Goal: Task Accomplishment & Management: Manage account settings

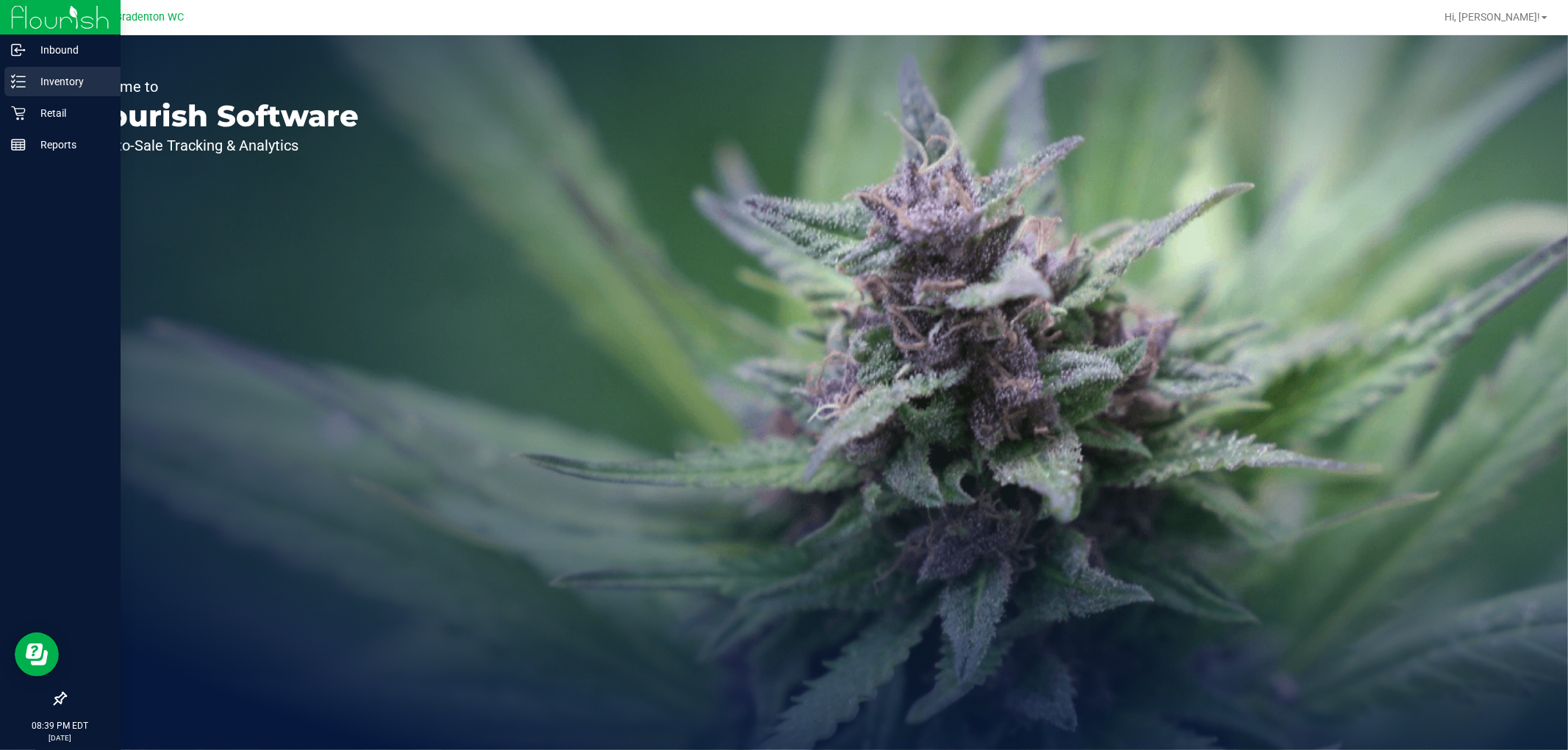
click at [64, 88] on p "Inventory" at bounding box center [70, 81] width 89 height 18
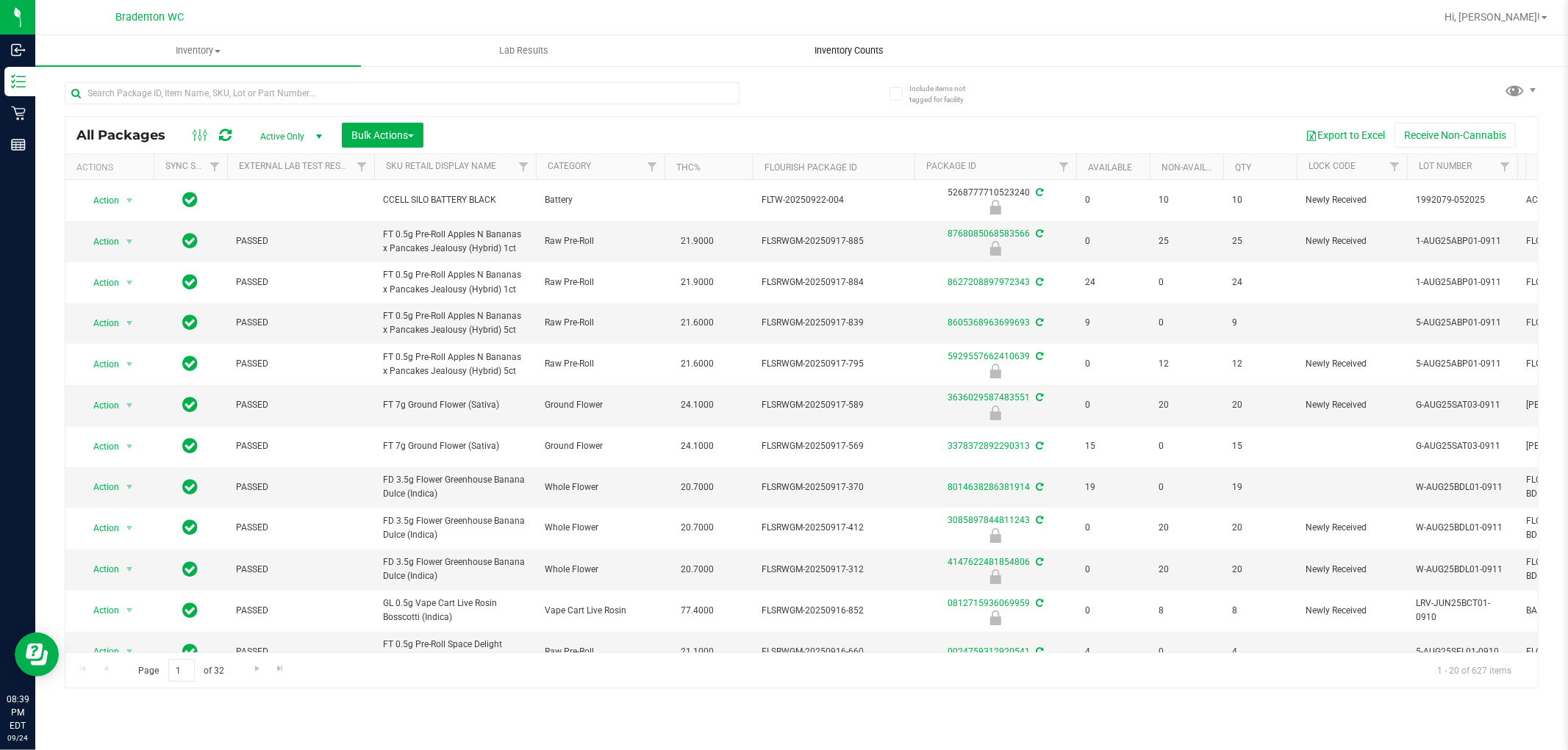
click at [858, 51] on span "Inventory Counts" at bounding box center [850, 51] width 109 height 13
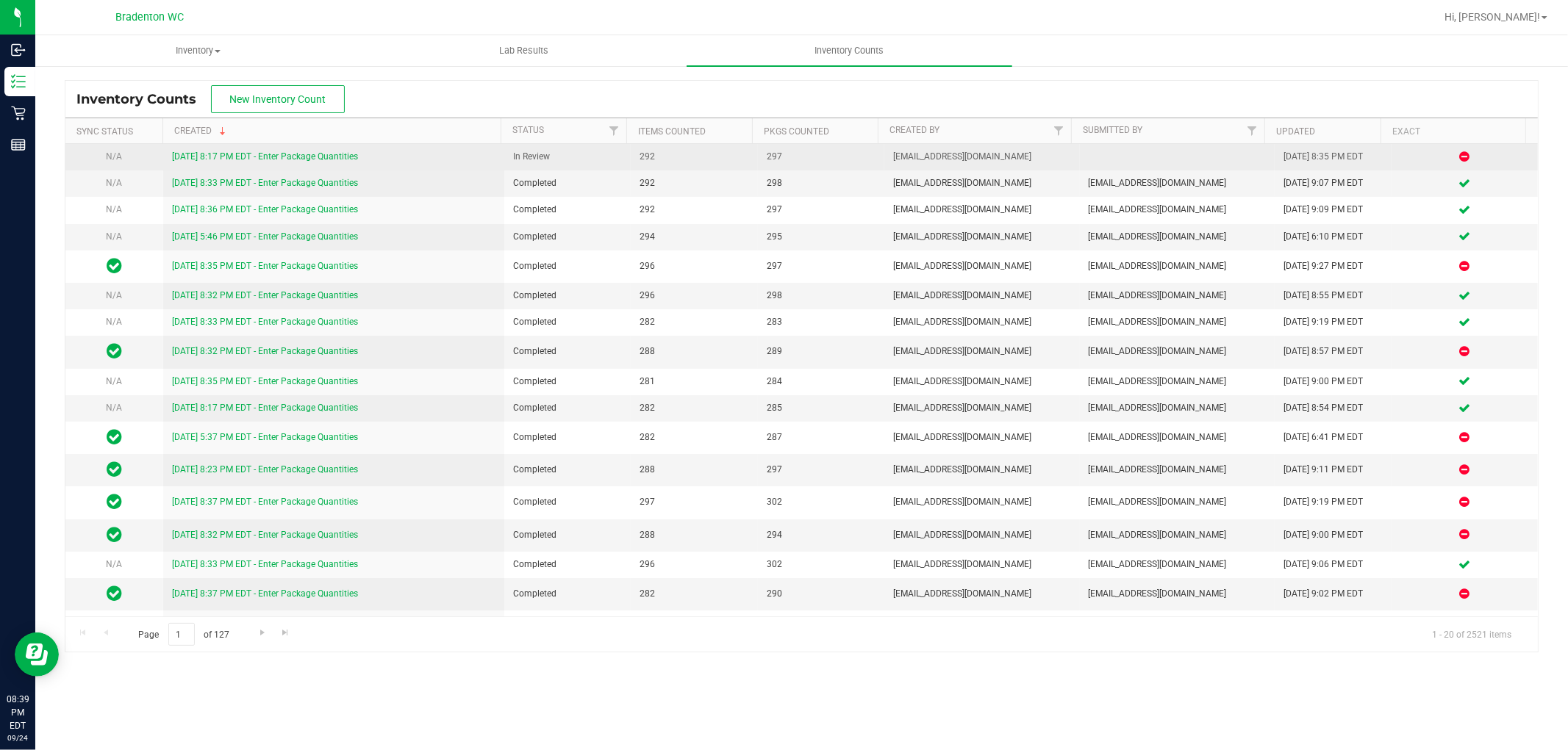
click at [261, 158] on link "[DATE] 8:17 PM EDT - Enter Package Quantities" at bounding box center [265, 157] width 186 height 10
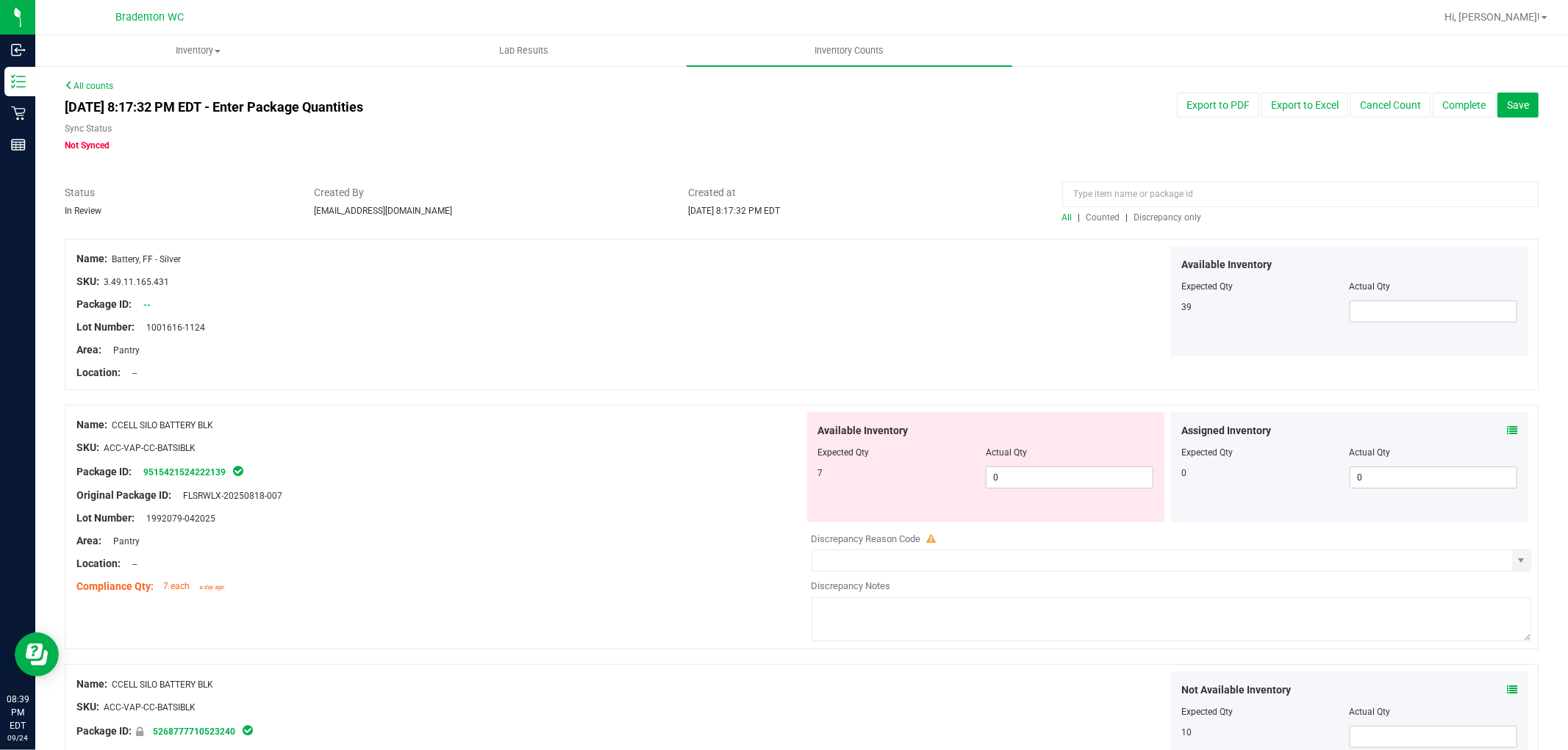
click at [1149, 222] on span "Discrepancy only" at bounding box center [1168, 217] width 67 height 10
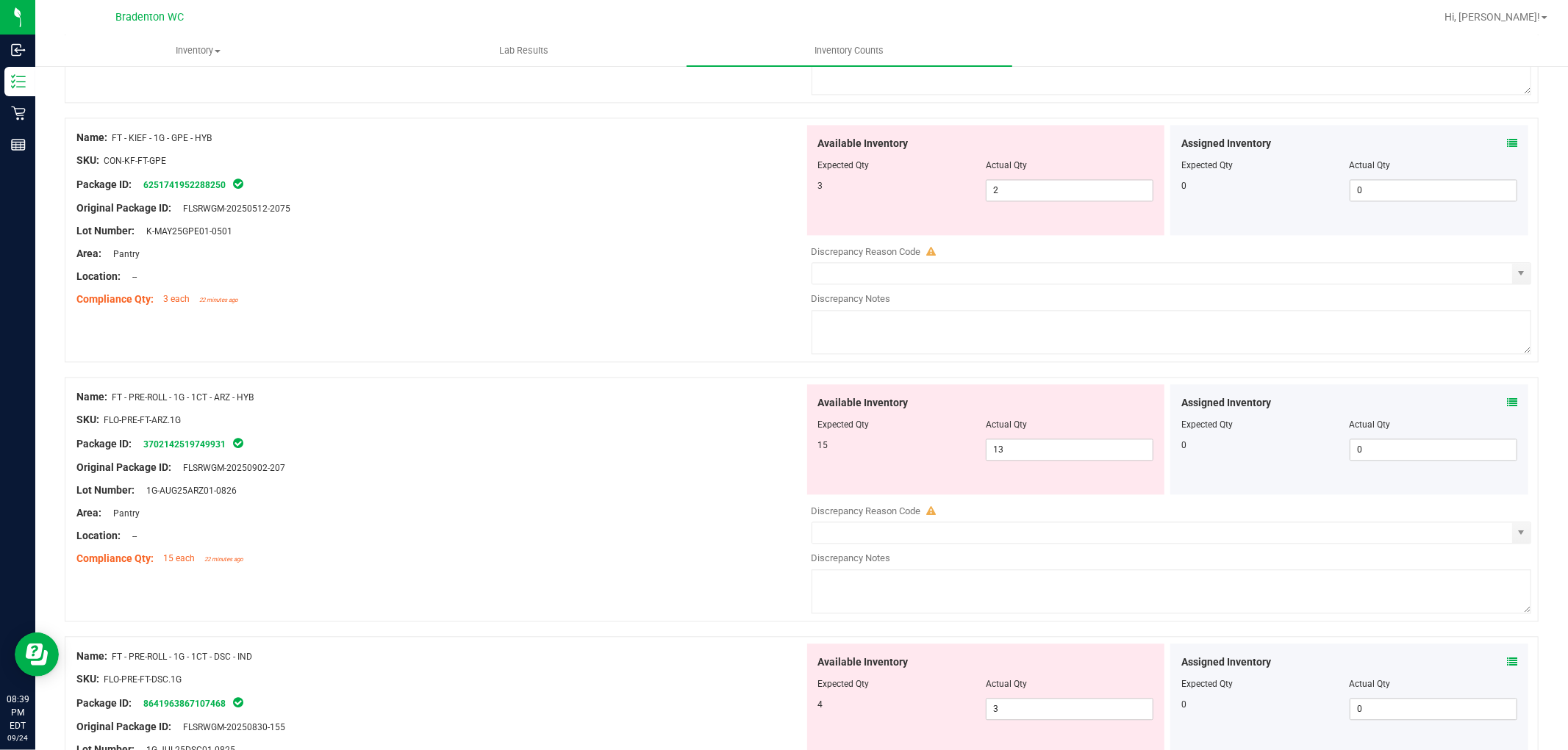
scroll to position [4744, 0]
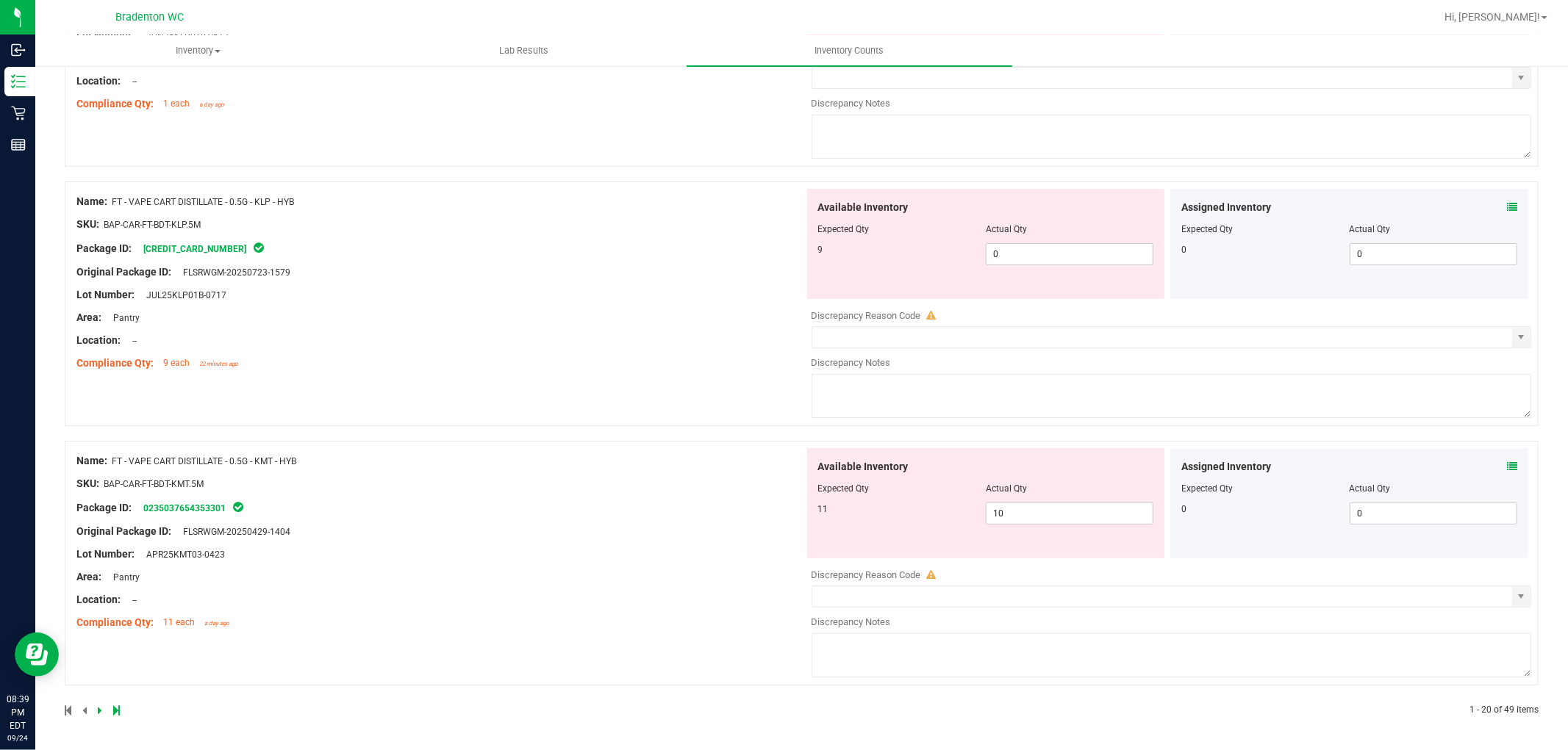
click at [115, 710] on icon at bounding box center [116, 710] width 7 height 8
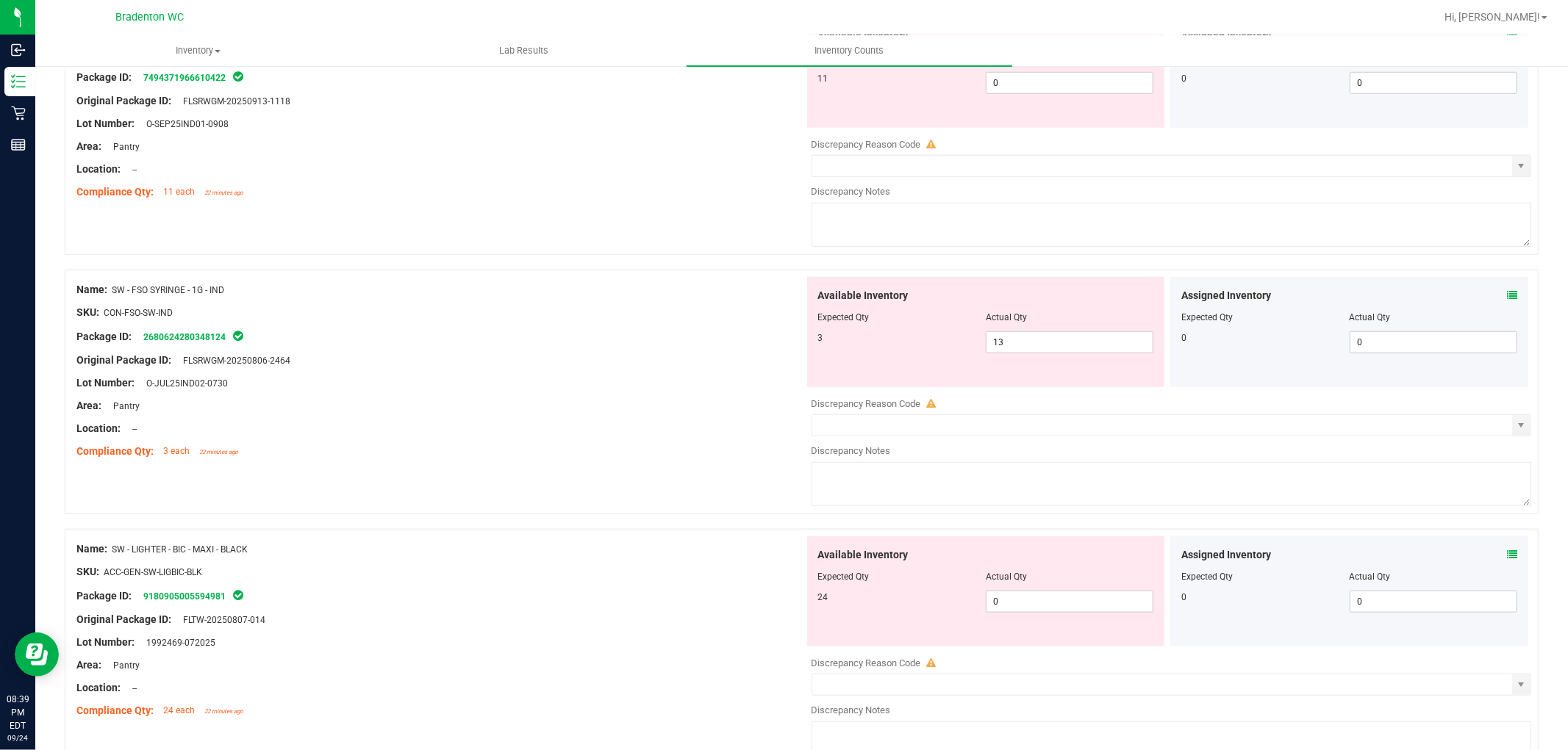
scroll to position [1880, 0]
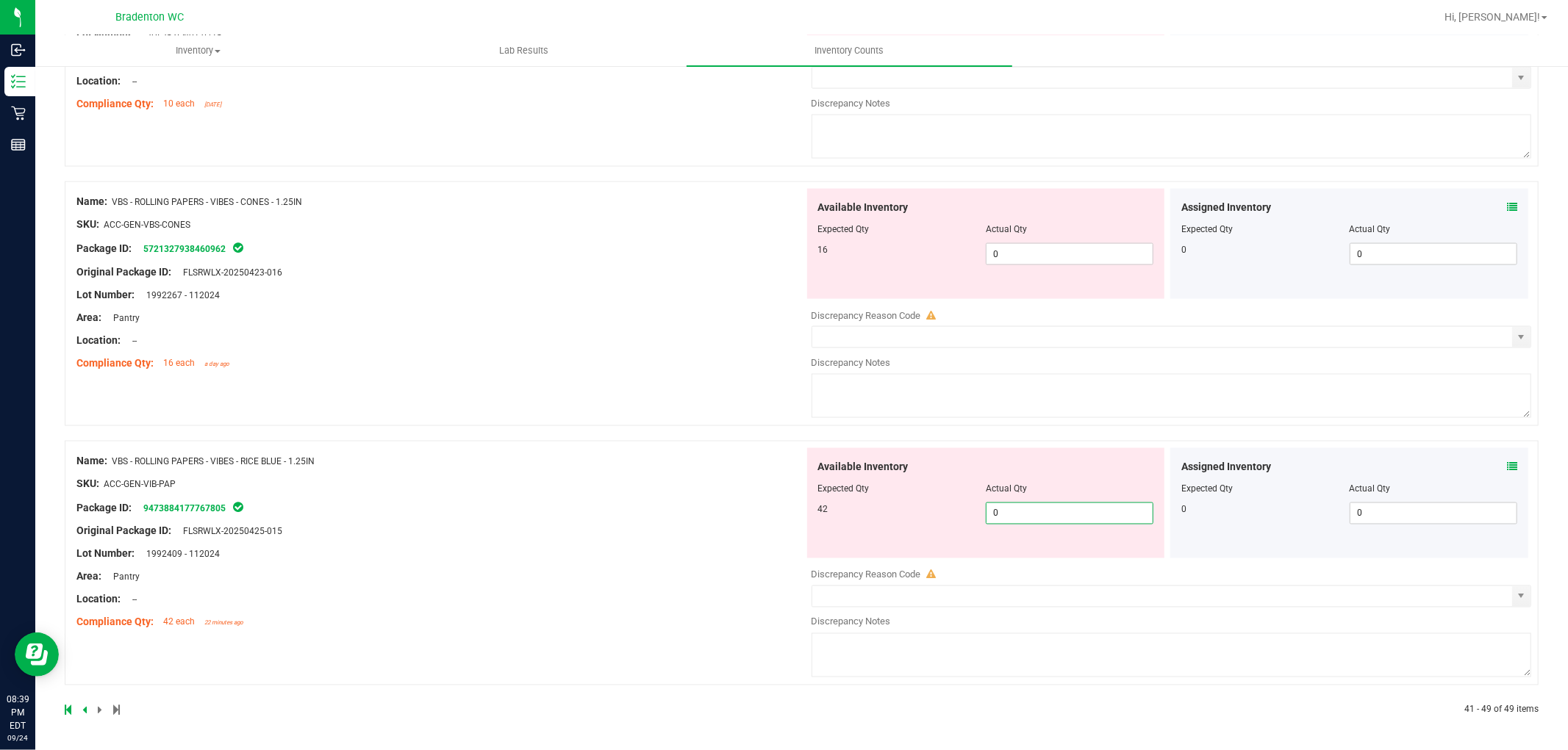
click at [1023, 515] on span "0 0" at bounding box center [1070, 514] width 168 height 22
type input "042"
type input "42"
click at [427, 503] on div "Name: VBS - ROLLING PAPERS - VIBES - RICE BLUE - 1.25IN SKU: ACC-GEN-VIB-PAP Pa…" at bounding box center [440, 542] width 728 height 187
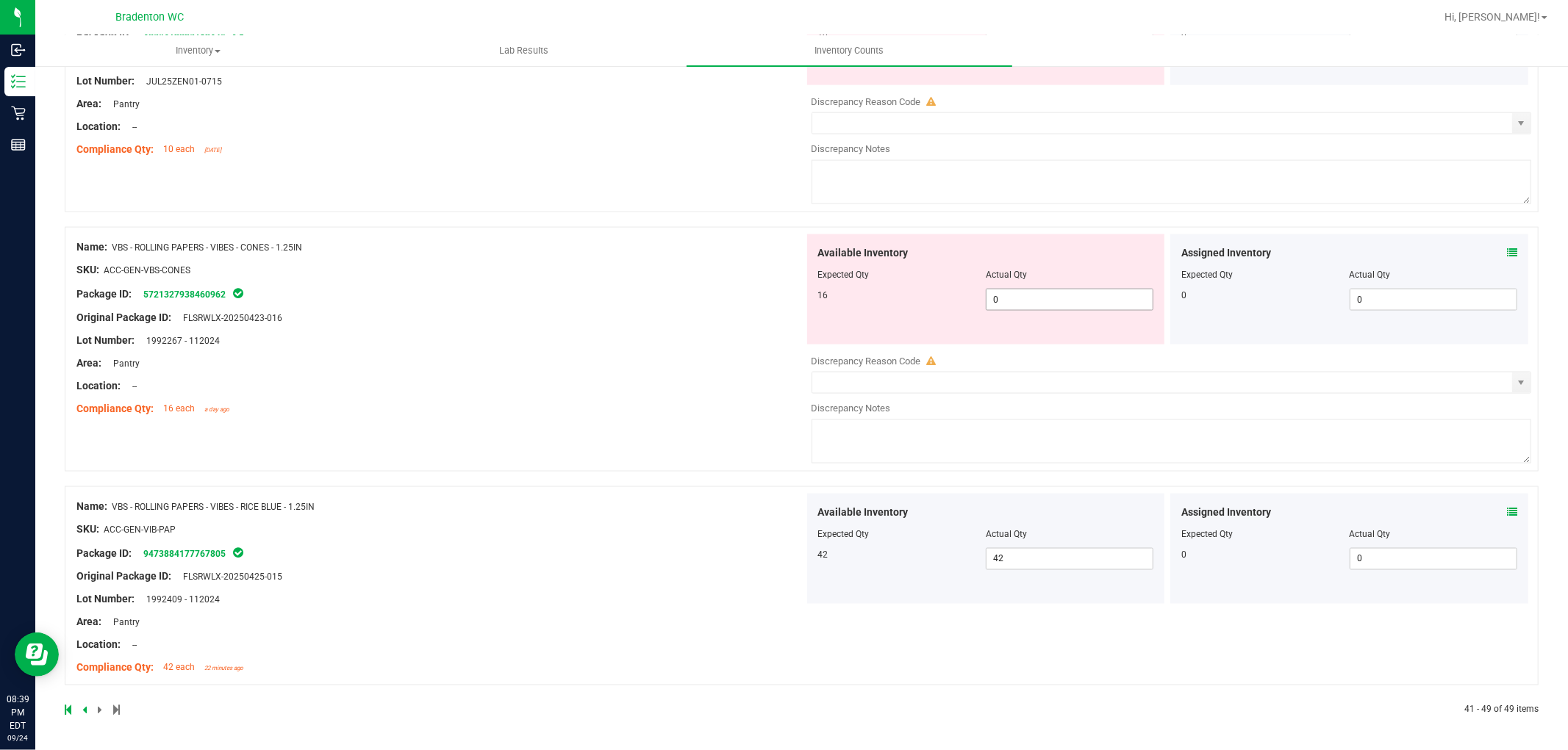
click at [996, 298] on span "0 0" at bounding box center [1070, 300] width 168 height 22
type input "016"
type input "16"
click at [797, 302] on div "Name: VBS - ROLLING PAPERS - VIBES - CONES - 1.25IN SKU: ACC-GEN-VBS-CONES Pack…" at bounding box center [440, 328] width 728 height 187
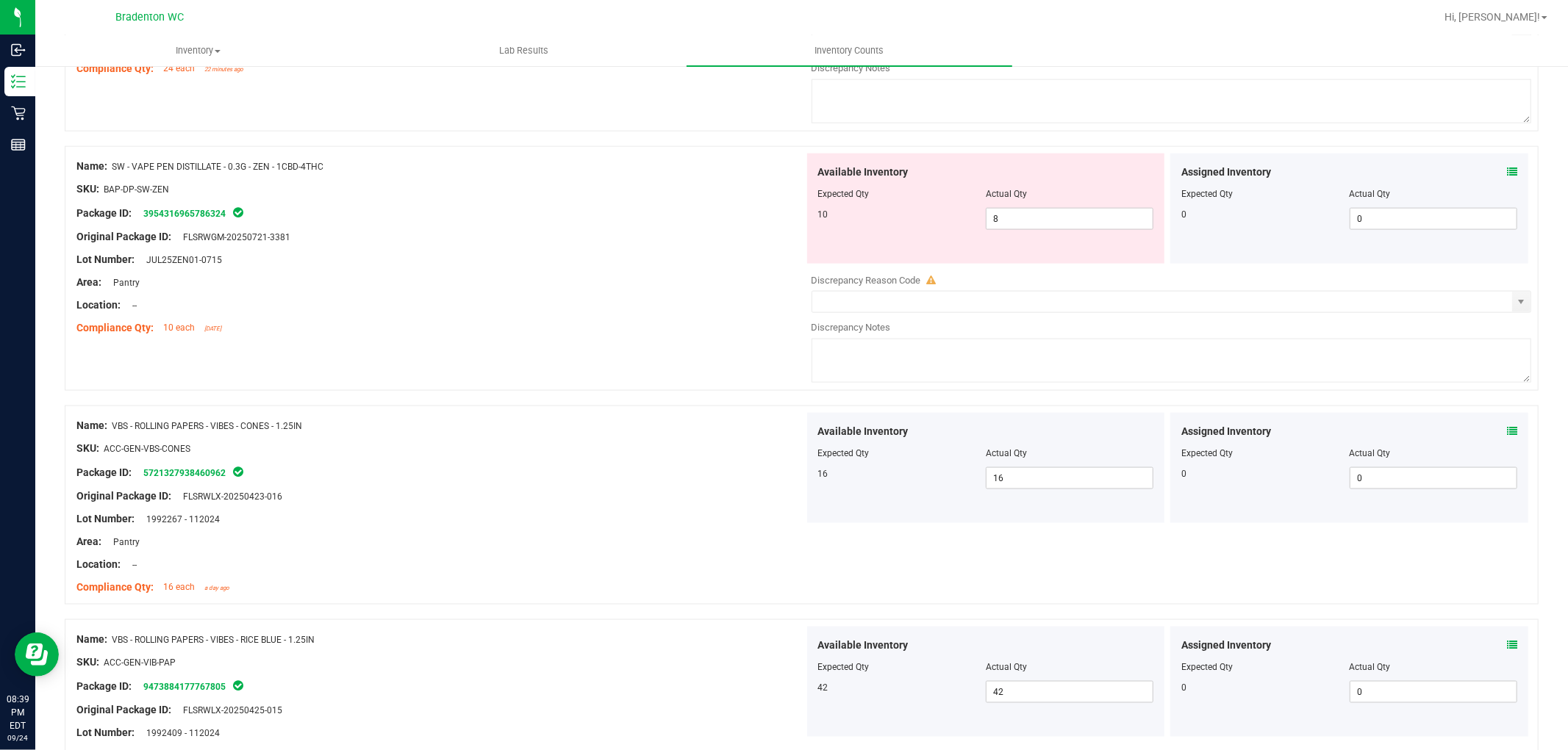
scroll to position [1625, 0]
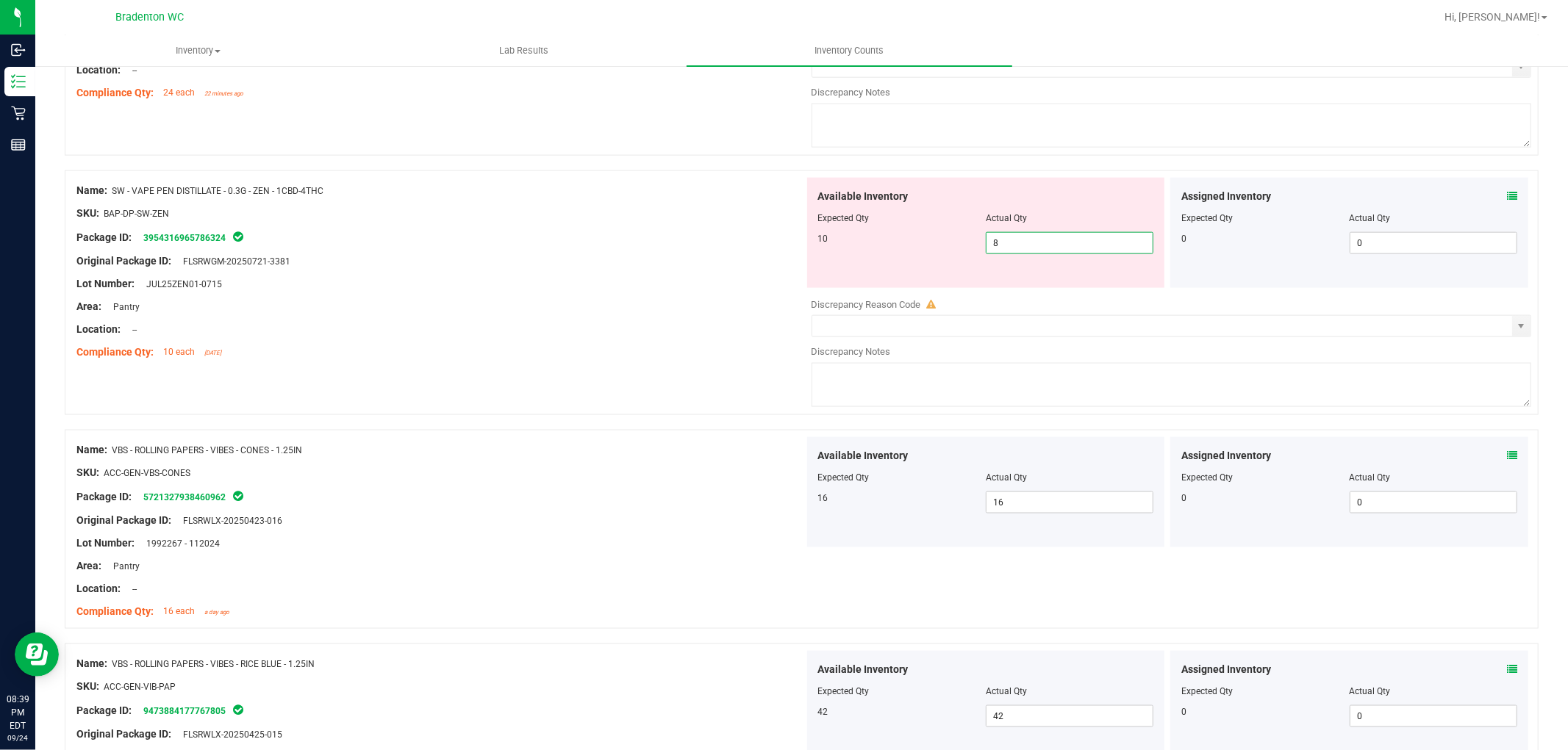
click at [1025, 248] on span "8 8" at bounding box center [1070, 244] width 168 height 22
type input "10"
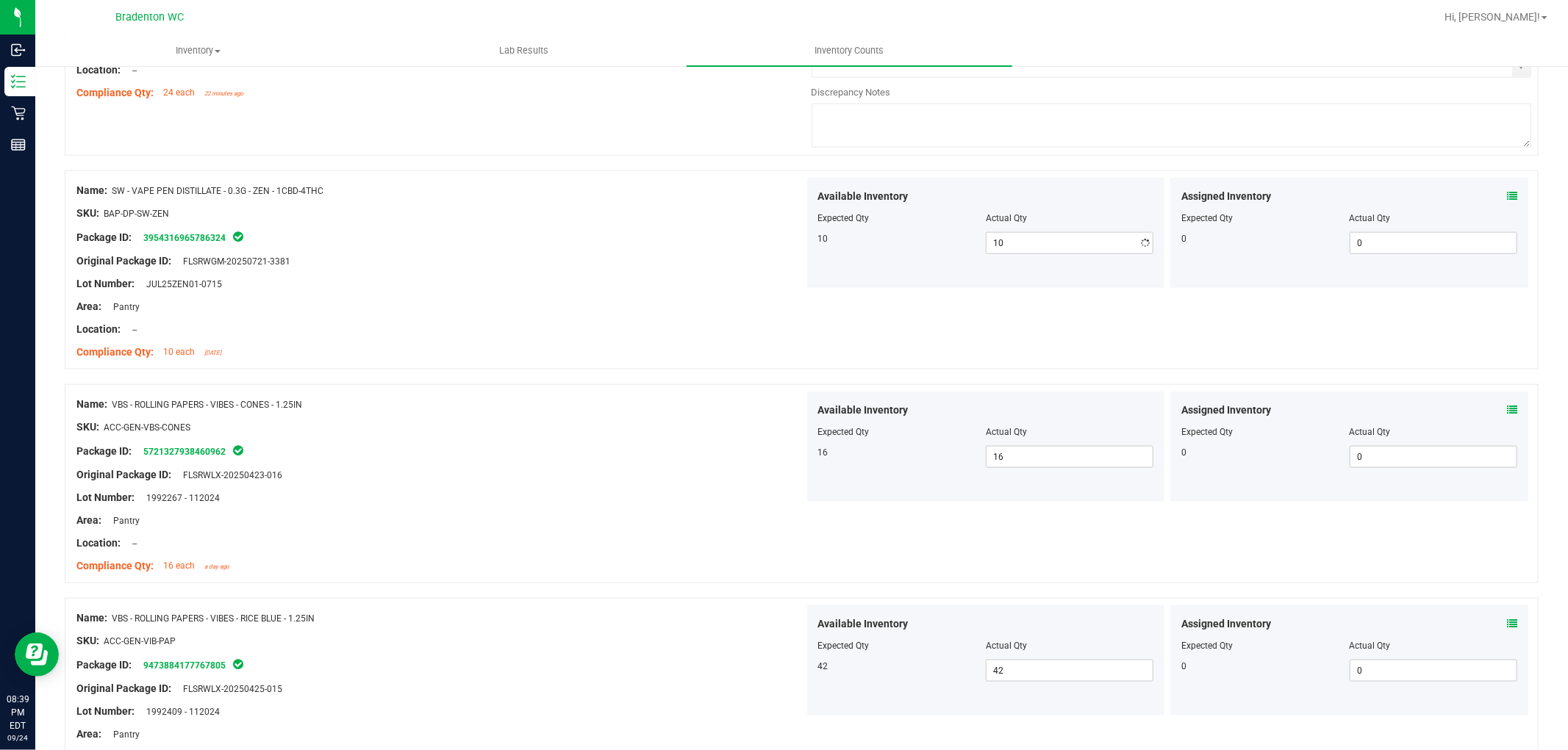
drag, startPoint x: 603, startPoint y: 279, endPoint x: 804, endPoint y: 250, distance: 203.1
click at [607, 276] on div at bounding box center [440, 272] width 728 height 8
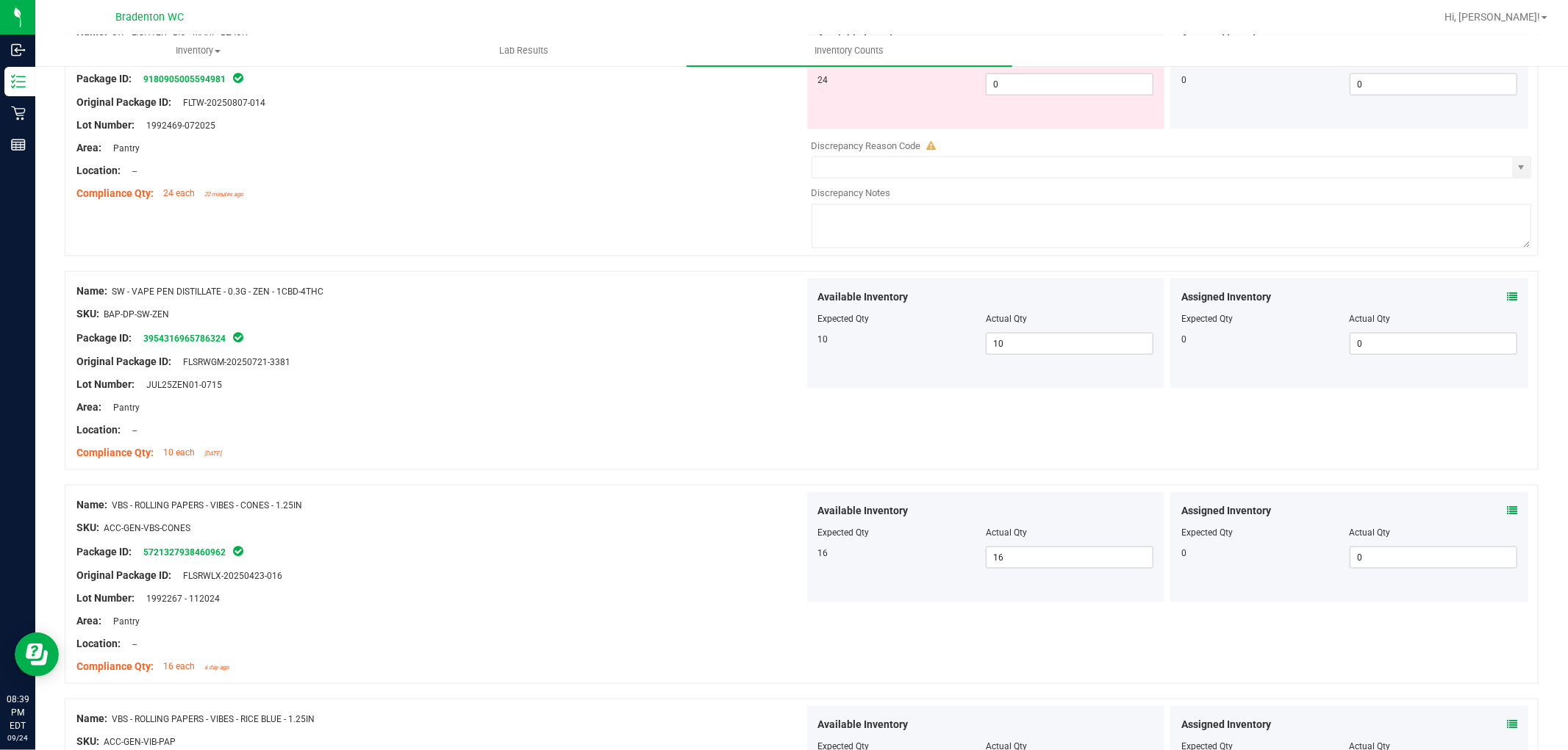
scroll to position [1379, 0]
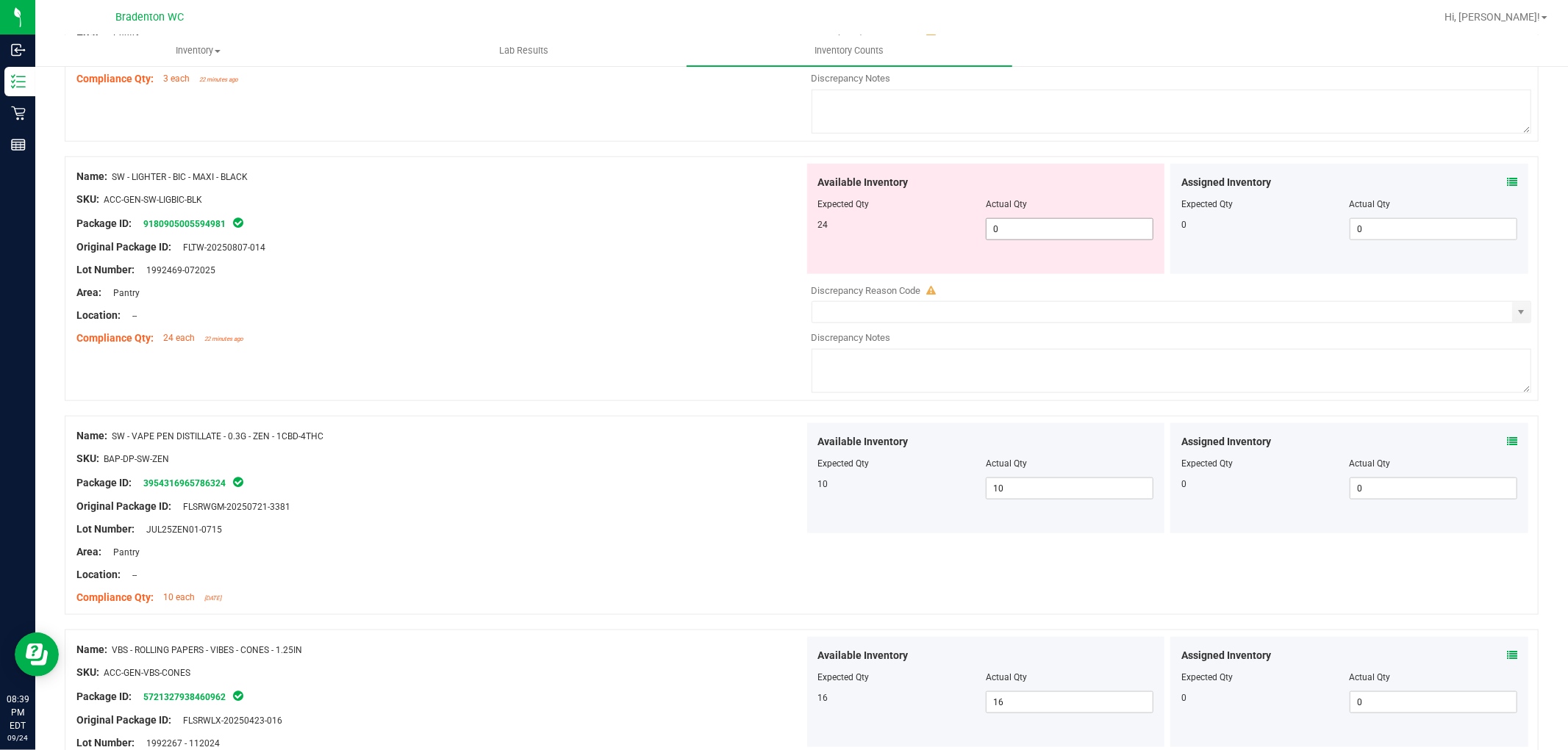
click at [1001, 227] on span "0 0" at bounding box center [1070, 229] width 168 height 22
type input "024"
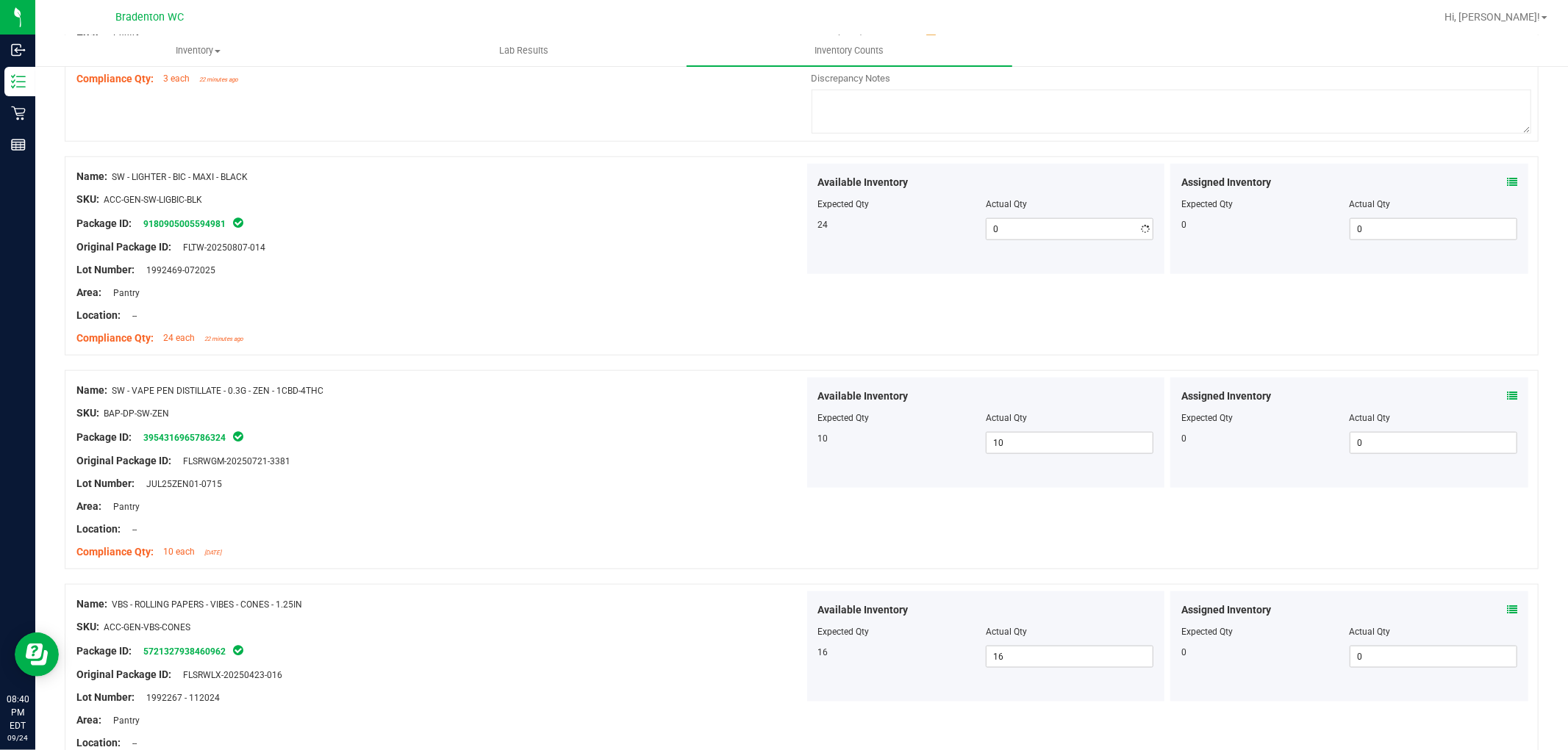
type input "24"
drag, startPoint x: 443, startPoint y: 275, endPoint x: 668, endPoint y: 238, distance: 228.0
click at [457, 272] on div "Lot Number: 1992469-072025" at bounding box center [440, 270] width 728 height 15
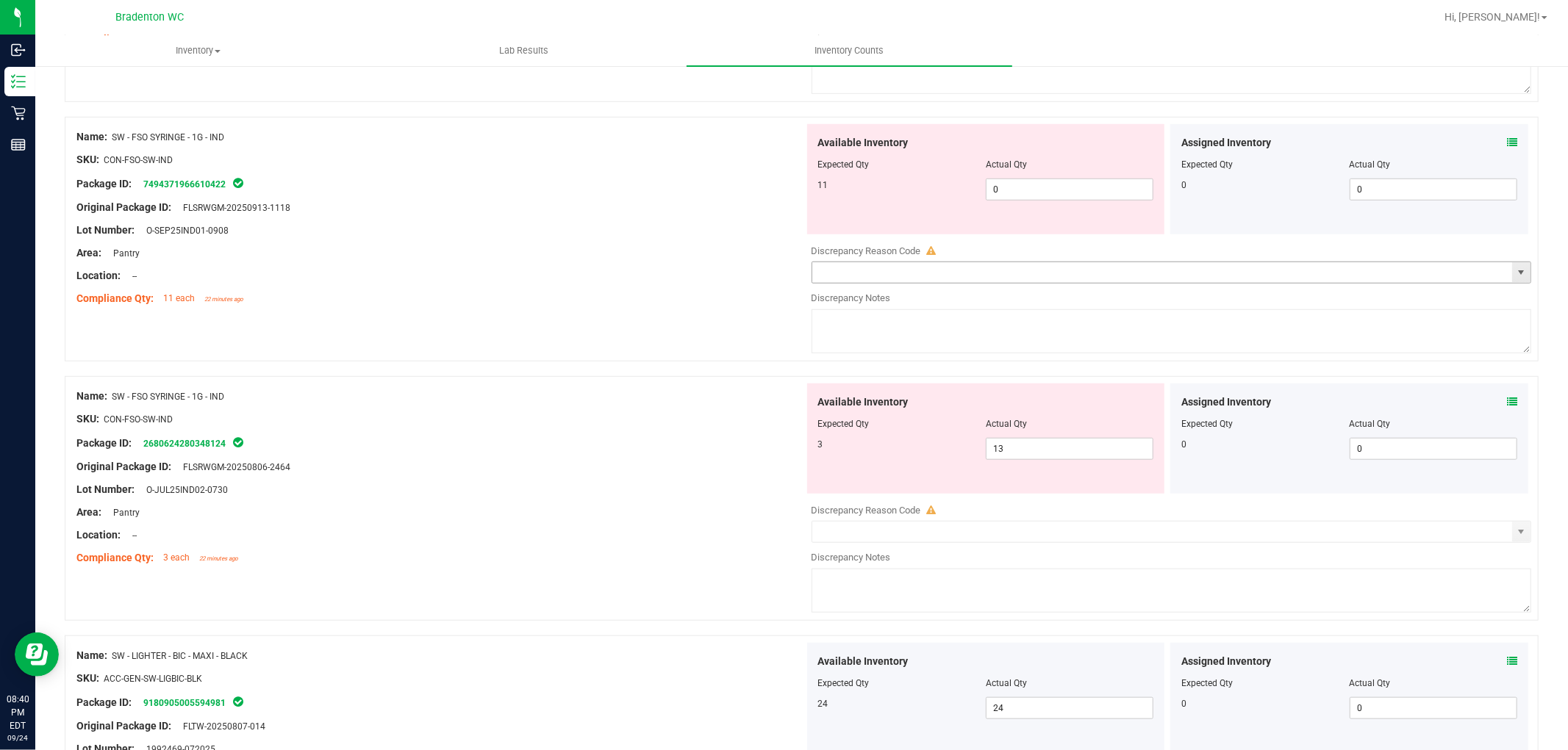
scroll to position [890, 0]
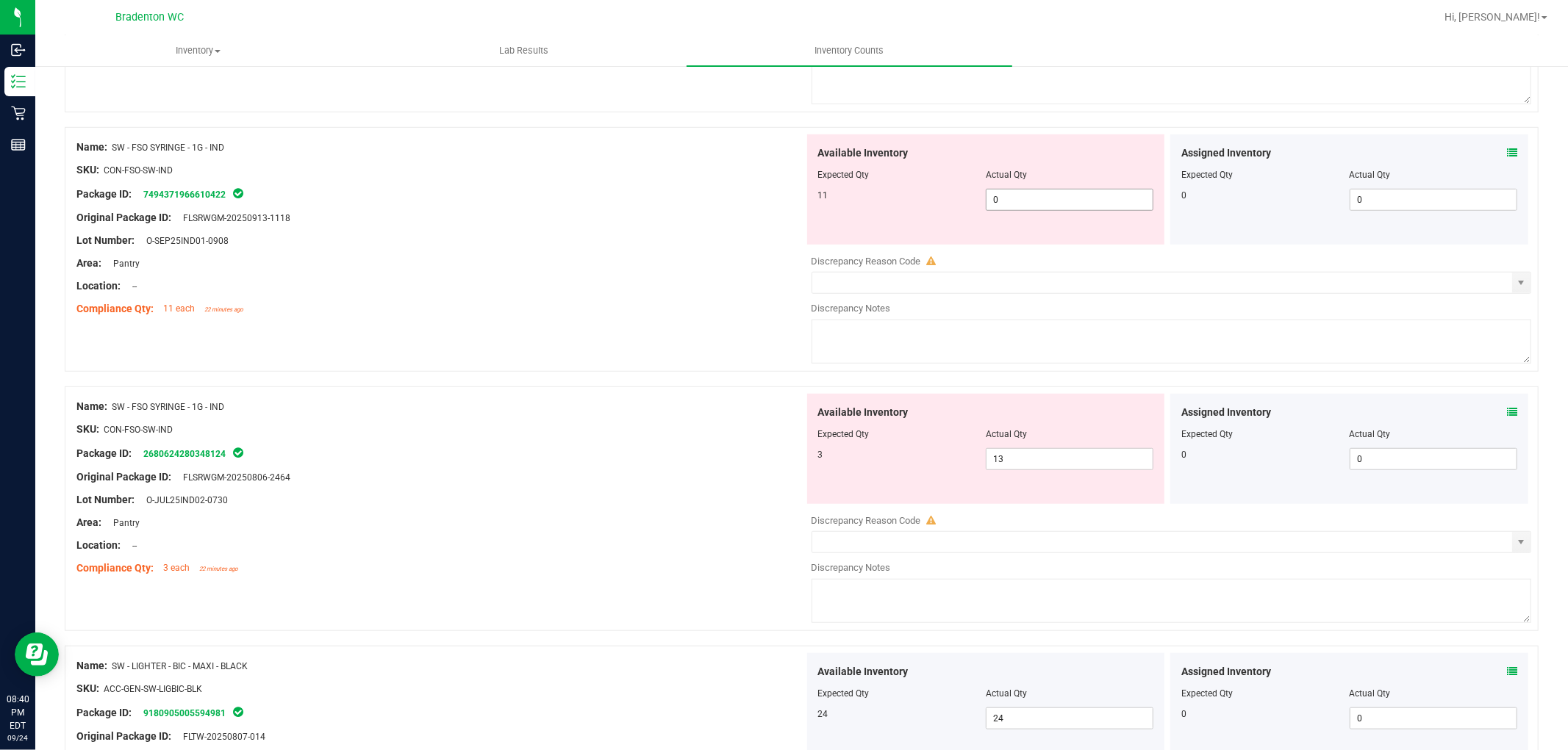
click at [1048, 199] on span "0 0" at bounding box center [1070, 200] width 168 height 22
type input "011"
type input "11"
click at [714, 263] on div "Area: Pantry" at bounding box center [440, 264] width 728 height 15
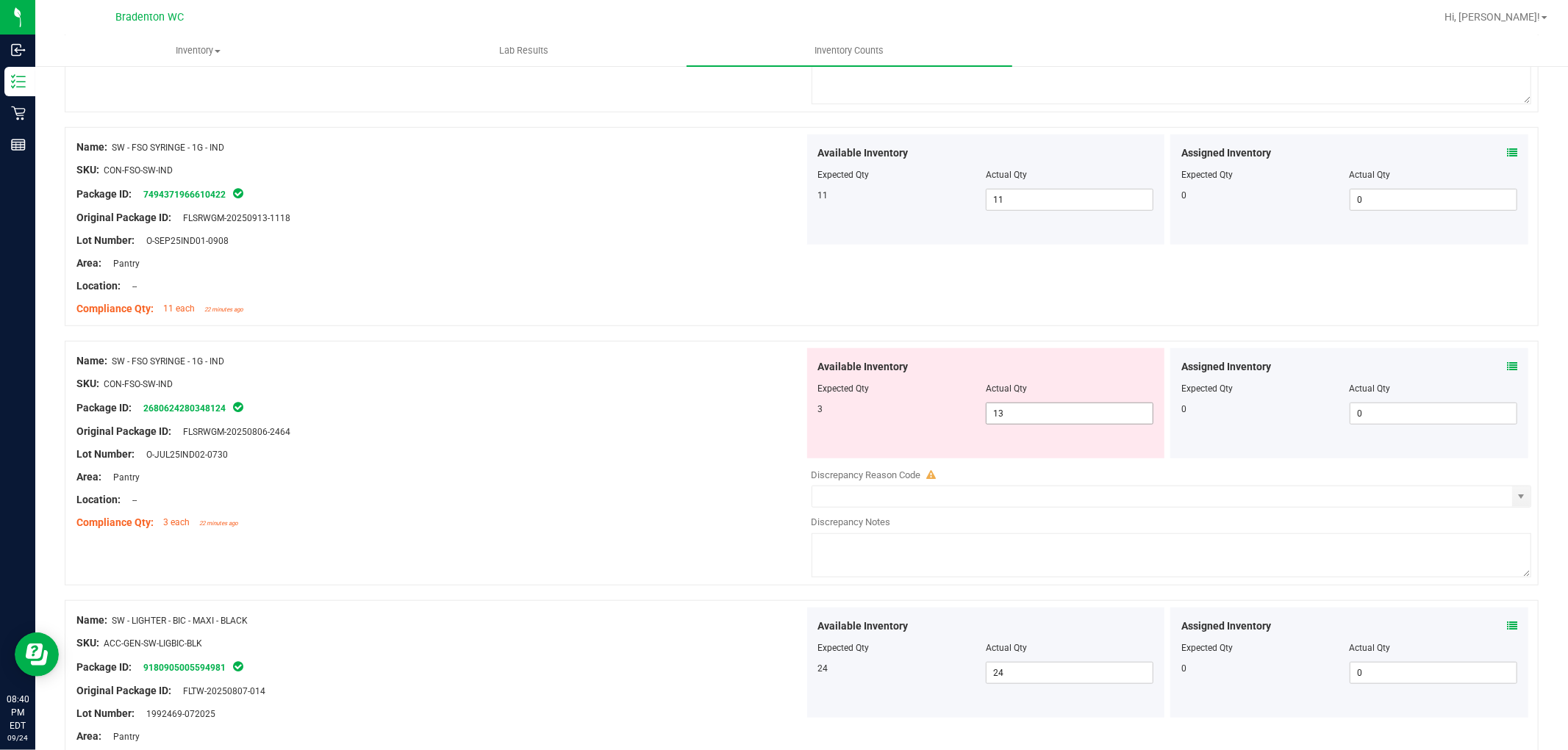
click at [1042, 399] on div at bounding box center [986, 399] width 336 height 8
click at [1046, 422] on span "13 13" at bounding box center [1070, 414] width 168 height 22
type input "1"
type input "3"
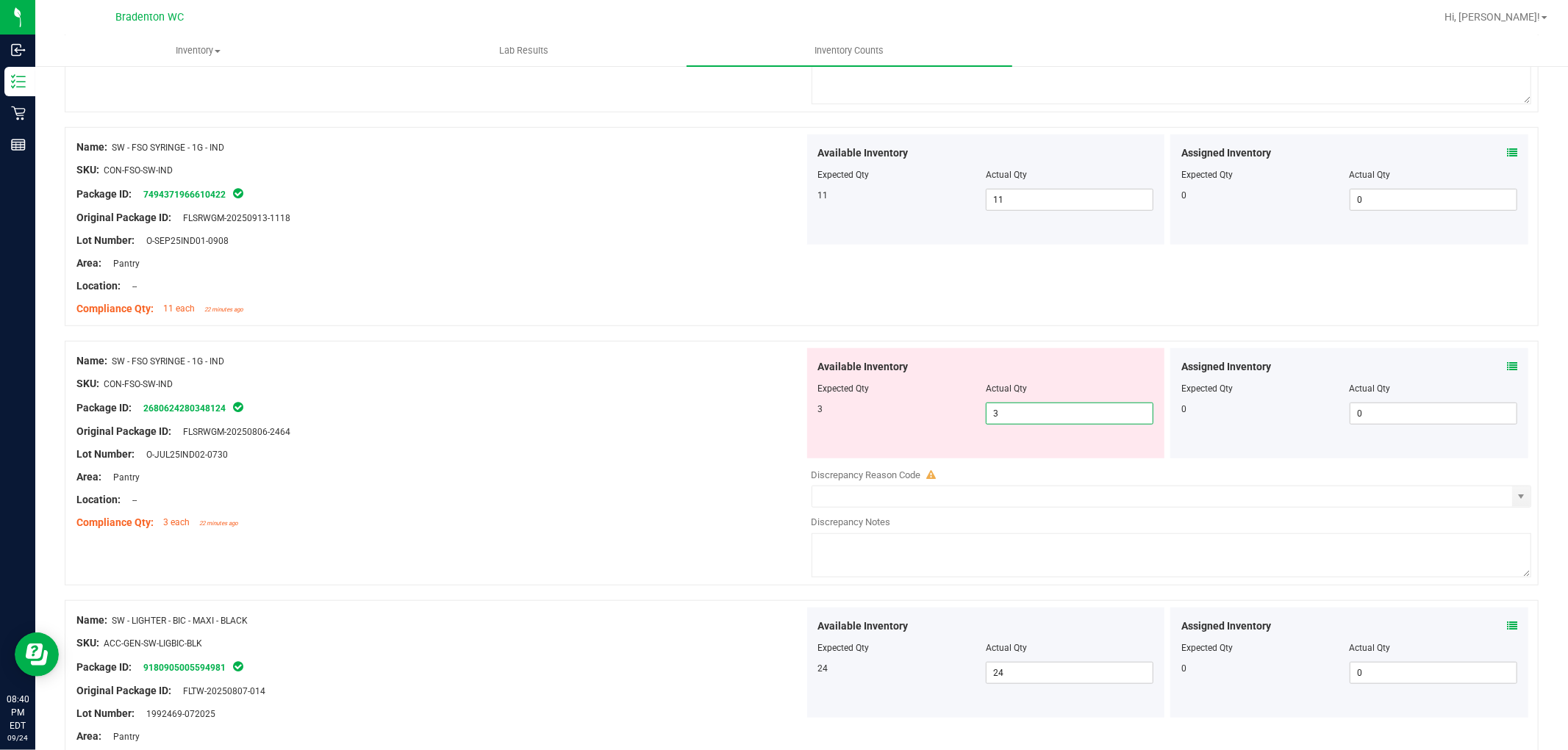
click at [609, 363] on div "Name: SW - FSO SYRINGE - 1G - IND" at bounding box center [440, 362] width 728 height 15
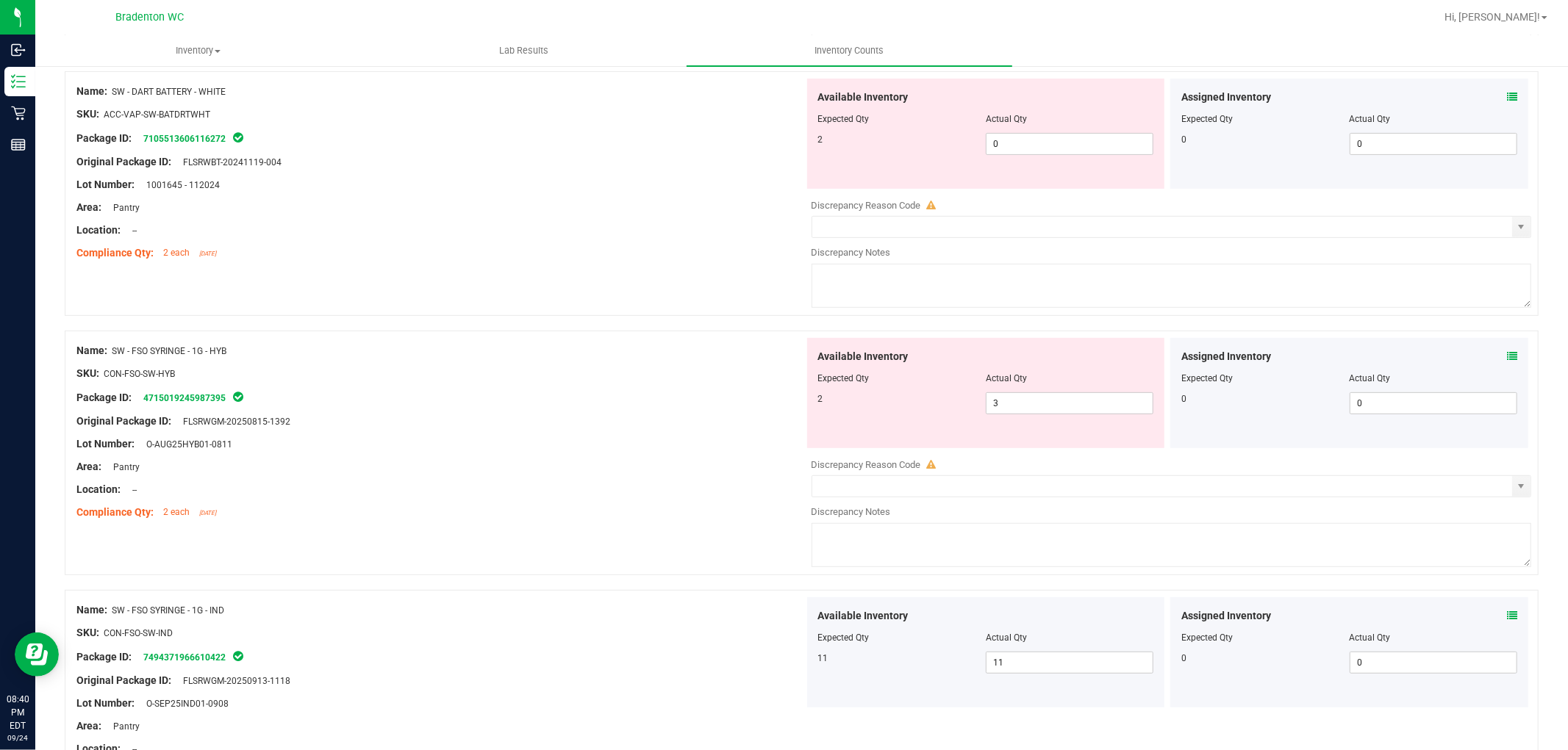
scroll to position [399, 0]
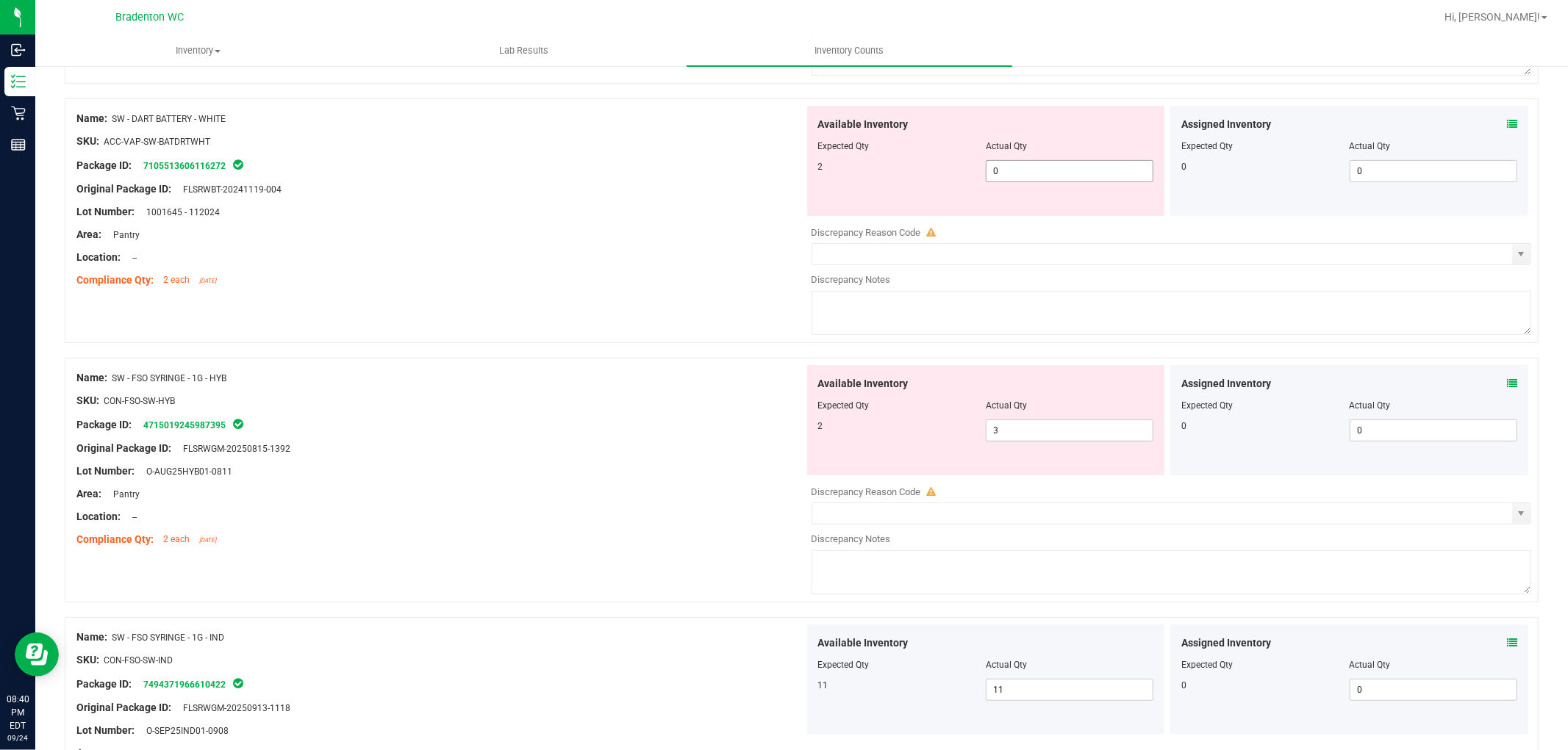
click at [1062, 176] on span "0 0" at bounding box center [1070, 171] width 168 height 22
type input "02"
type input "2"
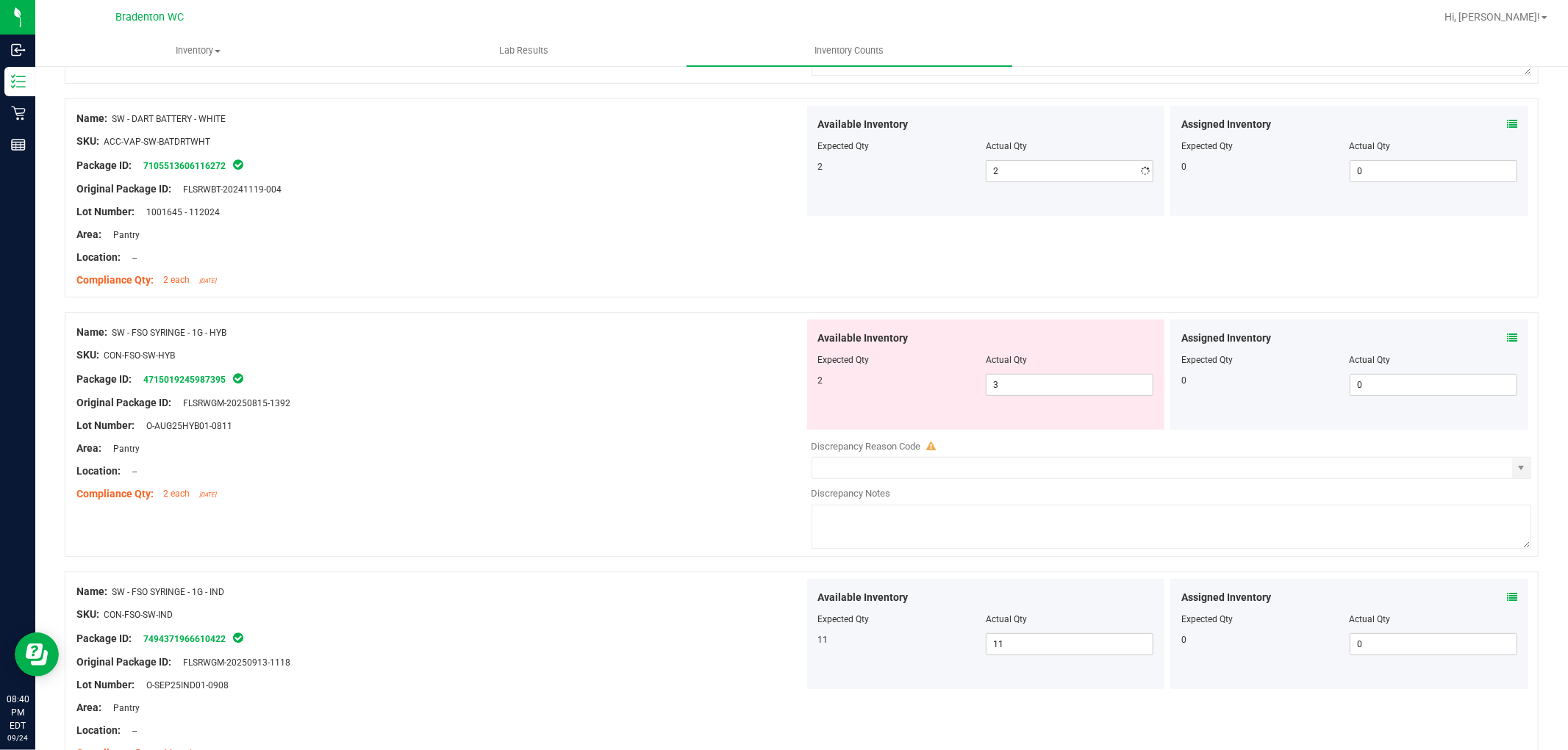
click at [606, 255] on div "Location: --" at bounding box center [440, 258] width 728 height 15
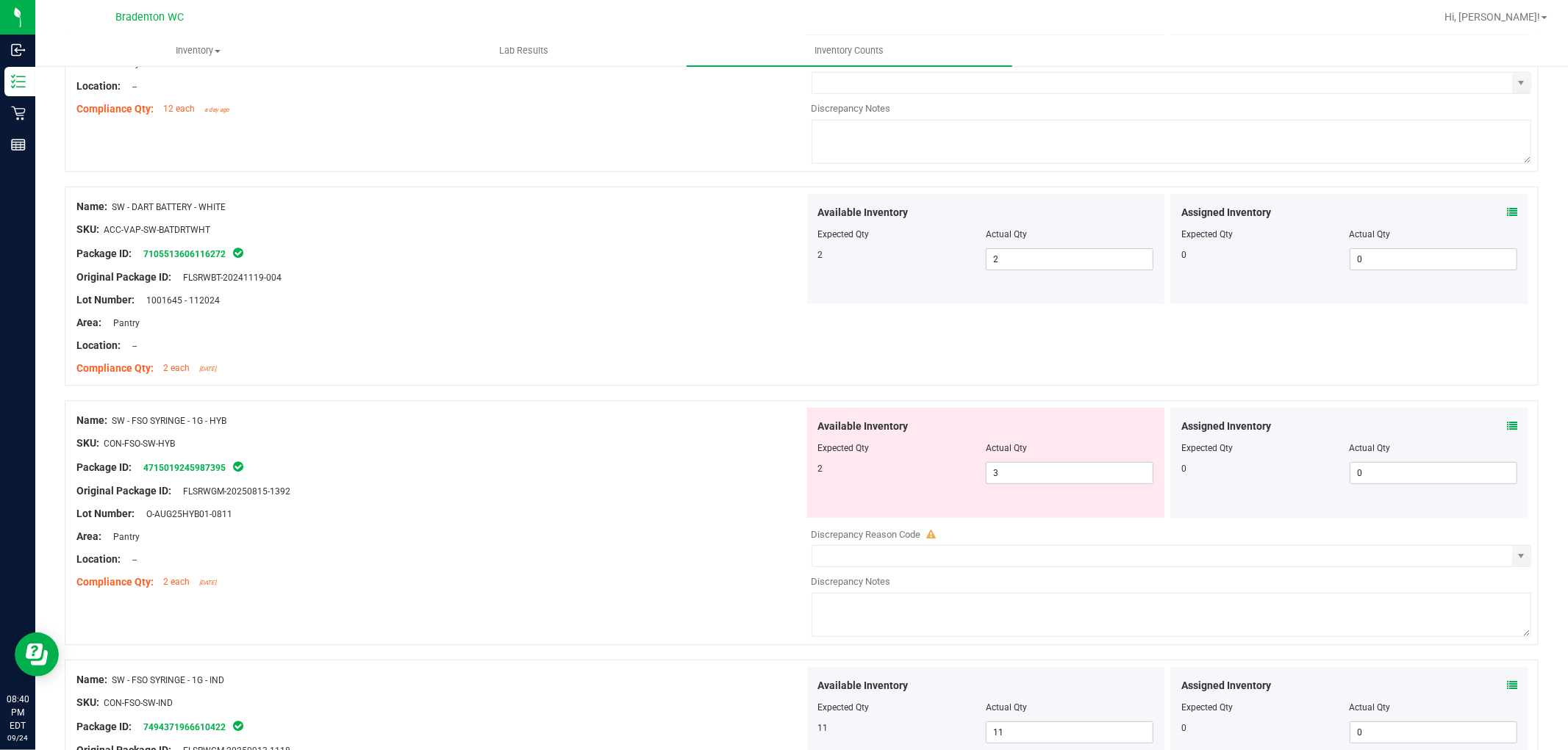
scroll to position [155, 0]
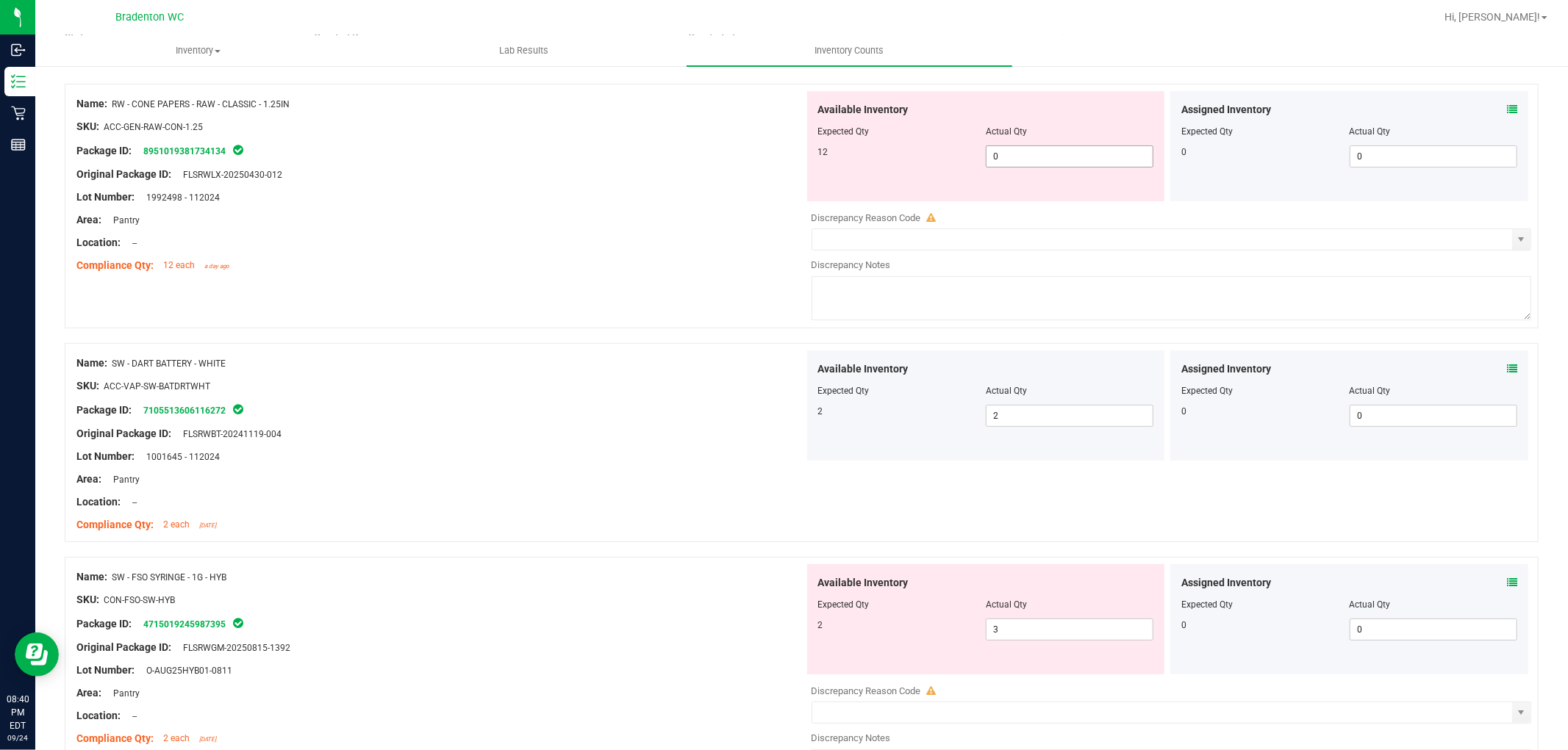
click at [1031, 157] on span "0 0" at bounding box center [1070, 157] width 168 height 22
type input "012"
type input "12"
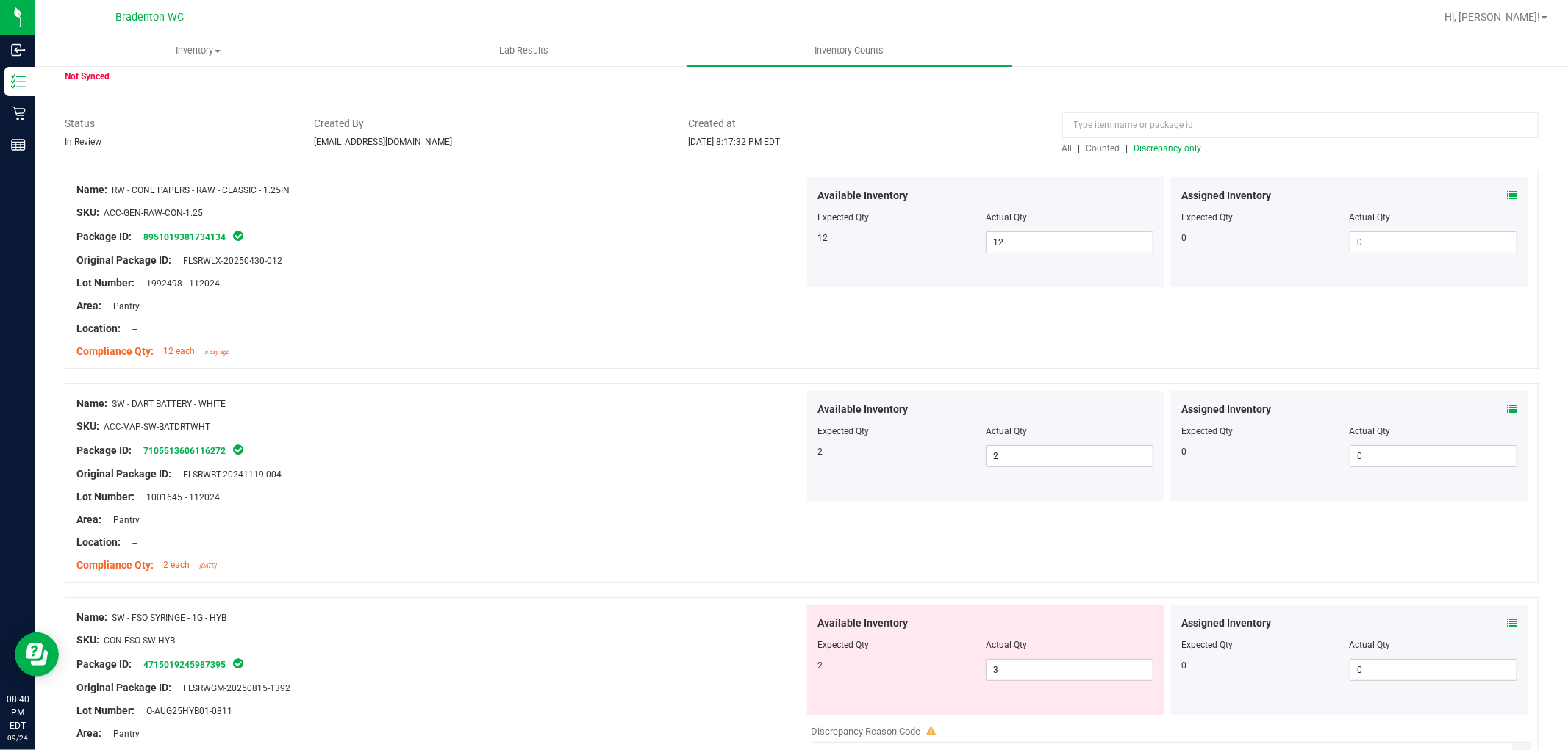
scroll to position [0, 0]
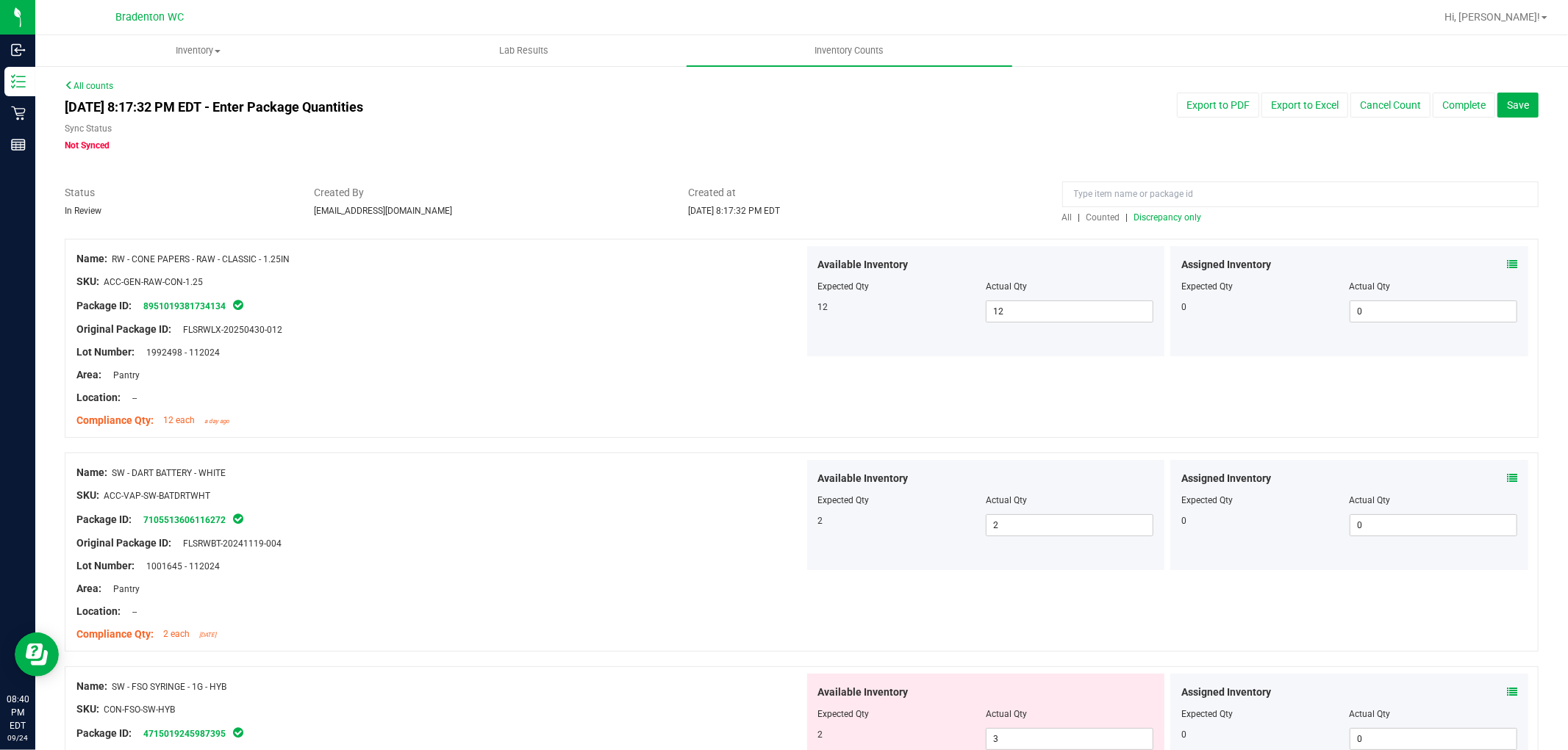
click at [1142, 214] on span "Discrepancy only" at bounding box center [1168, 217] width 67 height 10
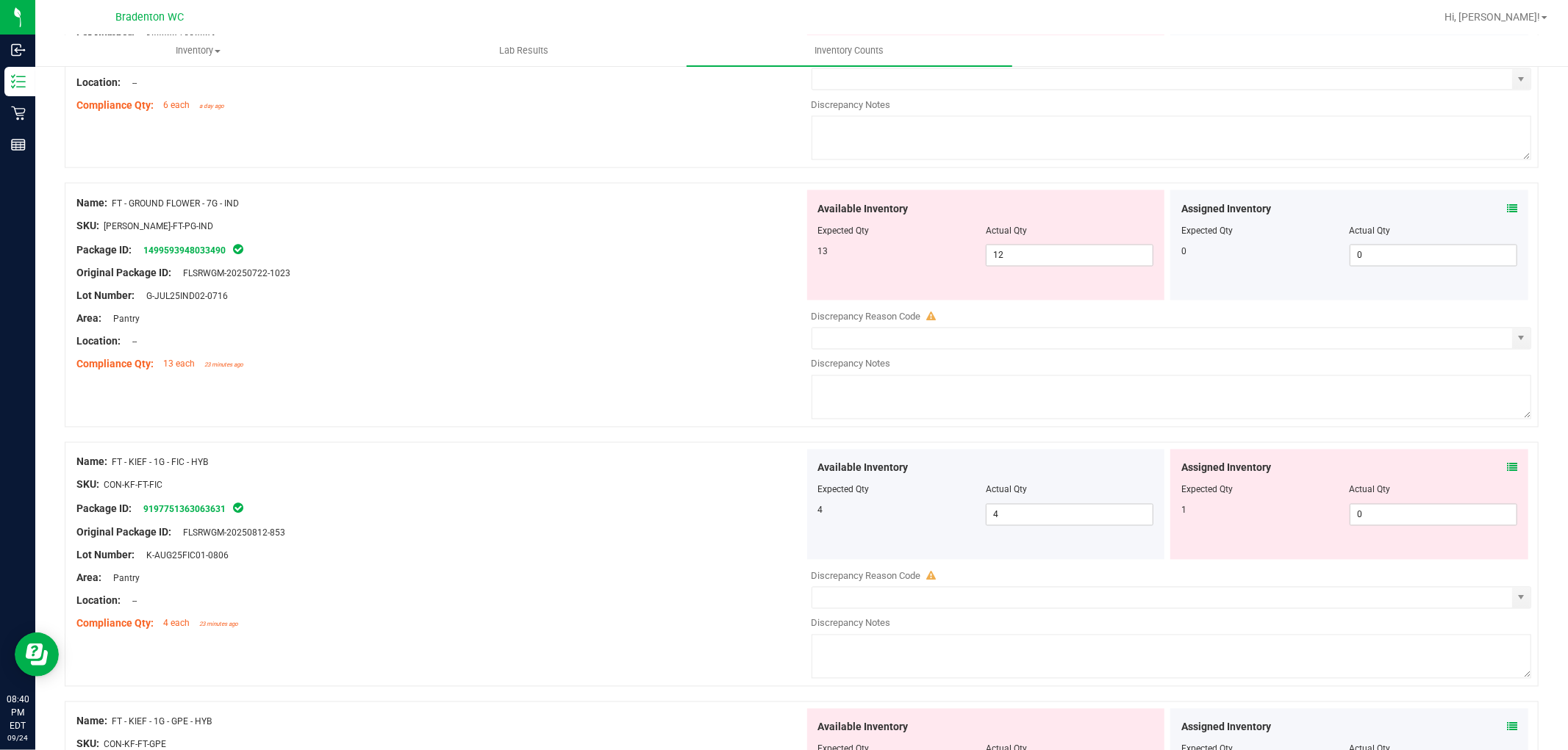
scroll to position [4744, 0]
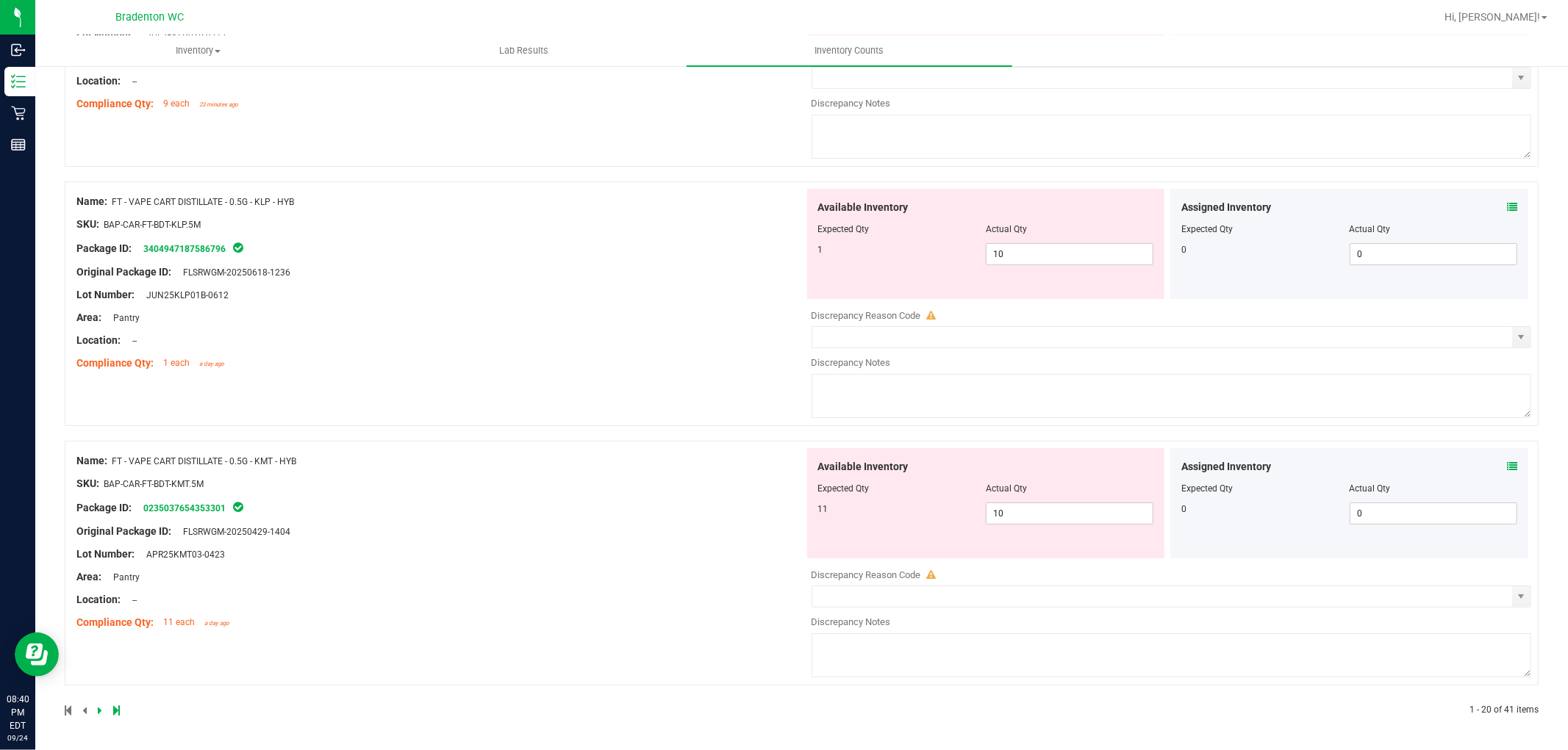
click at [118, 707] on icon at bounding box center [116, 710] width 7 height 8
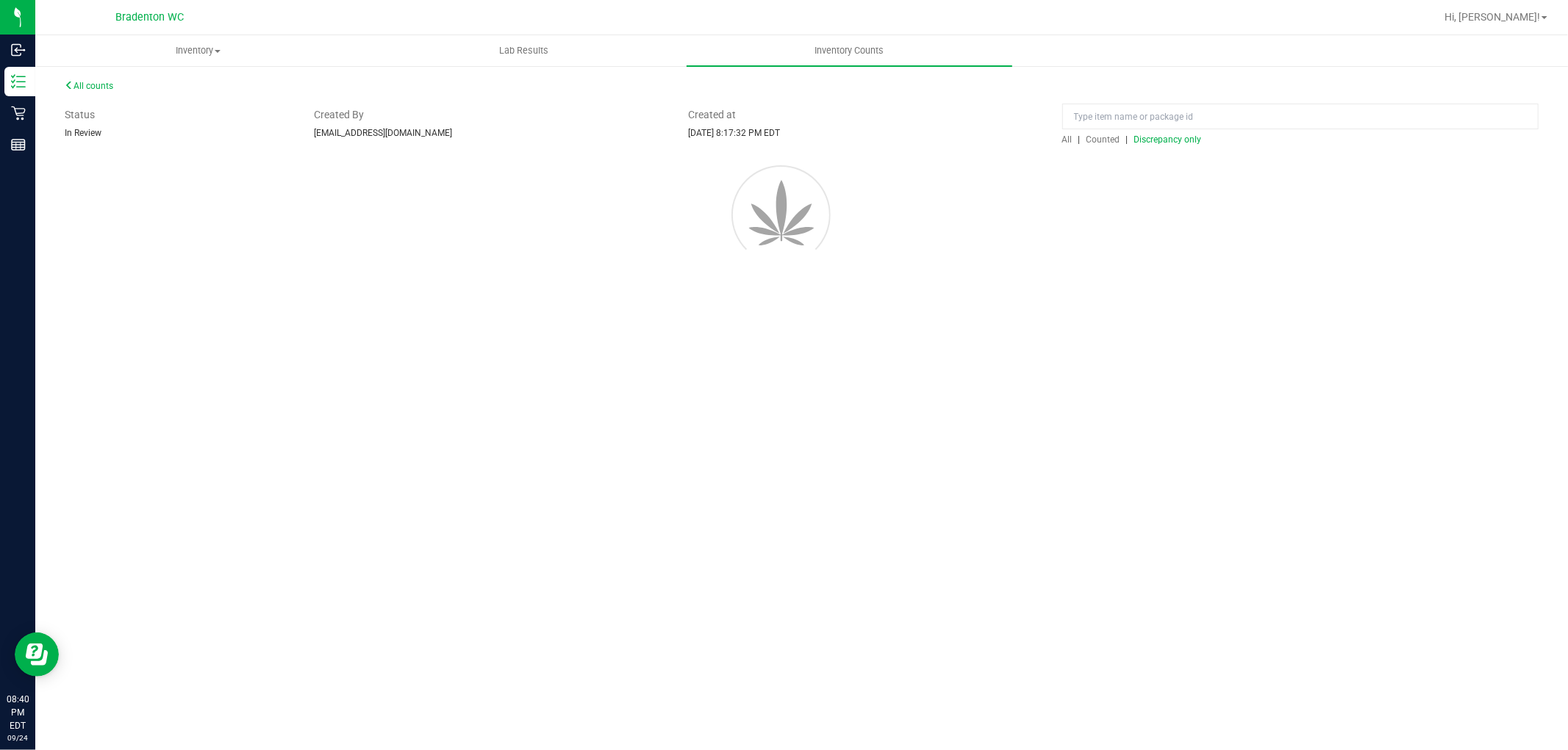
scroll to position [0, 0]
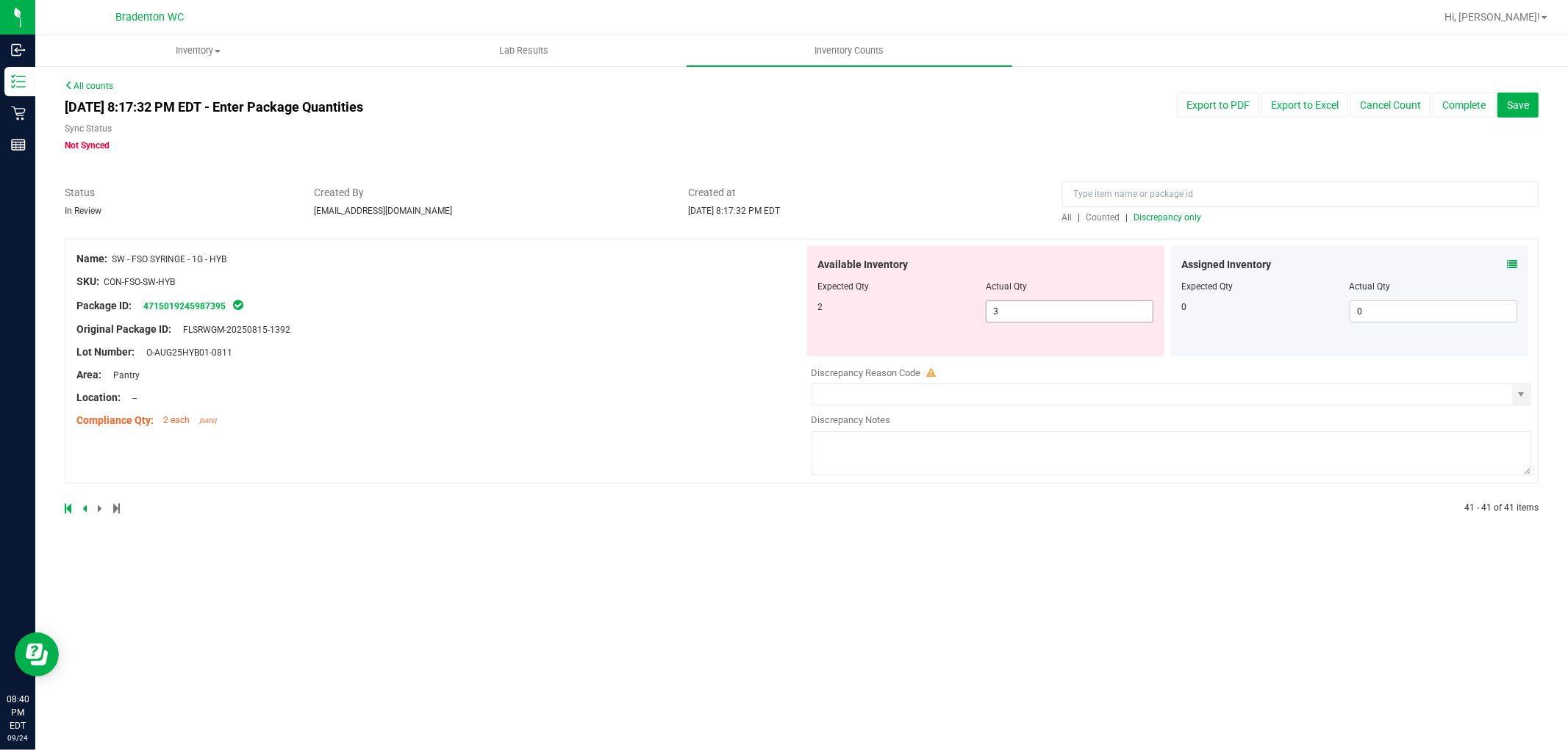
click at [1077, 313] on input "3" at bounding box center [1069, 312] width 166 height 20
type input "2"
click at [532, 290] on div at bounding box center [440, 293] width 728 height 8
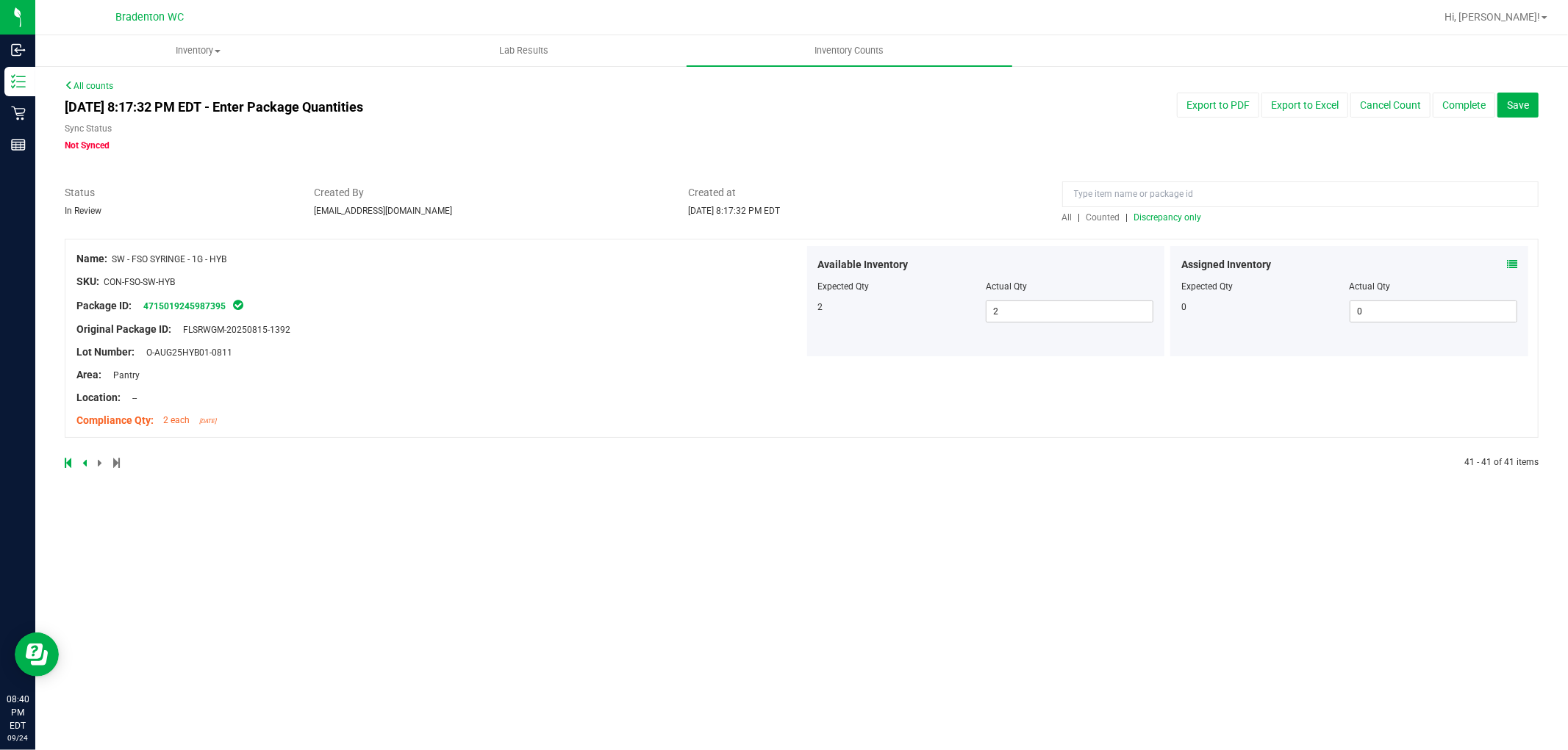
click at [1181, 211] on div "All | Counted | Discrepancy only" at bounding box center [1300, 217] width 476 height 13
click at [1178, 217] on span "Discrepancy only" at bounding box center [1168, 217] width 67 height 10
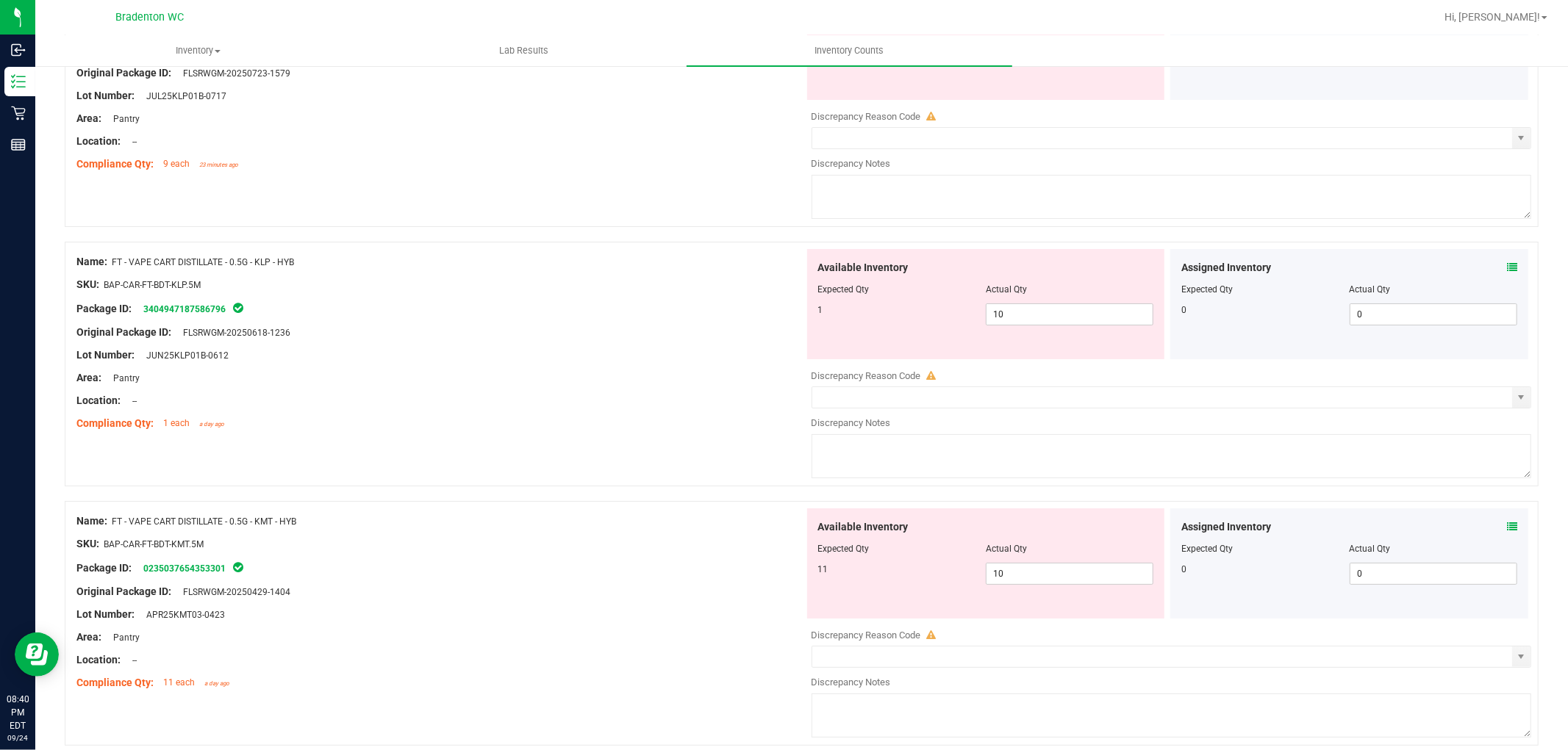
scroll to position [4744, 0]
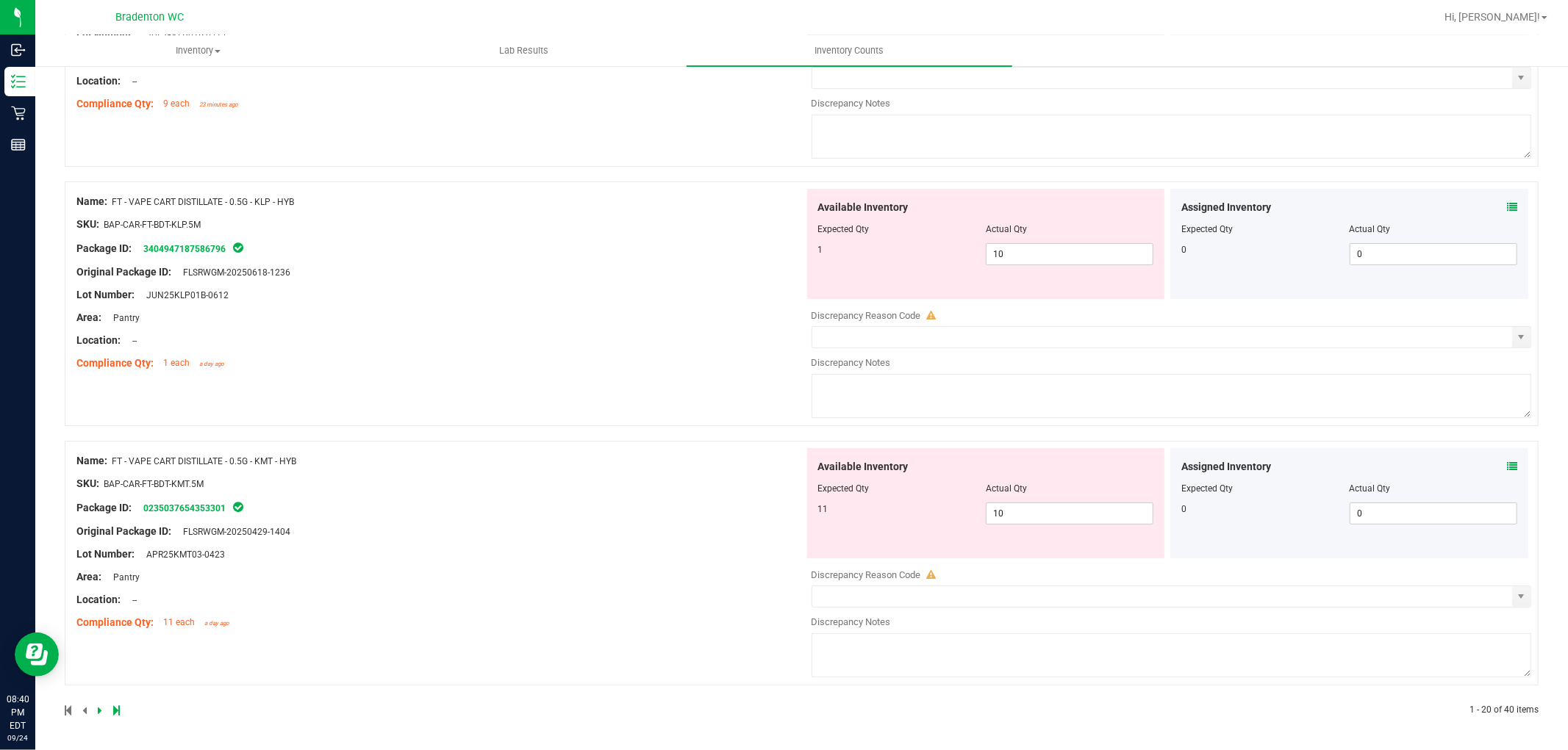
click at [113, 709] on icon at bounding box center [116, 710] width 7 height 8
click at [1001, 511] on span "0 0" at bounding box center [1070, 514] width 168 height 22
type input "012"
type input "12"
drag, startPoint x: 710, startPoint y: 512, endPoint x: 792, endPoint y: 441, distance: 108.5
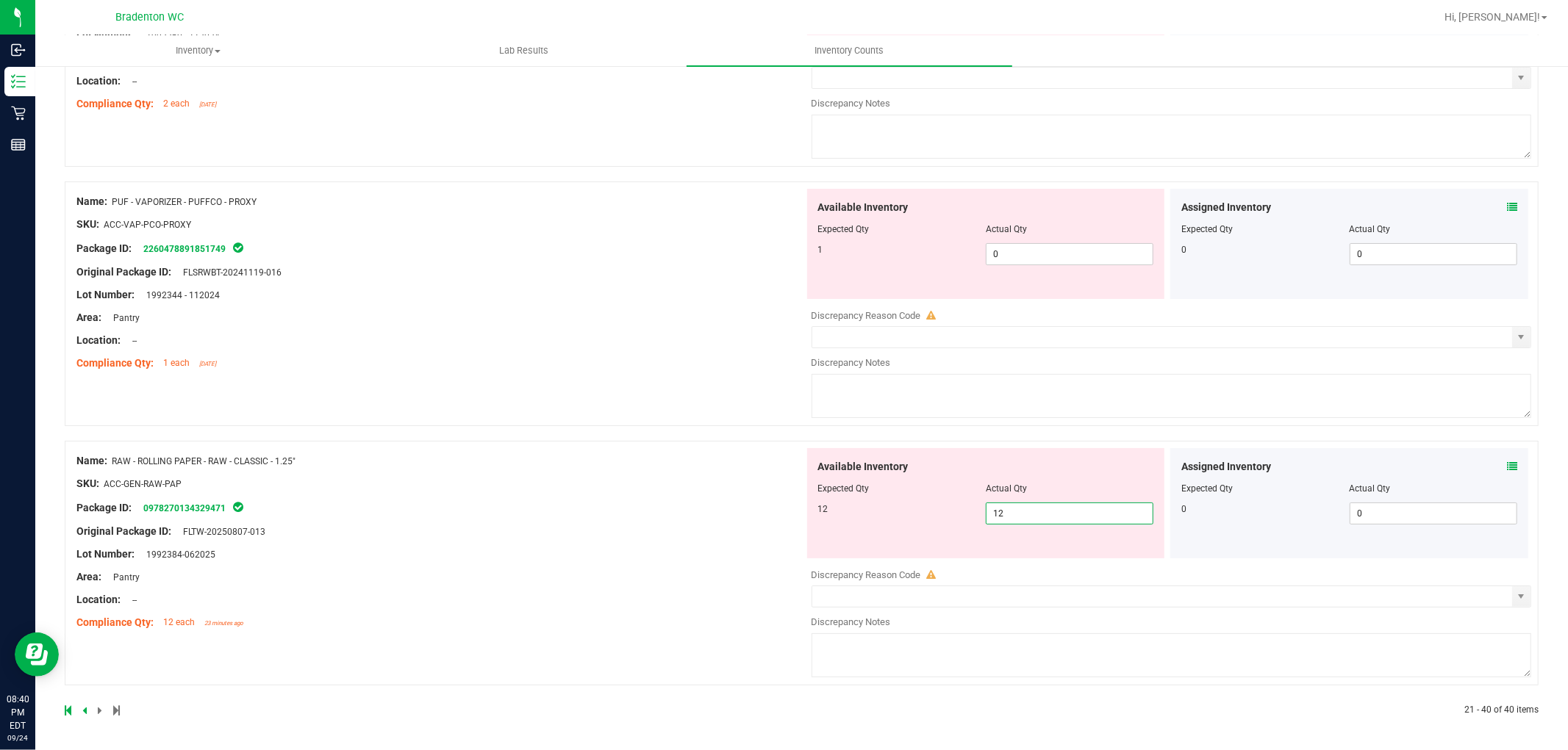
click at [722, 495] on div "Name: RAW - ROLLING PAPER - RAW - CLASSIC - 1.25" SKU: ACC-GEN-RAW-PAP Package …" at bounding box center [440, 542] width 728 height 187
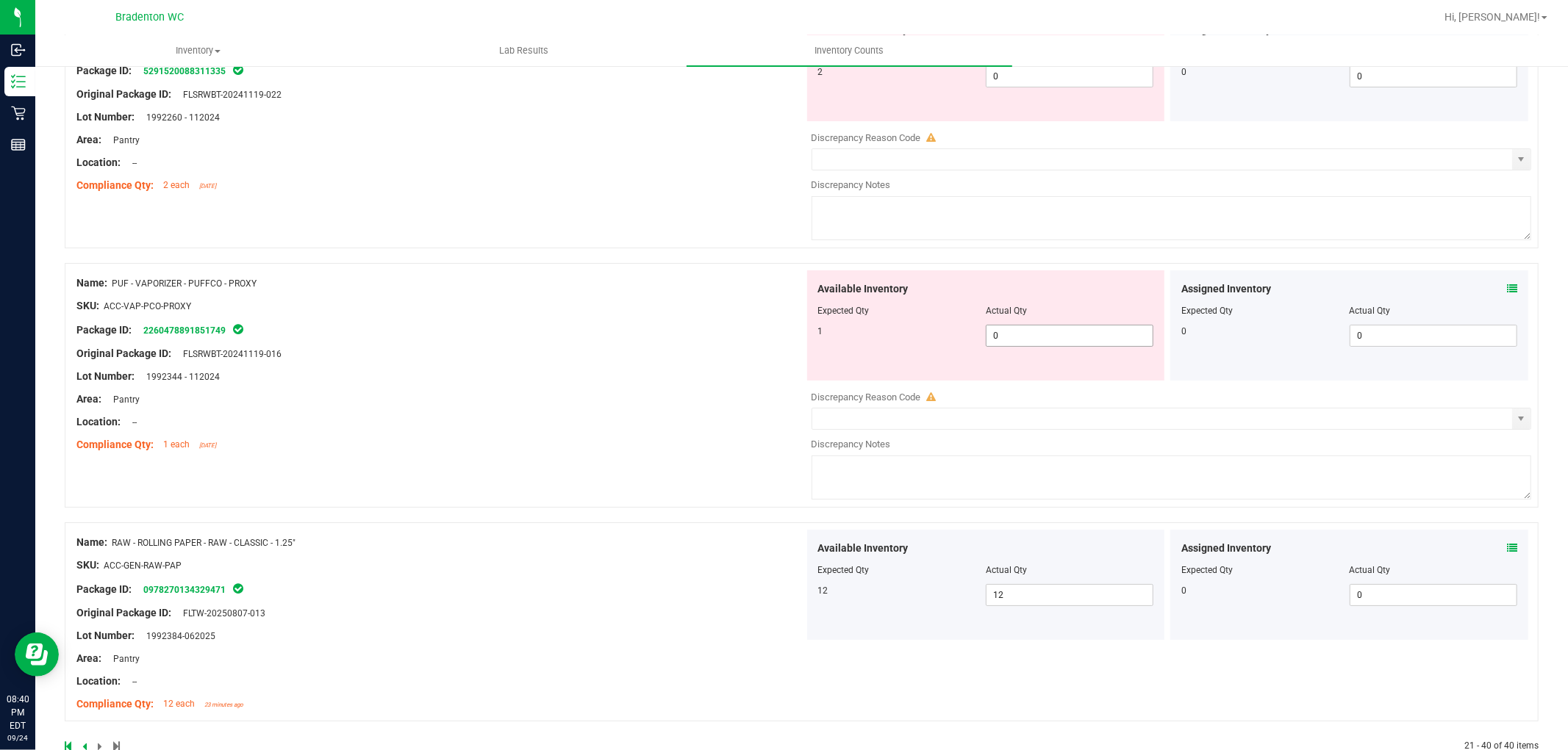
scroll to position [4616, 0]
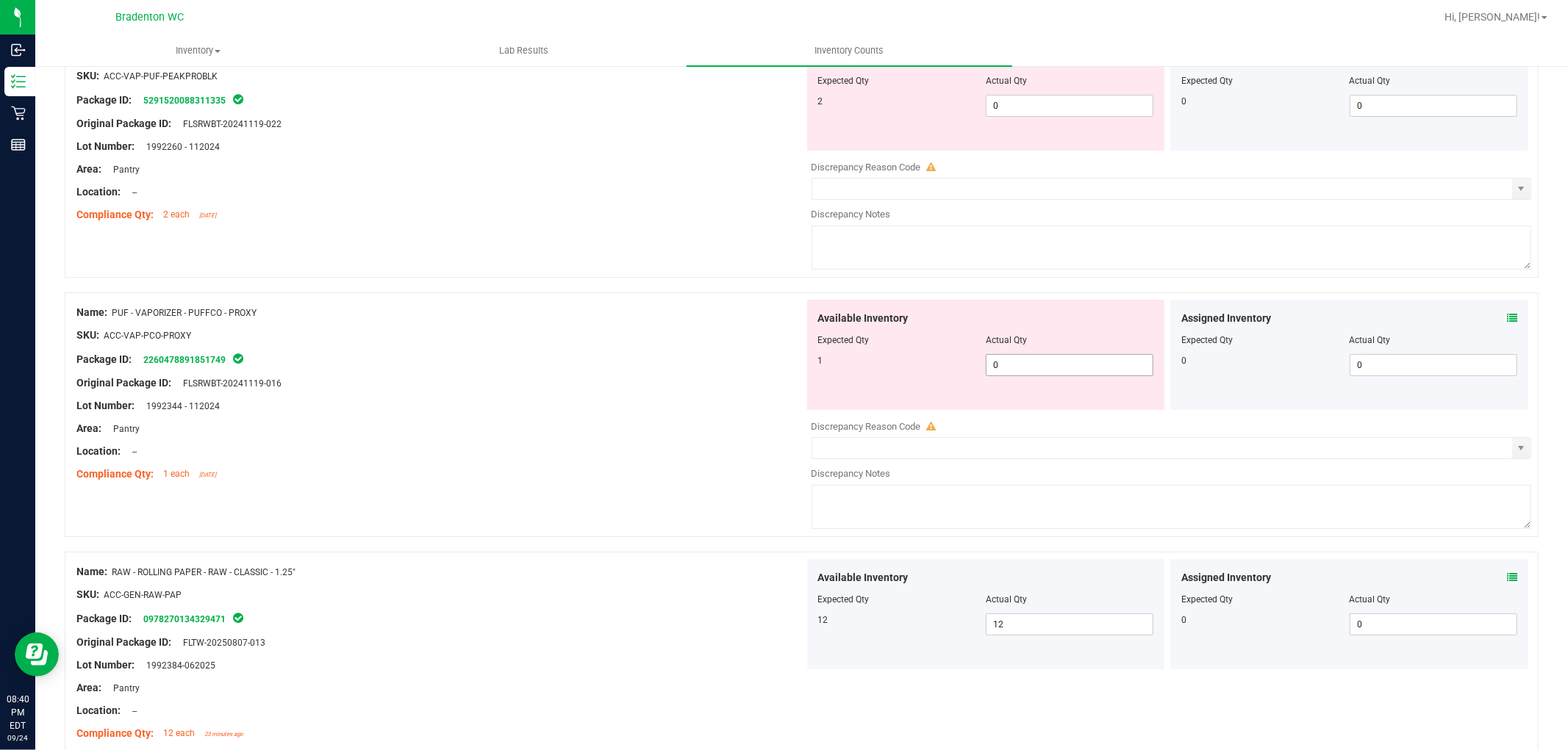
click at [1055, 377] on span "0 0" at bounding box center [1070, 365] width 168 height 22
type input "01"
type input "1"
click at [808, 372] on div "Available Inventory Expected Qty Actual Qty 1 1 1" at bounding box center [986, 355] width 358 height 110
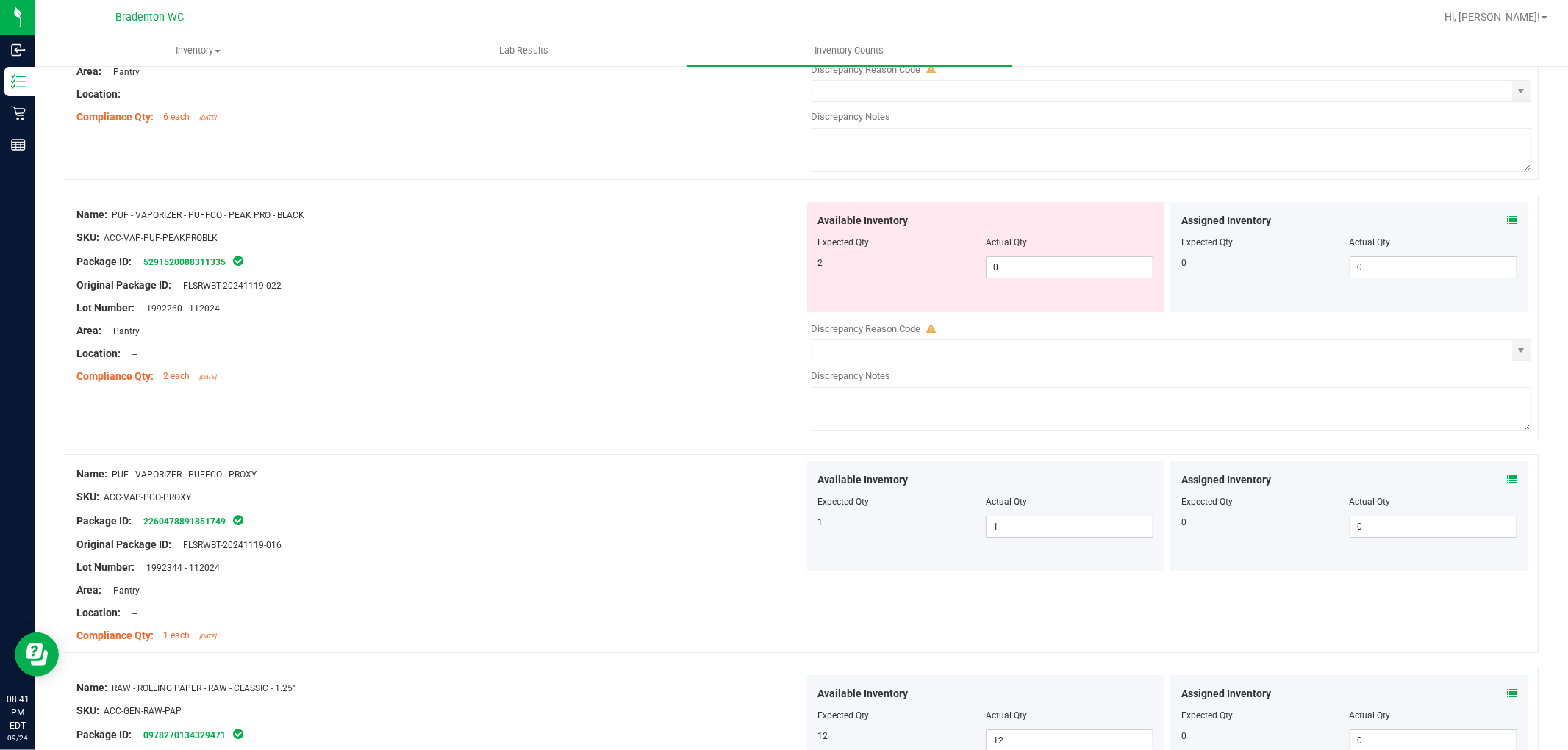
scroll to position [4453, 0]
click at [1021, 281] on span "0 0" at bounding box center [1070, 270] width 168 height 22
type input "02"
type input "2"
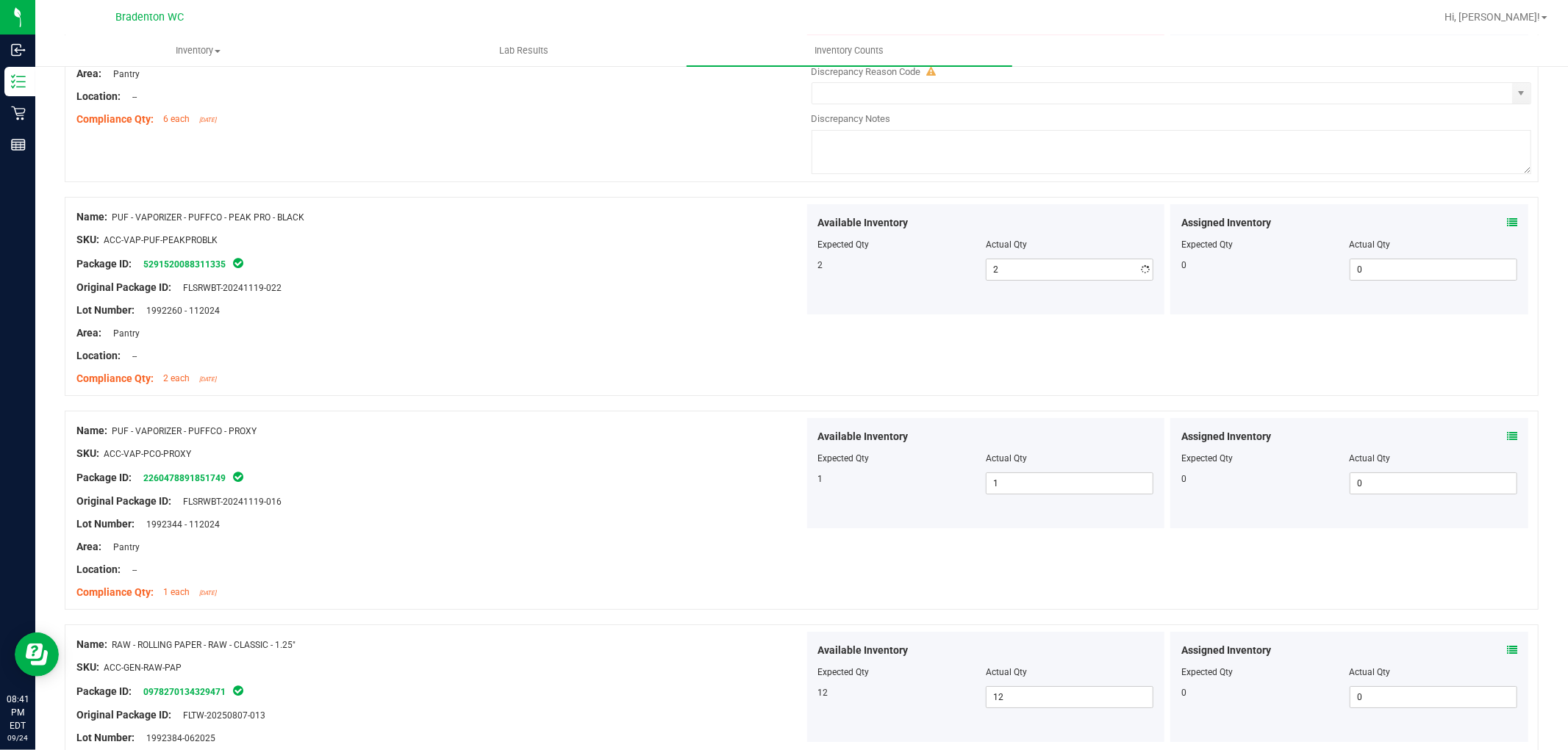
click at [735, 296] on div "Original Package ID: FLSRWBT-20241119-022" at bounding box center [440, 287] width 728 height 15
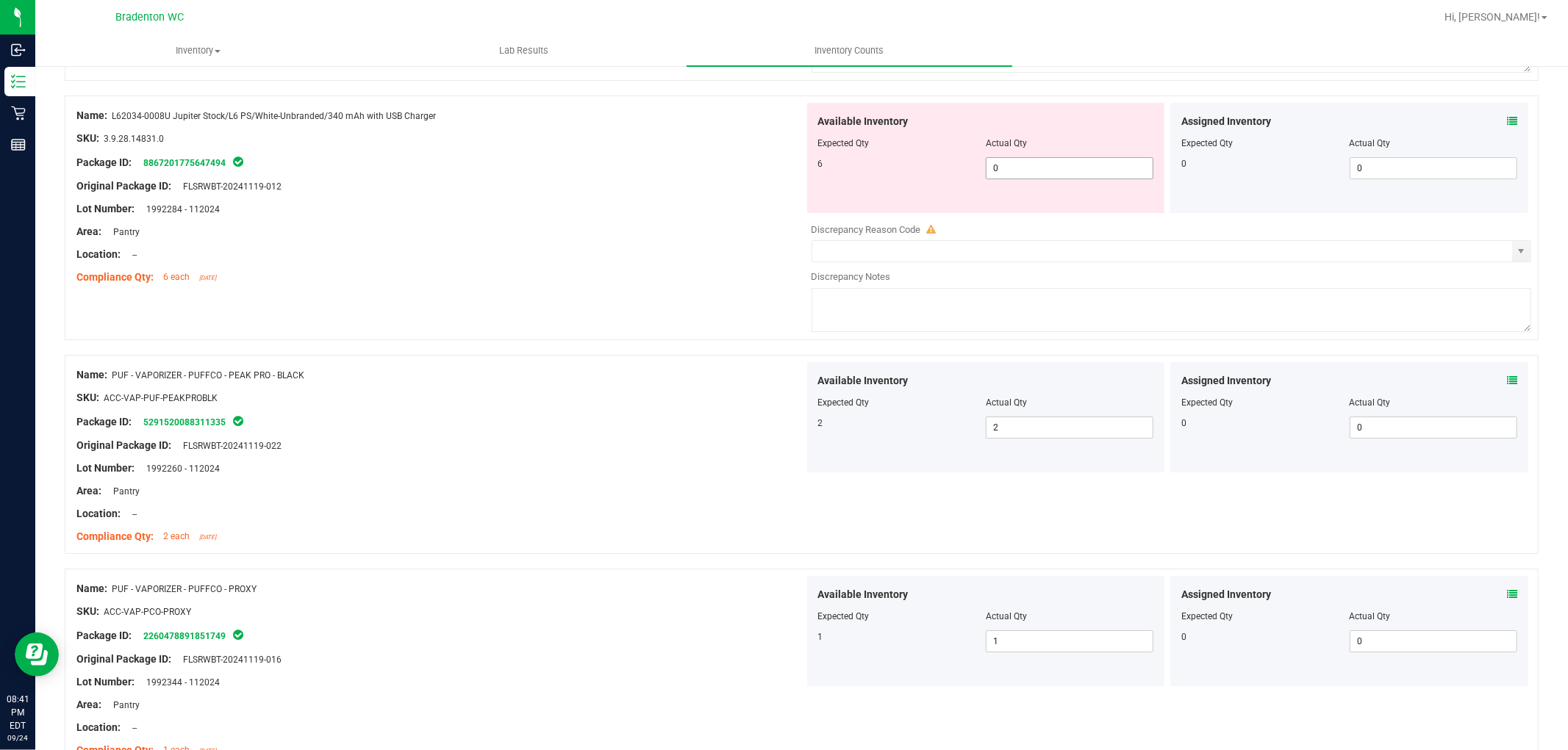
scroll to position [4208, 0]
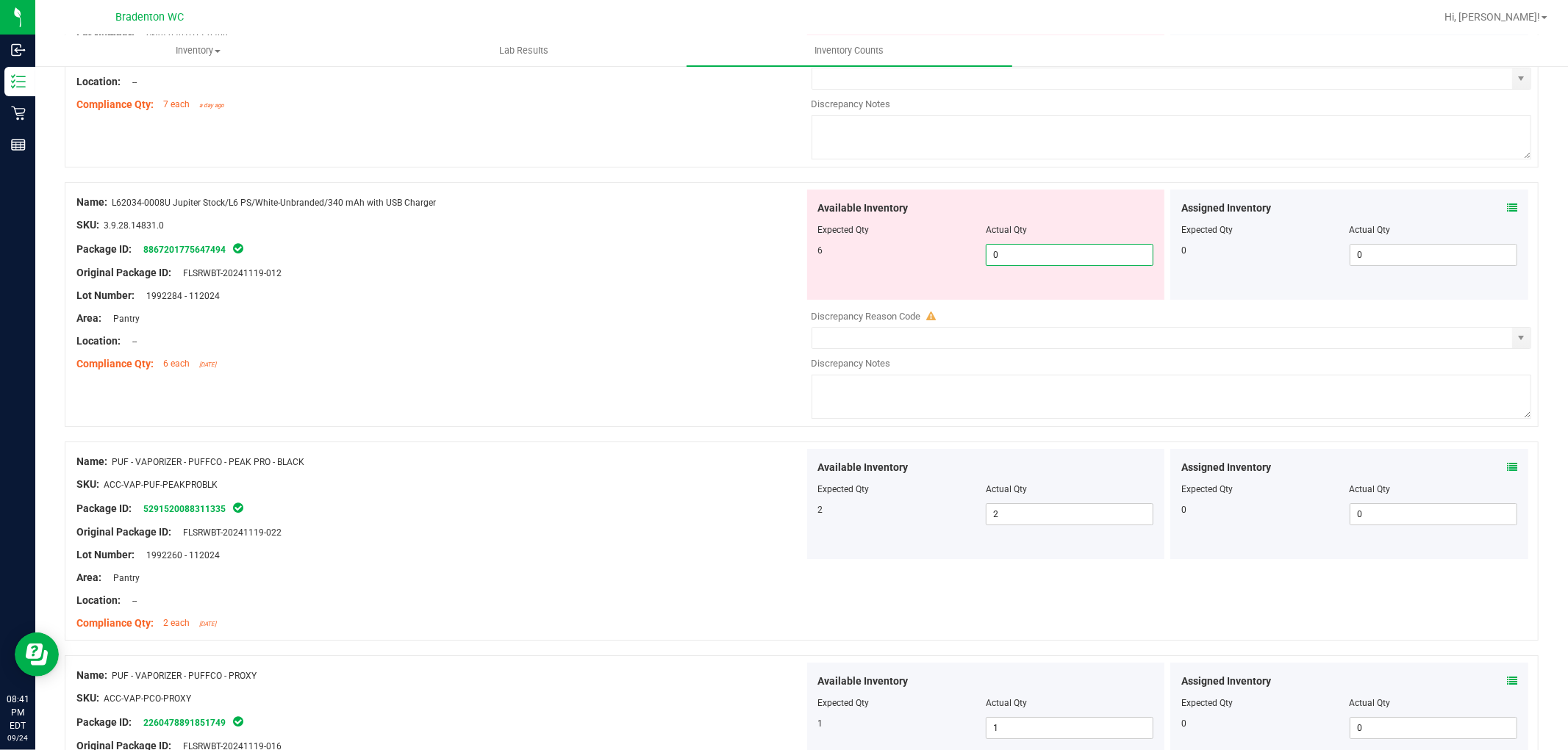
click at [1039, 266] on span "0 0" at bounding box center [1070, 255] width 168 height 22
type input "06"
type input "6"
click at [785, 258] on div "Package ID: 8867201775647494" at bounding box center [440, 249] width 728 height 18
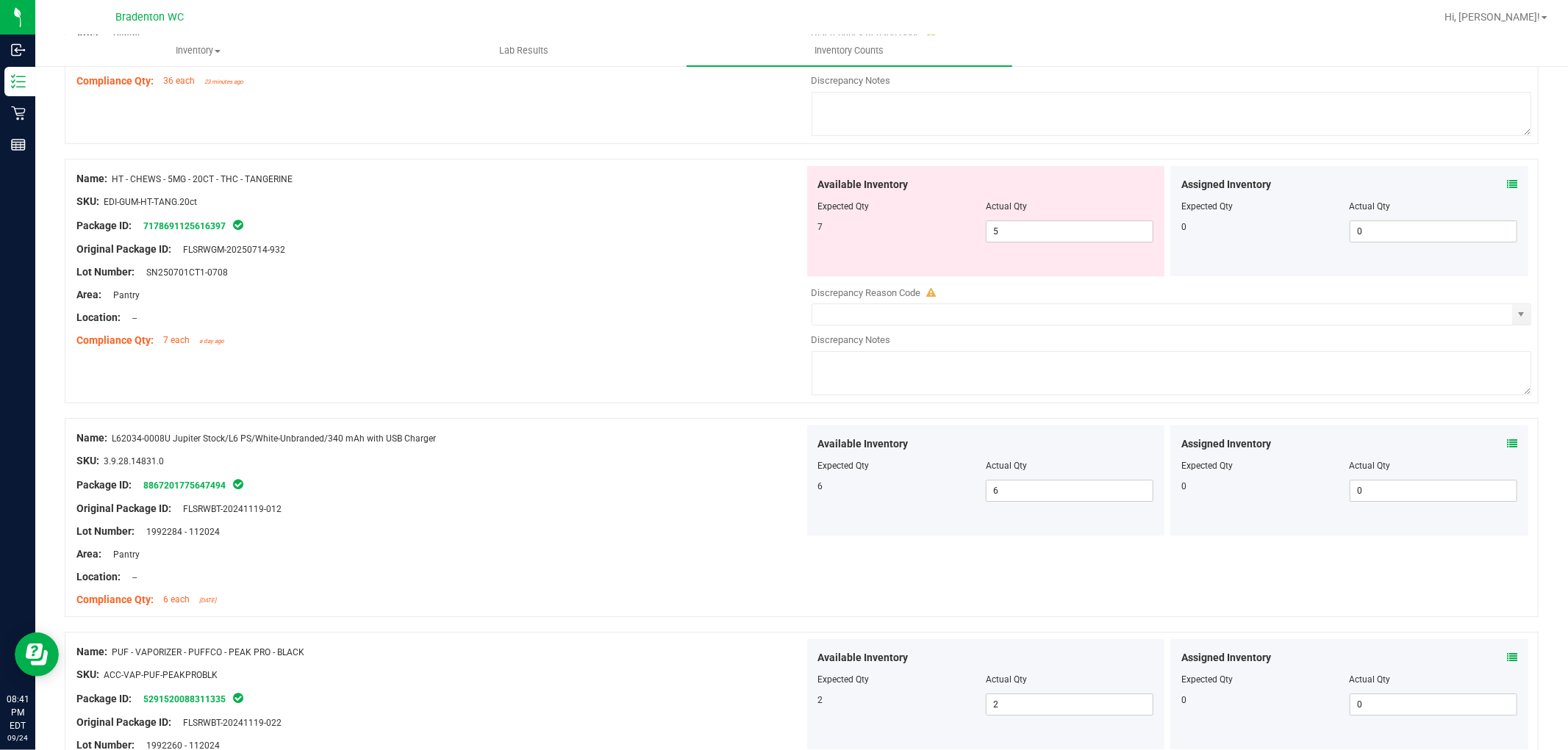
scroll to position [3963, 0]
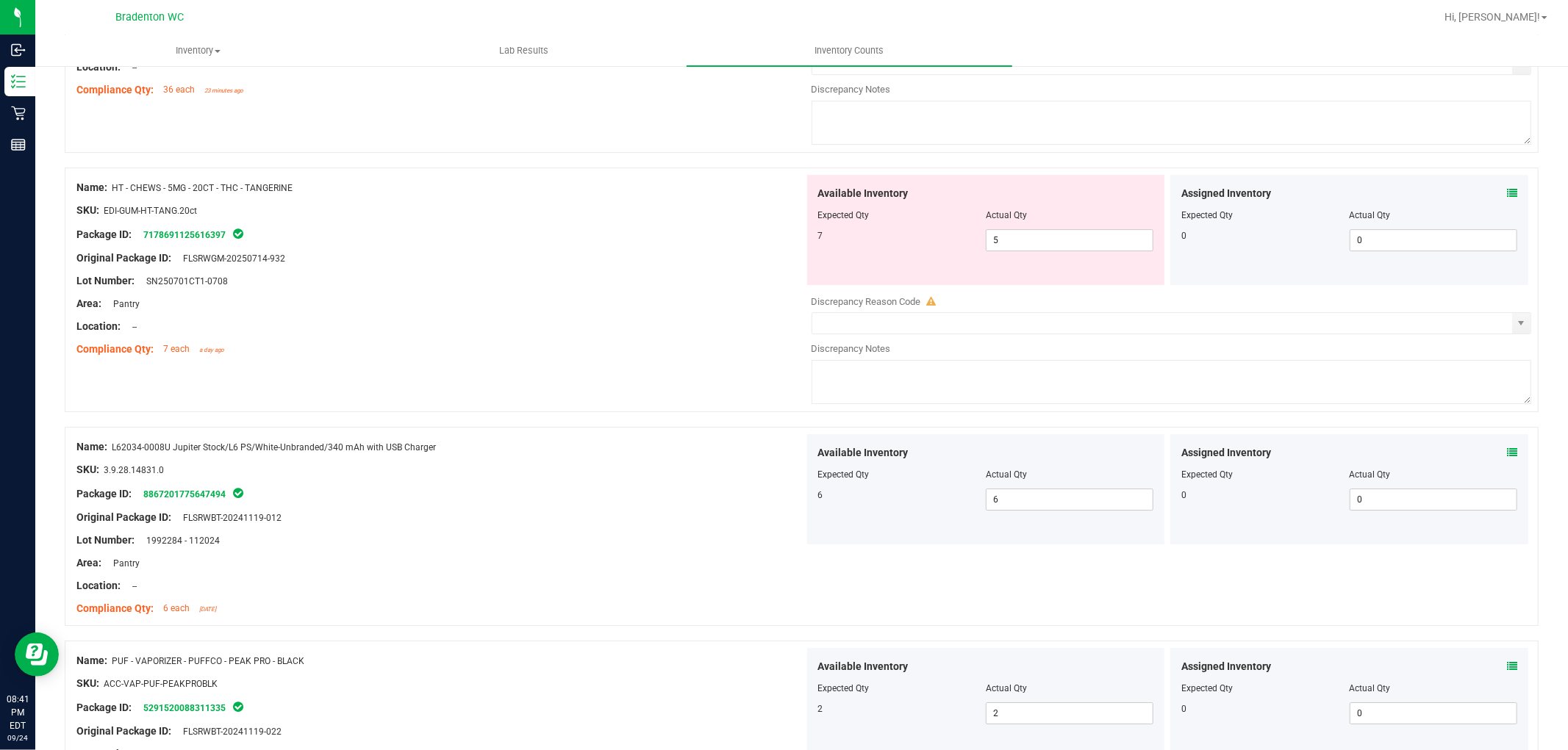
click at [1507, 198] on icon at bounding box center [1512, 193] width 10 height 10
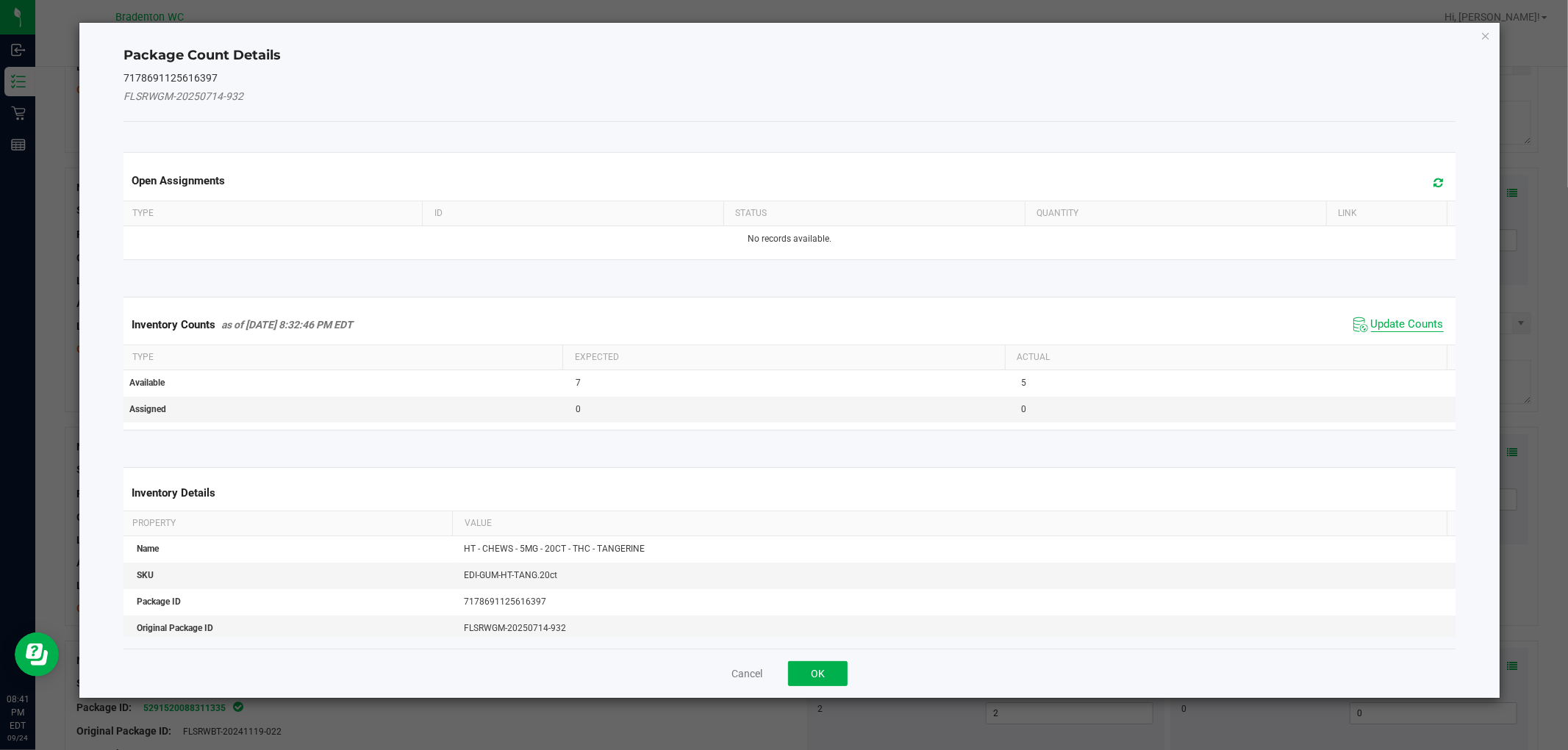
click at [1377, 322] on span "Update Counts" at bounding box center [1408, 324] width 72 height 14
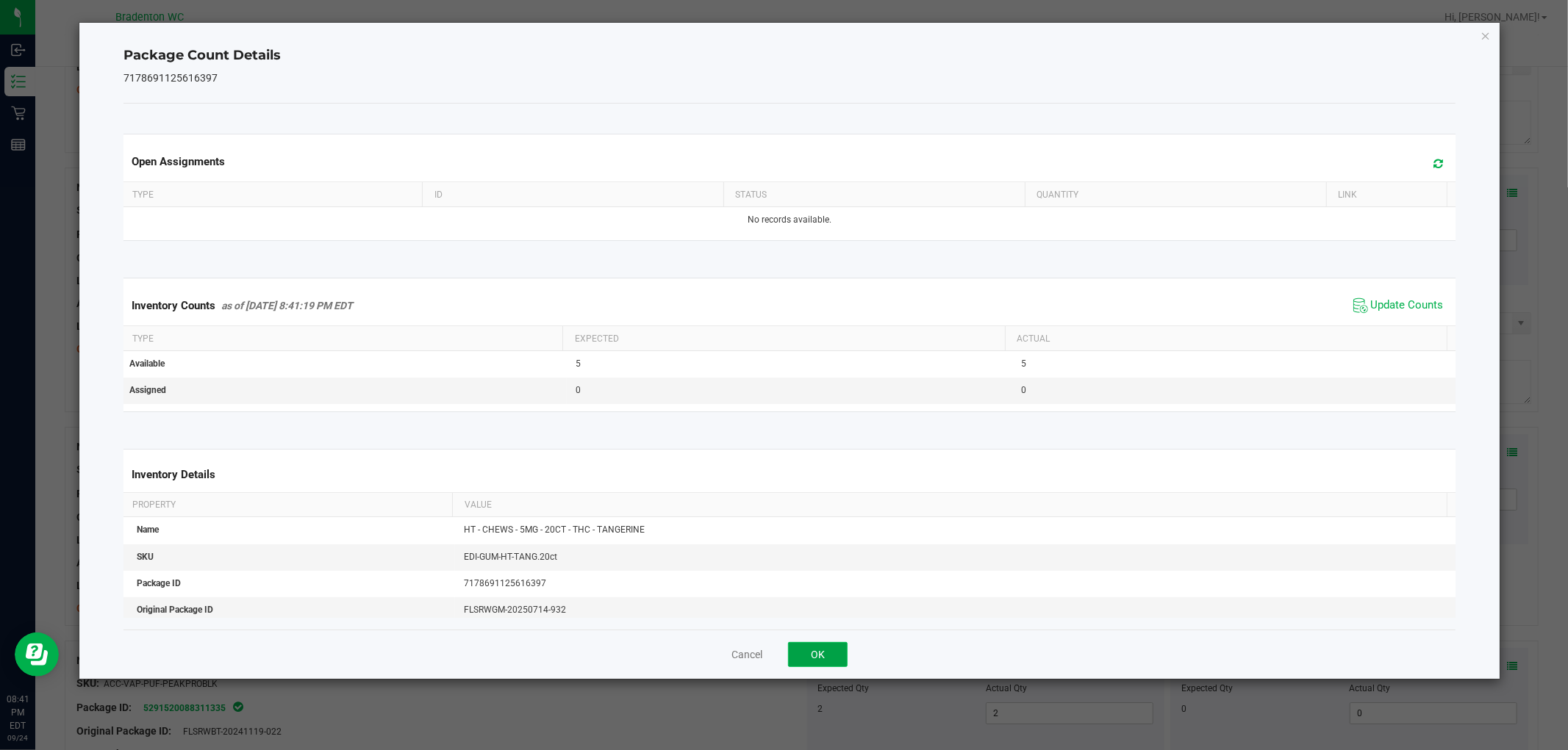
click at [836, 658] on button "OK" at bounding box center [818, 655] width 60 height 25
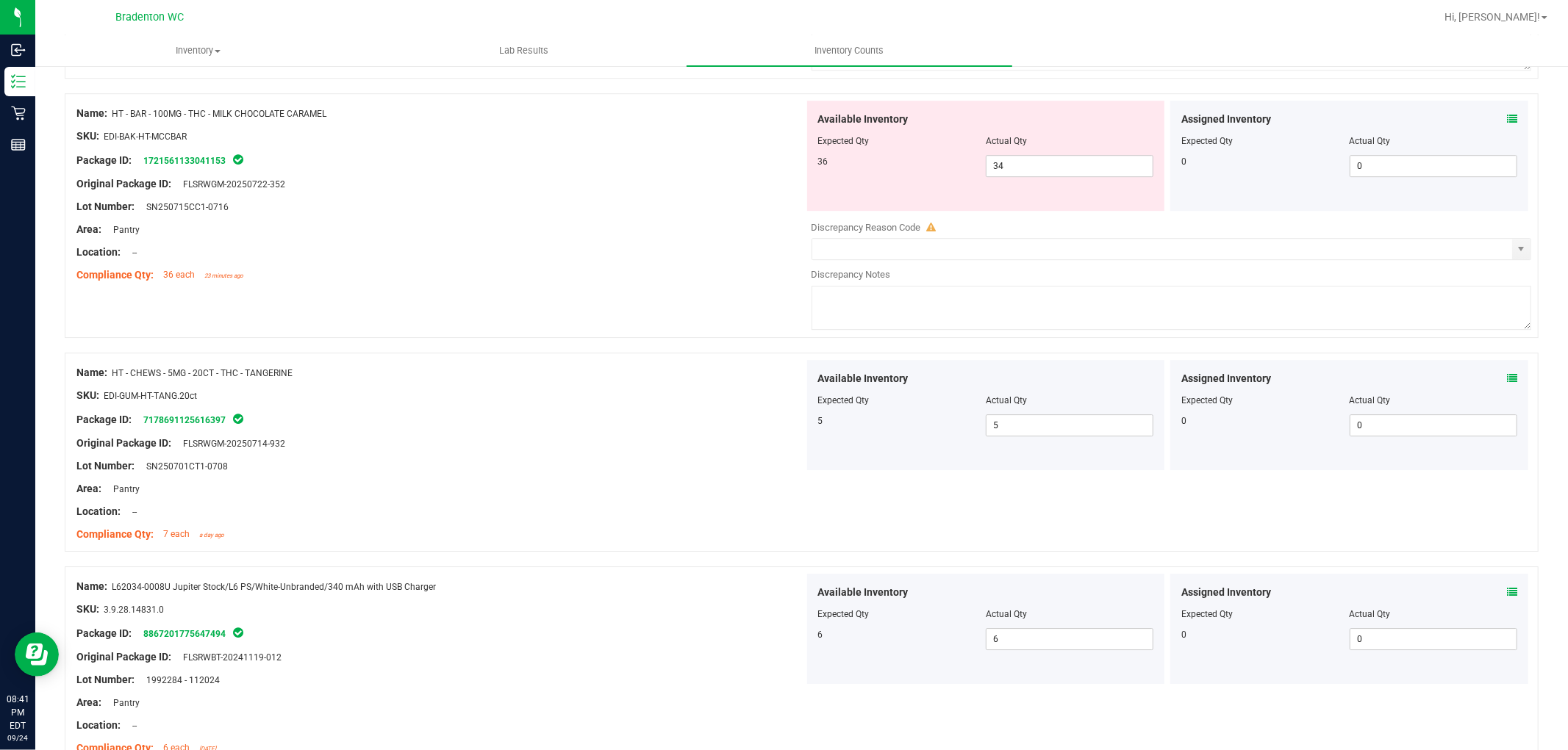
scroll to position [3636, 0]
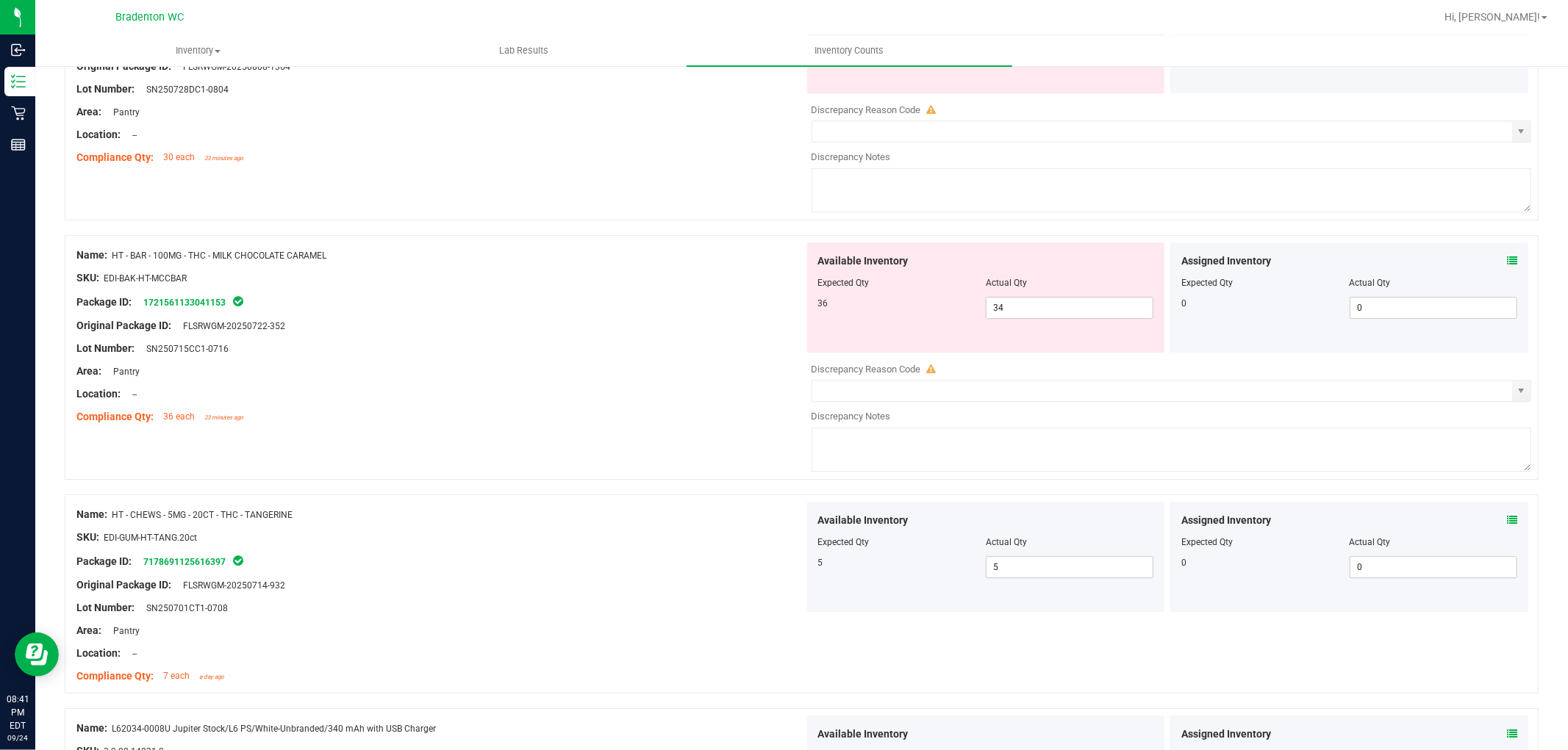
click at [1507, 266] on icon at bounding box center [1512, 261] width 10 height 10
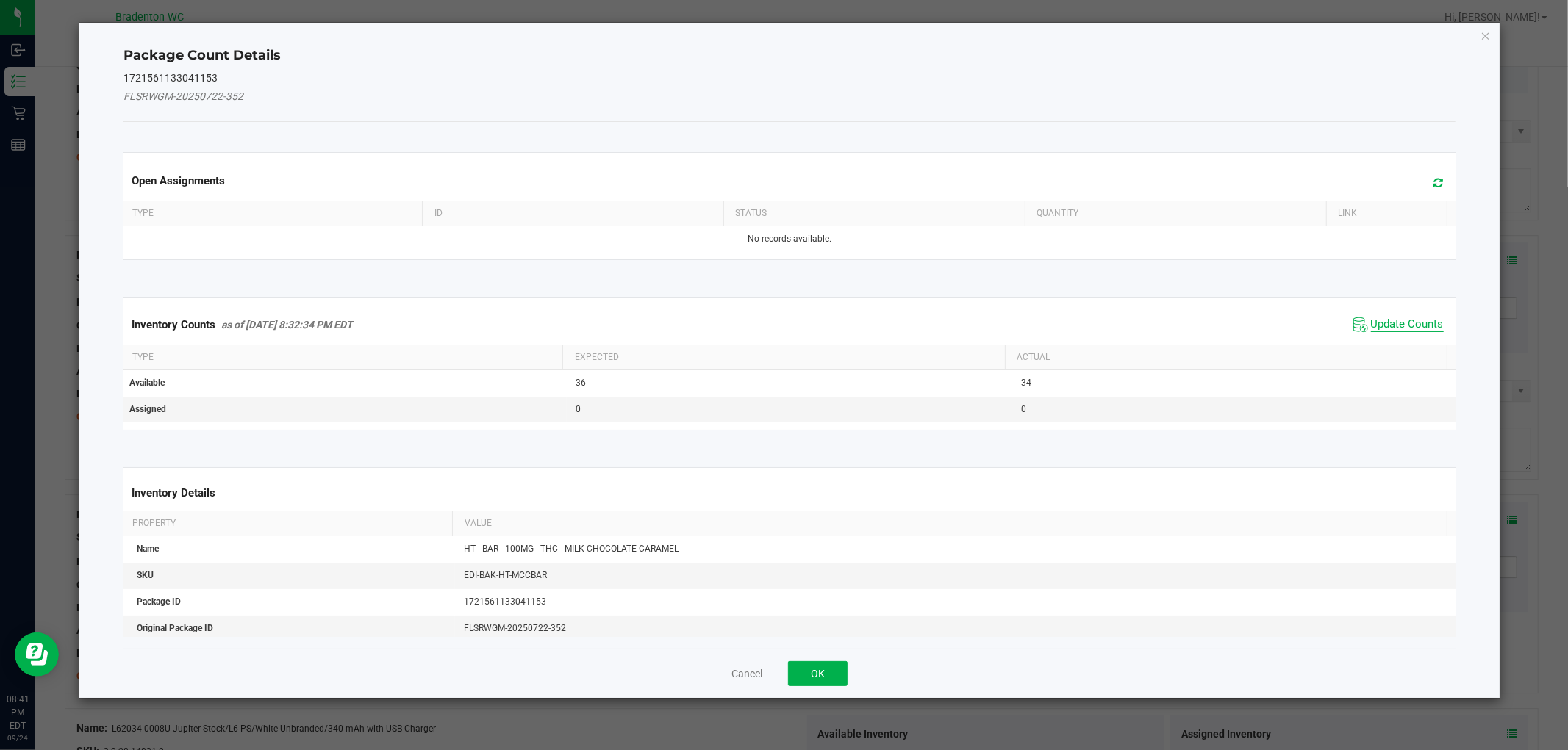
click at [1372, 319] on span "Update Counts" at bounding box center [1408, 324] width 72 height 14
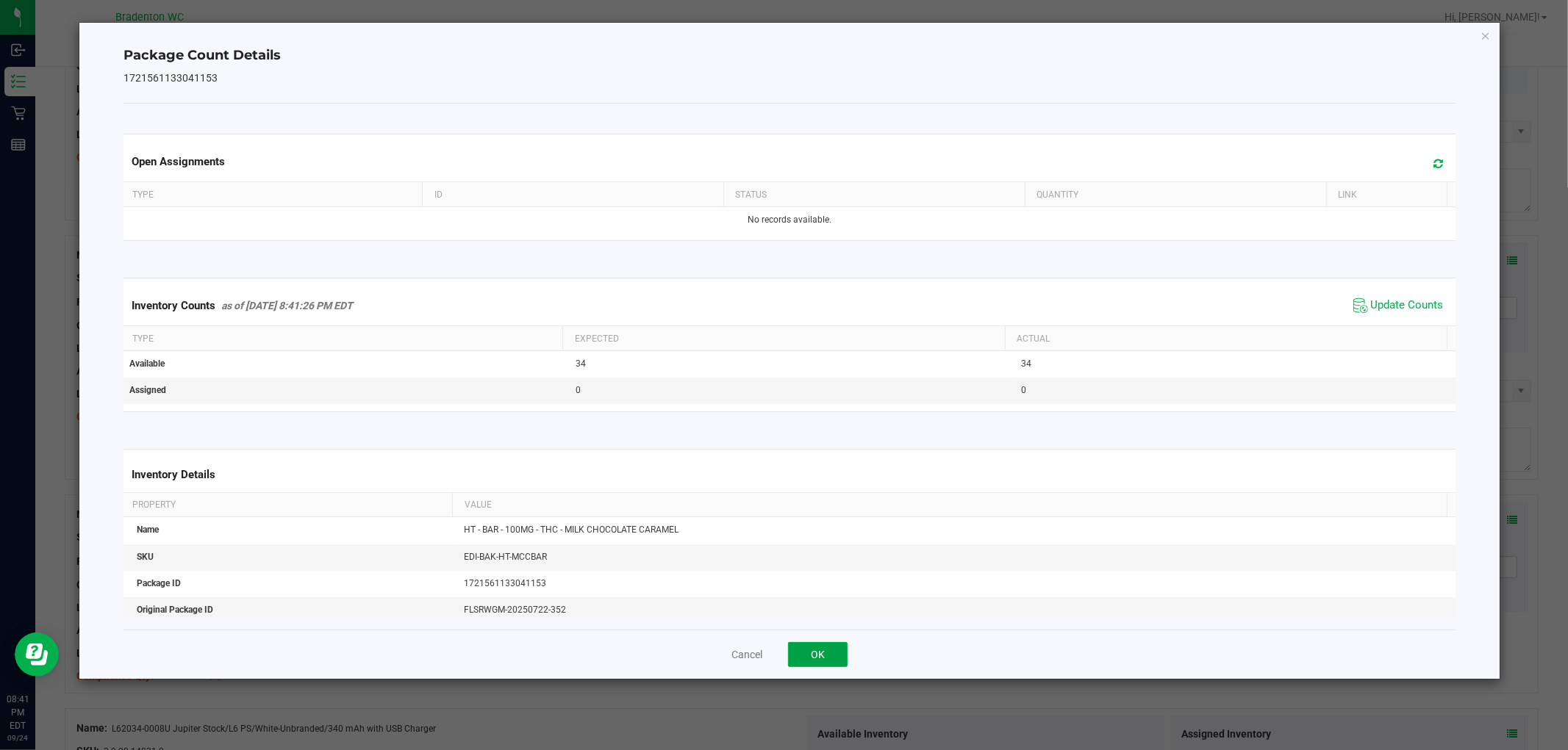
drag, startPoint x: 828, startPoint y: 654, endPoint x: 883, endPoint y: 591, distance: 83.6
click at [828, 652] on button "OK" at bounding box center [818, 655] width 60 height 25
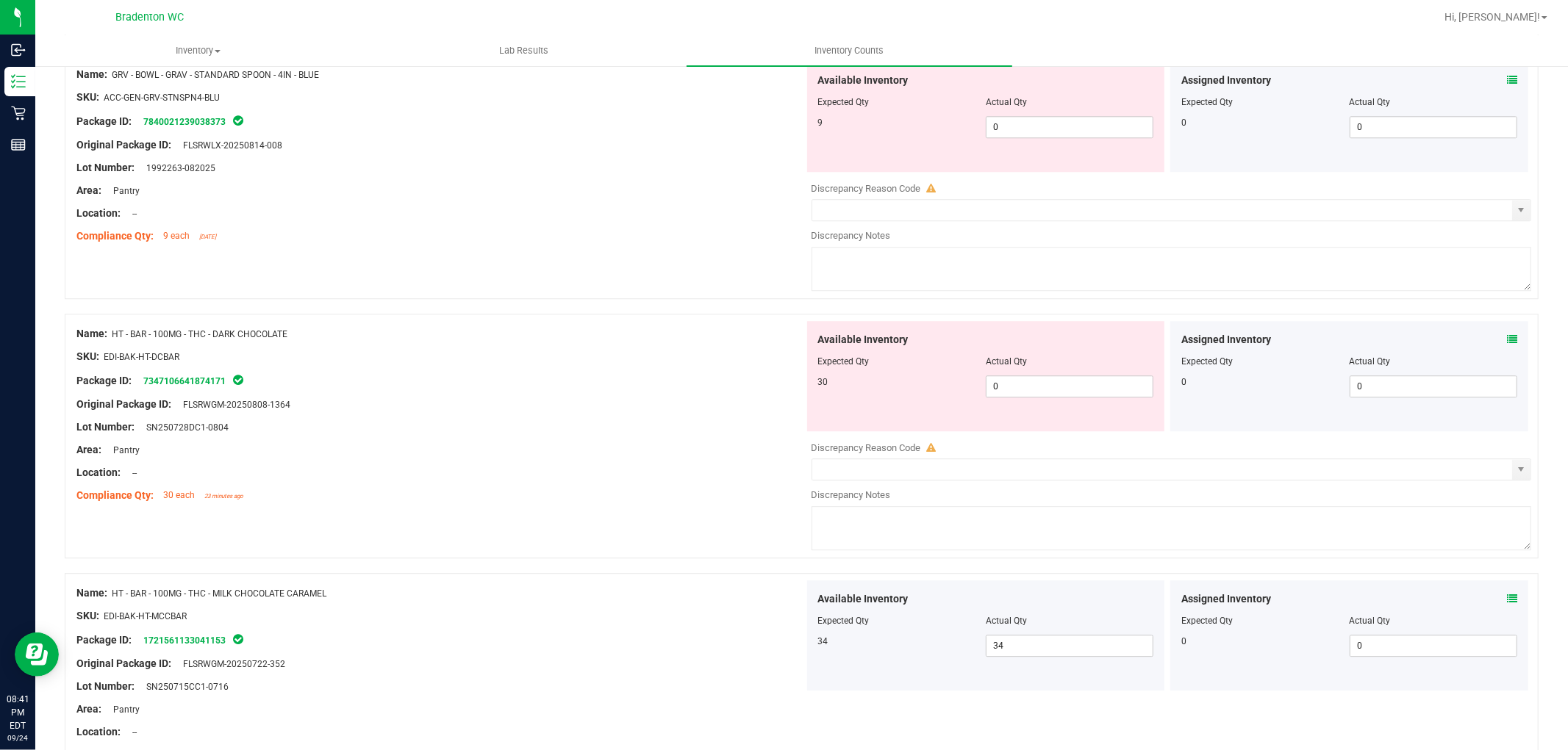
scroll to position [3309, 0]
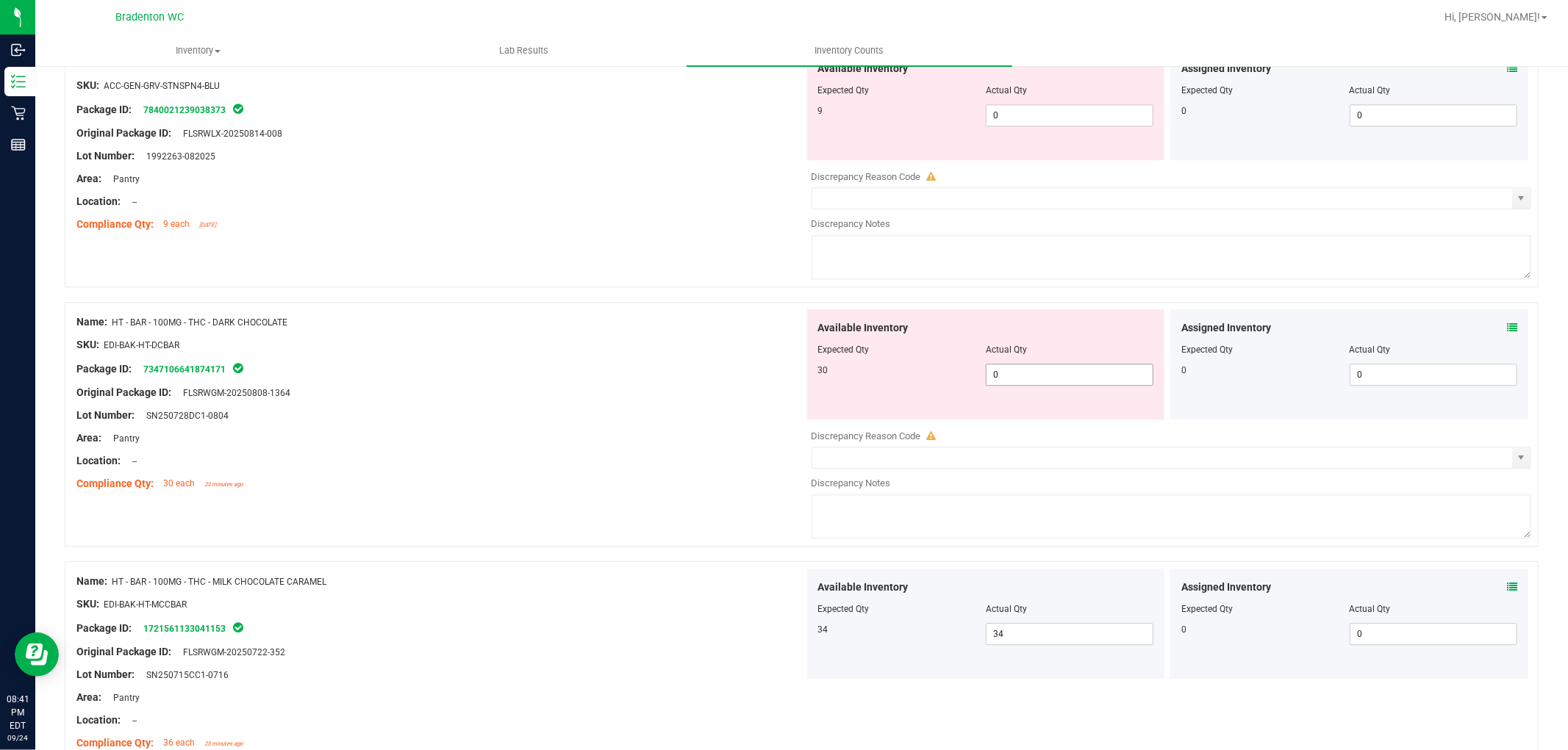
click at [1015, 386] on span "0 0" at bounding box center [1070, 375] width 168 height 22
type input "030"
type input "30"
click at [575, 400] on div "Original Package ID: FLSRWGM-20250808-1364" at bounding box center [440, 393] width 728 height 15
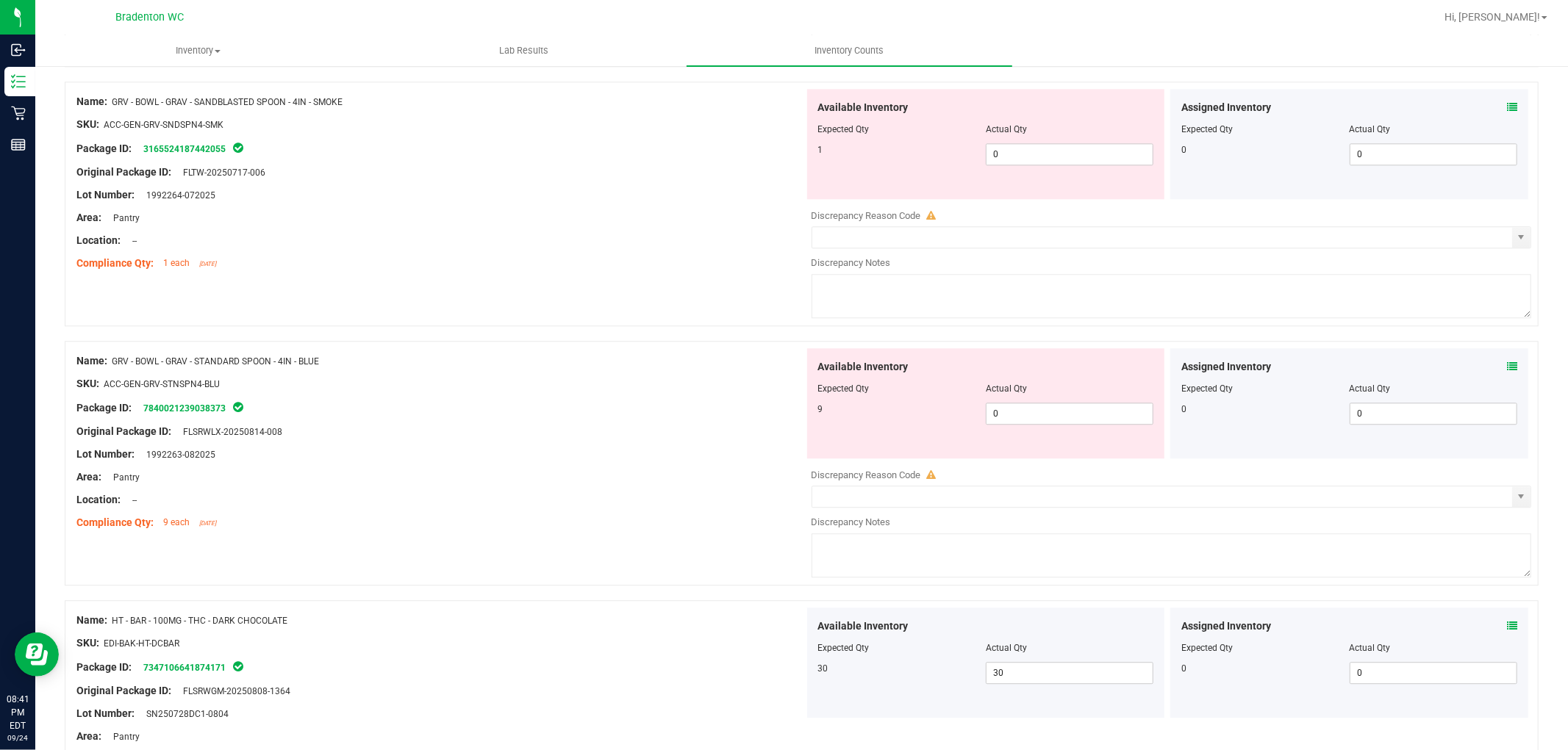
scroll to position [2982, 0]
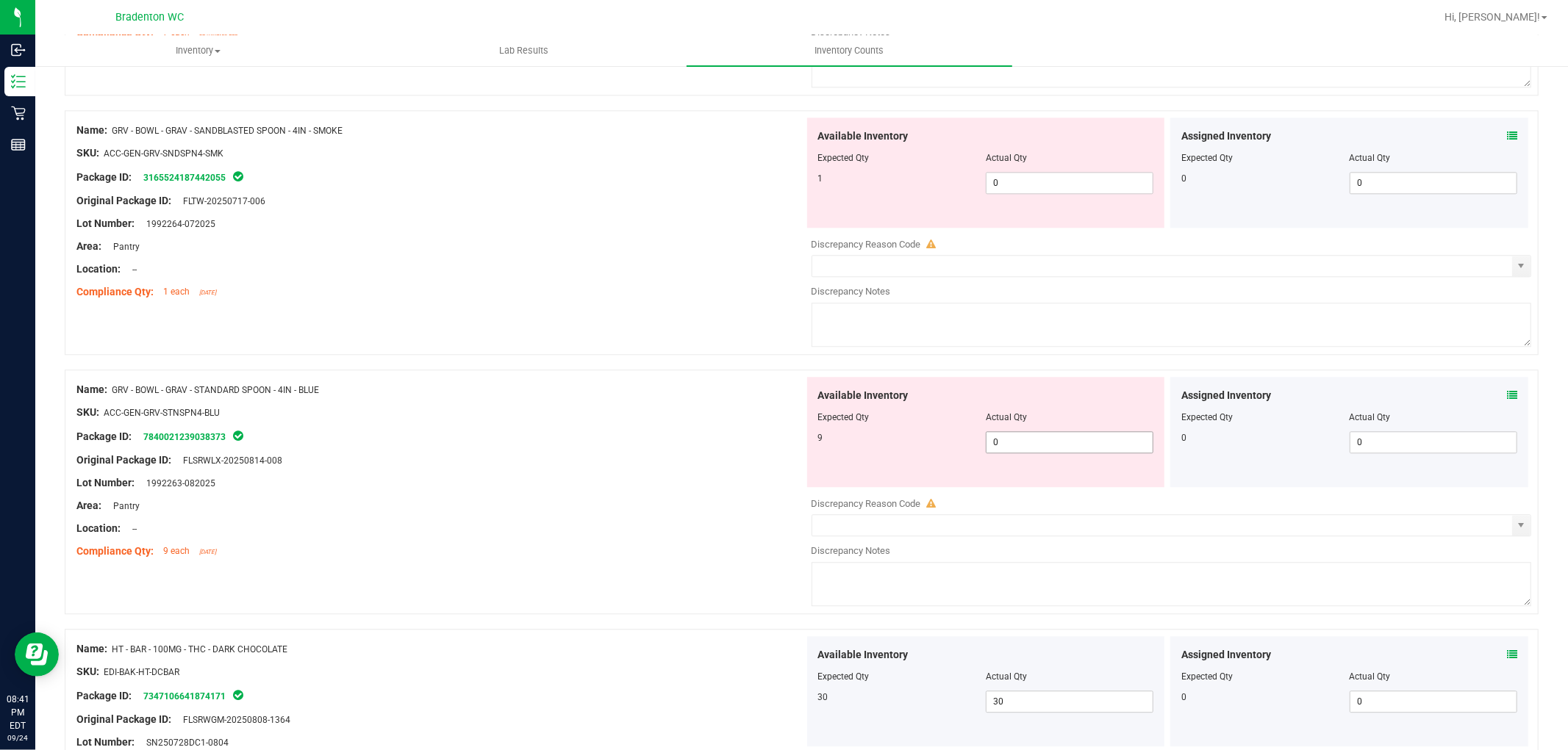
click at [998, 450] on span "0 0" at bounding box center [1070, 442] width 168 height 22
type input "09"
type input "9"
click at [652, 475] on div at bounding box center [440, 472] width 728 height 8
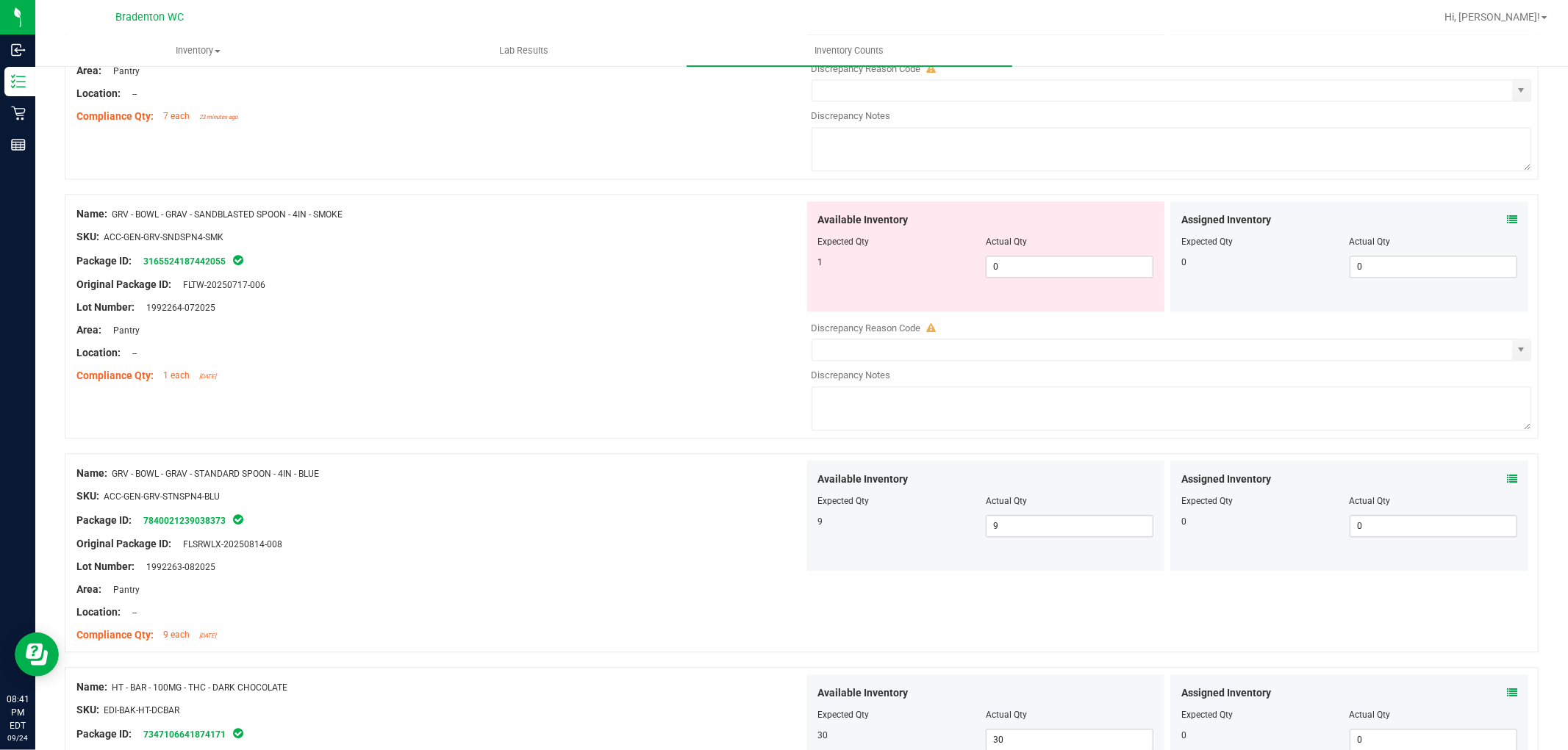
scroll to position [2820, 0]
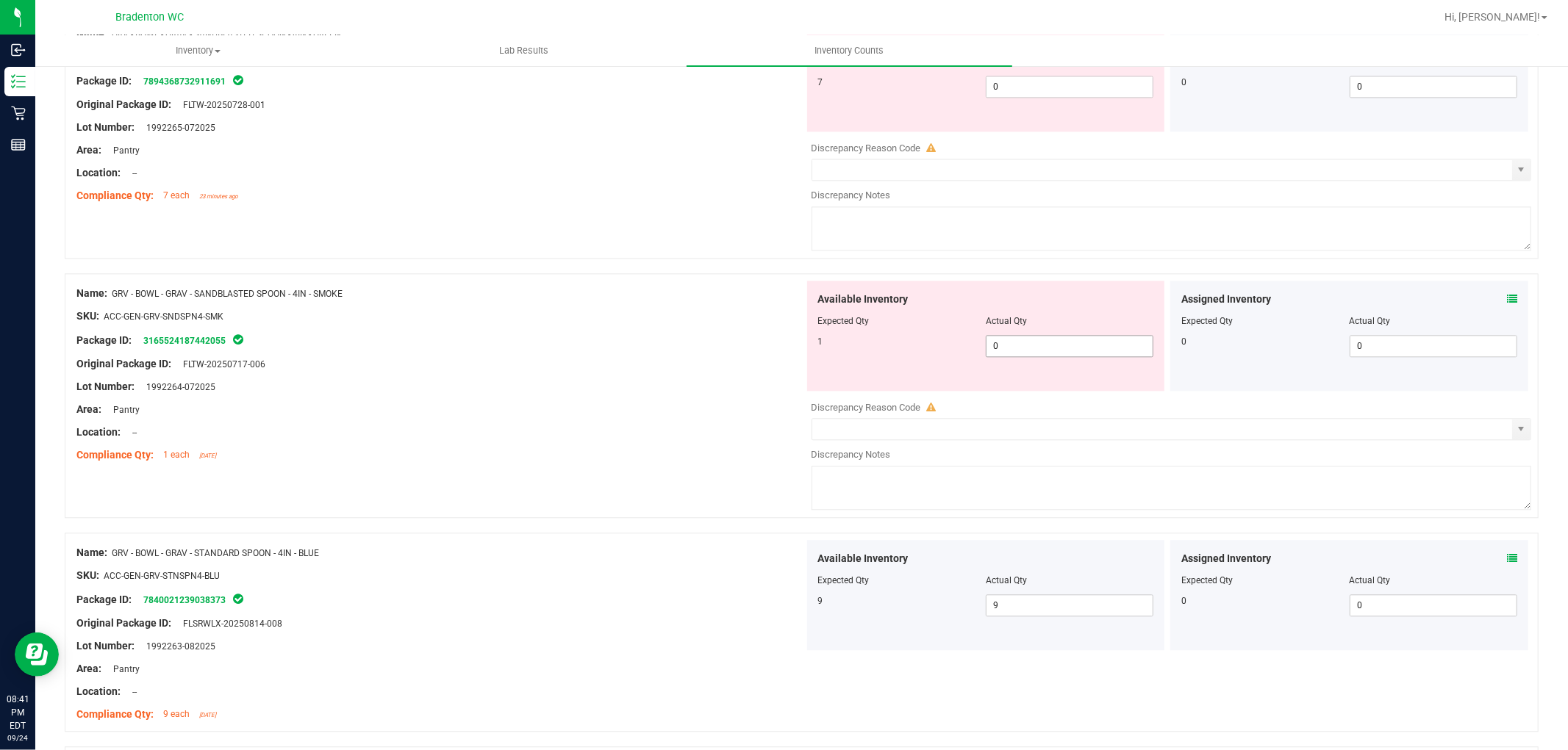
click at [996, 351] on span "0 0" at bounding box center [1070, 346] width 168 height 22
type input "01"
type input "1"
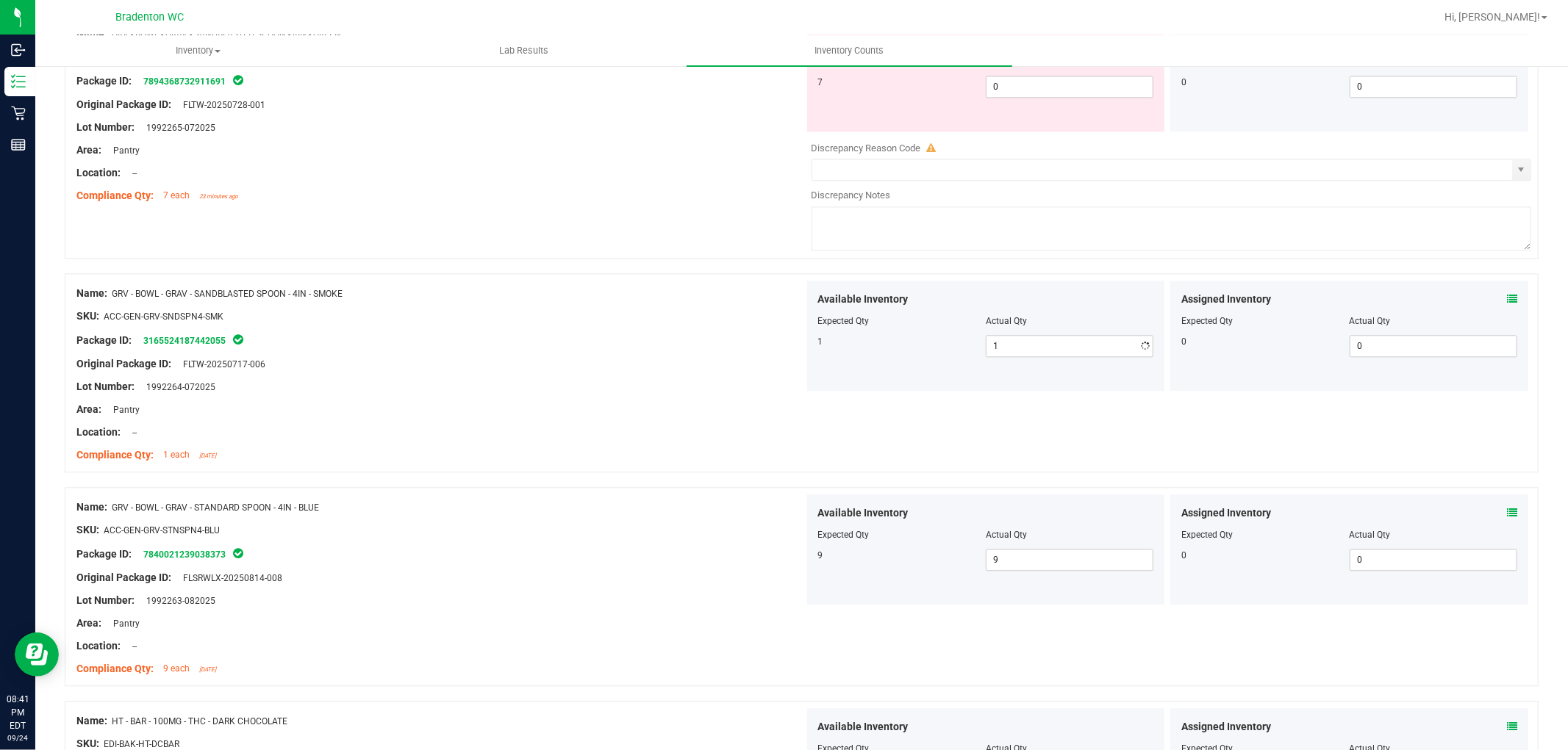
click at [544, 342] on div "Package ID: 3165524187442055" at bounding box center [440, 340] width 728 height 18
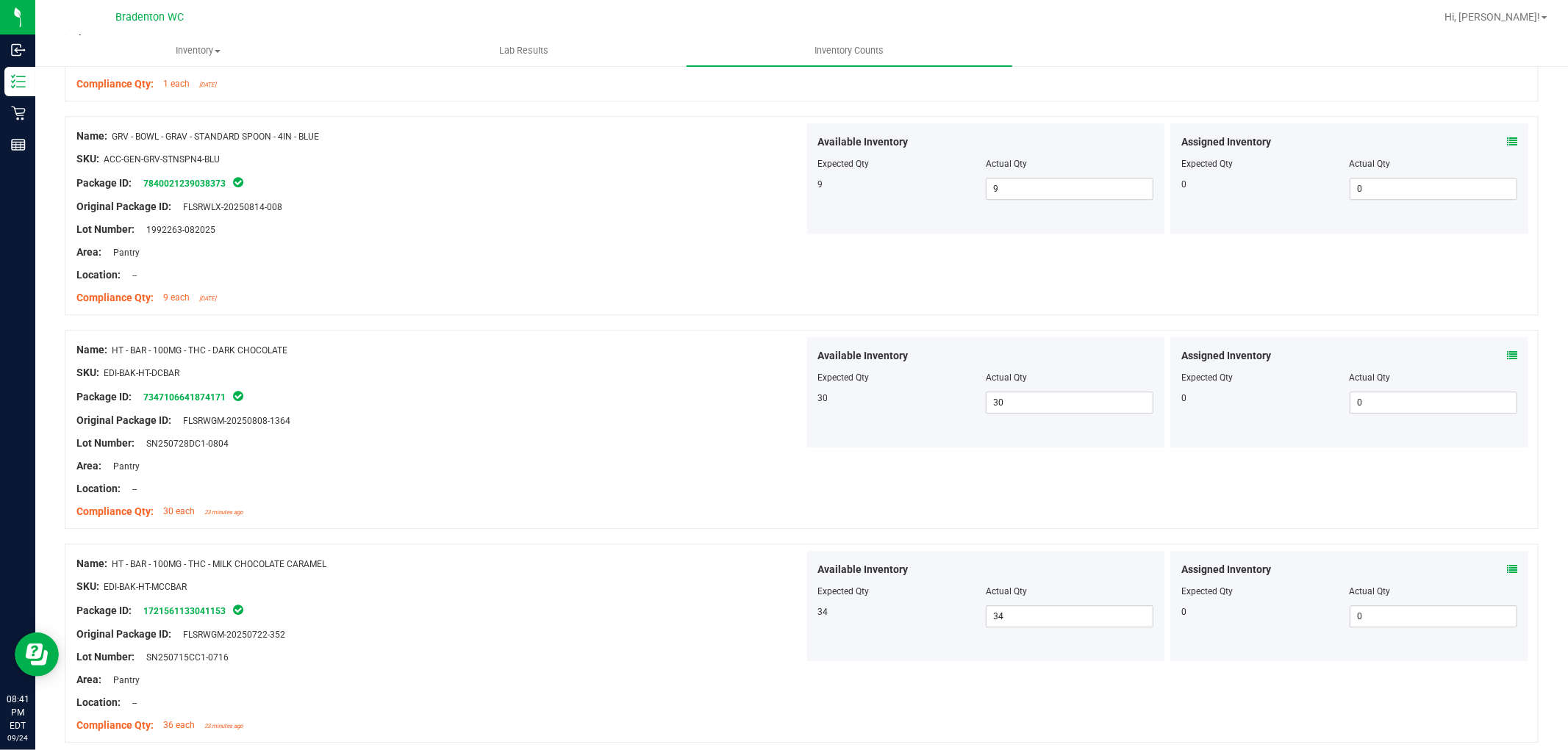
scroll to position [3228, 0]
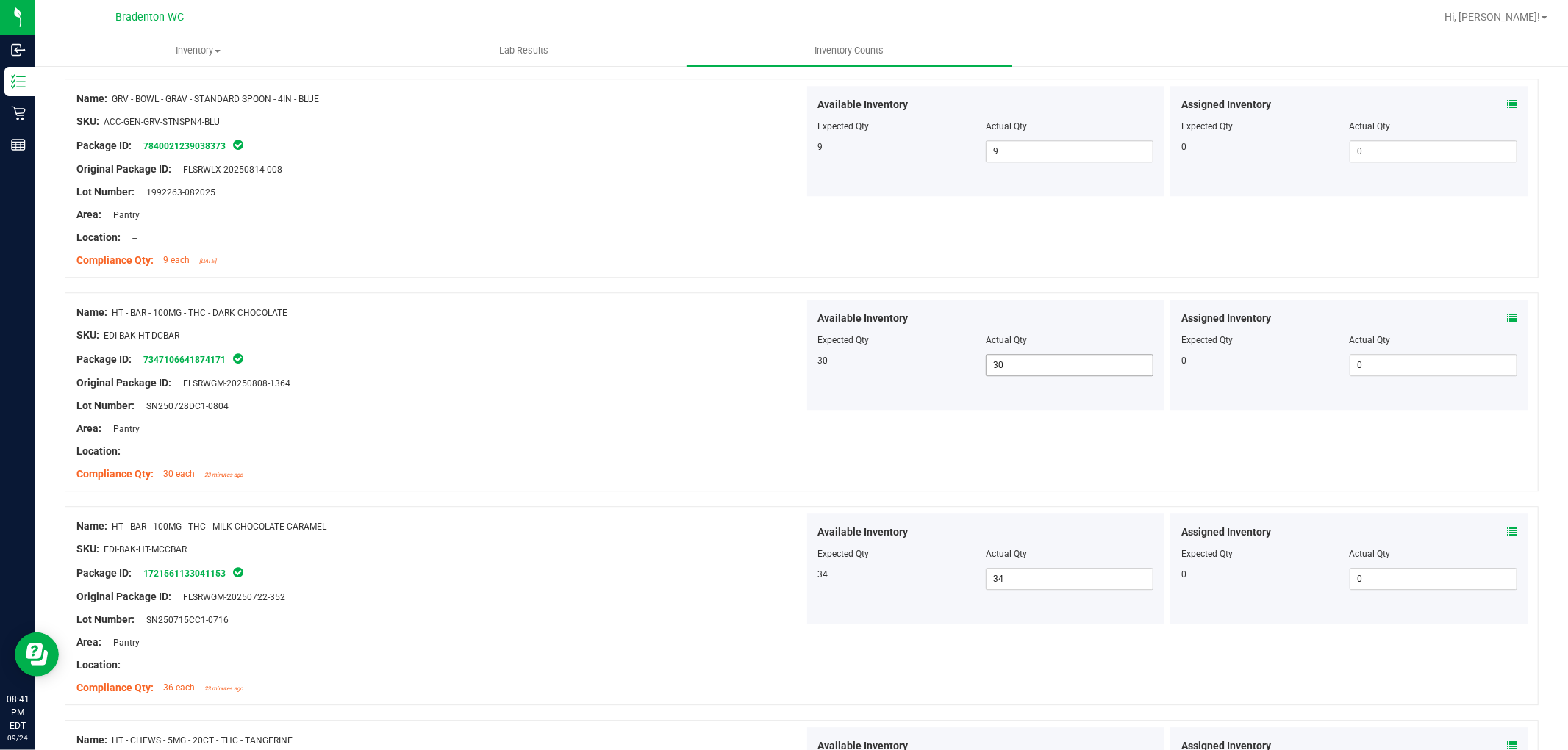
click at [1021, 377] on span "30 30" at bounding box center [1070, 365] width 168 height 22
type input "3"
type input "37"
click at [635, 410] on div "Lot Number: SN250728DC1-0804" at bounding box center [440, 406] width 728 height 15
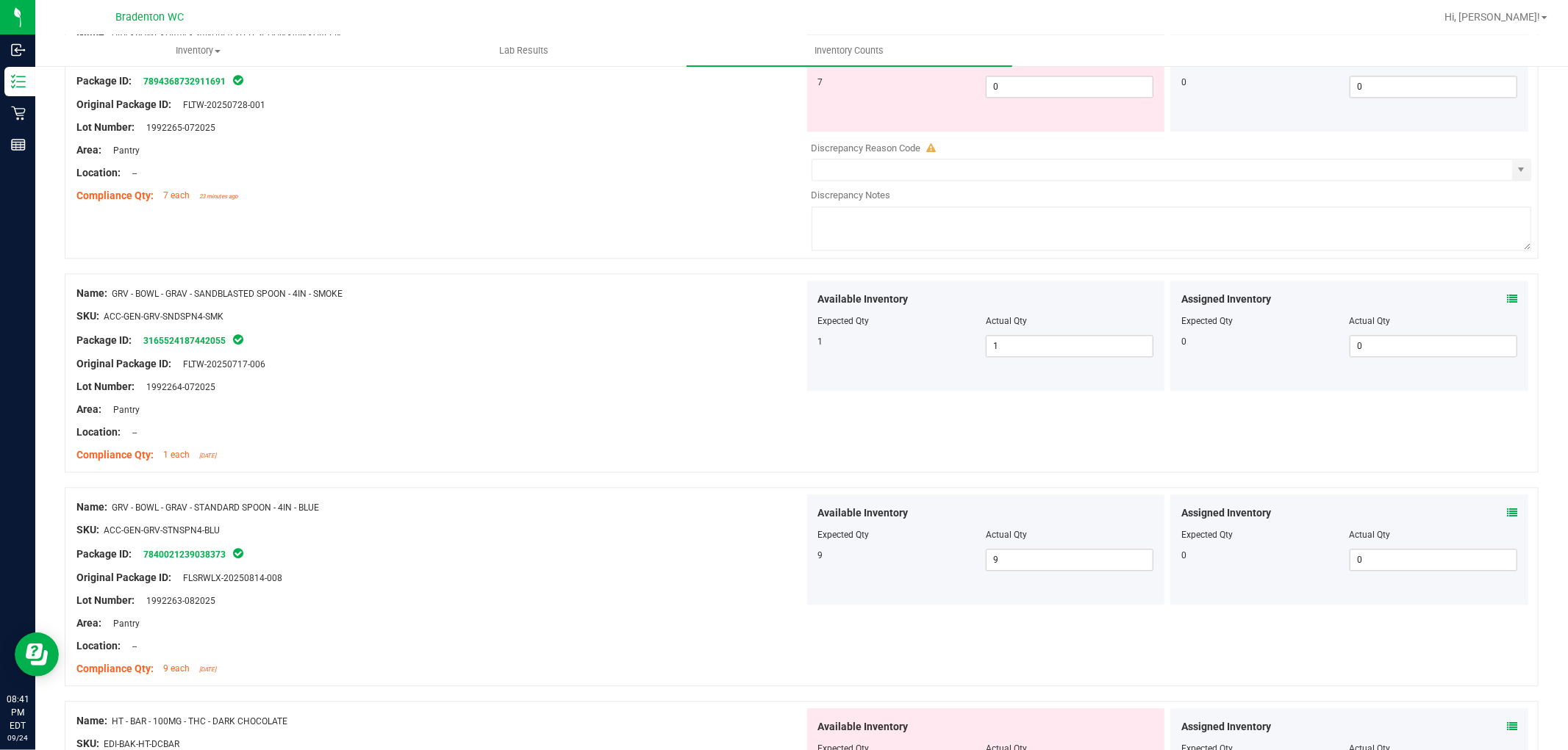
scroll to position [2656, 0]
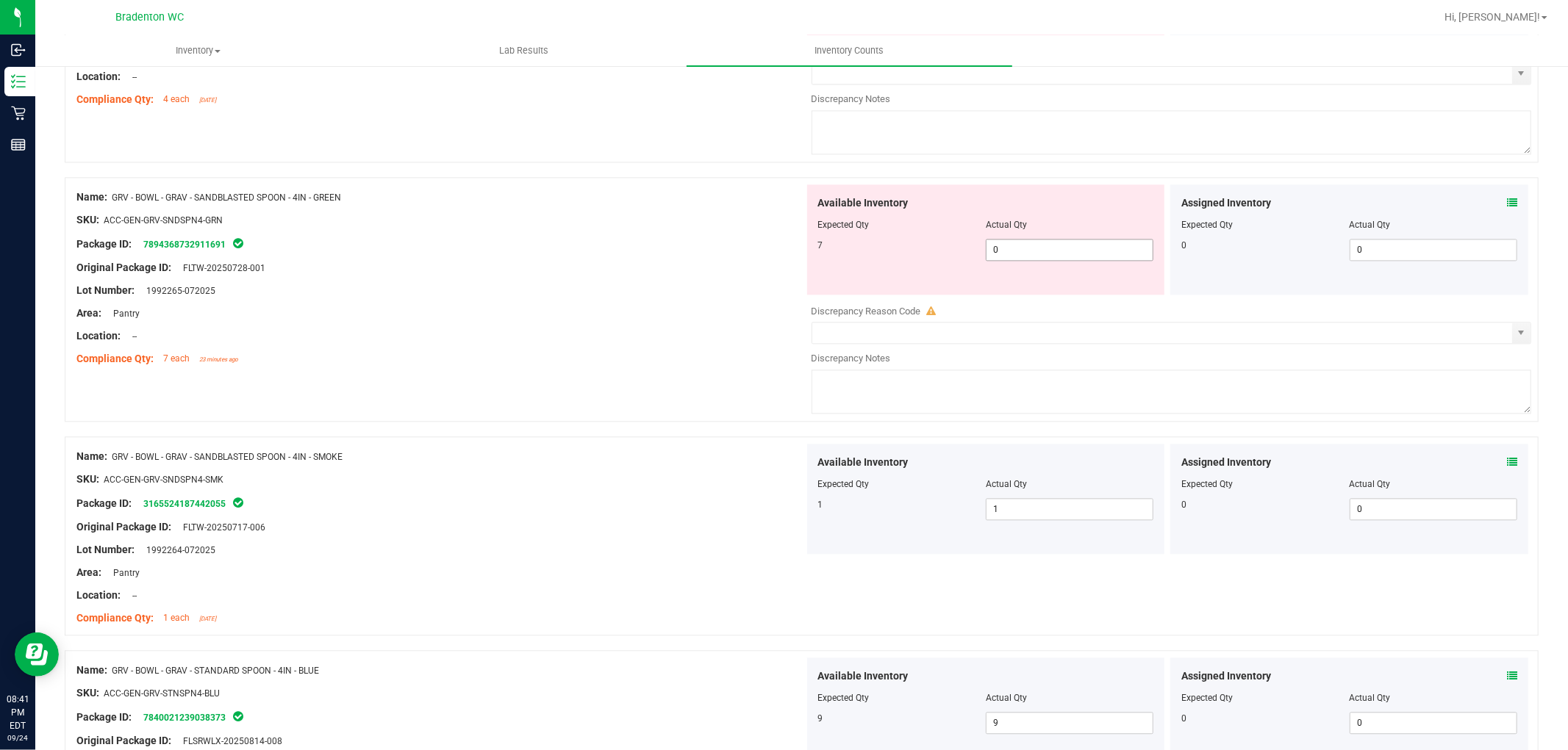
click at [1003, 261] on span "0 0" at bounding box center [1070, 249] width 168 height 22
type input "07"
type input "7"
click at [804, 295] on div "Available Inventory Expected Qty Actual Qty 7 7 7" at bounding box center [986, 239] width 364 height 110
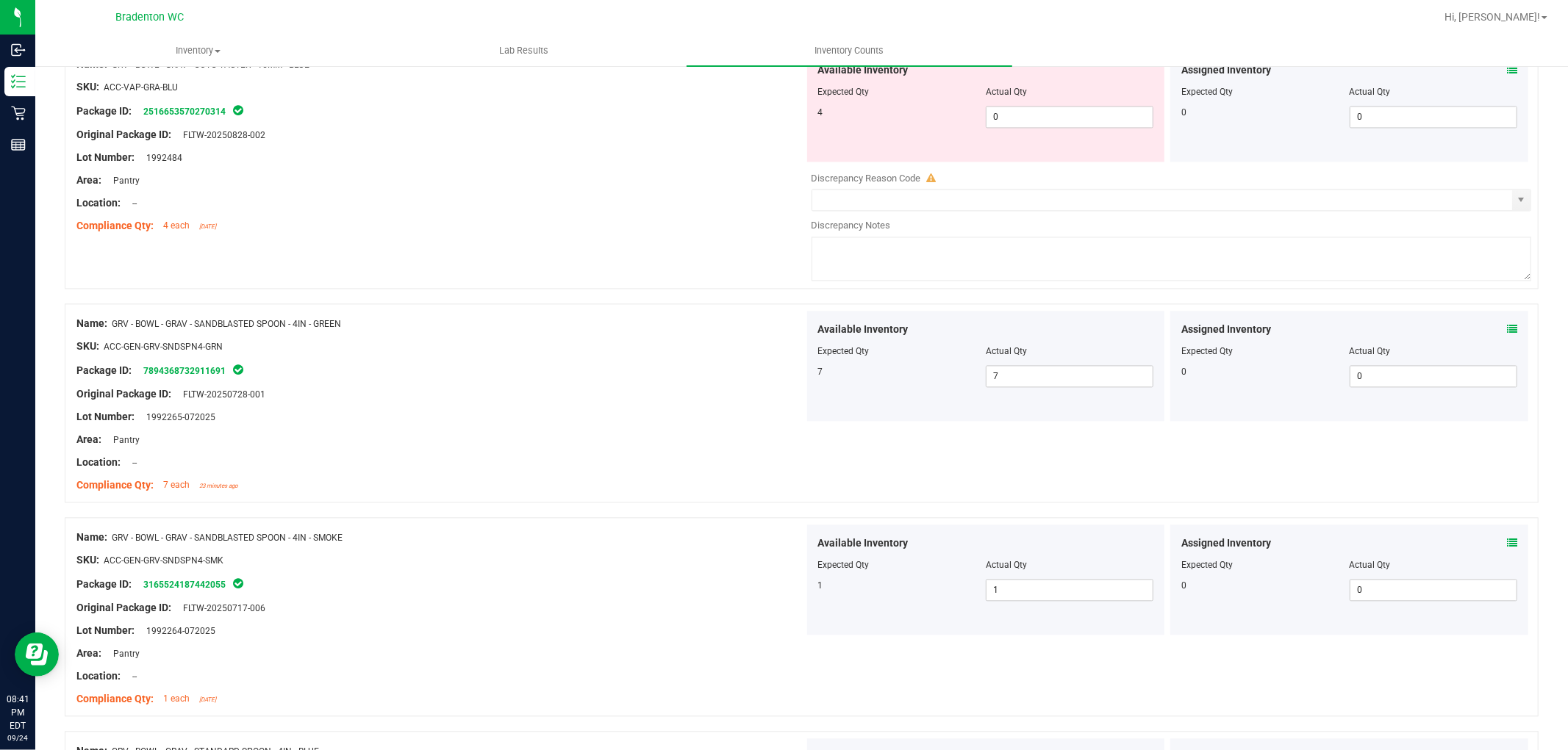
scroll to position [2330, 0]
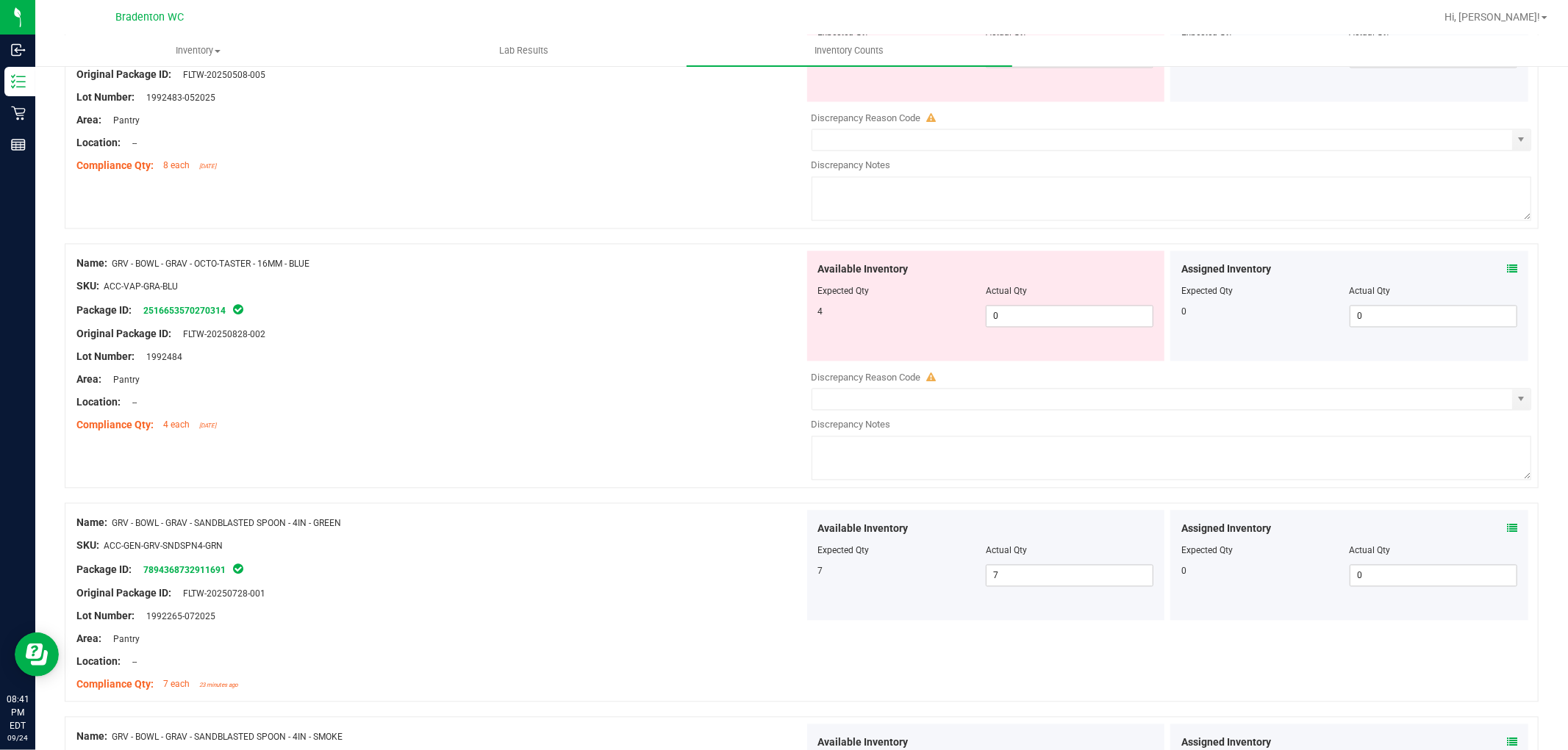
click at [993, 306] on div at bounding box center [986, 302] width 336 height 8
click at [995, 313] on span "0 0" at bounding box center [1070, 317] width 168 height 22
type input "04"
type input "4"
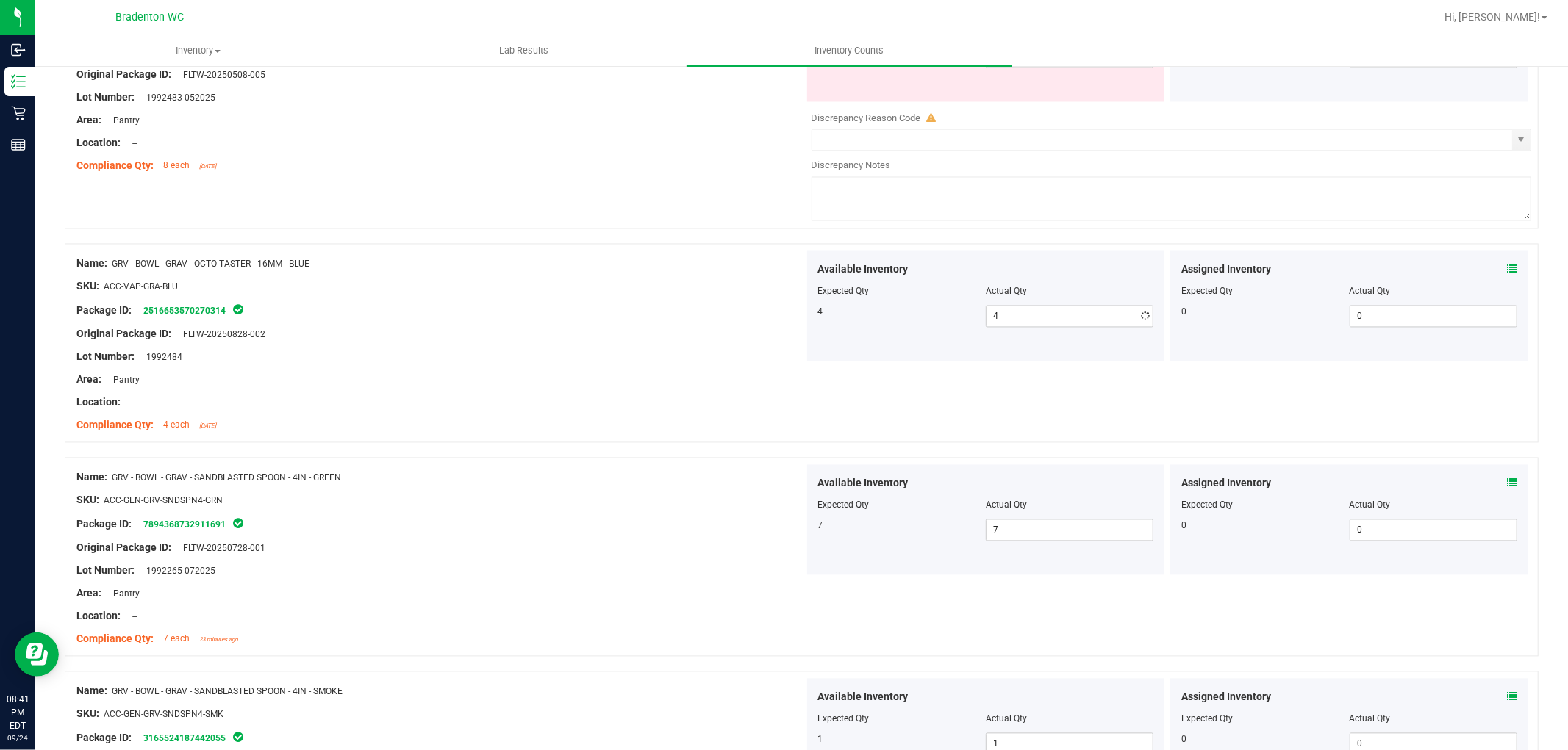
drag, startPoint x: 542, startPoint y: 341, endPoint x: 782, endPoint y: 292, distance: 245.0
click at [555, 336] on div "Original Package ID: FLTW-20250828-002" at bounding box center [440, 335] width 728 height 15
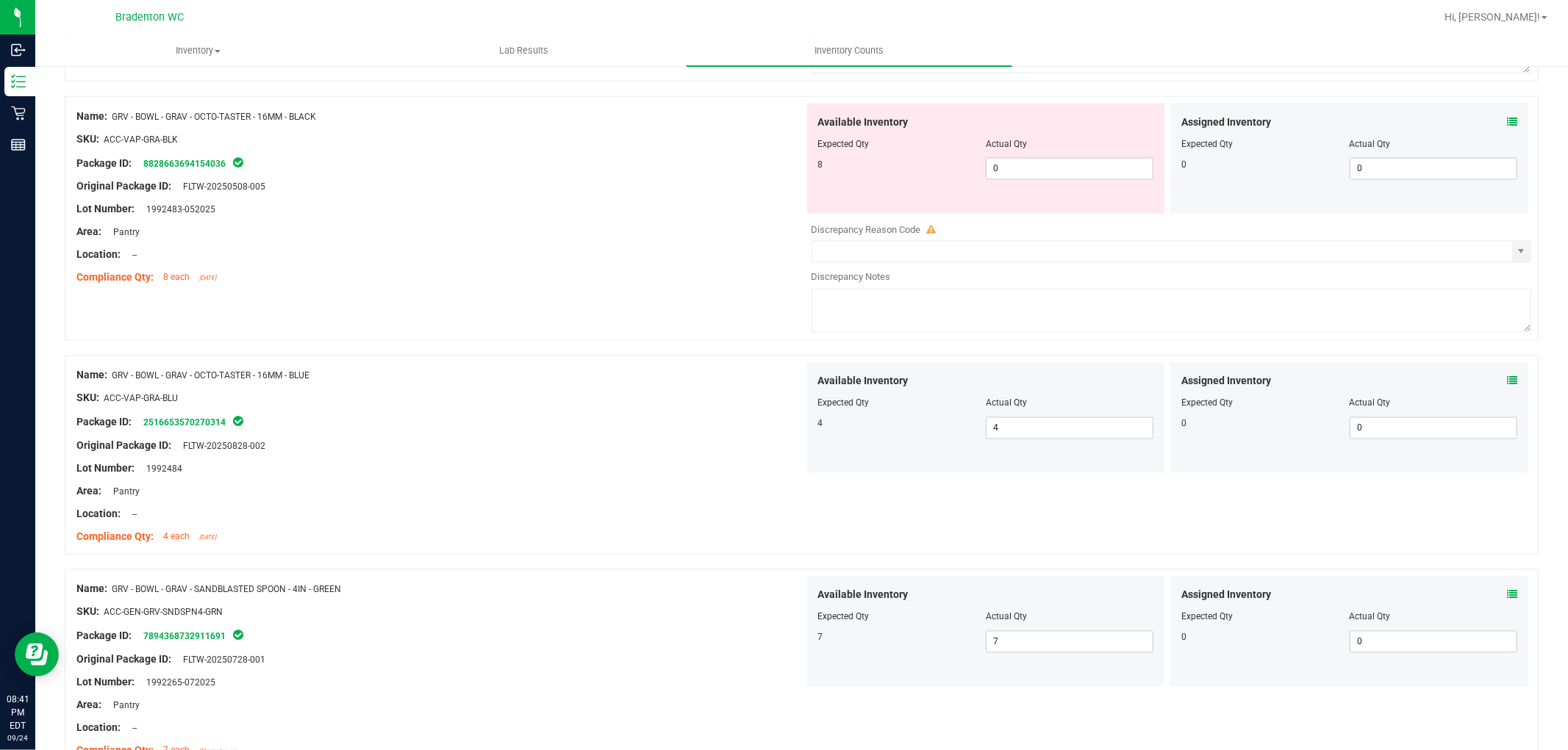
scroll to position [2084, 0]
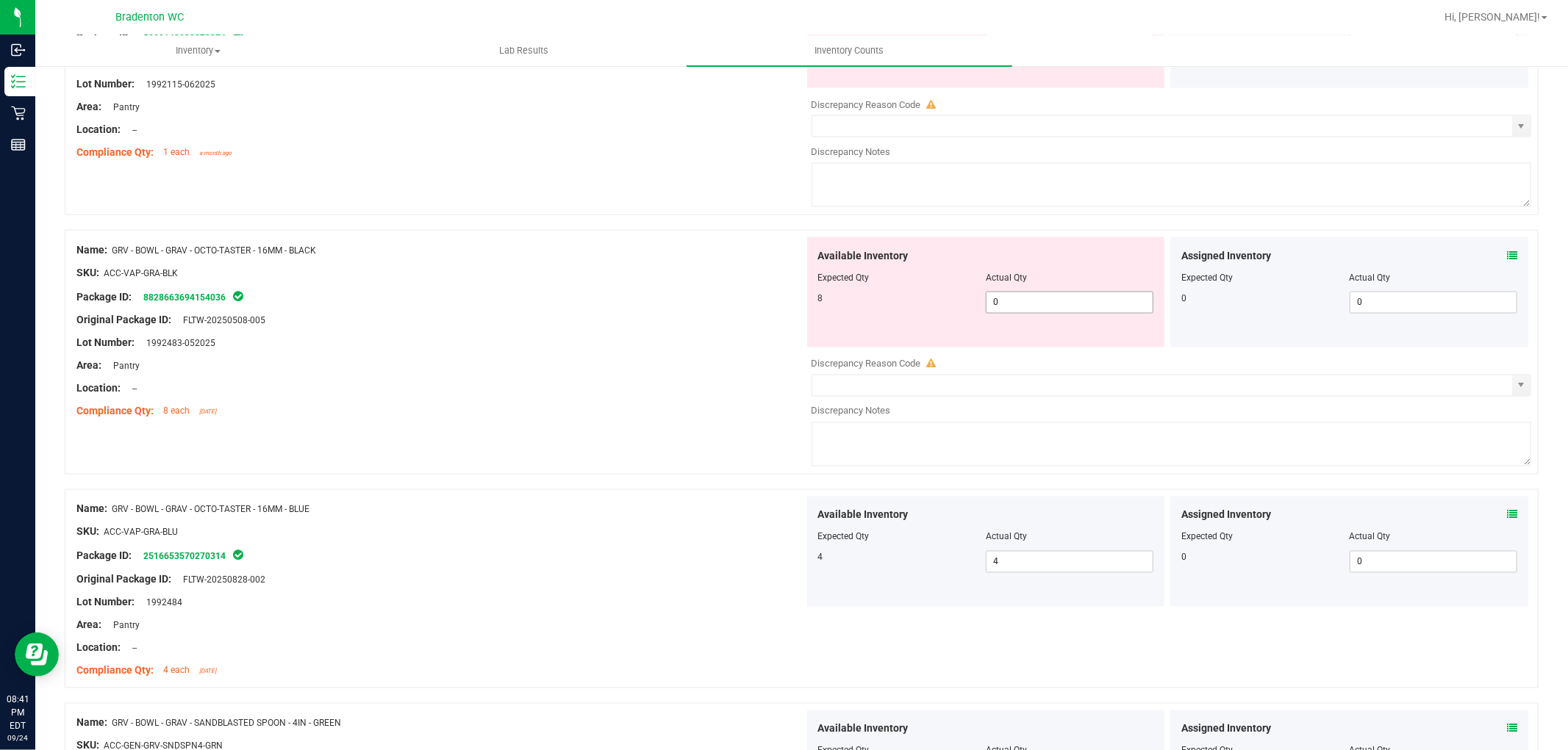
click at [1046, 308] on span "0 0" at bounding box center [1070, 303] width 168 height 22
type input "08"
type input "8"
click at [810, 343] on div "Available Inventory Expected Qty Actual Qty 8 8 8" at bounding box center [986, 292] width 358 height 110
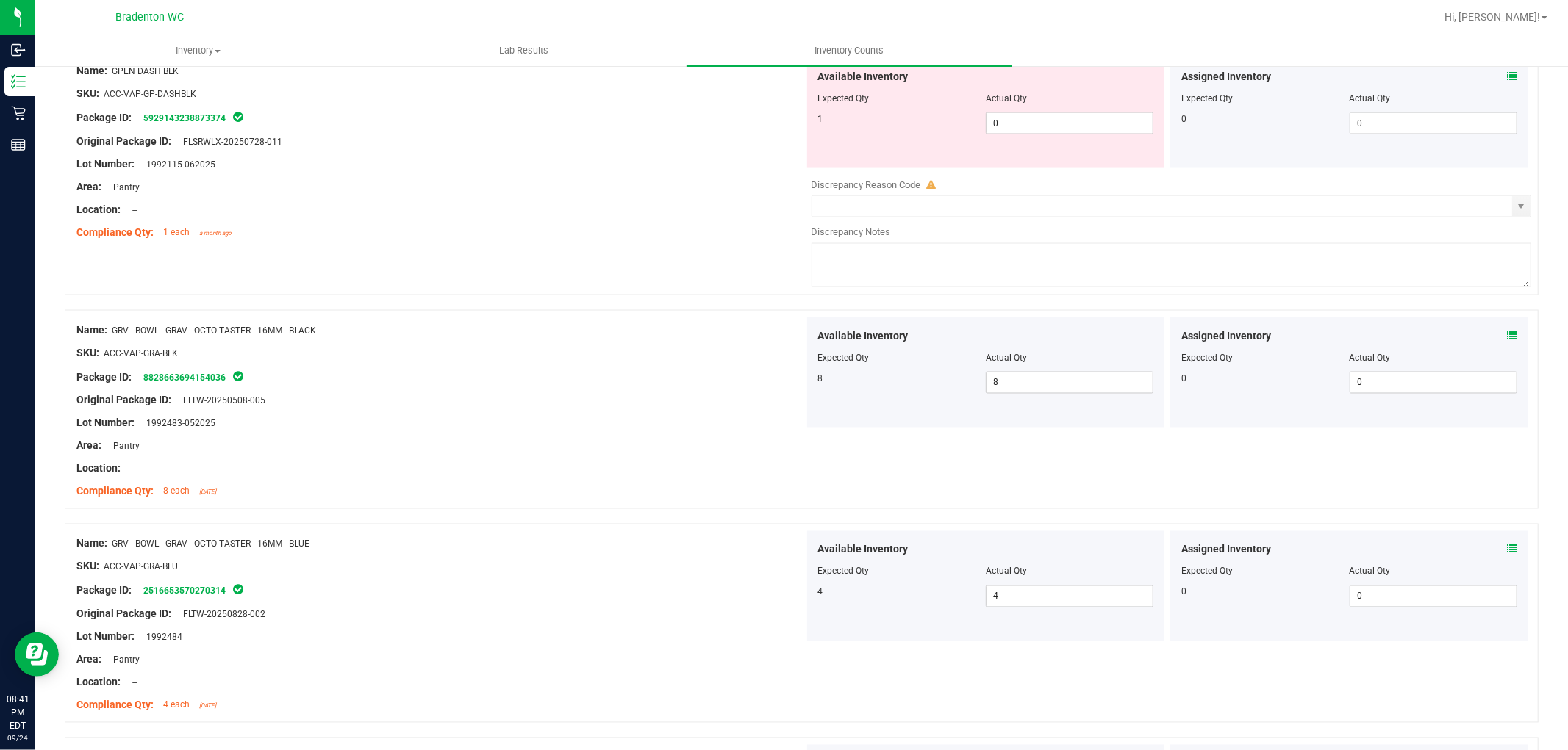
scroll to position [1758, 0]
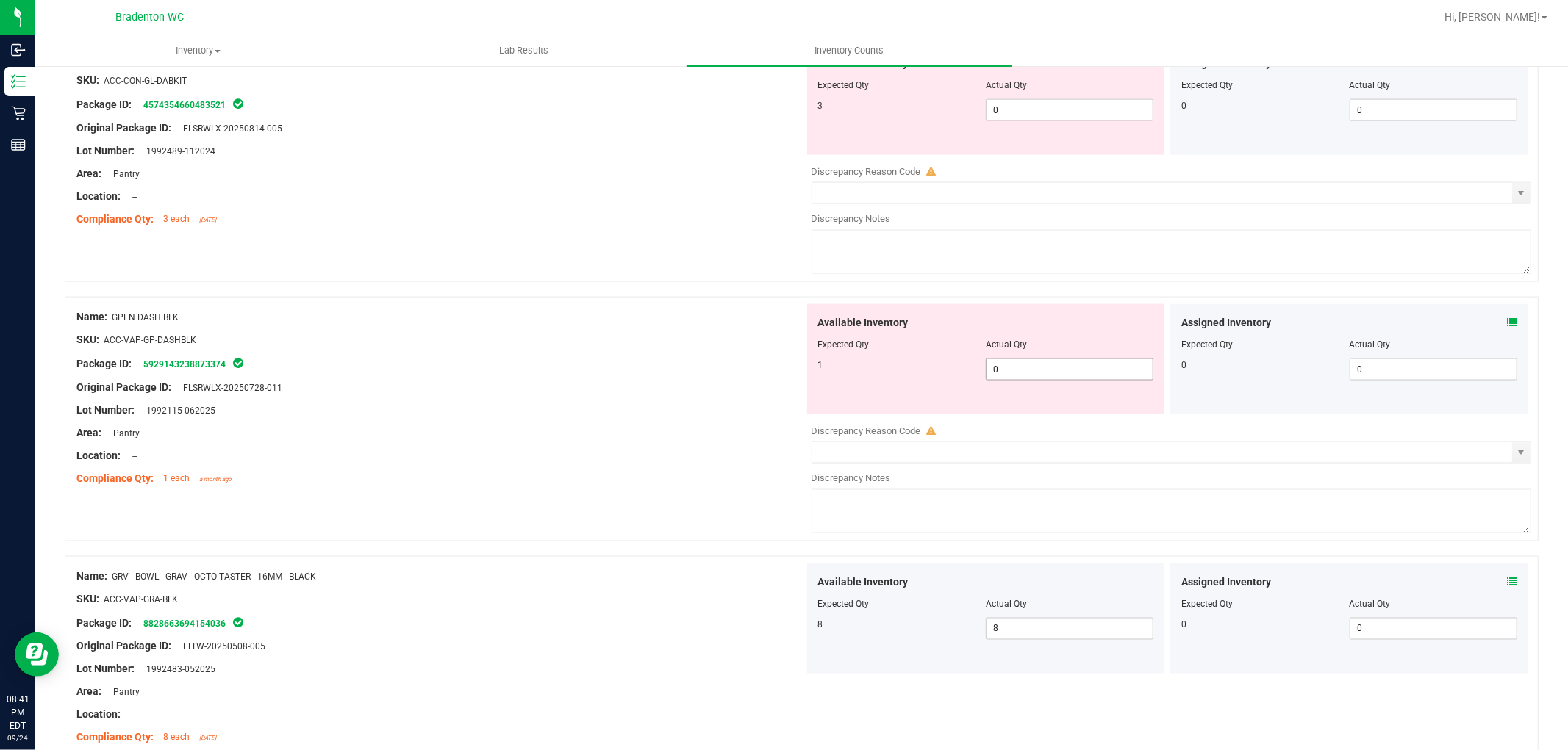
click at [998, 364] on span "0 0" at bounding box center [1070, 370] width 168 height 22
click at [1067, 381] on span "0 0" at bounding box center [1070, 370] width 168 height 22
type input "01"
type input "1"
drag, startPoint x: 547, startPoint y: 371, endPoint x: 606, endPoint y: 351, distance: 62.3
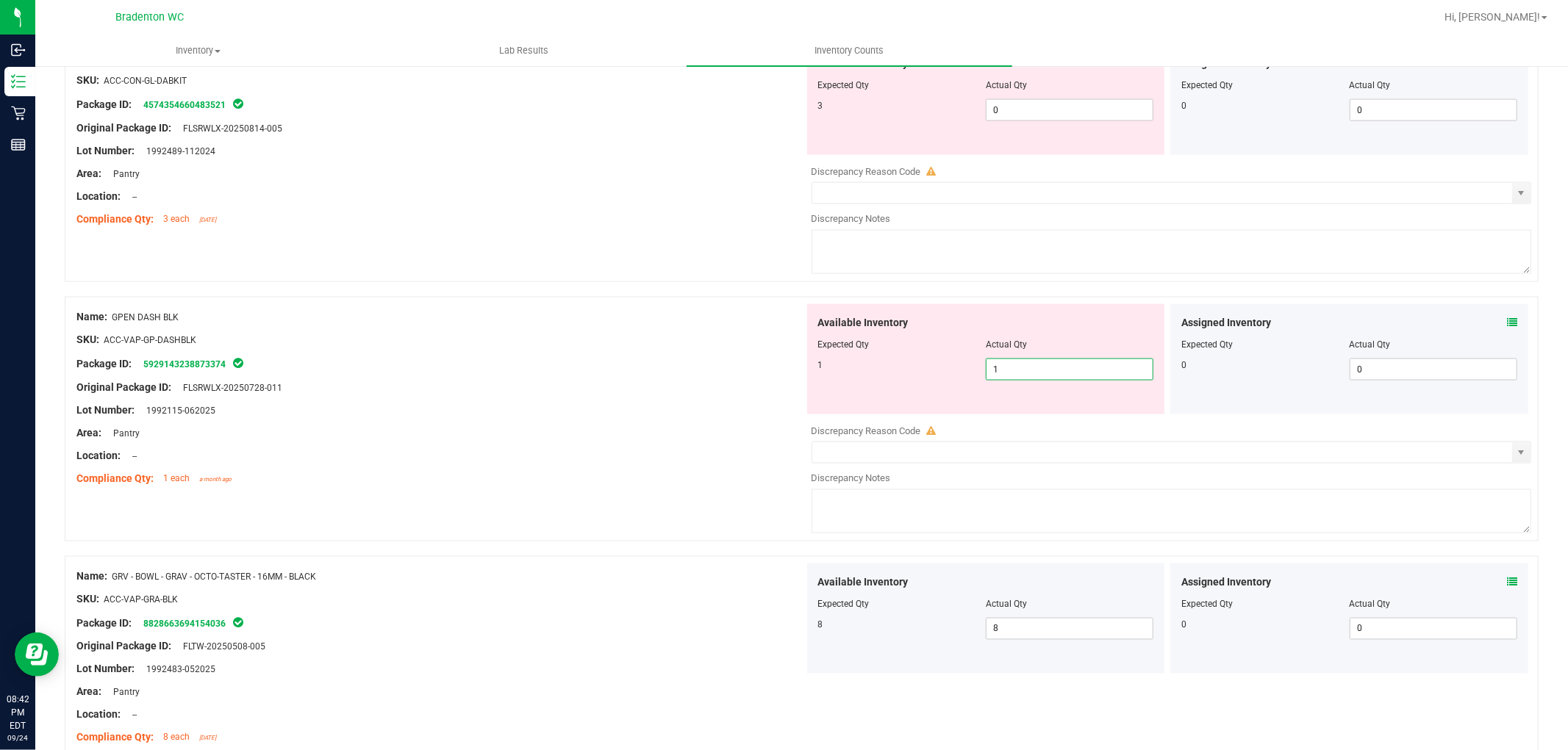
click at [551, 371] on div "Package ID: 5929143238873374" at bounding box center [440, 363] width 728 height 18
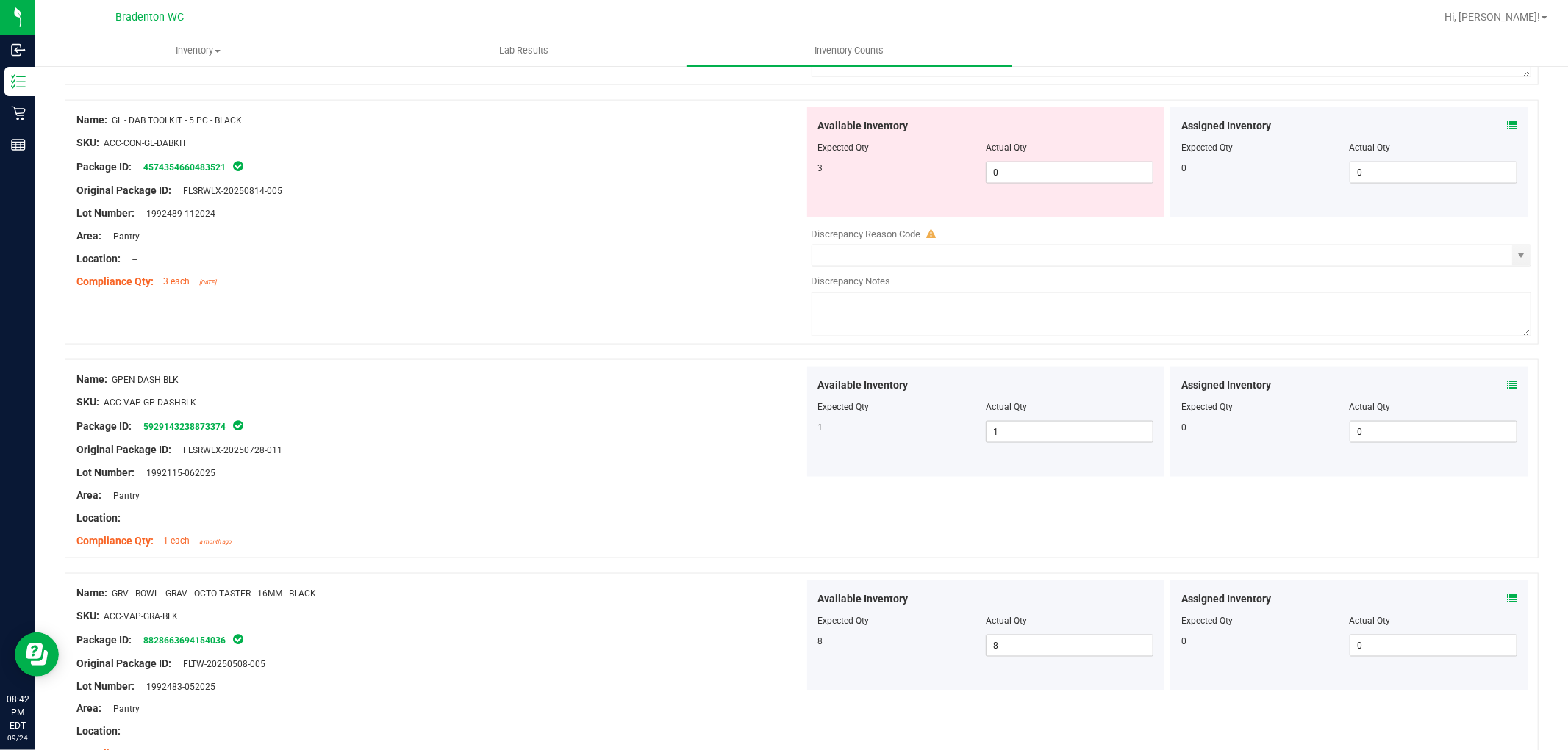
scroll to position [1595, 0]
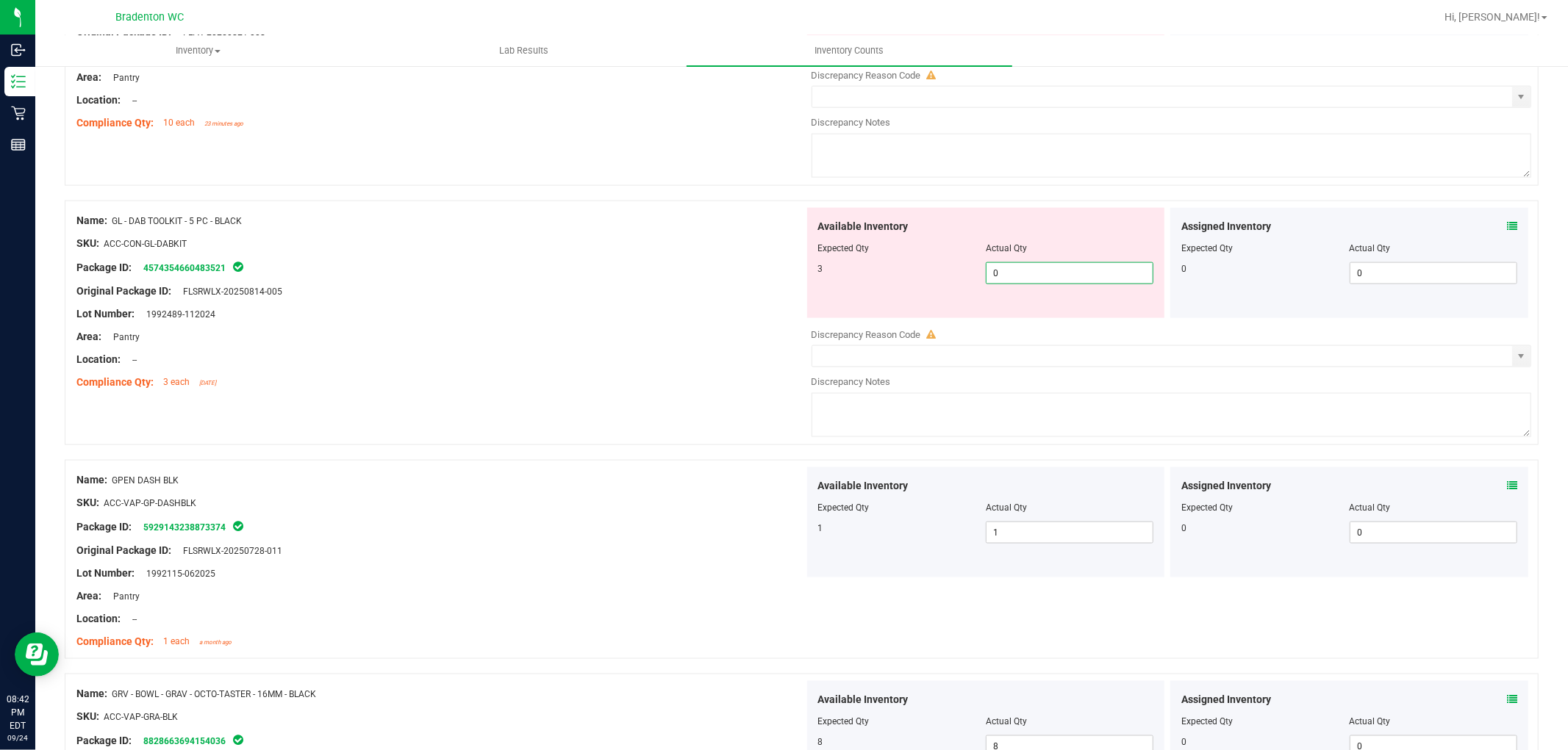
click at [997, 280] on span "0 0" at bounding box center [1070, 273] width 168 height 22
type input "03"
type input "3"
click at [620, 329] on div at bounding box center [440, 325] width 728 height 8
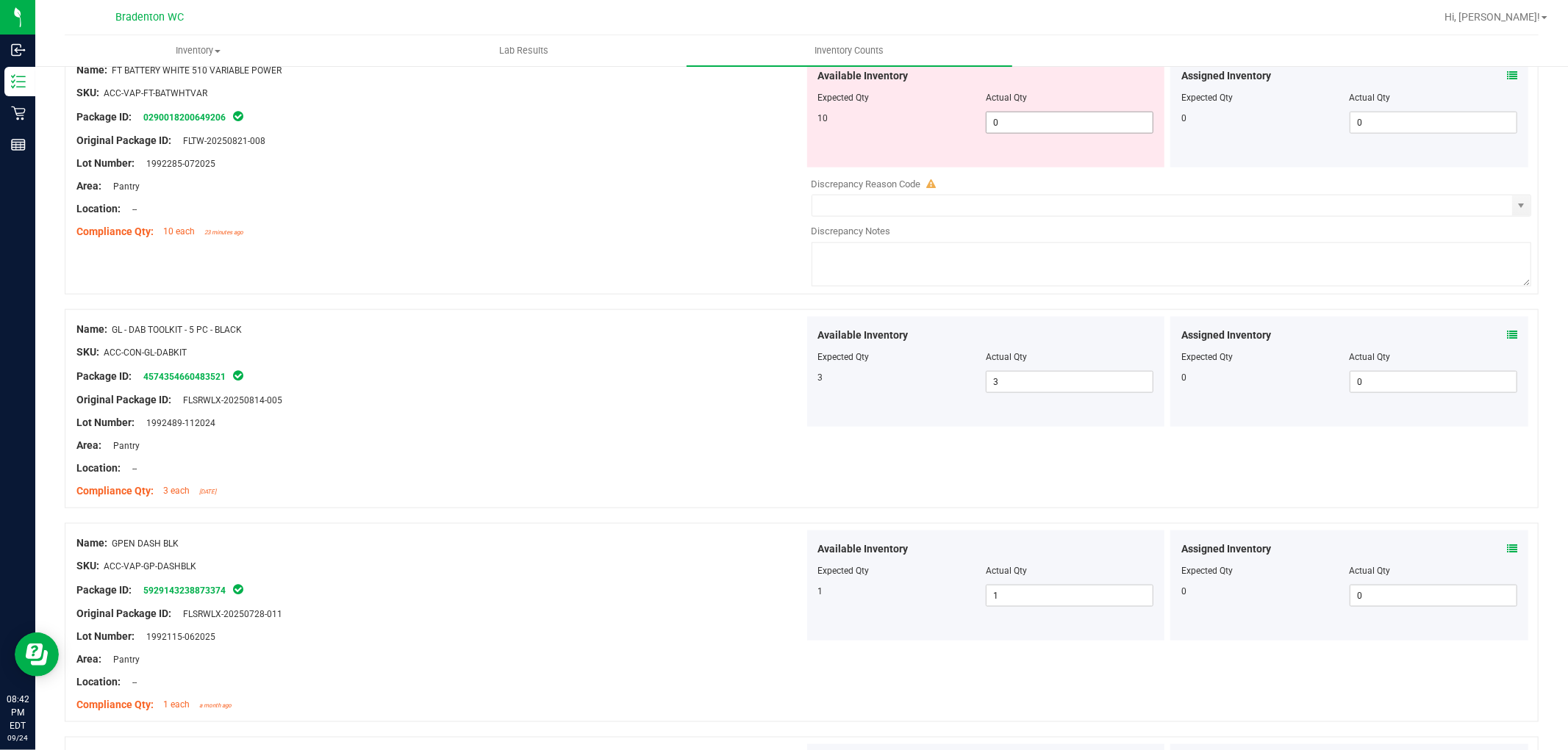
scroll to position [1349, 0]
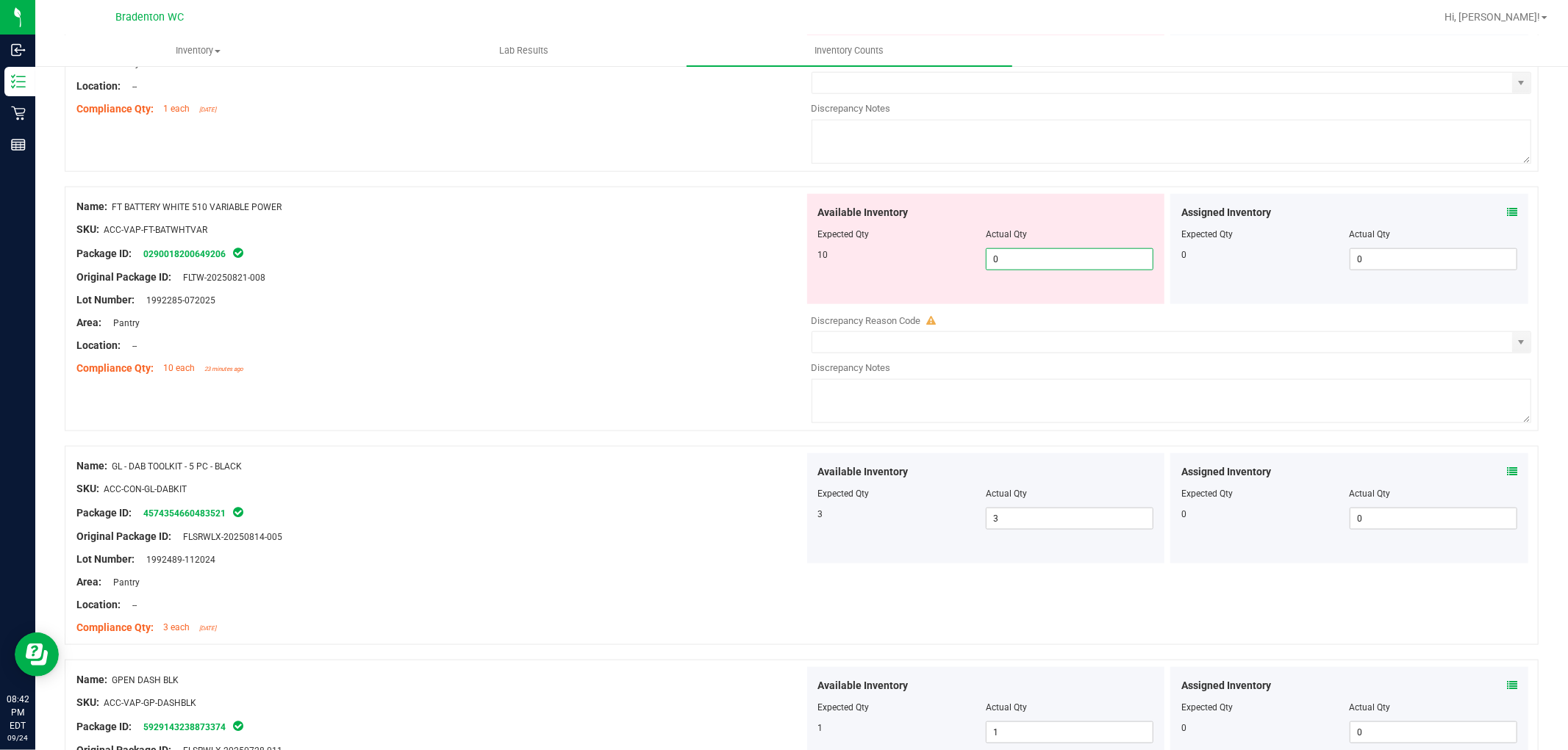
click at [1018, 265] on span "0 0" at bounding box center [1070, 260] width 168 height 22
type input "010"
type input "10"
drag, startPoint x: 472, startPoint y: 343, endPoint x: 491, endPoint y: 339, distance: 19.4
click at [473, 343] on div "Location: --" at bounding box center [440, 346] width 728 height 15
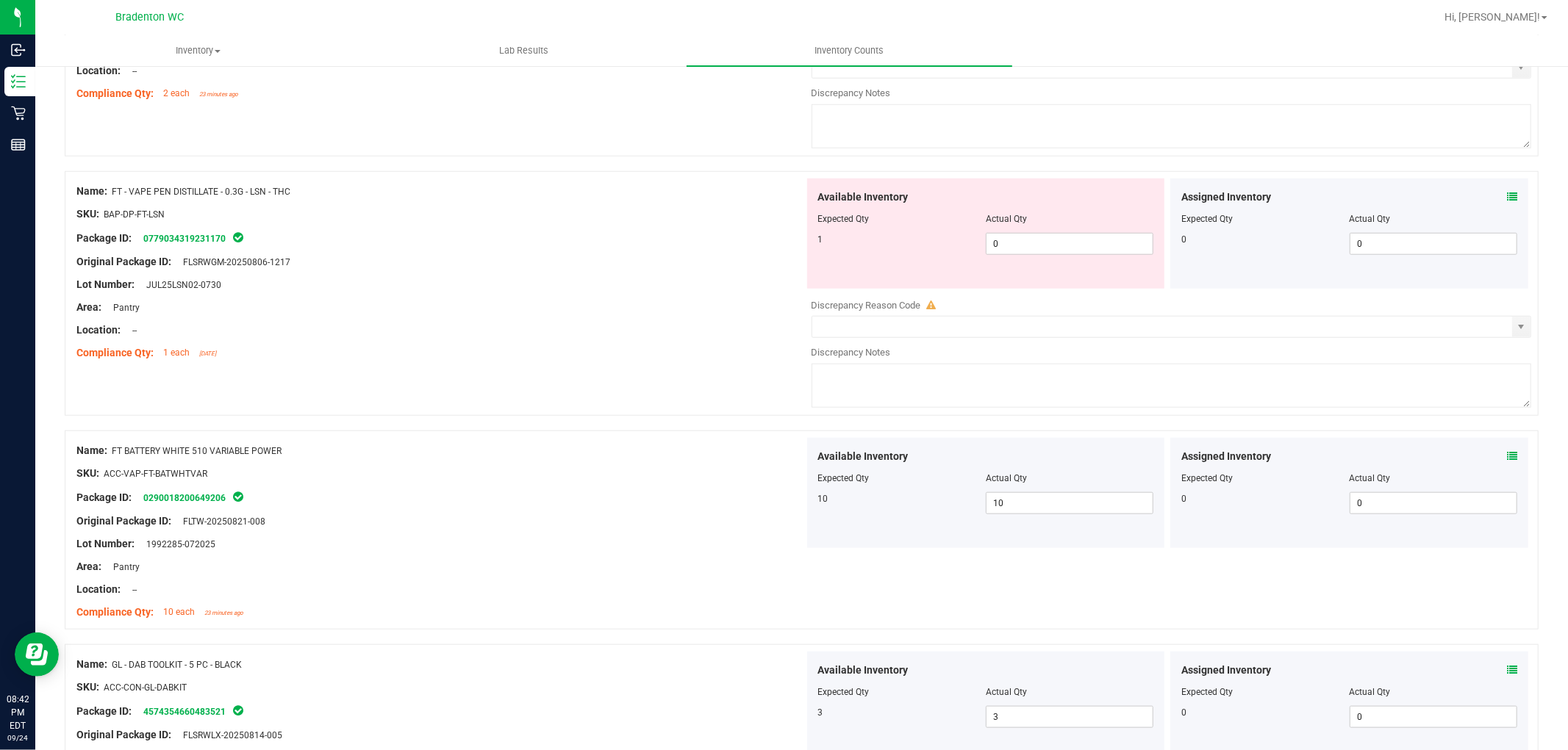
scroll to position [1105, 0]
click at [1017, 252] on span "0 0" at bounding box center [1070, 244] width 168 height 22
type input "04"
type input "4"
click at [771, 265] on div "Original Package ID: FLSRWGM-20250806-1217" at bounding box center [440, 263] width 728 height 15
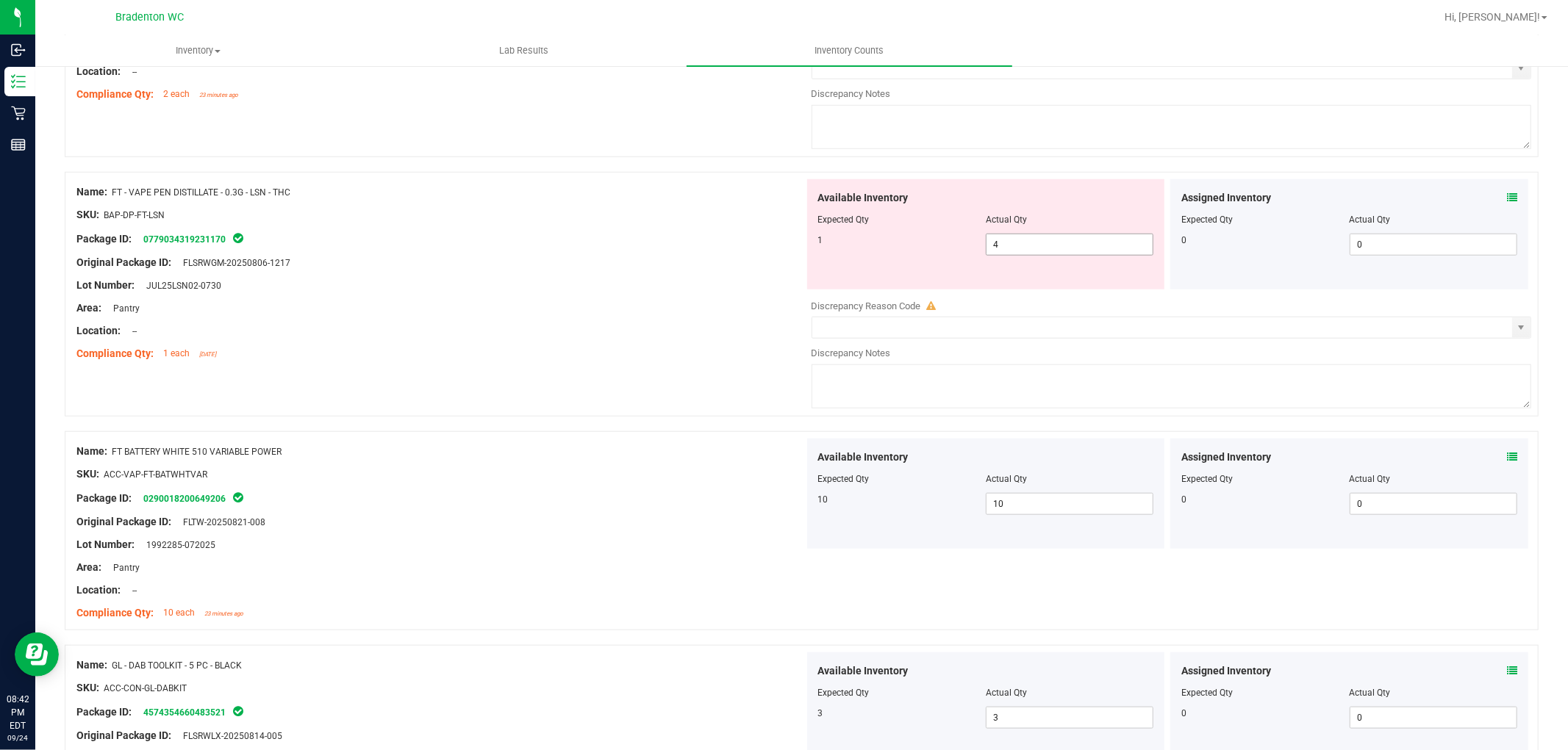
click at [1011, 238] on span "4 4" at bounding box center [1070, 244] width 168 height 22
type input "1"
click at [721, 255] on div at bounding box center [440, 251] width 728 height 8
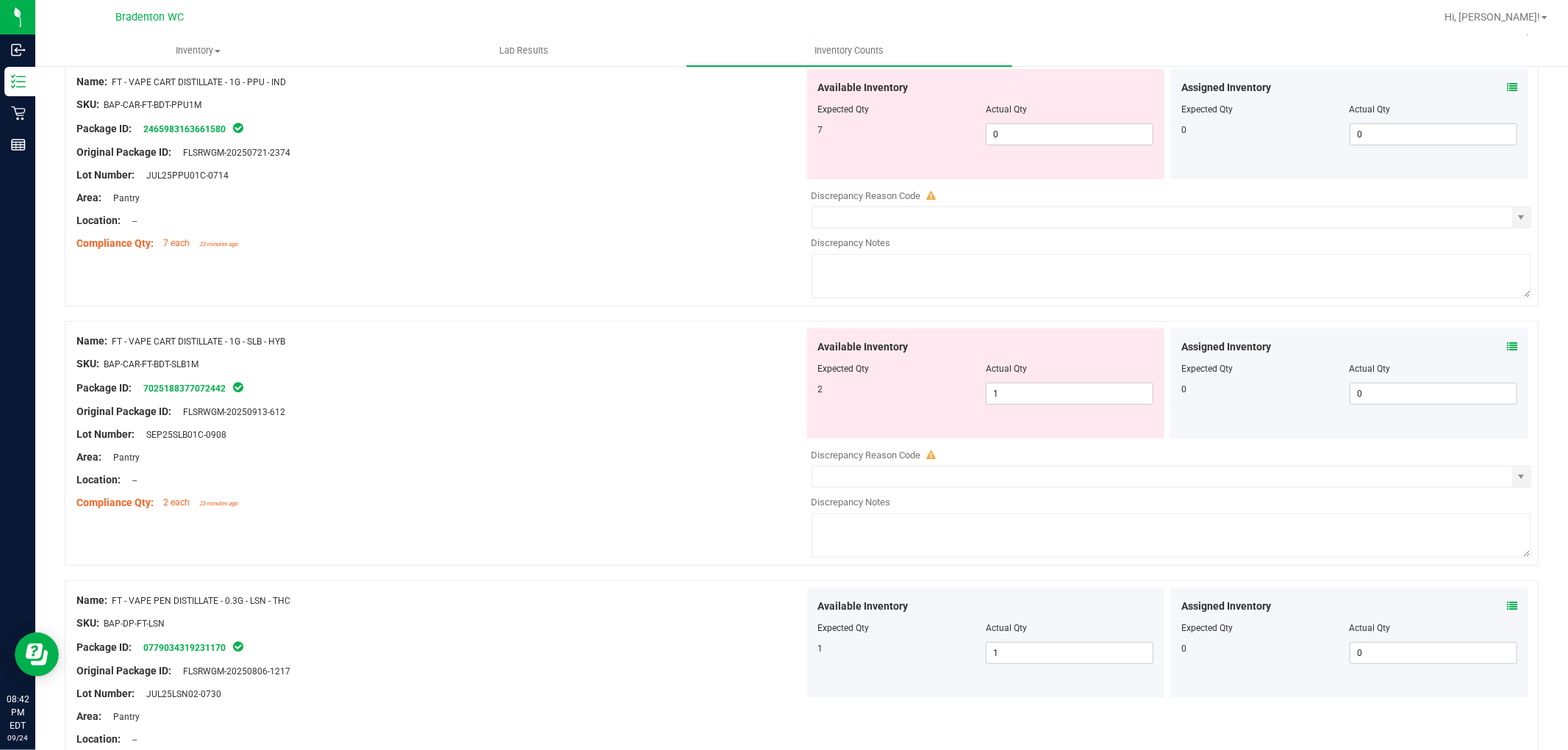
scroll to position [614, 0]
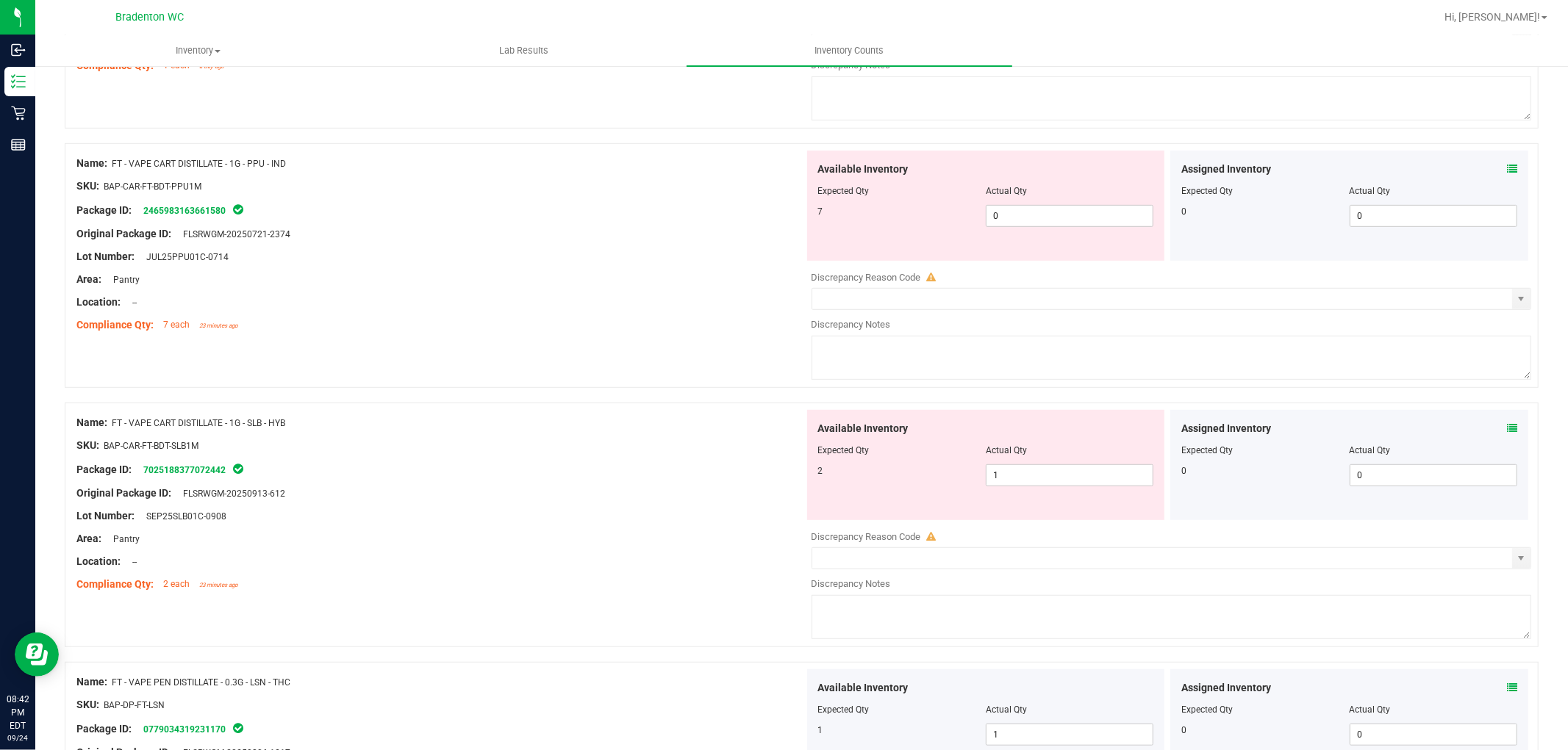
click at [1507, 430] on icon at bounding box center [1512, 428] width 10 height 10
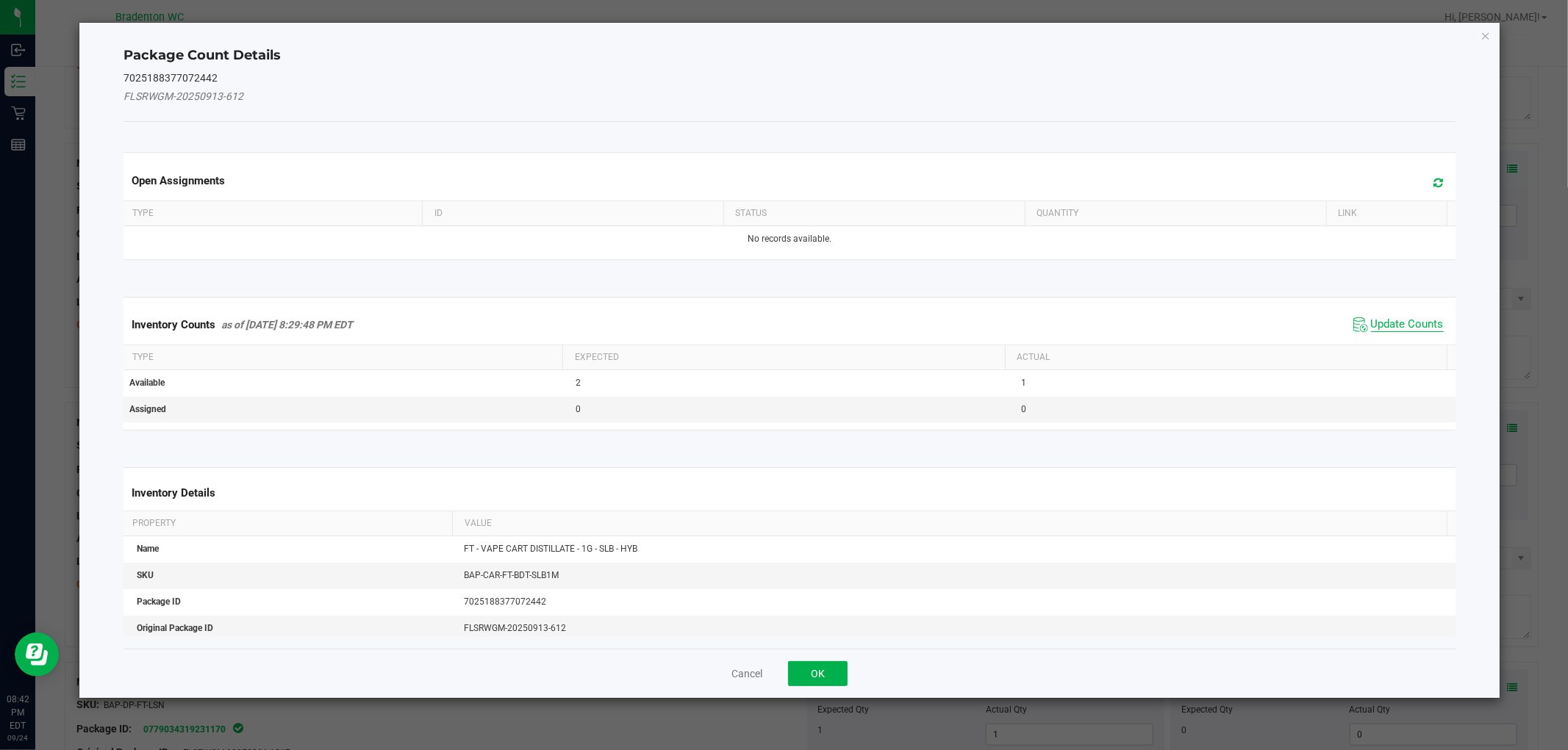
click at [1386, 328] on span "Update Counts" at bounding box center [1408, 324] width 72 height 14
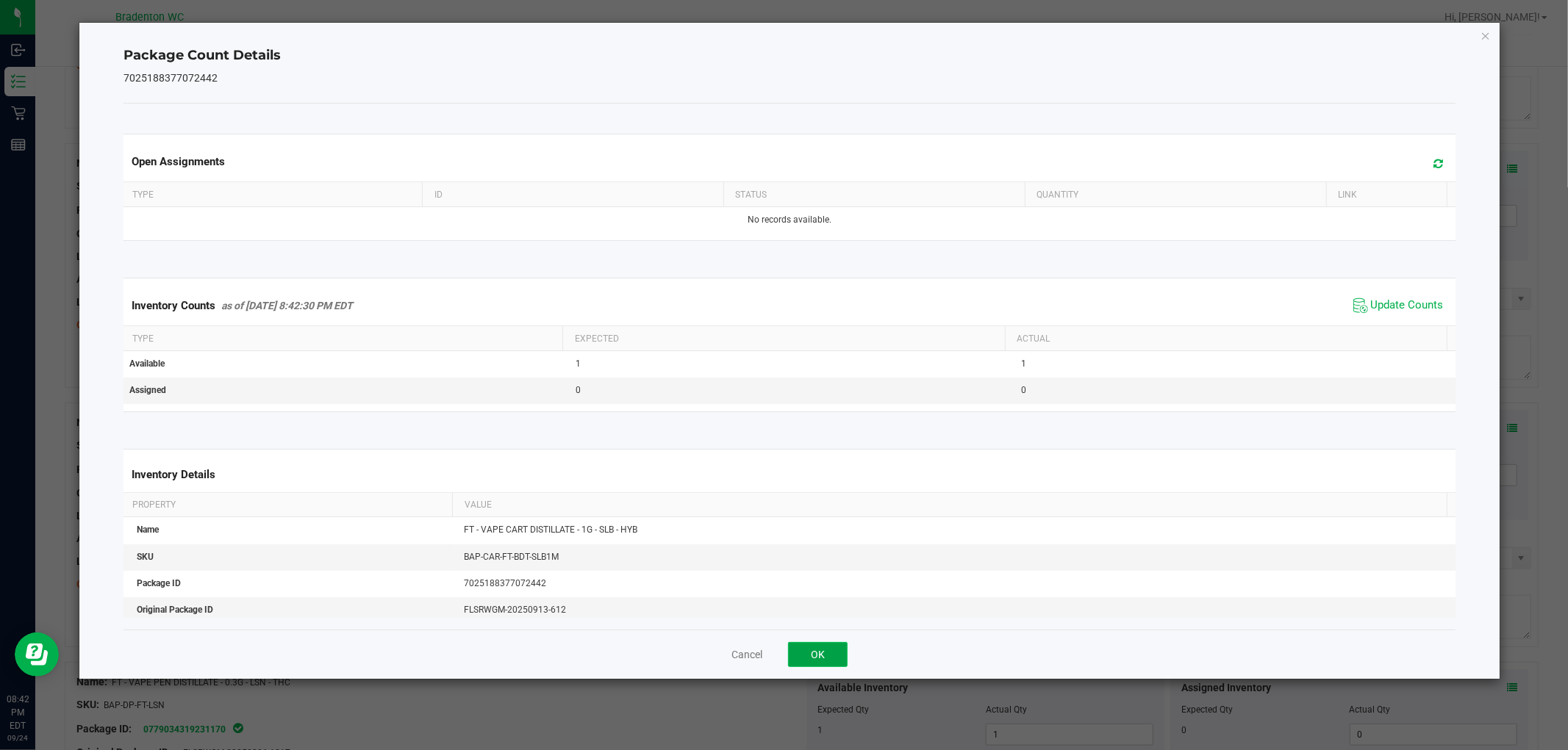
click at [811, 647] on button "OK" at bounding box center [818, 655] width 60 height 25
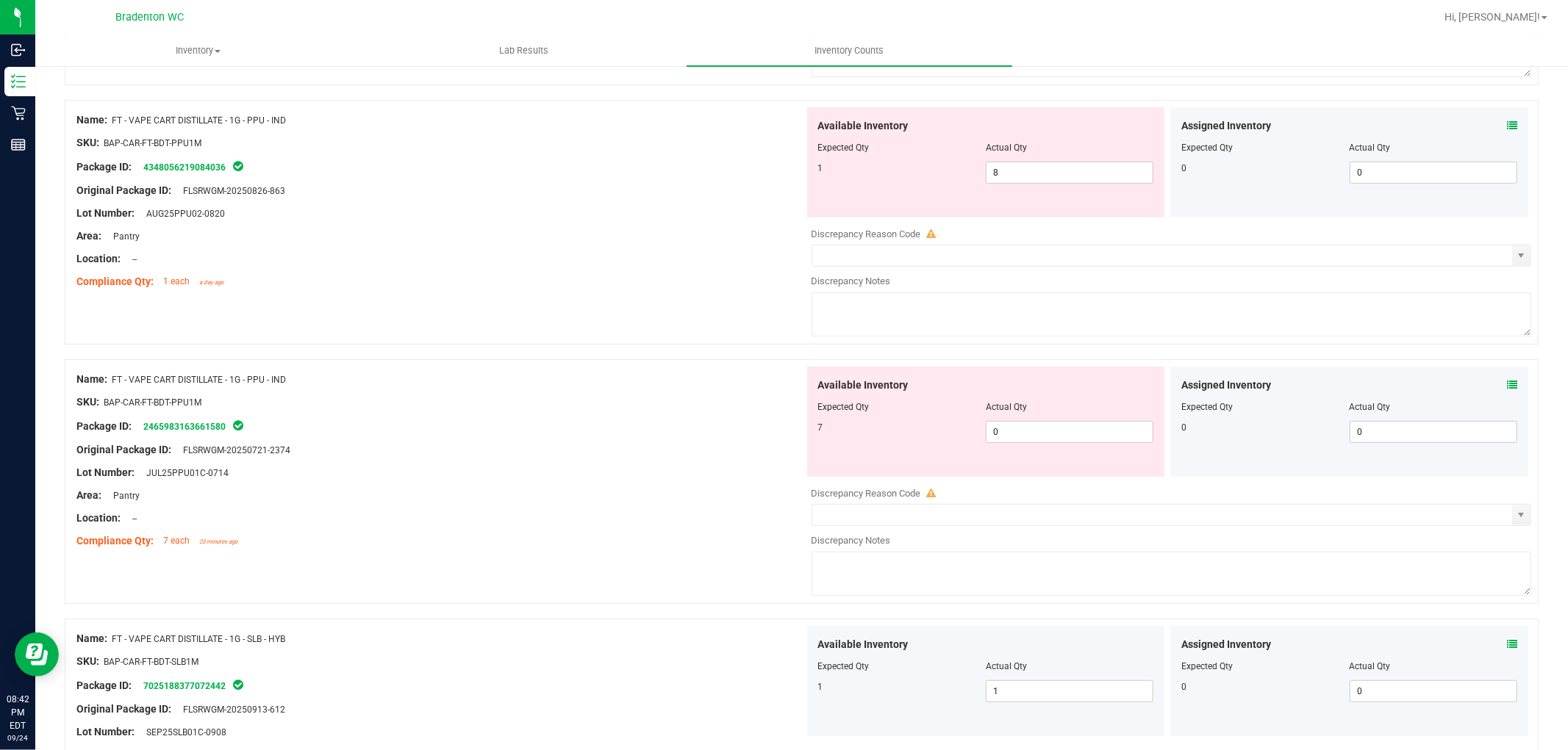
scroll to position [370, 0]
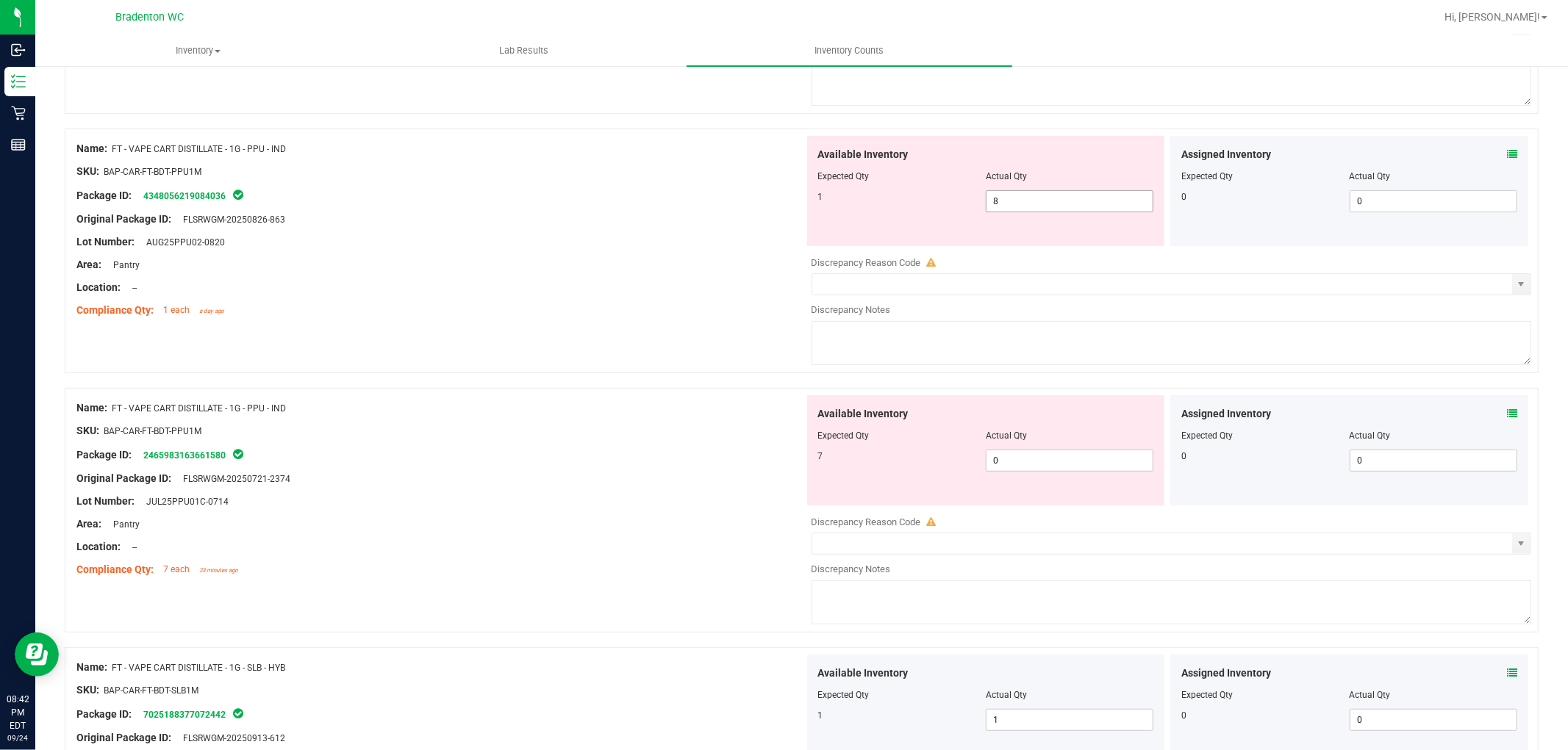
click at [1032, 202] on span "8 8" at bounding box center [1070, 201] width 168 height 22
type input "1"
click at [1044, 452] on div "Available Inventory Expected Qty Actual Qty 7 0 0" at bounding box center [986, 450] width 358 height 110
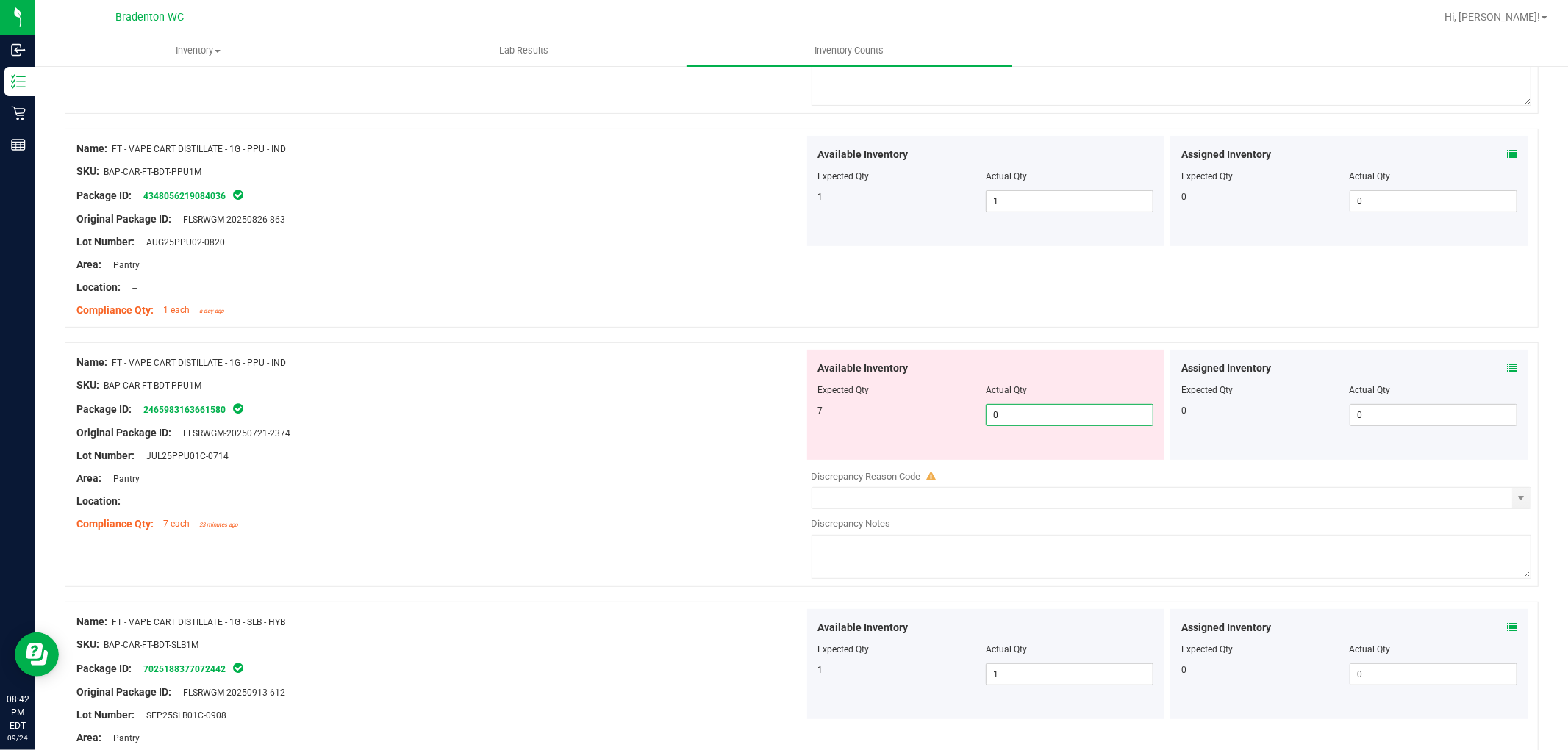
type input "07"
type input "7"
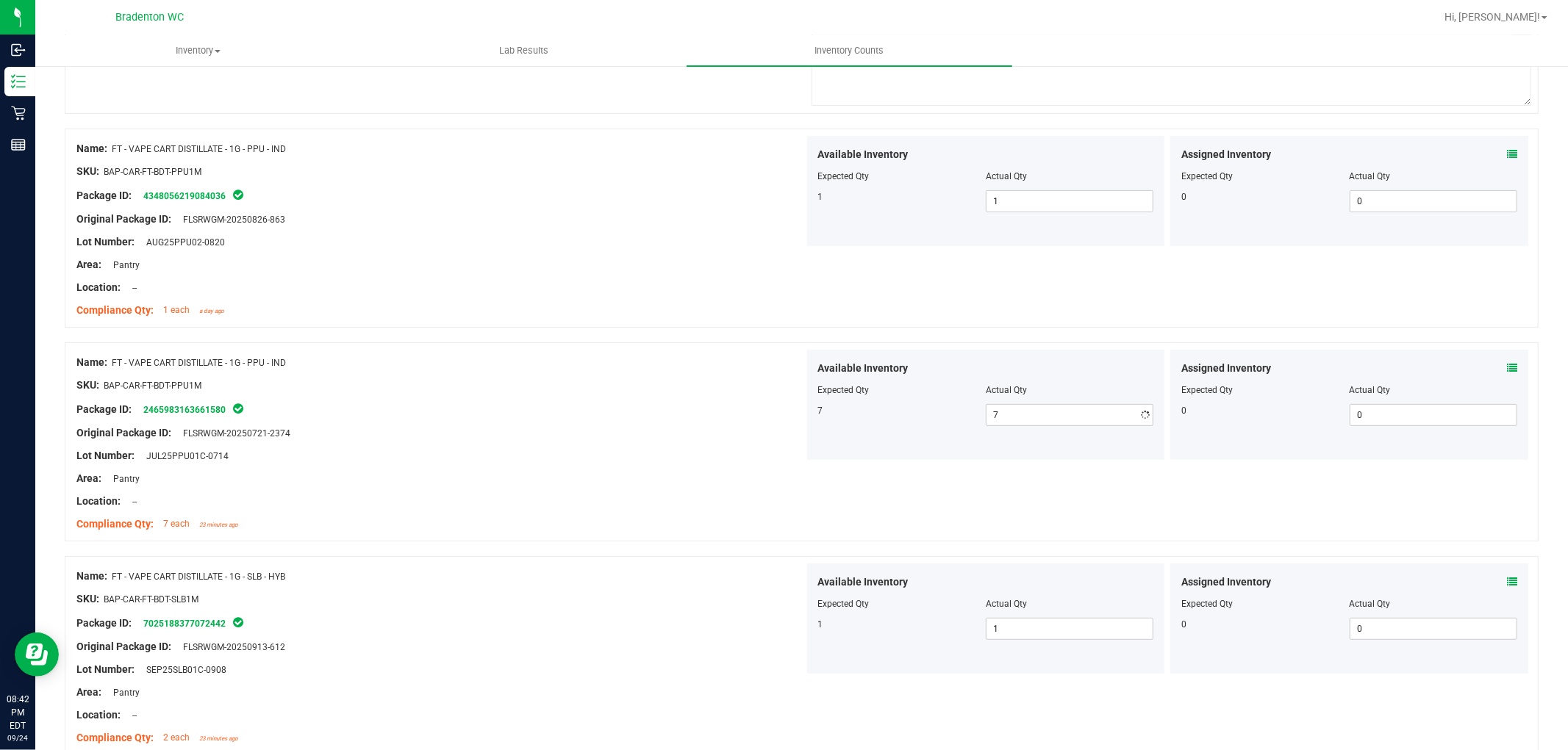
click at [644, 436] on div "Original Package ID: FLSRWGM-20250721-2374" at bounding box center [440, 433] width 728 height 15
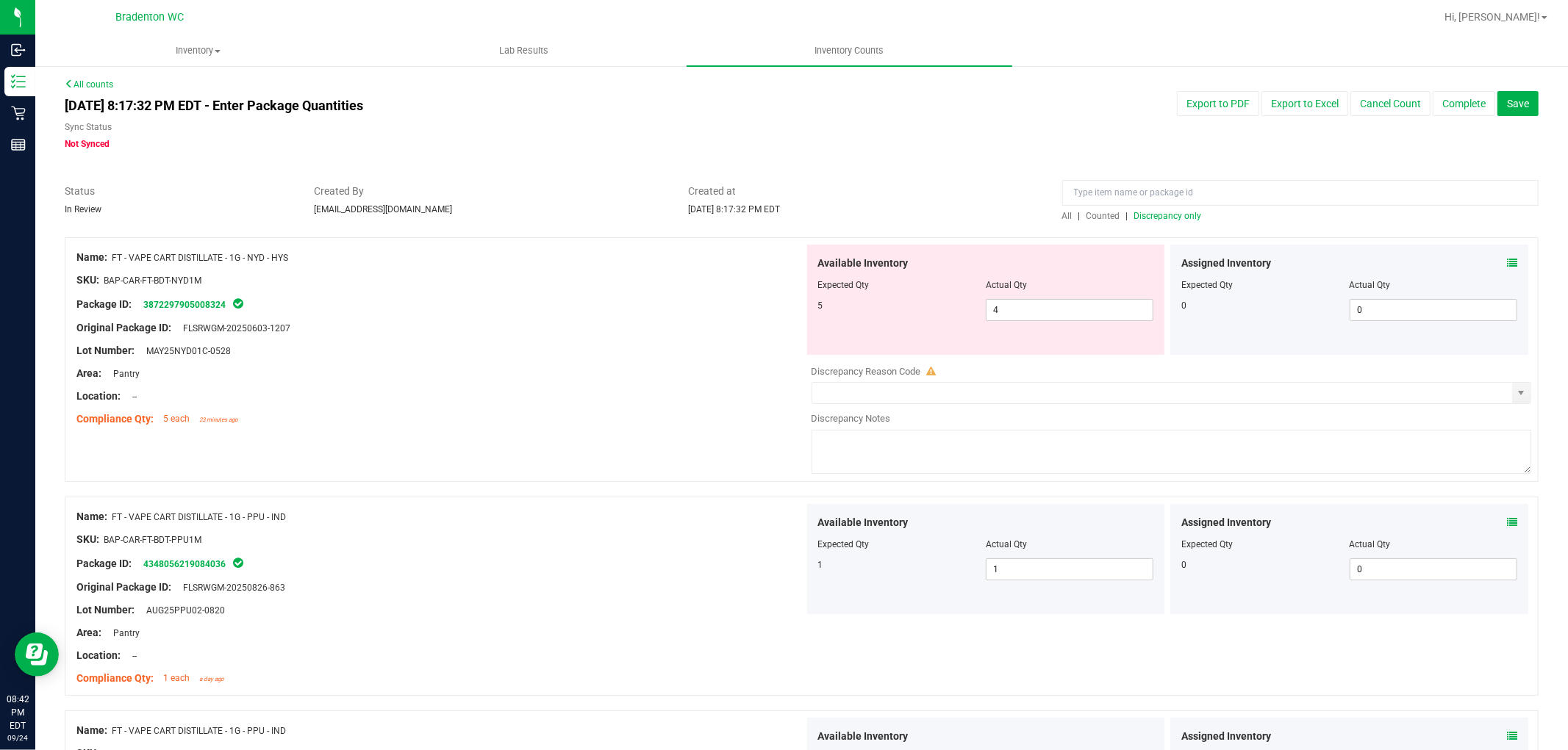
scroll to position [0, 0]
click at [1507, 263] on icon at bounding box center [1512, 265] width 10 height 10
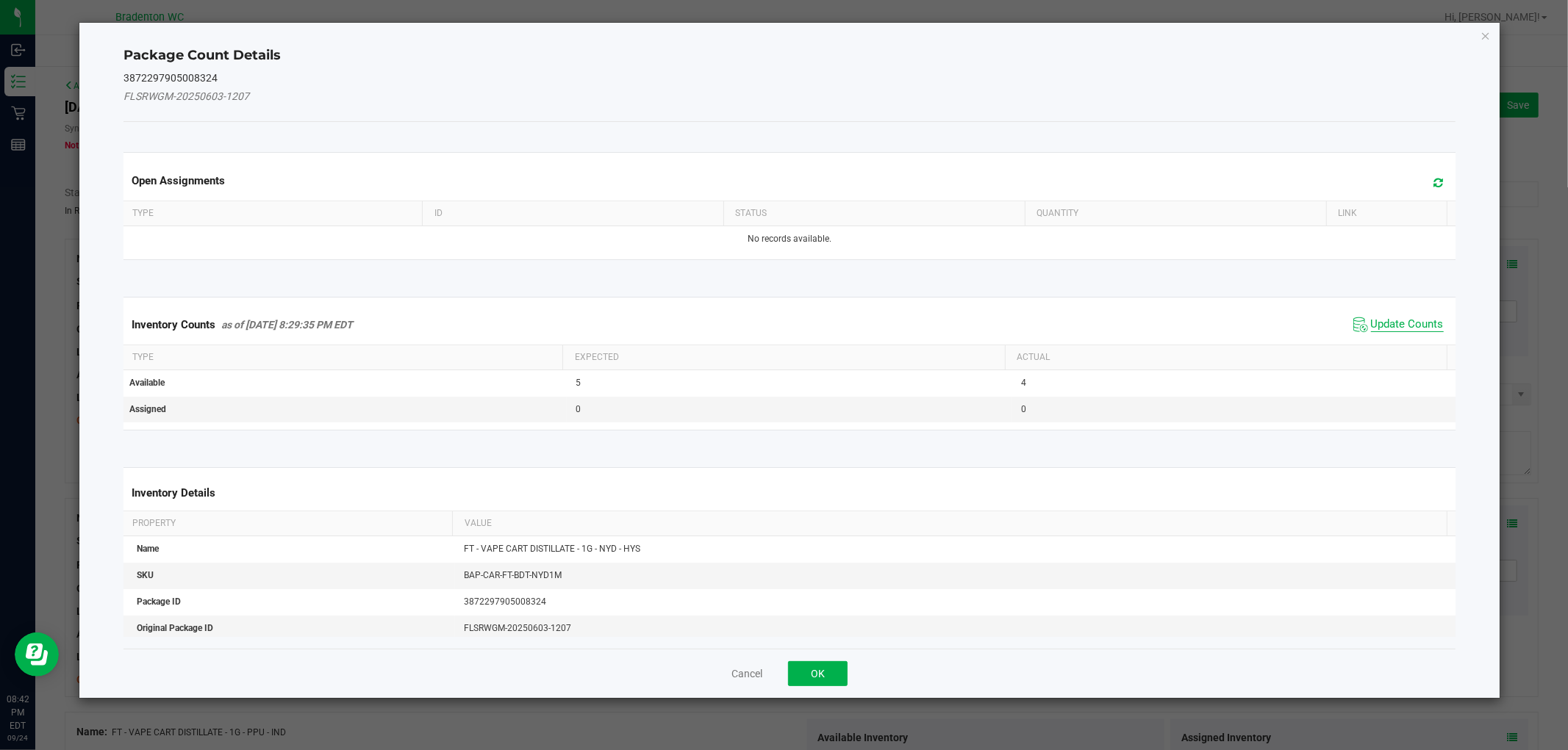
click at [1387, 329] on span "Update Counts" at bounding box center [1408, 324] width 72 height 14
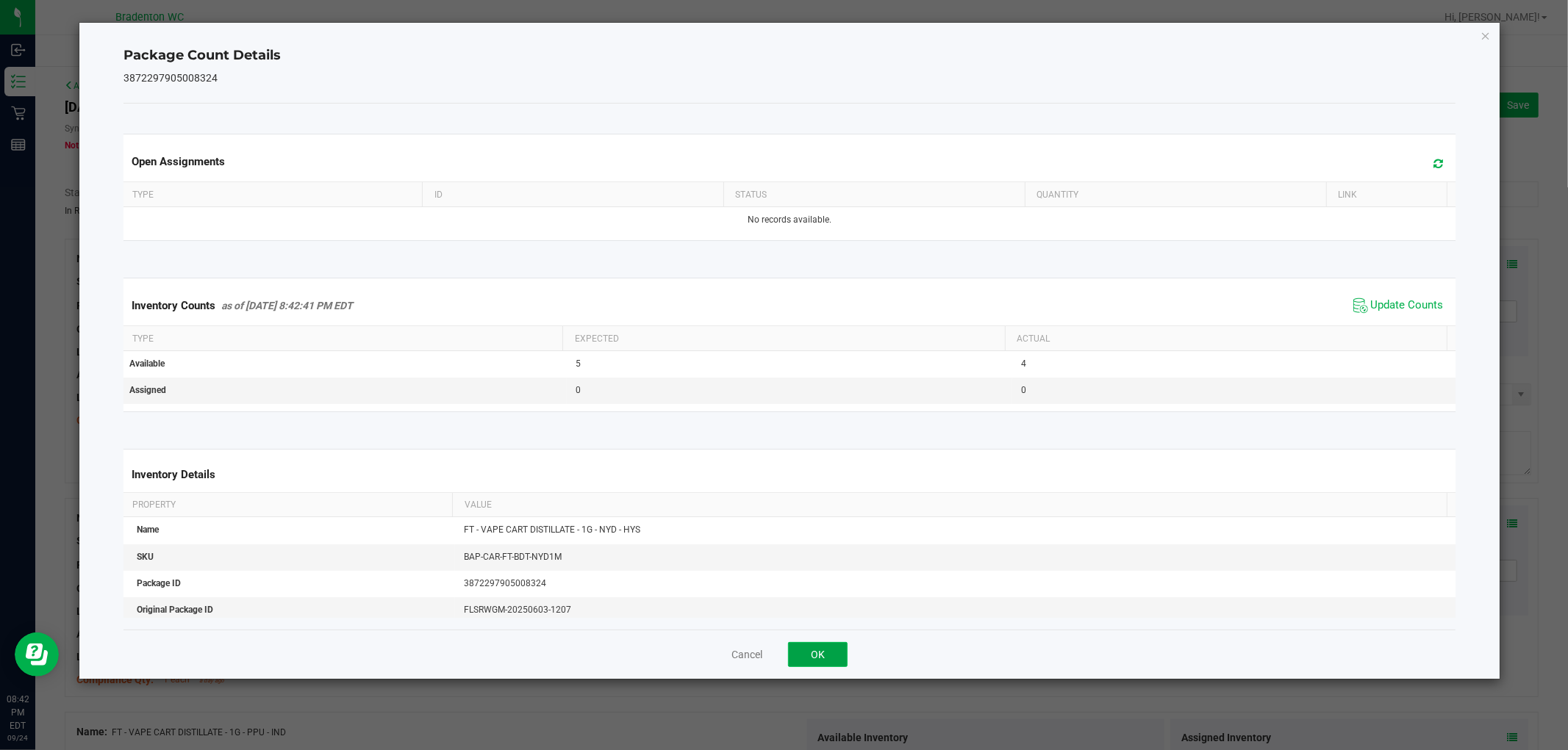
click at [819, 662] on button "OK" at bounding box center [818, 655] width 60 height 25
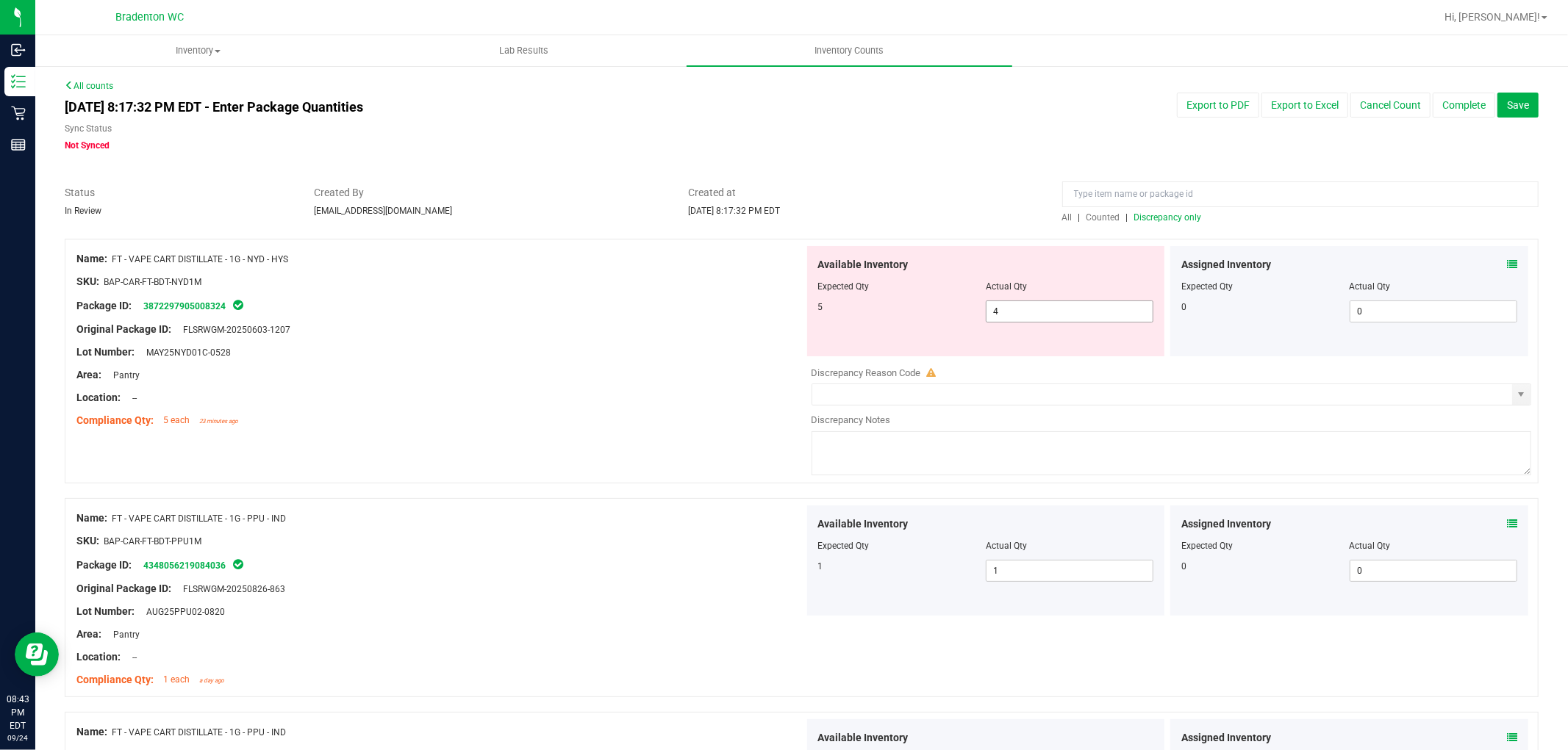
click at [1022, 307] on span "4 4" at bounding box center [1070, 312] width 168 height 22
type input "4"
type input "5"
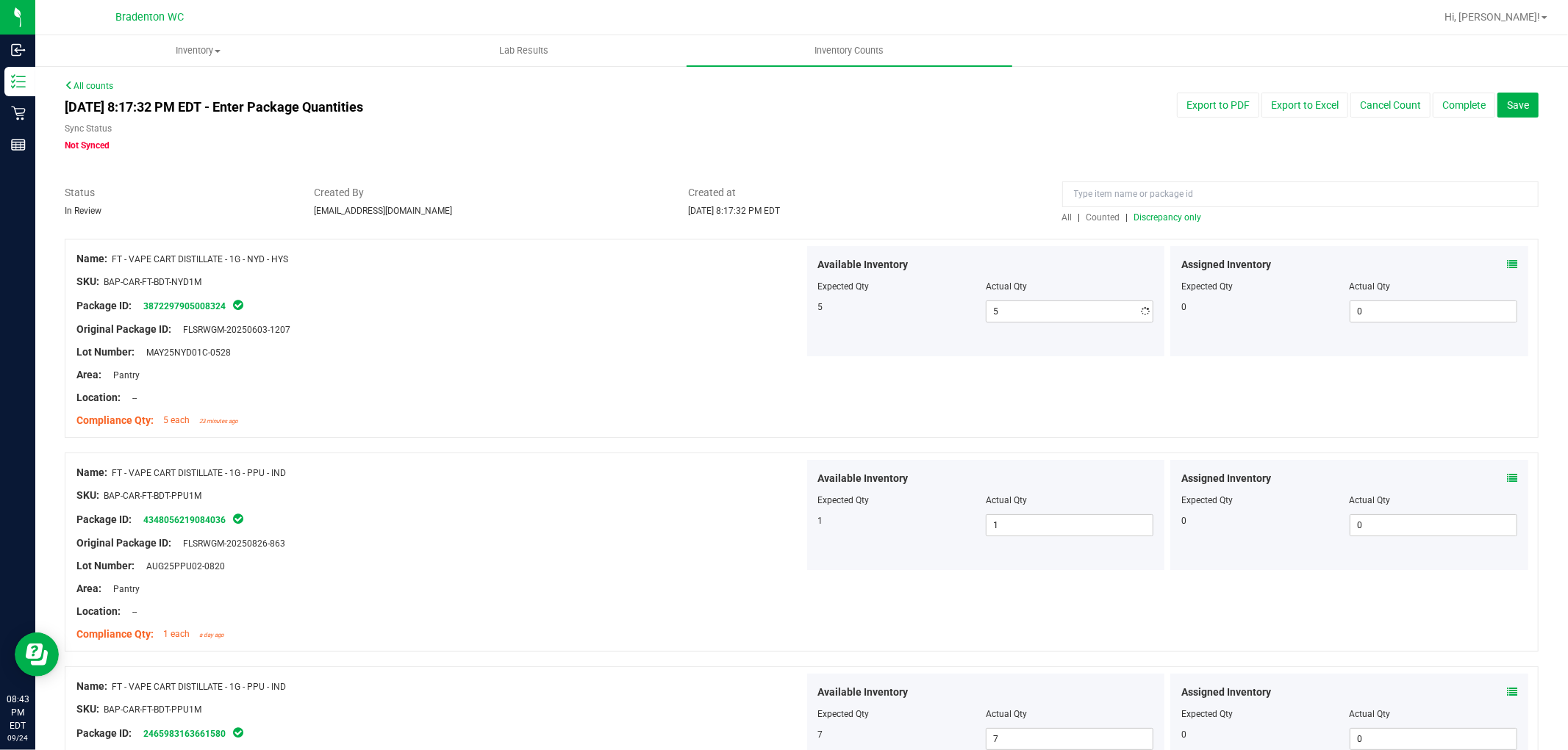
drag, startPoint x: 740, startPoint y: 325, endPoint x: 996, endPoint y: 252, distance: 266.2
click at [743, 325] on div "Original Package ID: FLSRWGM-20250603-1207" at bounding box center [440, 329] width 728 height 15
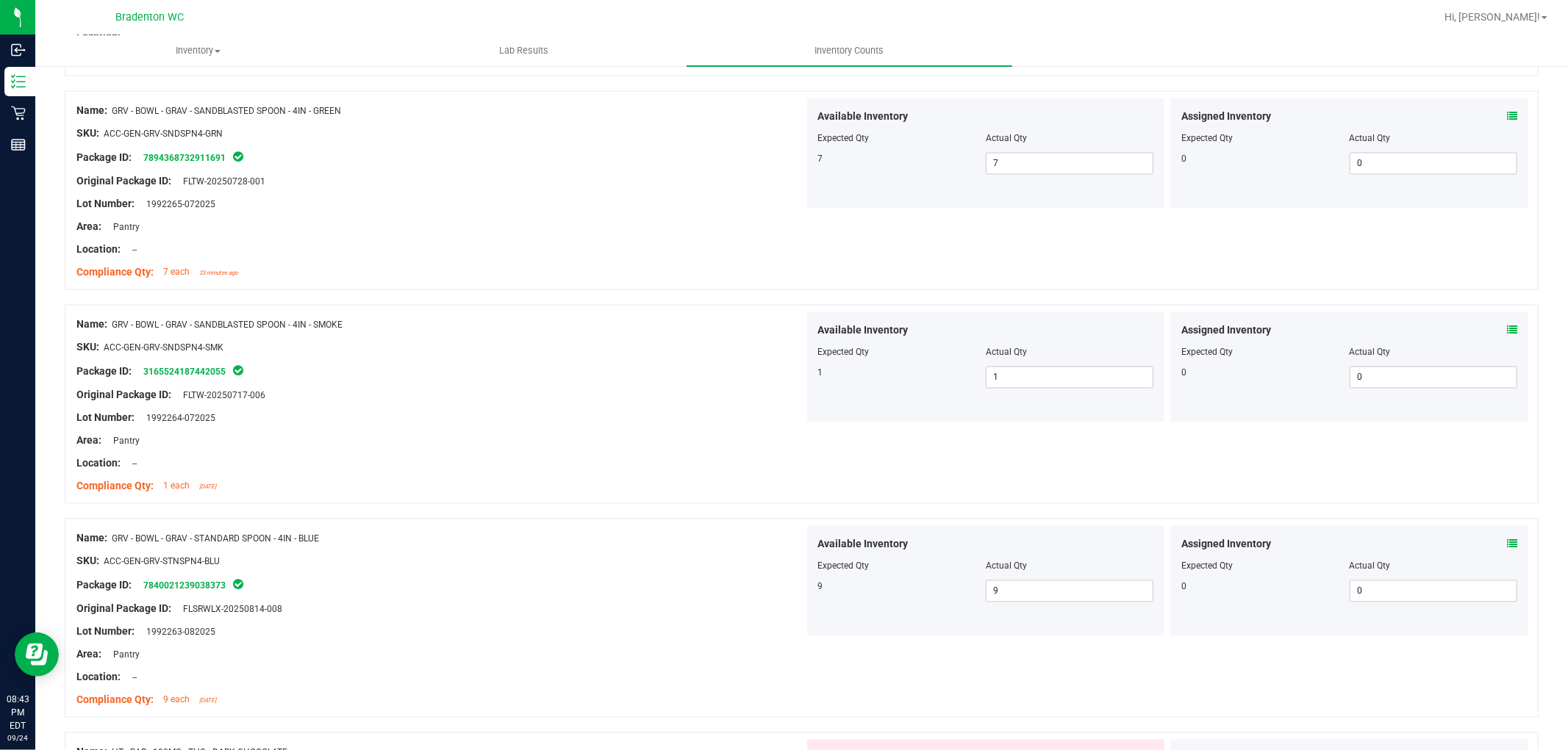
scroll to position [2531, 0]
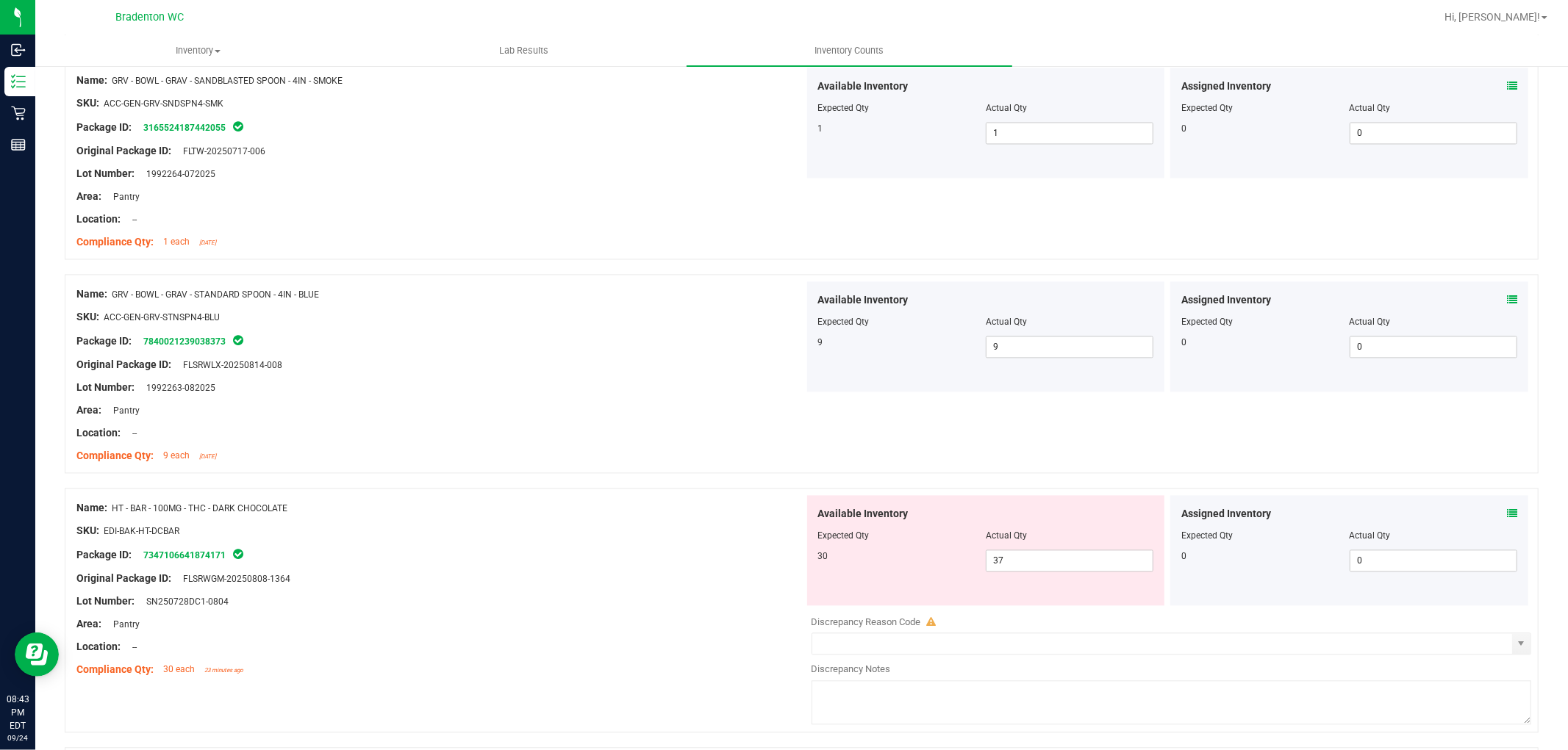
click at [1507, 515] on icon at bounding box center [1512, 514] width 10 height 10
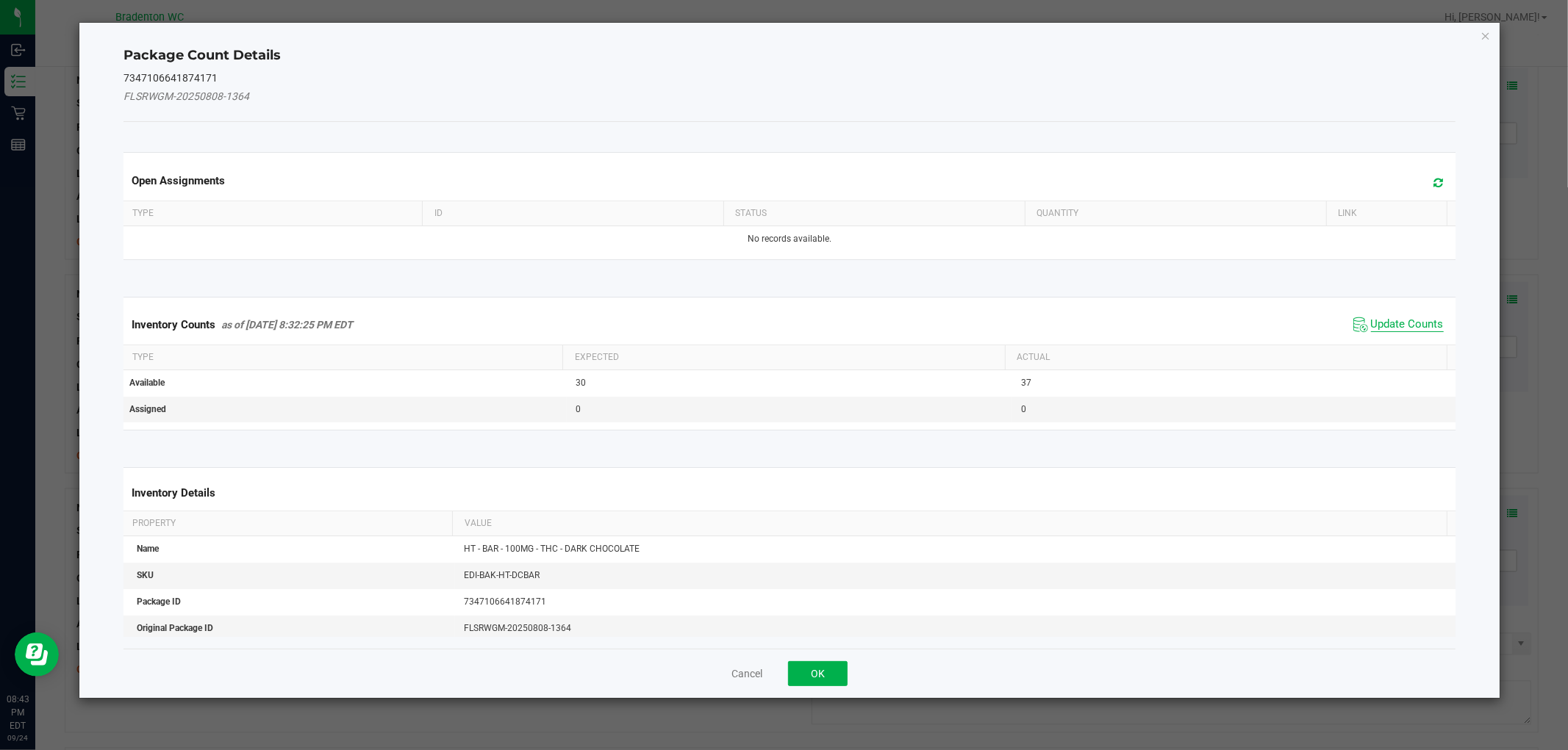
click at [1389, 321] on span "Update Counts" at bounding box center [1408, 324] width 72 height 14
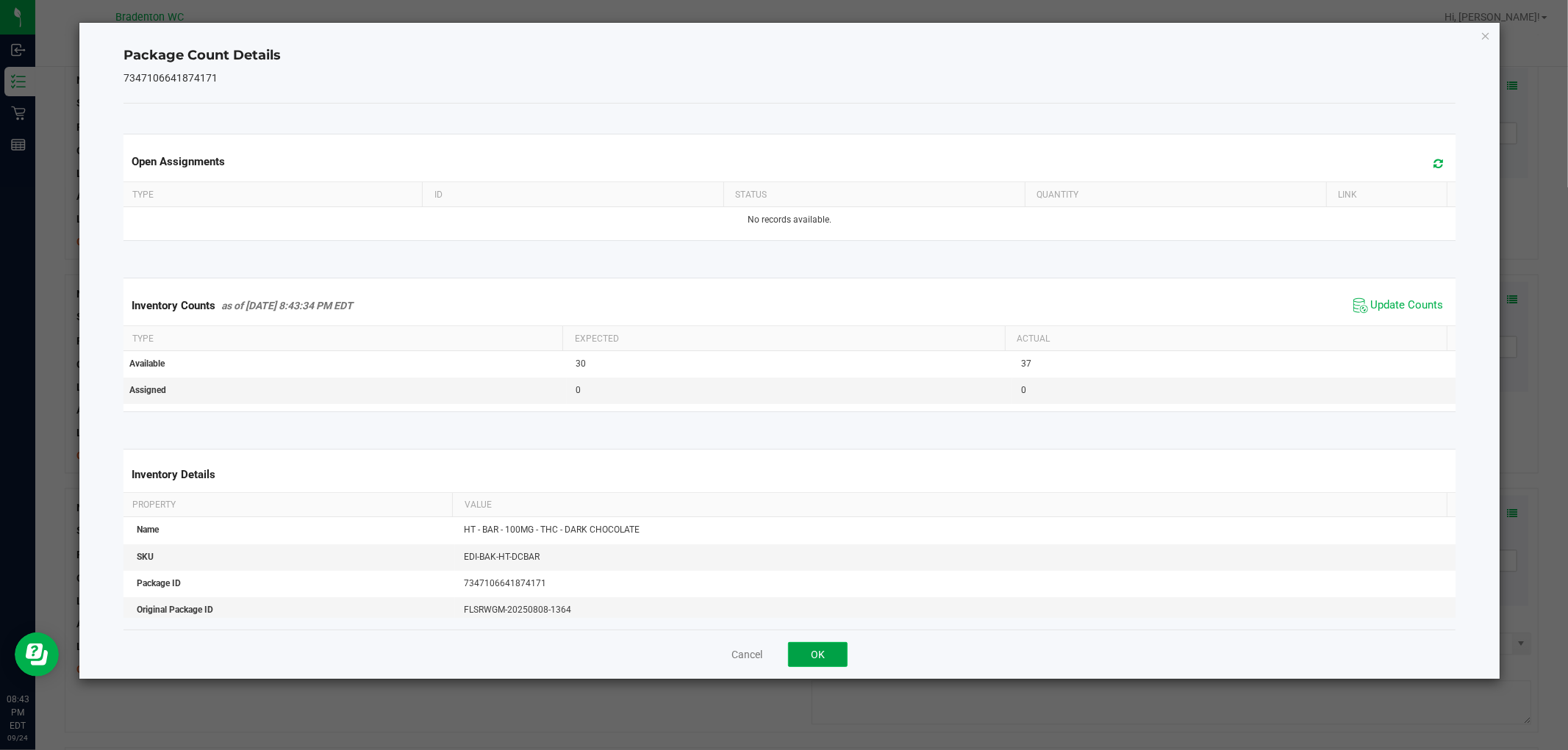
click at [831, 657] on button "OK" at bounding box center [818, 655] width 60 height 25
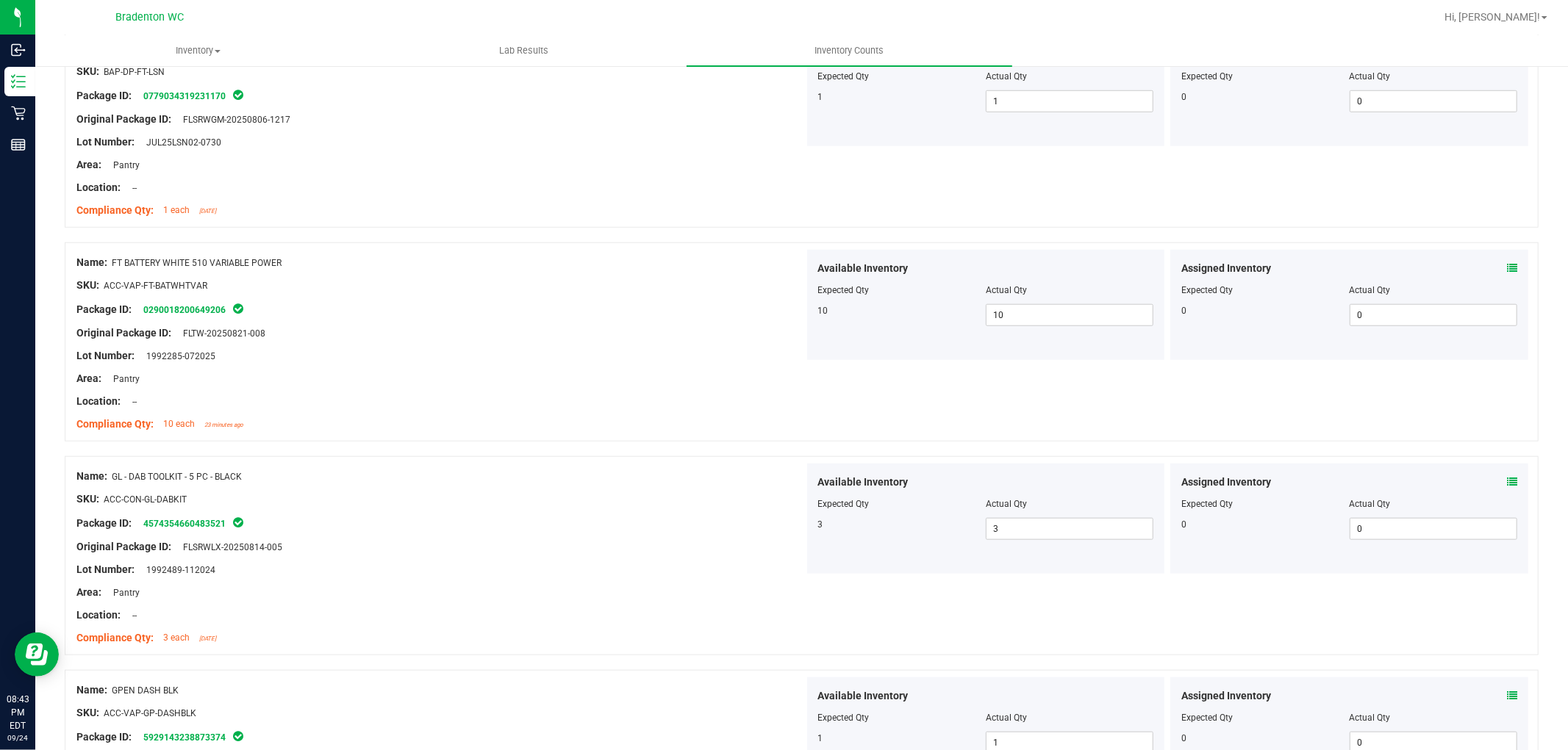
scroll to position [0, 0]
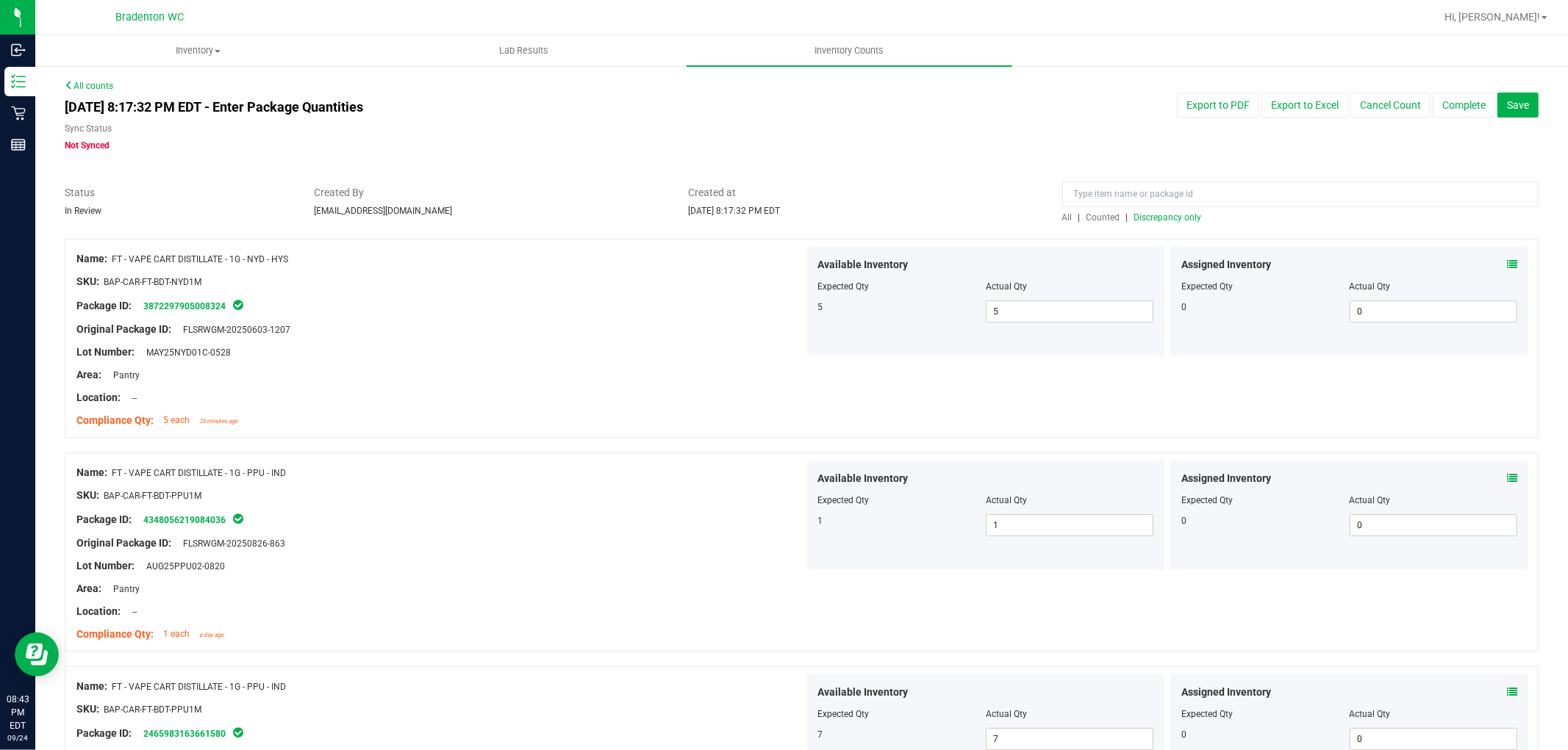
click at [1147, 213] on span "Discrepancy only" at bounding box center [1168, 217] width 67 height 10
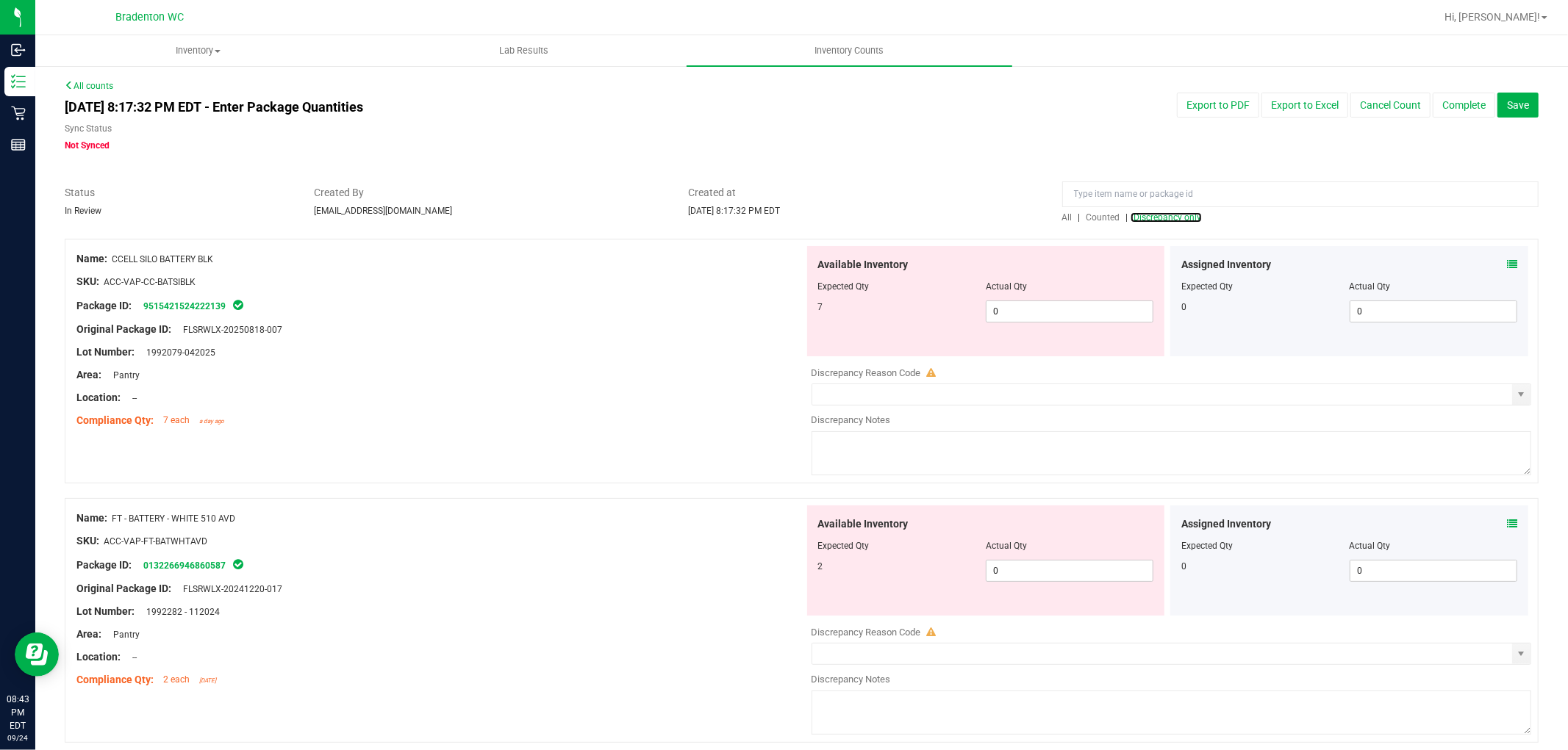
scroll to position [4744, 0]
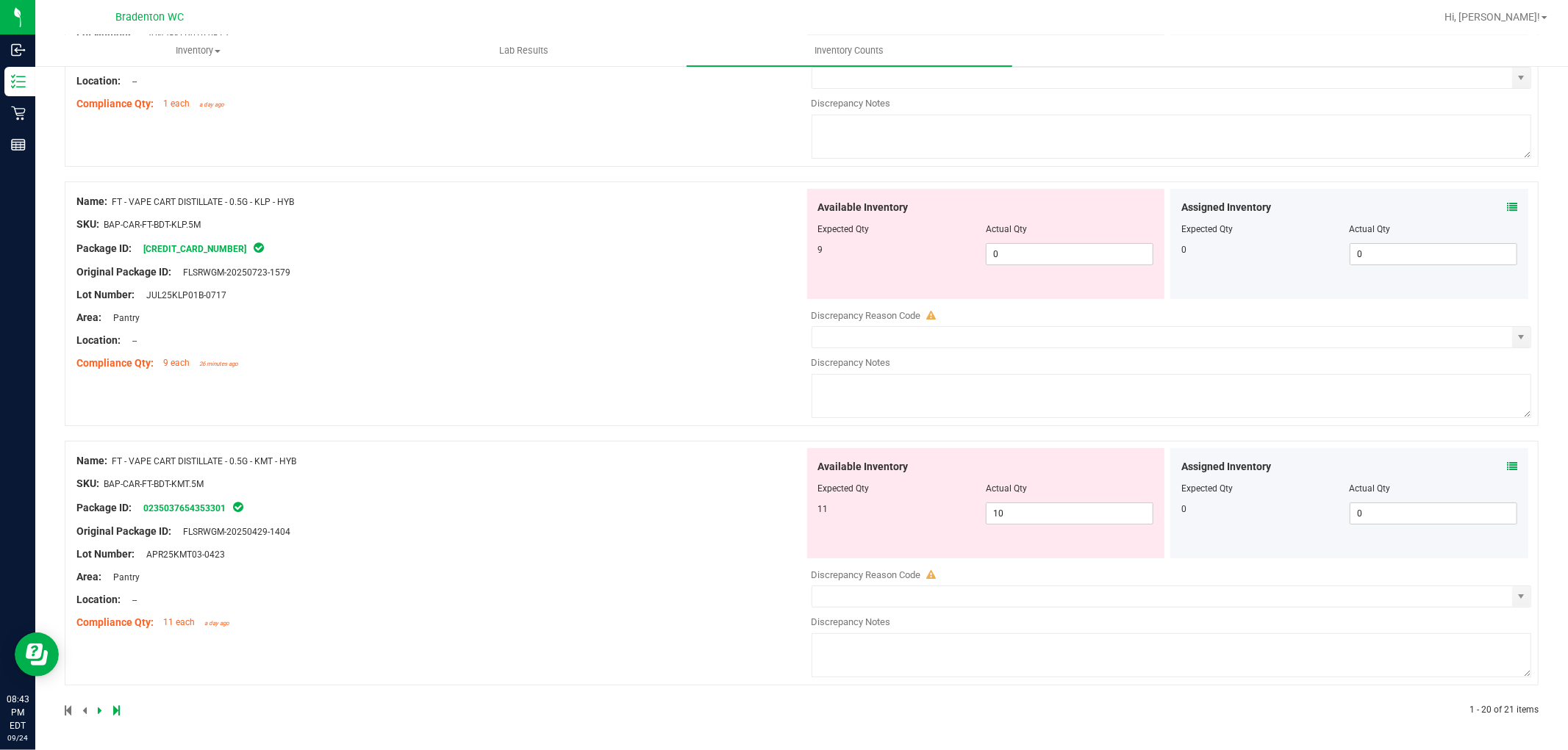
click at [116, 713] on icon at bounding box center [116, 710] width 7 height 8
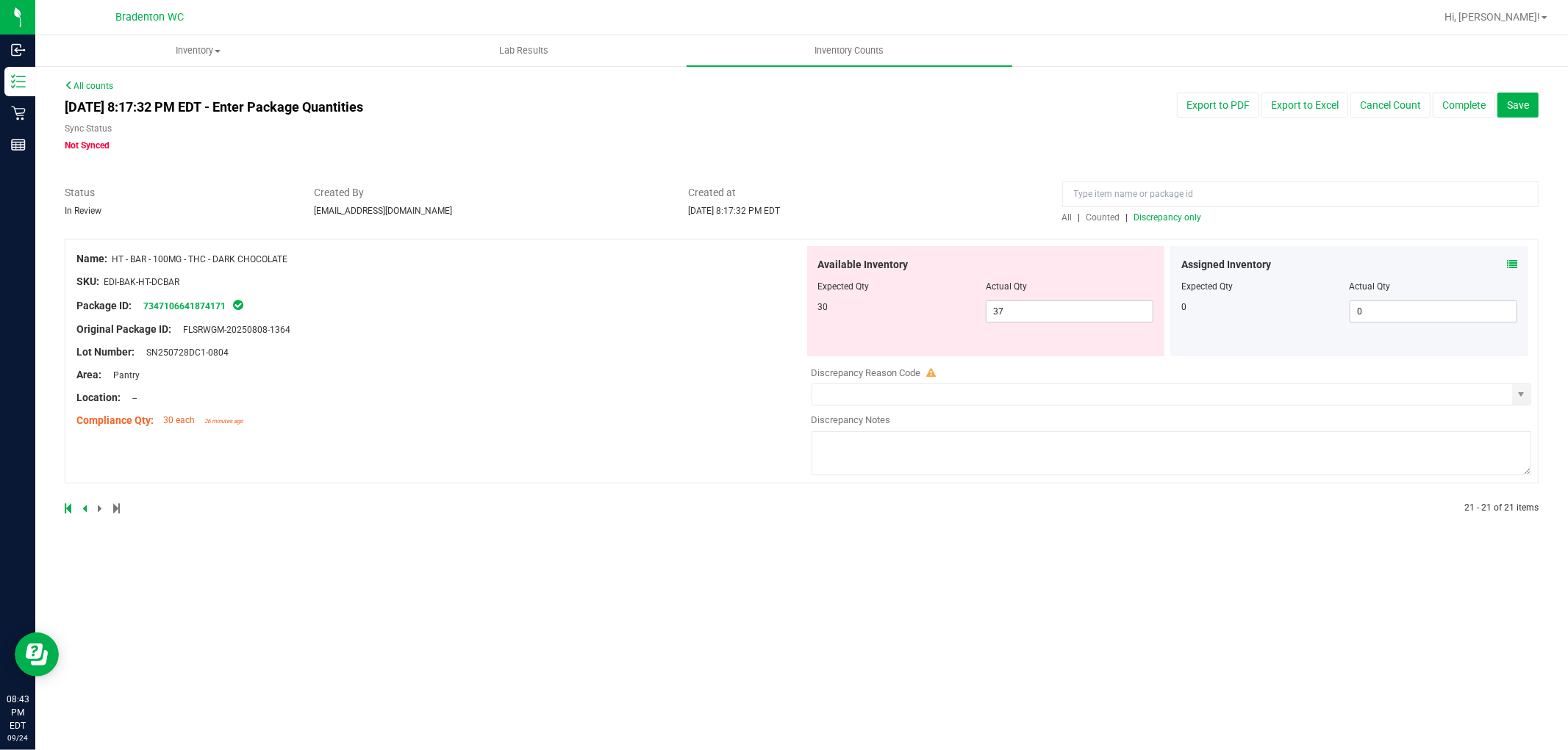
click at [83, 508] on icon at bounding box center [84, 508] width 4 height 8
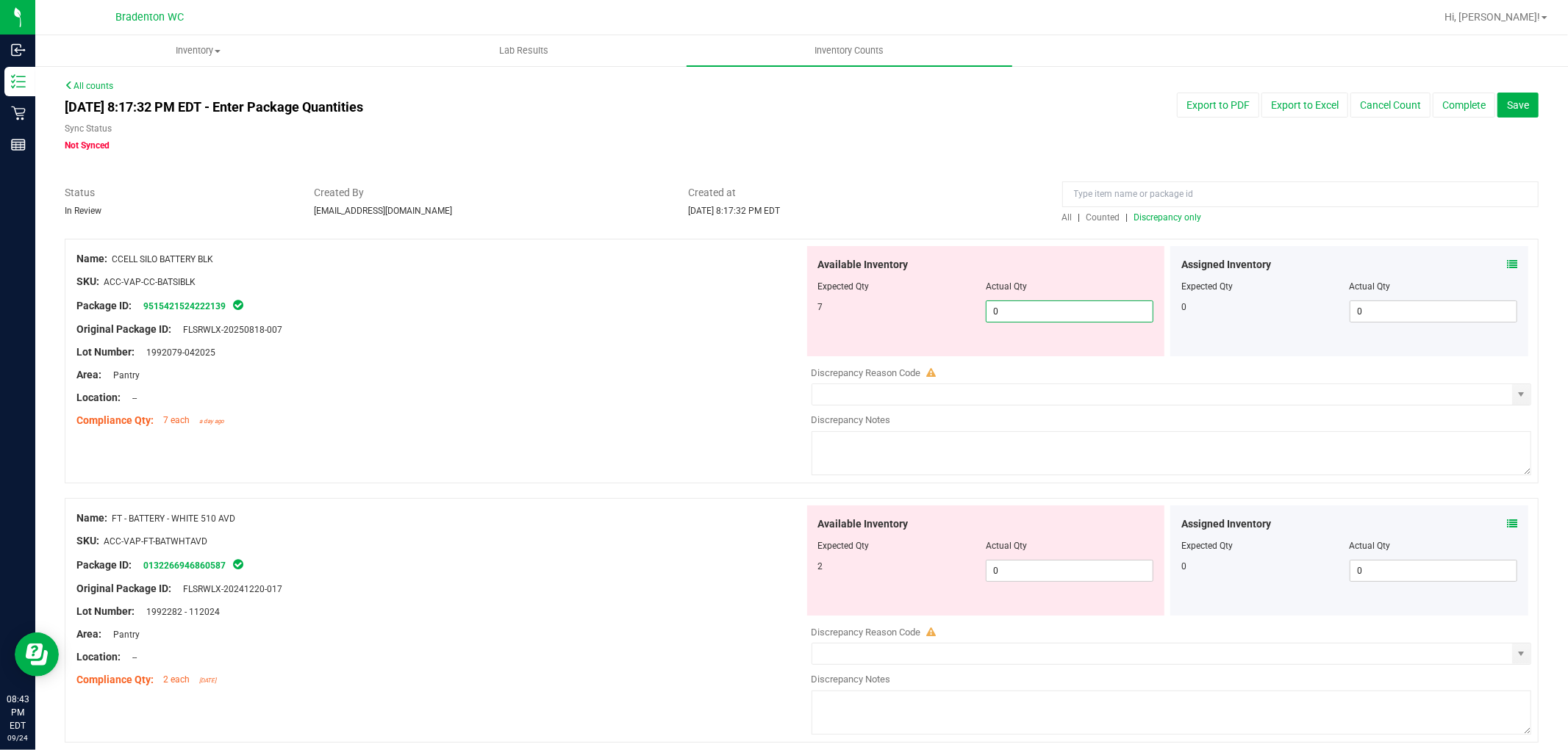
click at [1044, 308] on span "0 0" at bounding box center [1070, 312] width 168 height 22
type input "07"
type input "7"
click at [652, 388] on div at bounding box center [440, 386] width 728 height 8
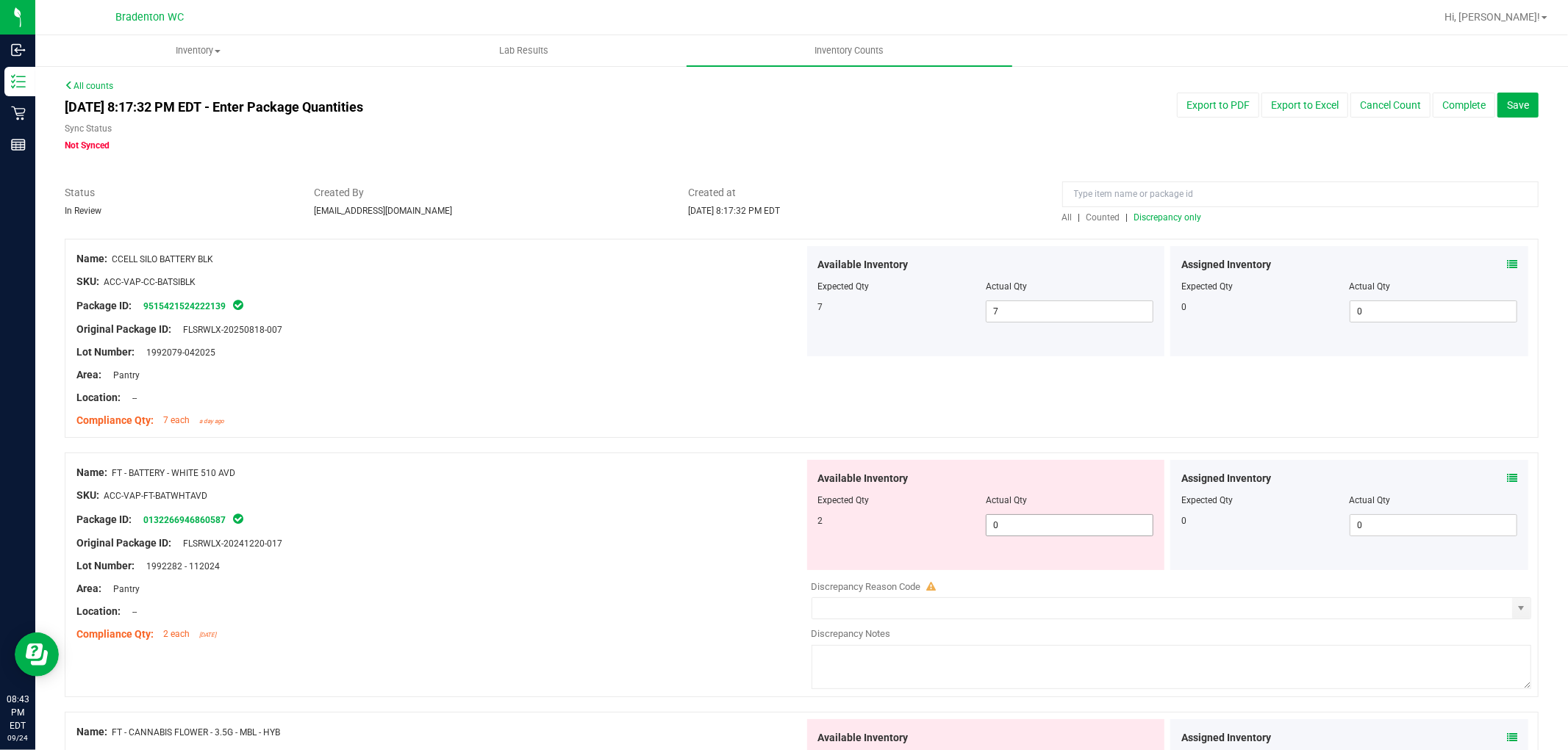
click at [1002, 533] on span "0 0" at bounding box center [1070, 526] width 168 height 22
type input "02"
click at [647, 502] on div "SKU: ACC-VAP-FT-BATWHTAVD" at bounding box center [440, 496] width 728 height 15
type input "2"
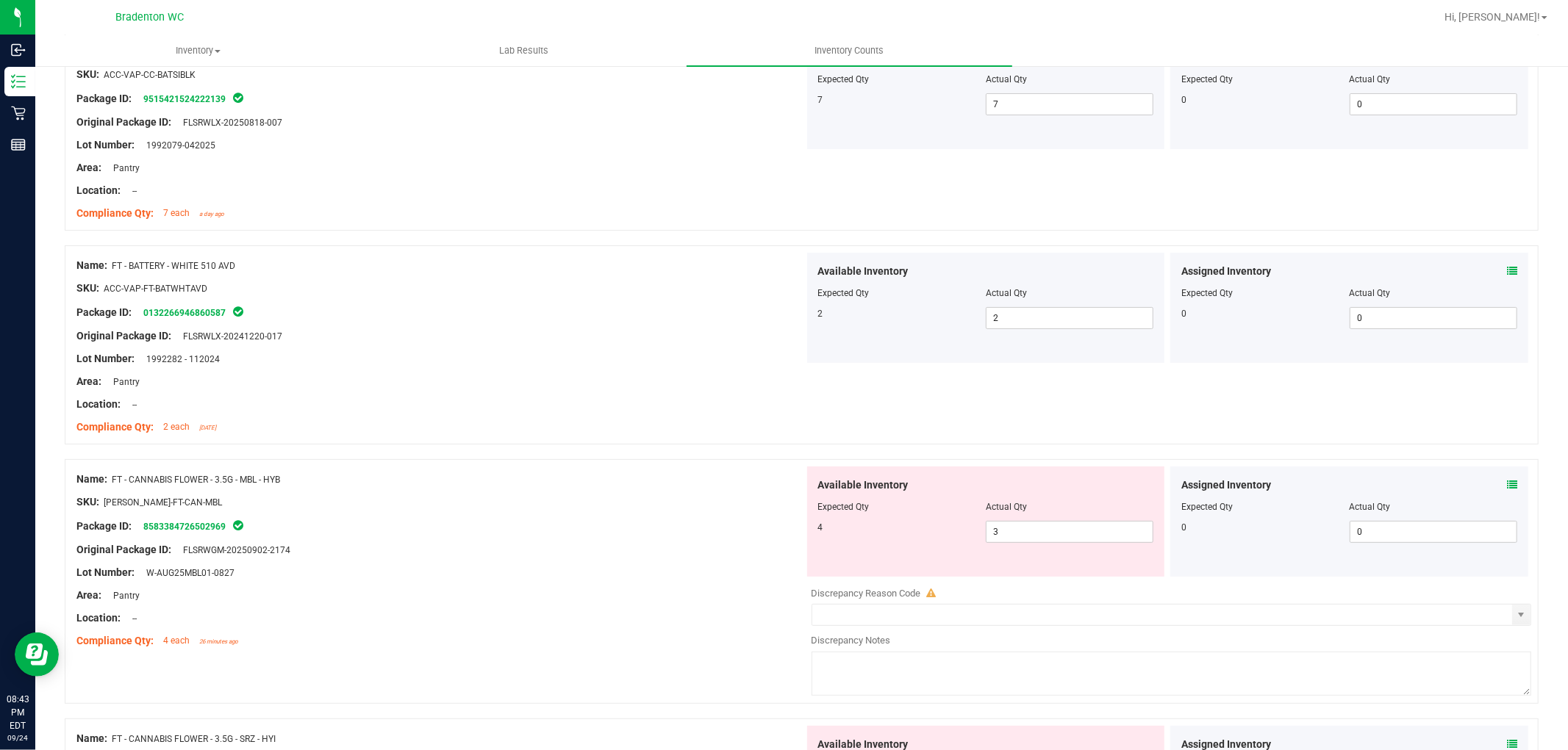
scroll to position [244, 0]
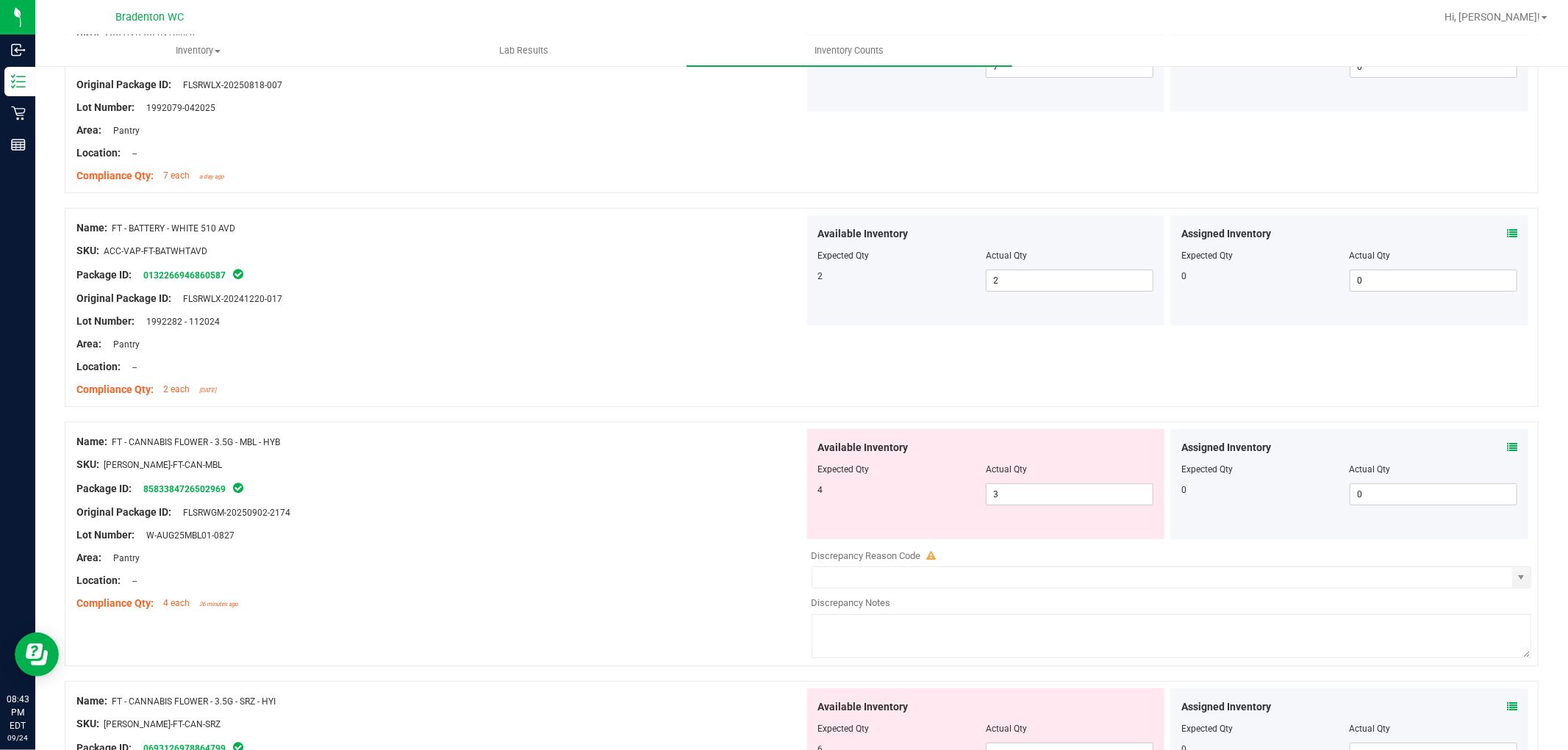
click at [1507, 449] on icon at bounding box center [1512, 447] width 10 height 10
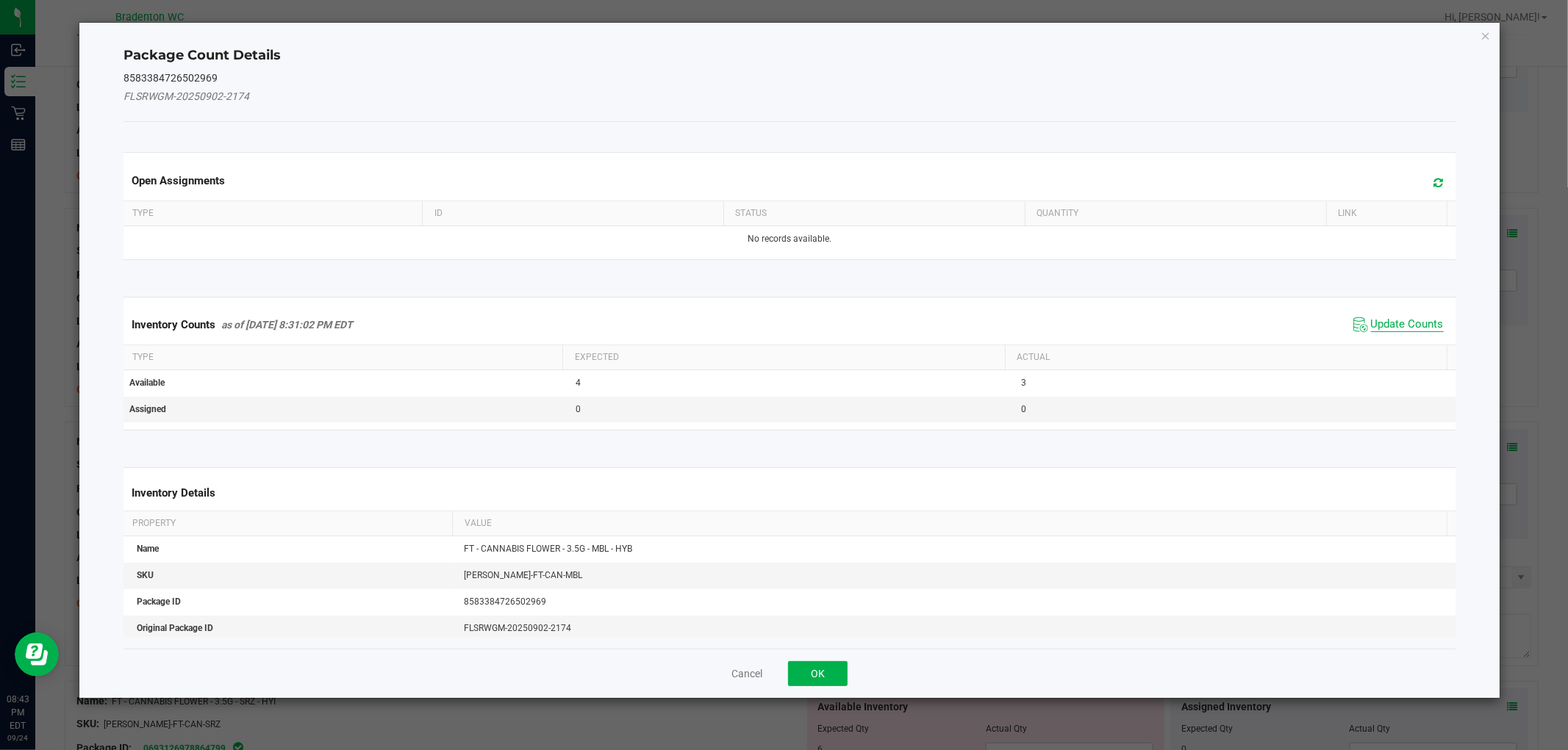
click at [1399, 321] on span "Update Counts" at bounding box center [1408, 324] width 72 height 14
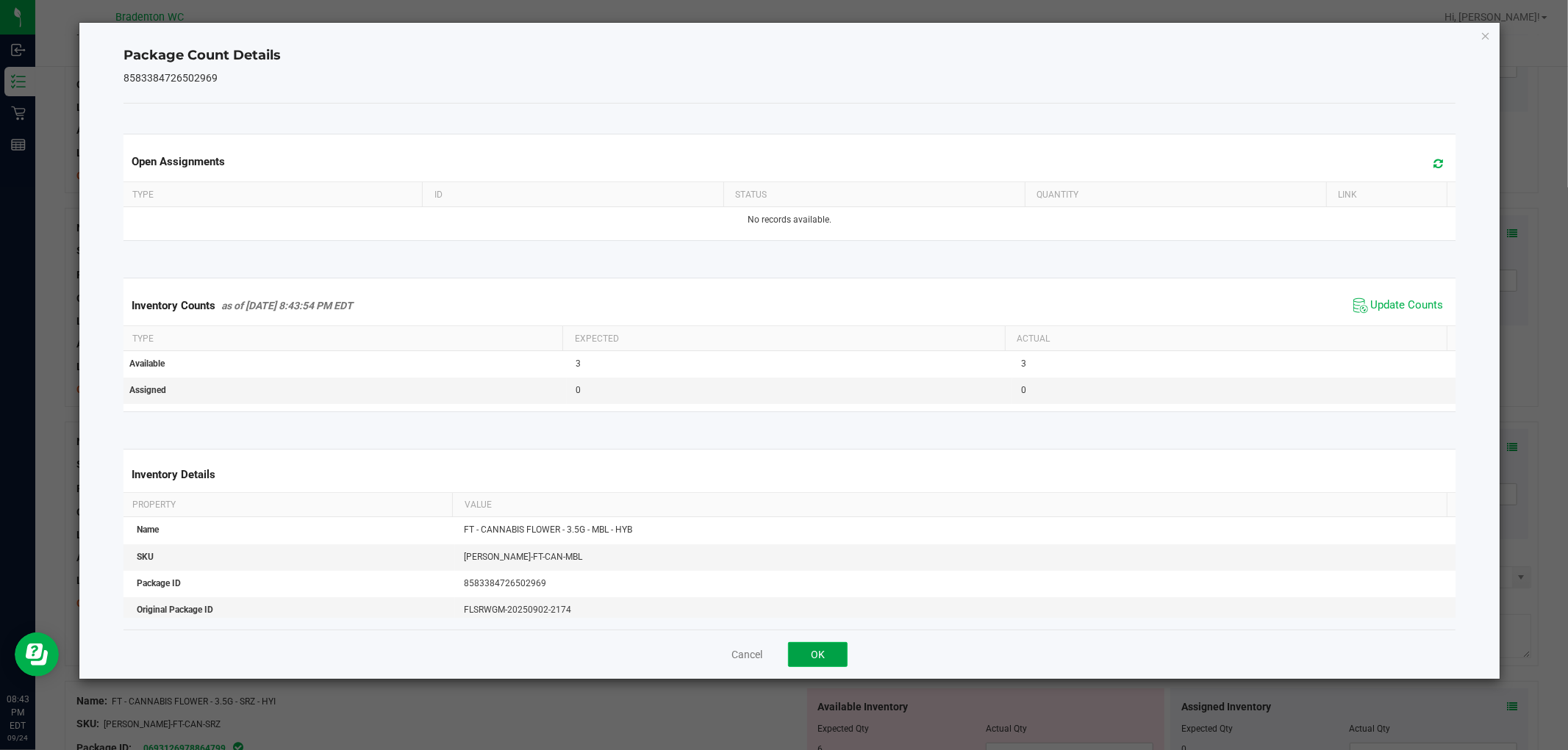
click at [835, 655] on button "OK" at bounding box center [818, 655] width 60 height 25
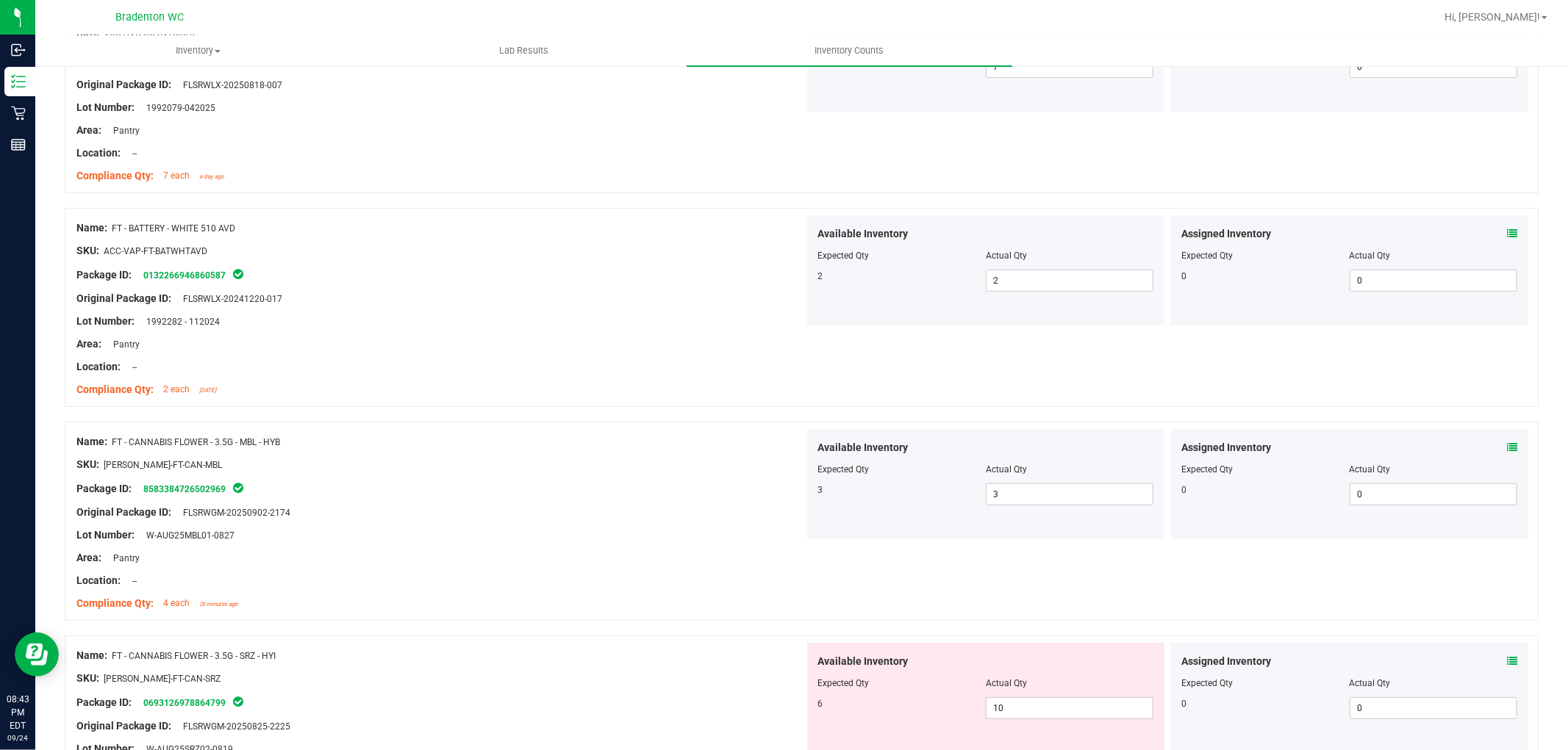
scroll to position [408, 0]
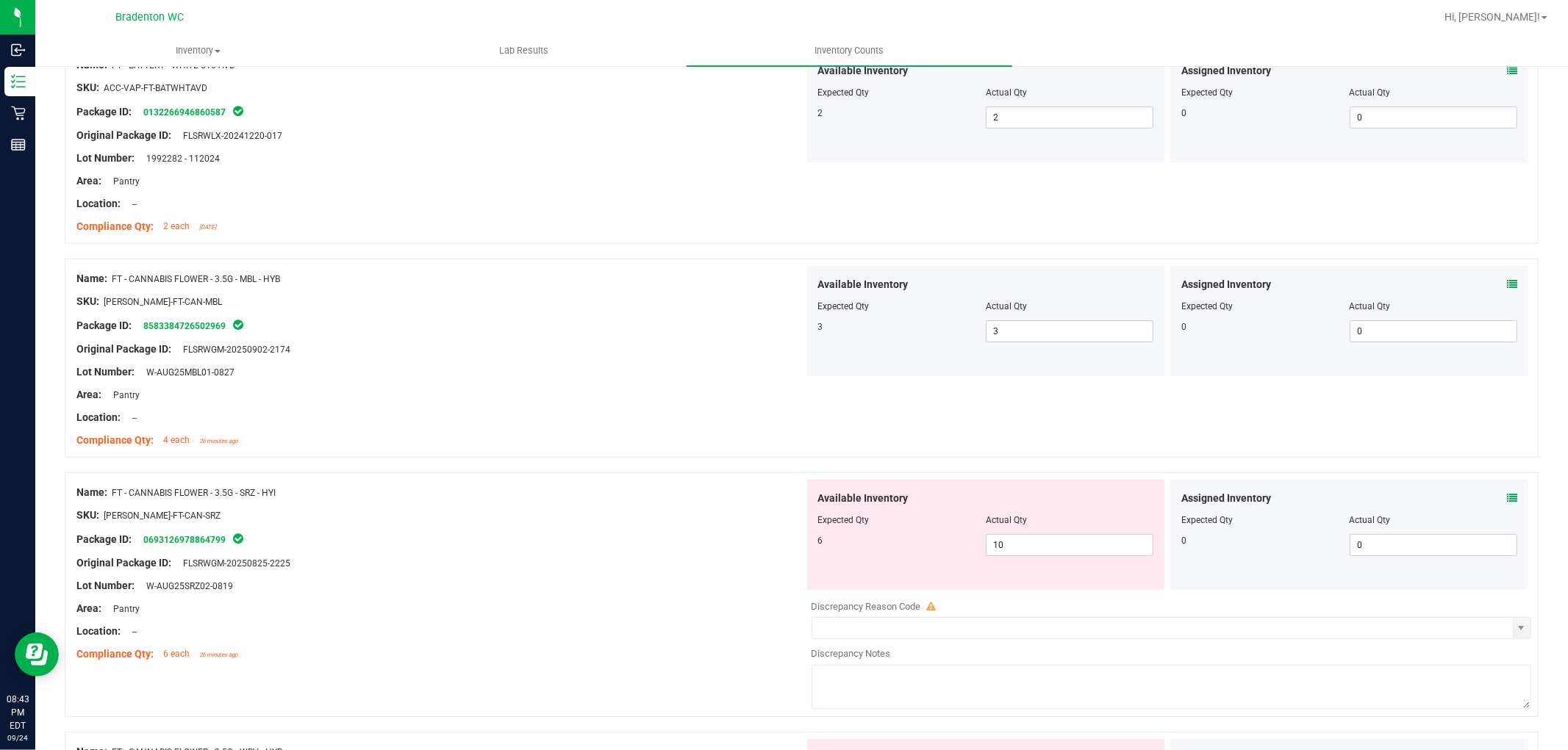
click at [1507, 497] on icon at bounding box center [1512, 498] width 10 height 10
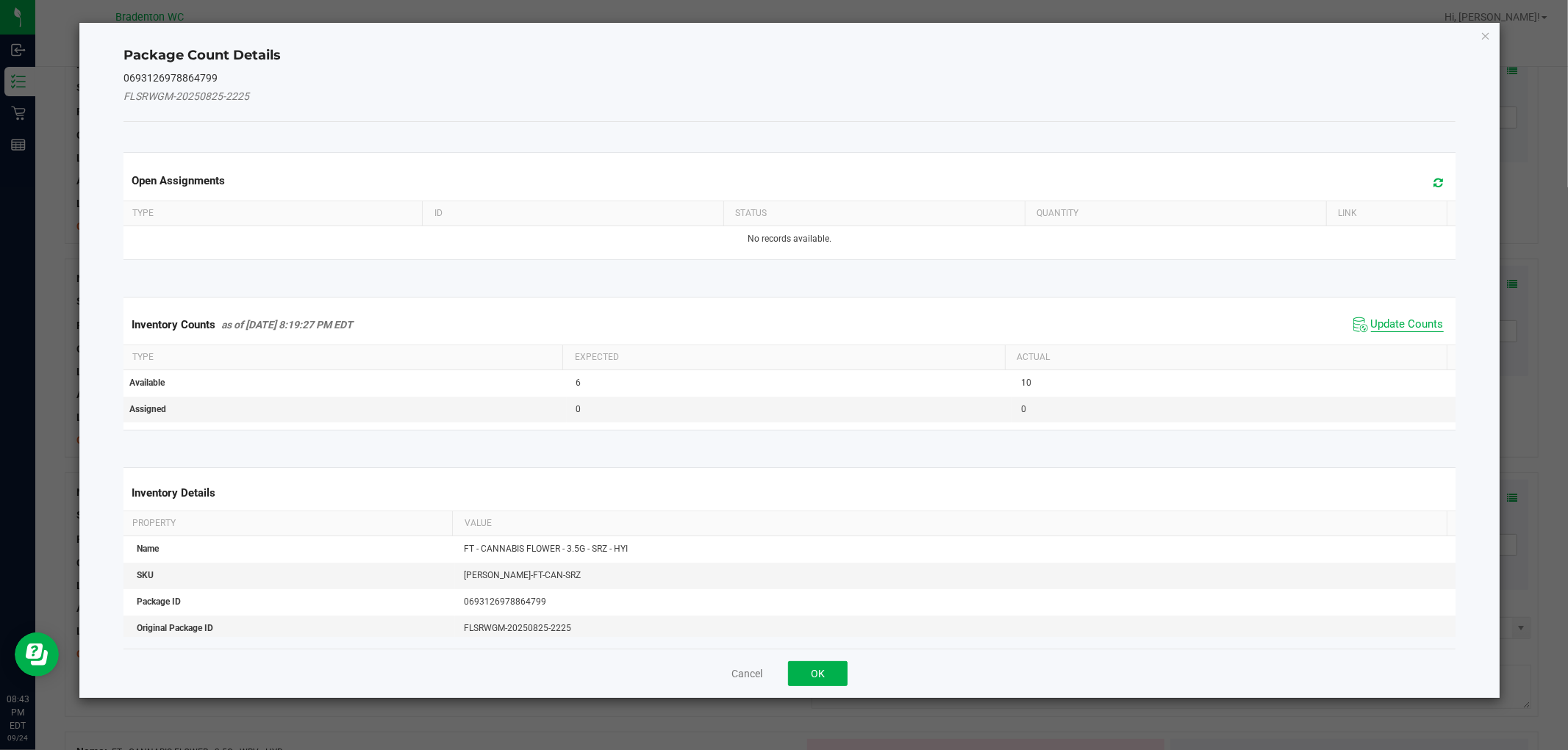
click at [1372, 319] on span "Update Counts" at bounding box center [1408, 324] width 72 height 14
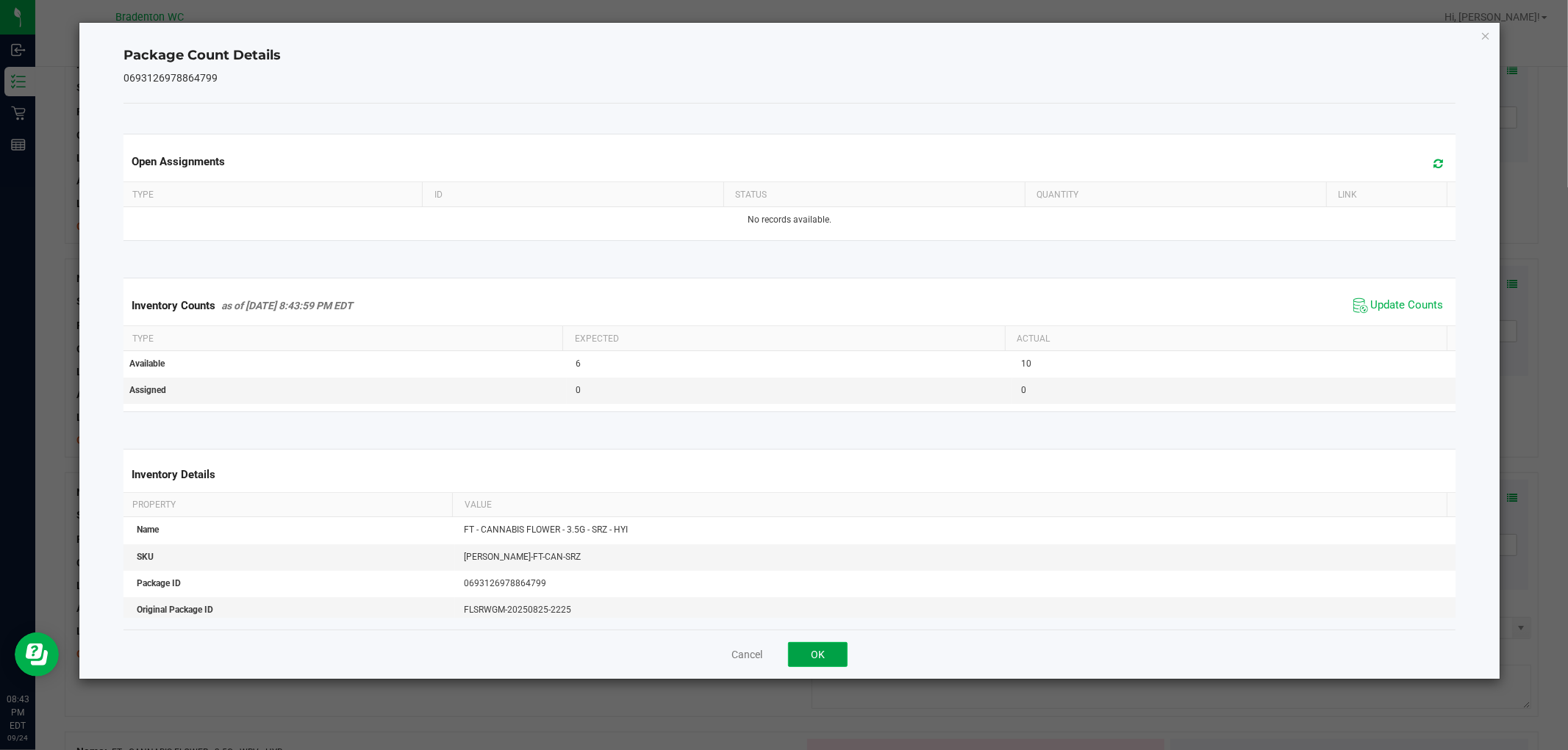
click at [797, 651] on button "OK" at bounding box center [818, 655] width 60 height 25
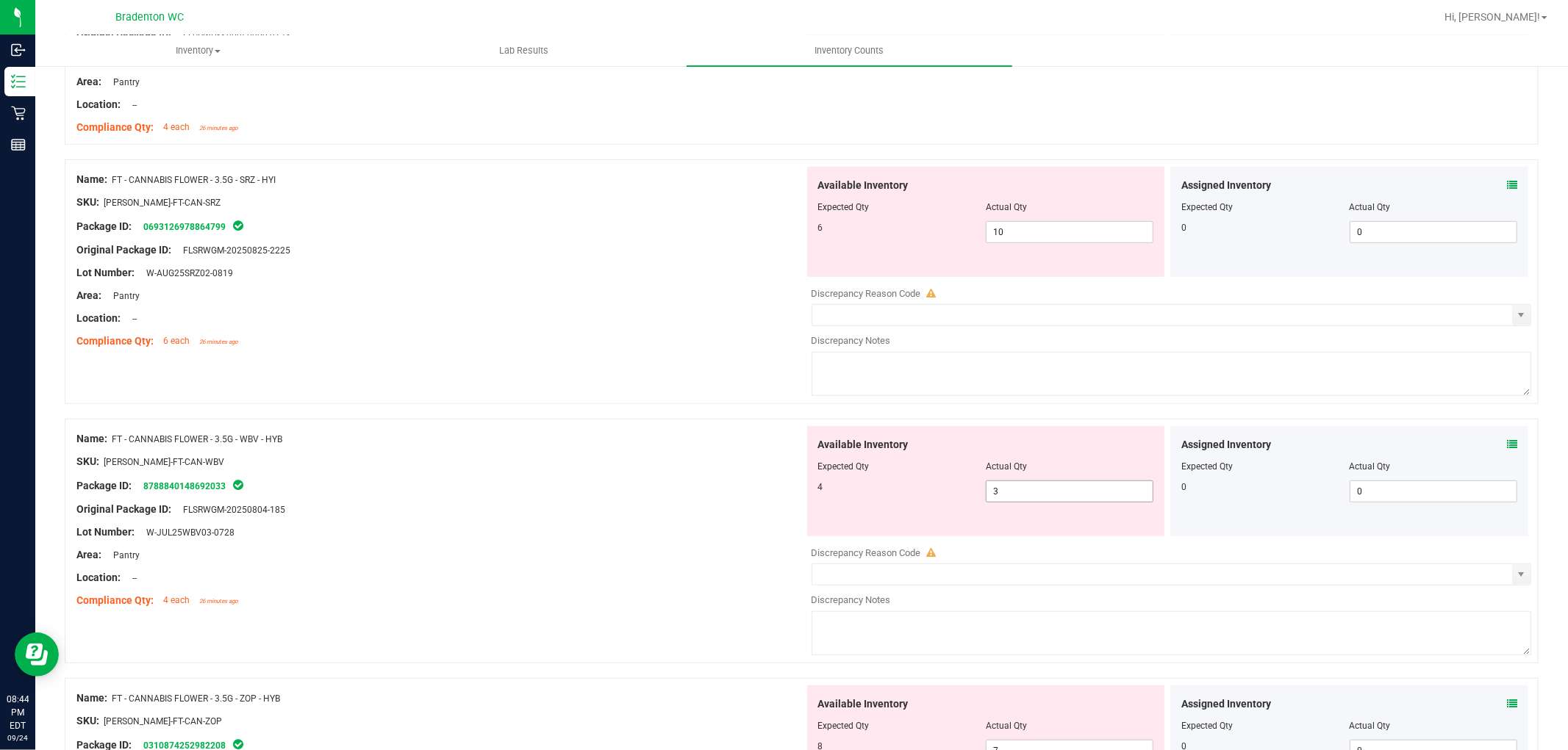
scroll to position [735, 0]
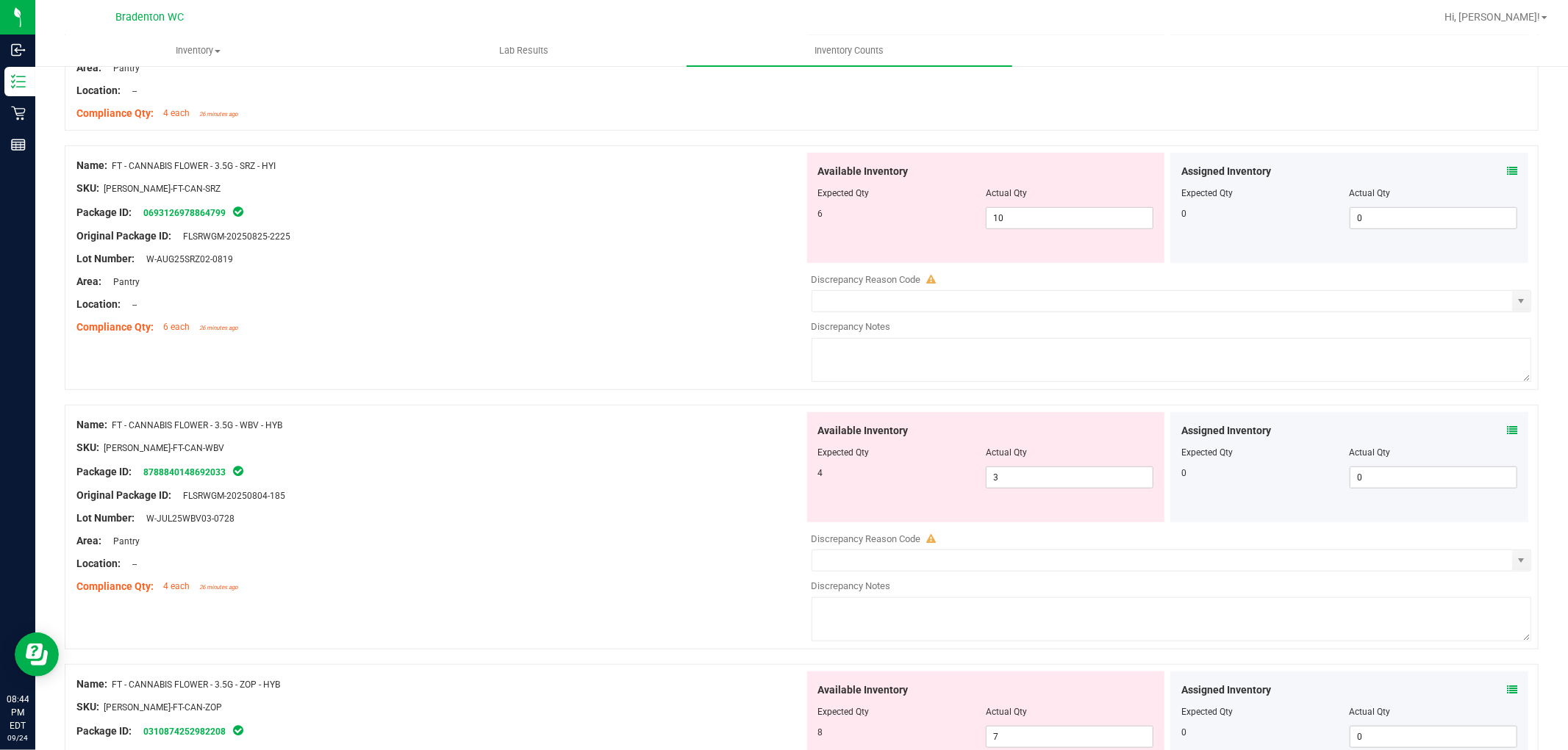
click at [1511, 426] on div "Assigned Inventory Expected Qty Actual Qty 0 0 0" at bounding box center [1350, 467] width 358 height 110
click at [1505, 427] on div "Assigned Inventory Expected Qty Actual Qty 0 0 0" at bounding box center [1350, 467] width 358 height 110
click at [1507, 434] on icon at bounding box center [1512, 431] width 10 height 10
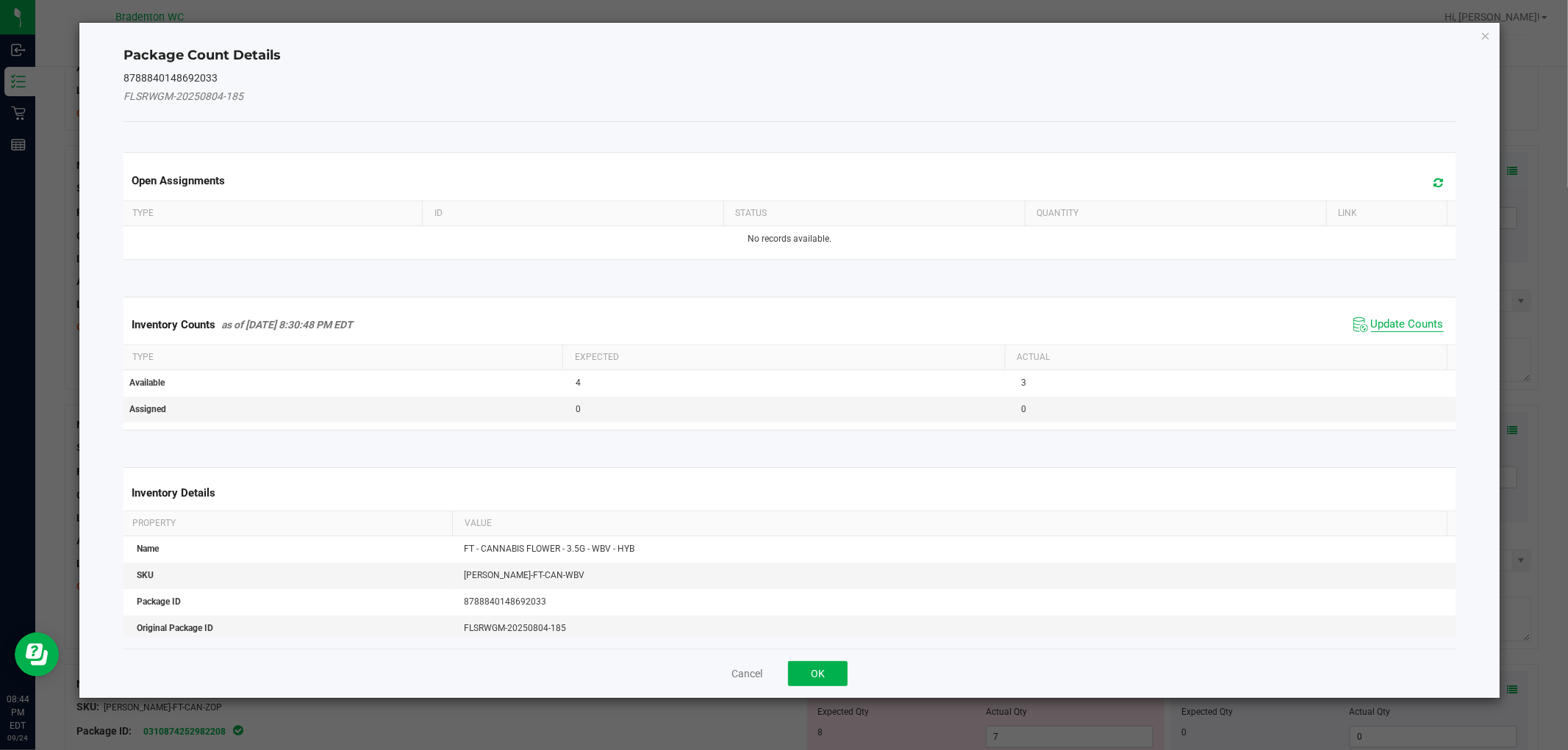
click at [1393, 324] on span "Update Counts" at bounding box center [1408, 324] width 72 height 14
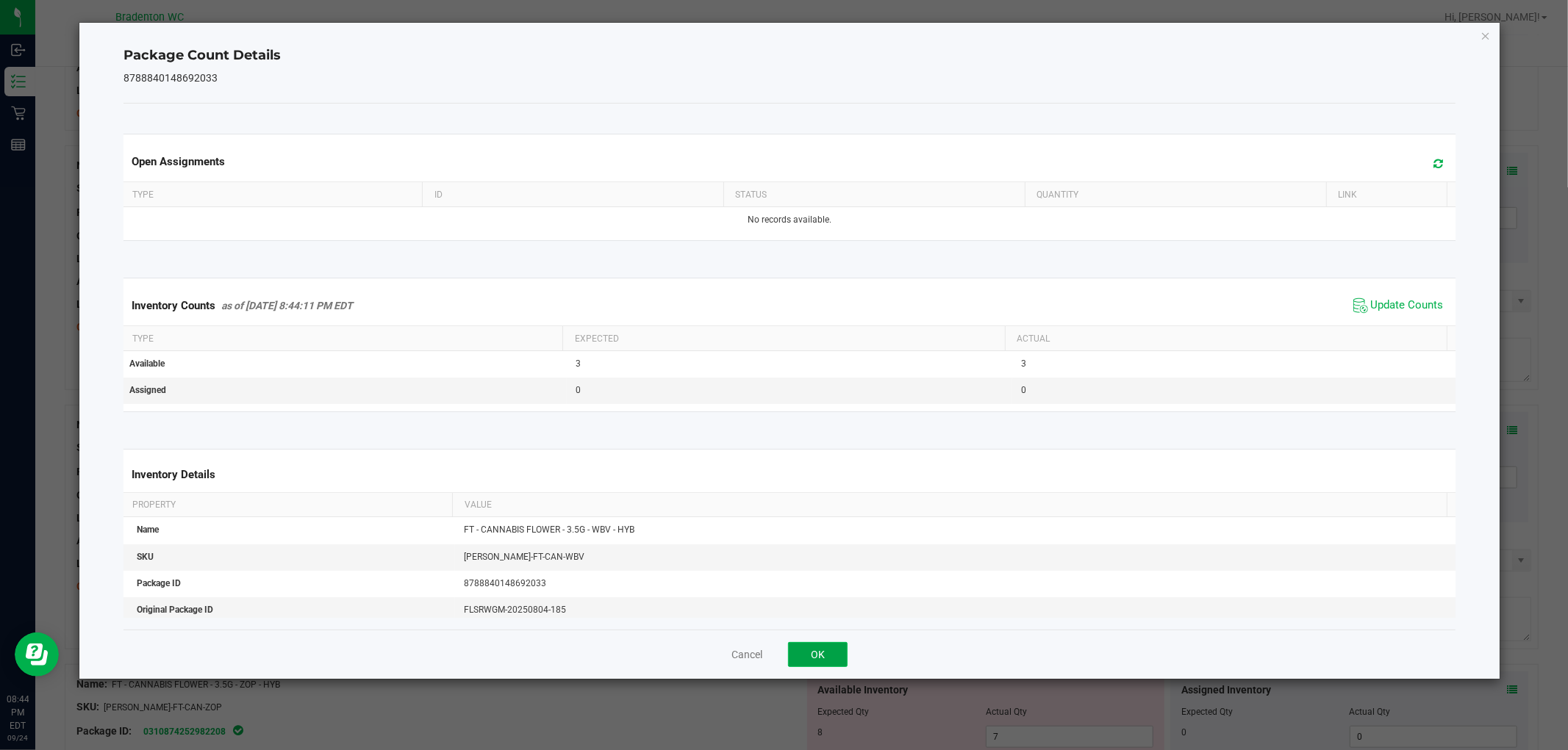
click at [807, 659] on button "OK" at bounding box center [818, 655] width 60 height 25
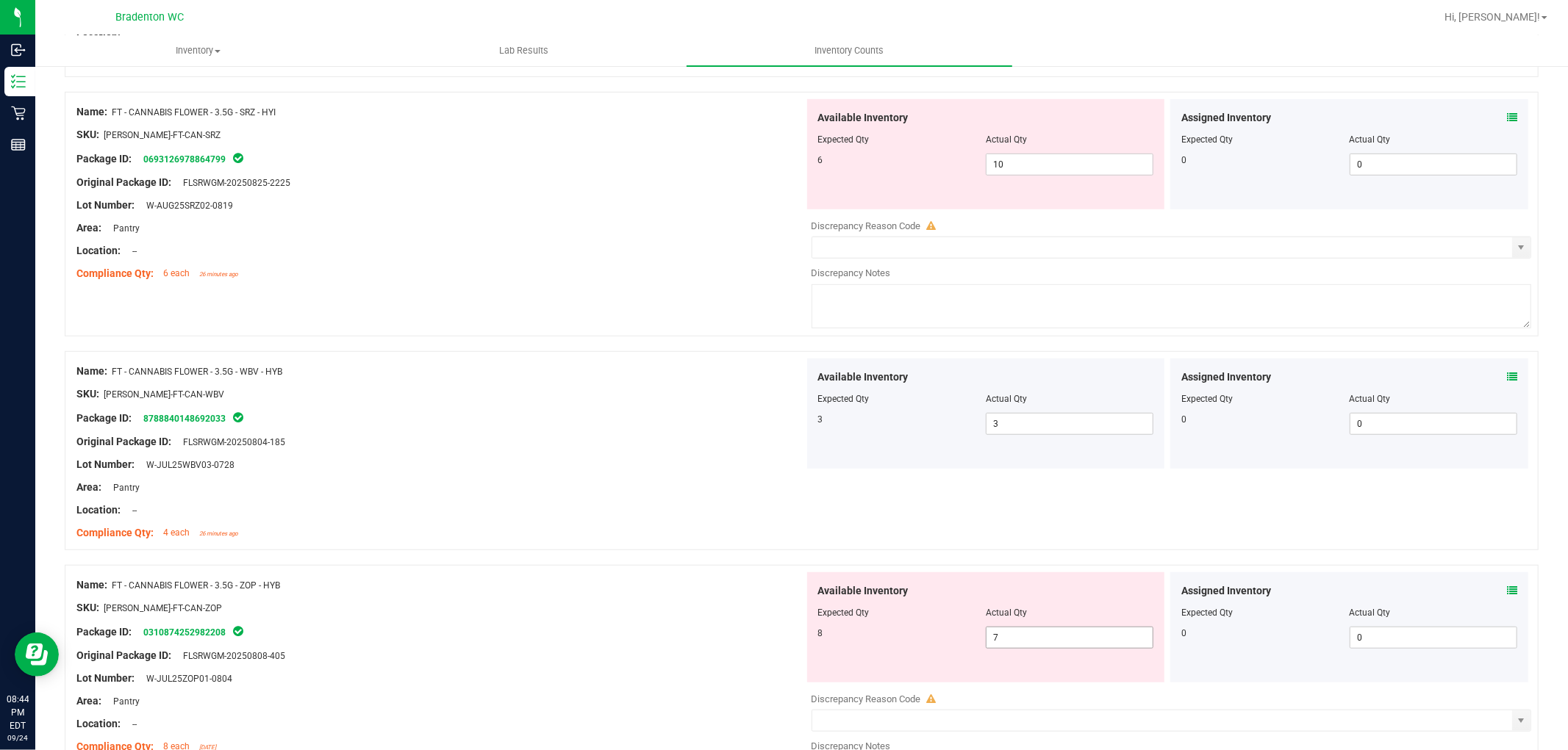
scroll to position [898, 0]
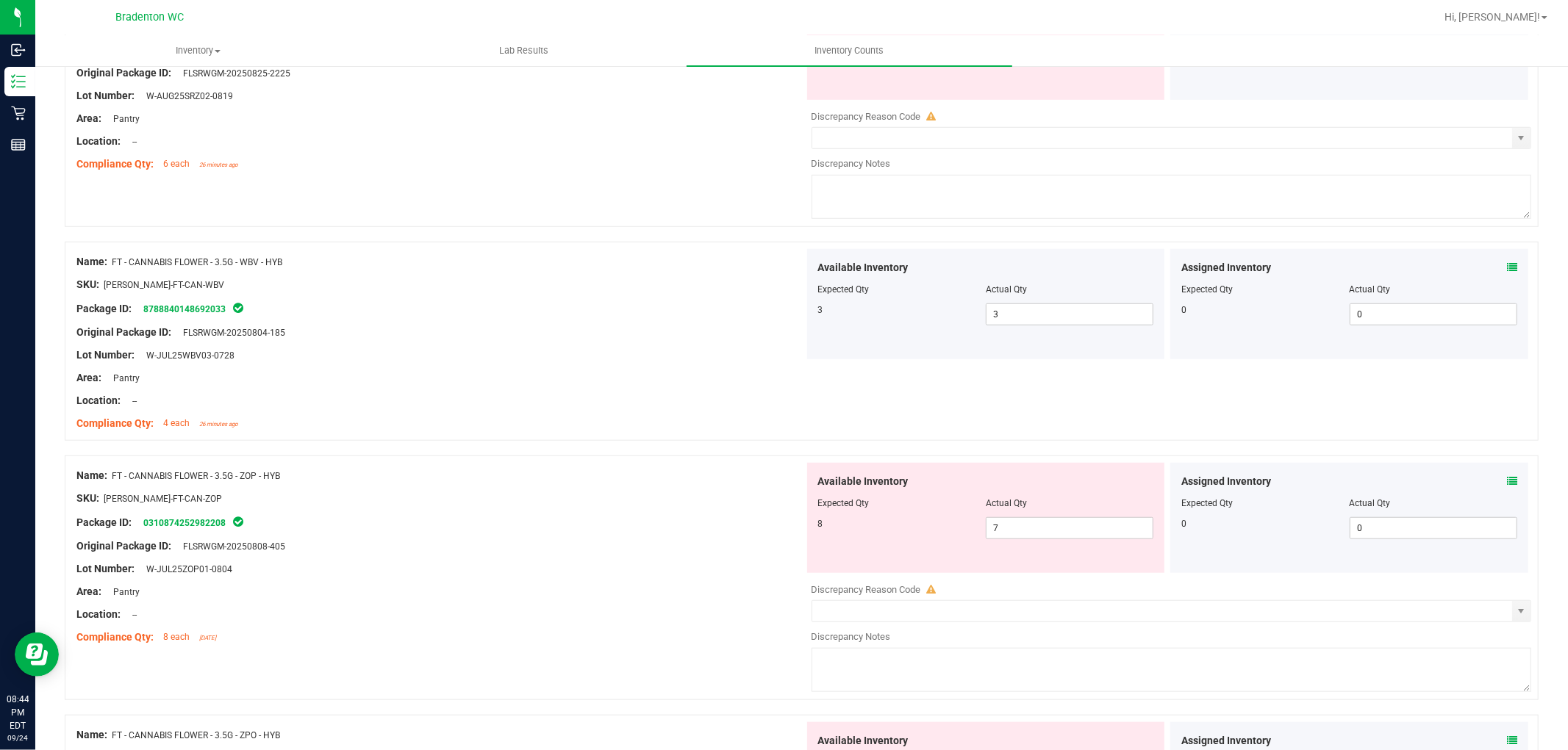
click at [1507, 481] on icon at bounding box center [1512, 481] width 10 height 10
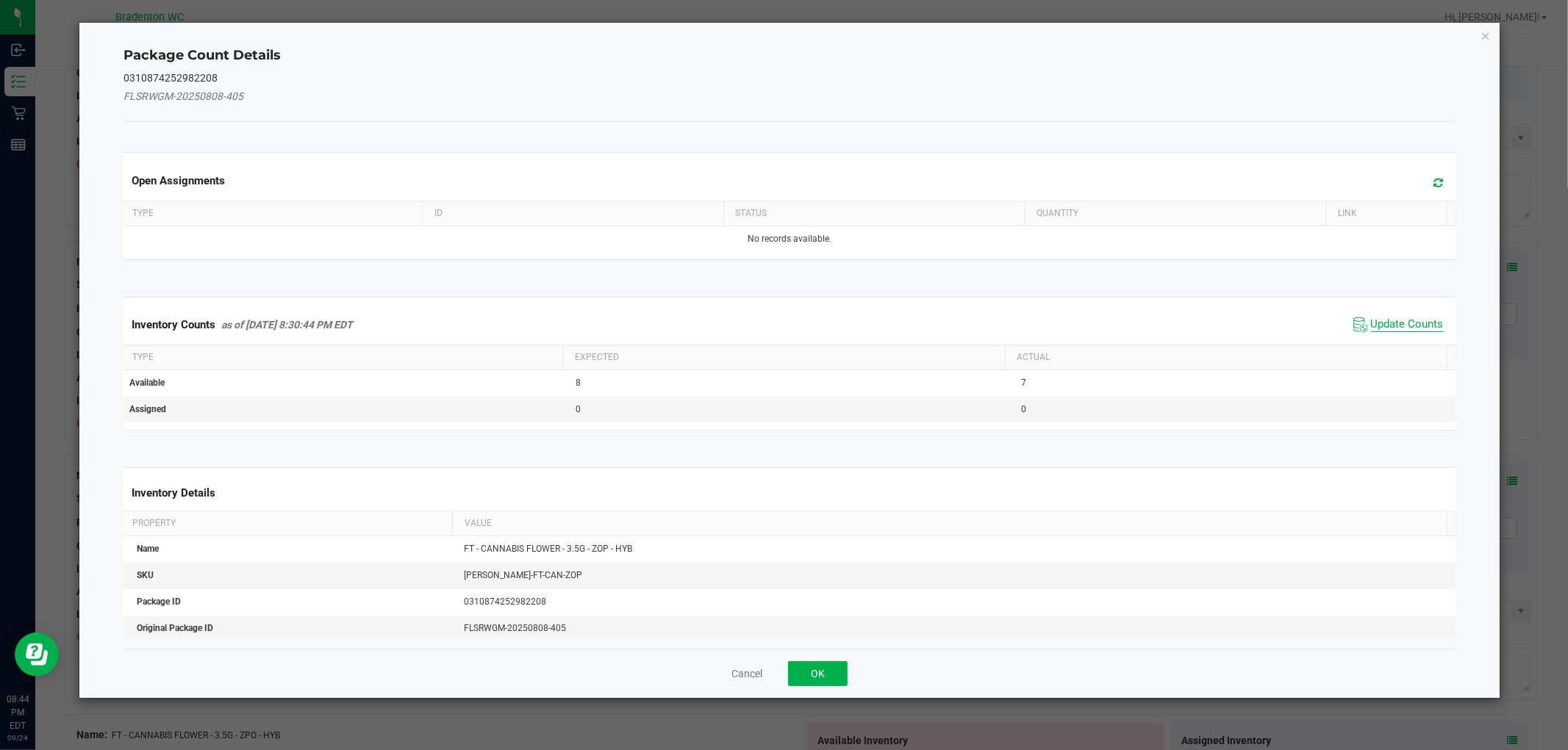
click at [1372, 327] on span "Update Counts" at bounding box center [1408, 324] width 72 height 14
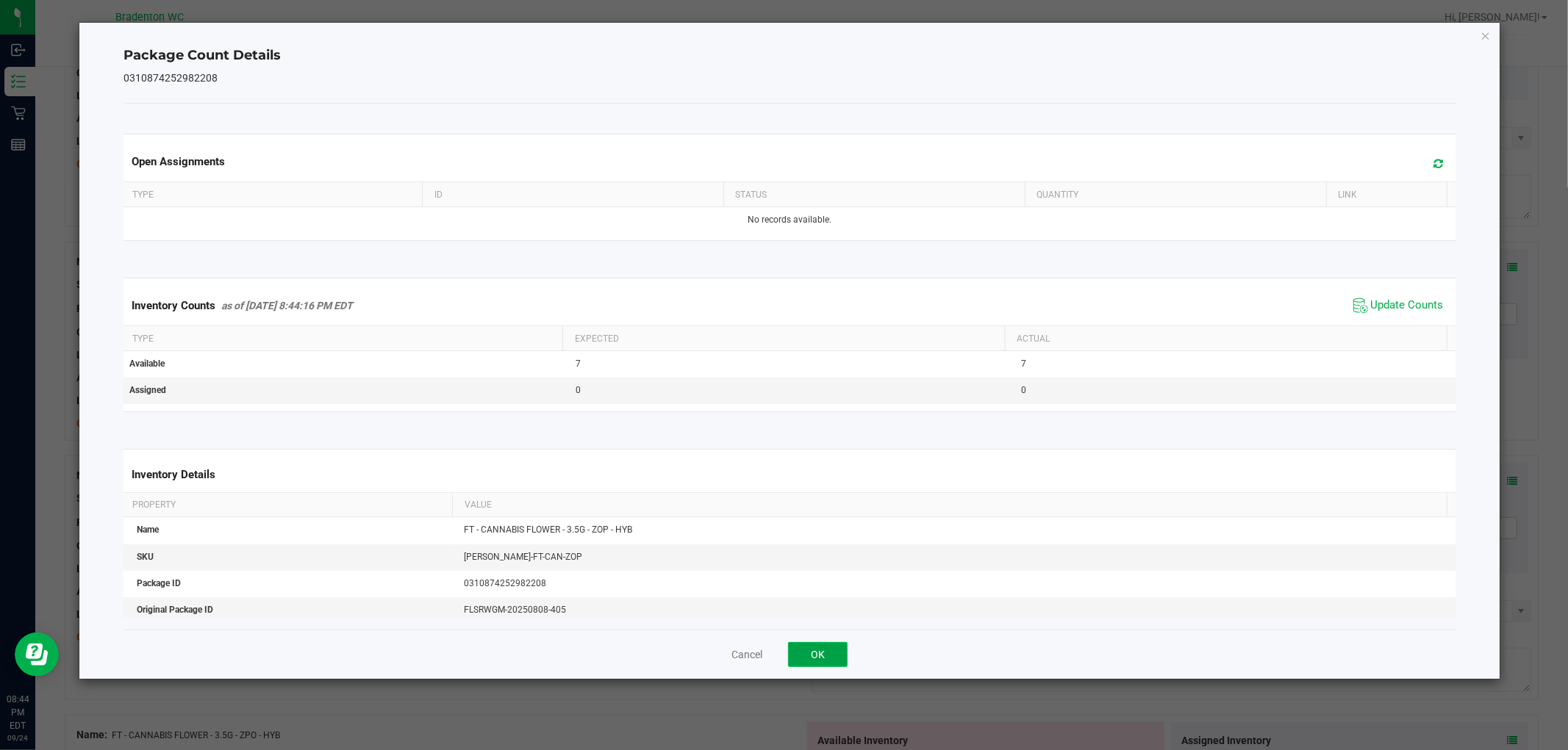
drag, startPoint x: 803, startPoint y: 650, endPoint x: 865, endPoint y: 619, distance: 69.3
click at [803, 650] on button "OK" at bounding box center [818, 655] width 60 height 25
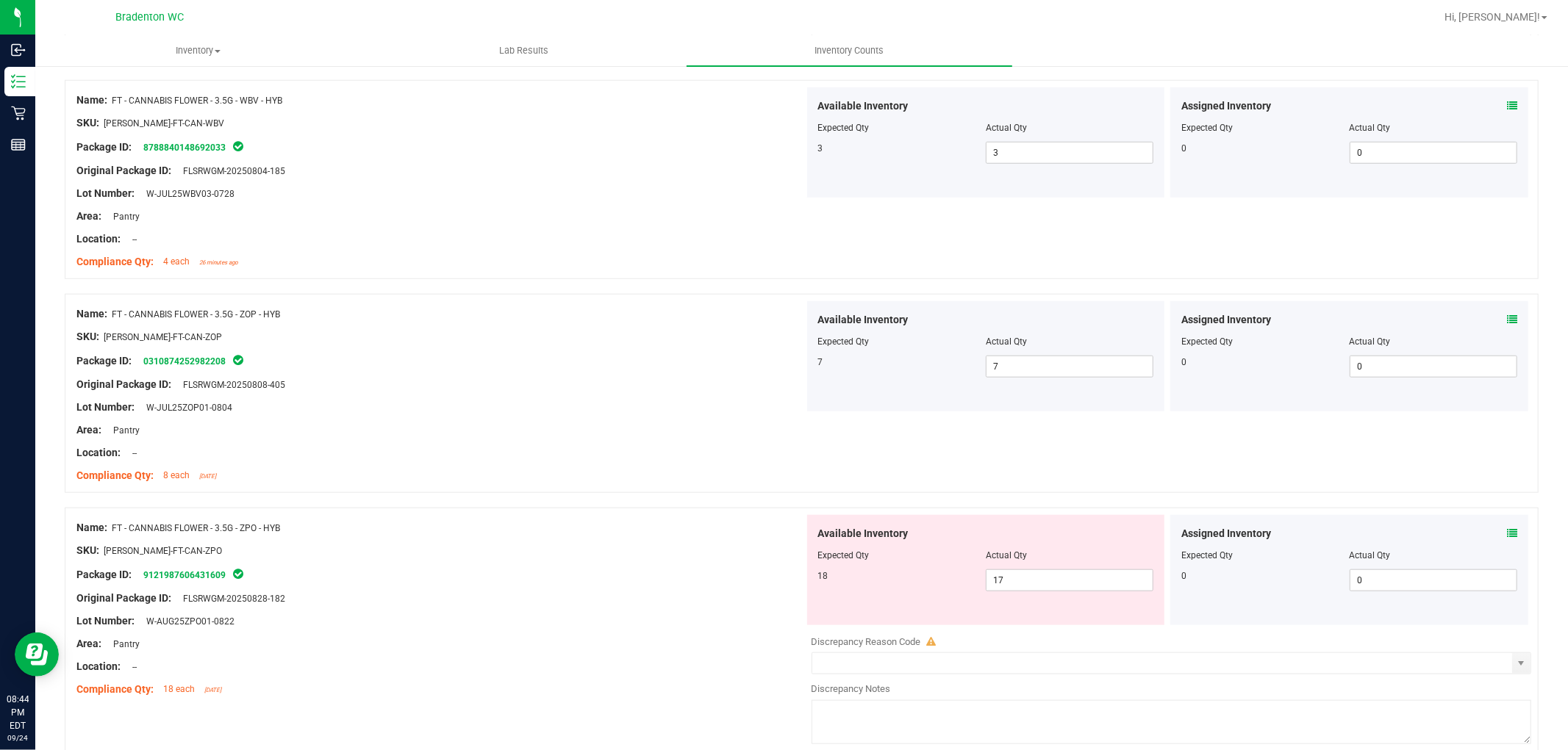
scroll to position [1061, 0]
click at [1507, 529] on icon at bounding box center [1512, 532] width 10 height 10
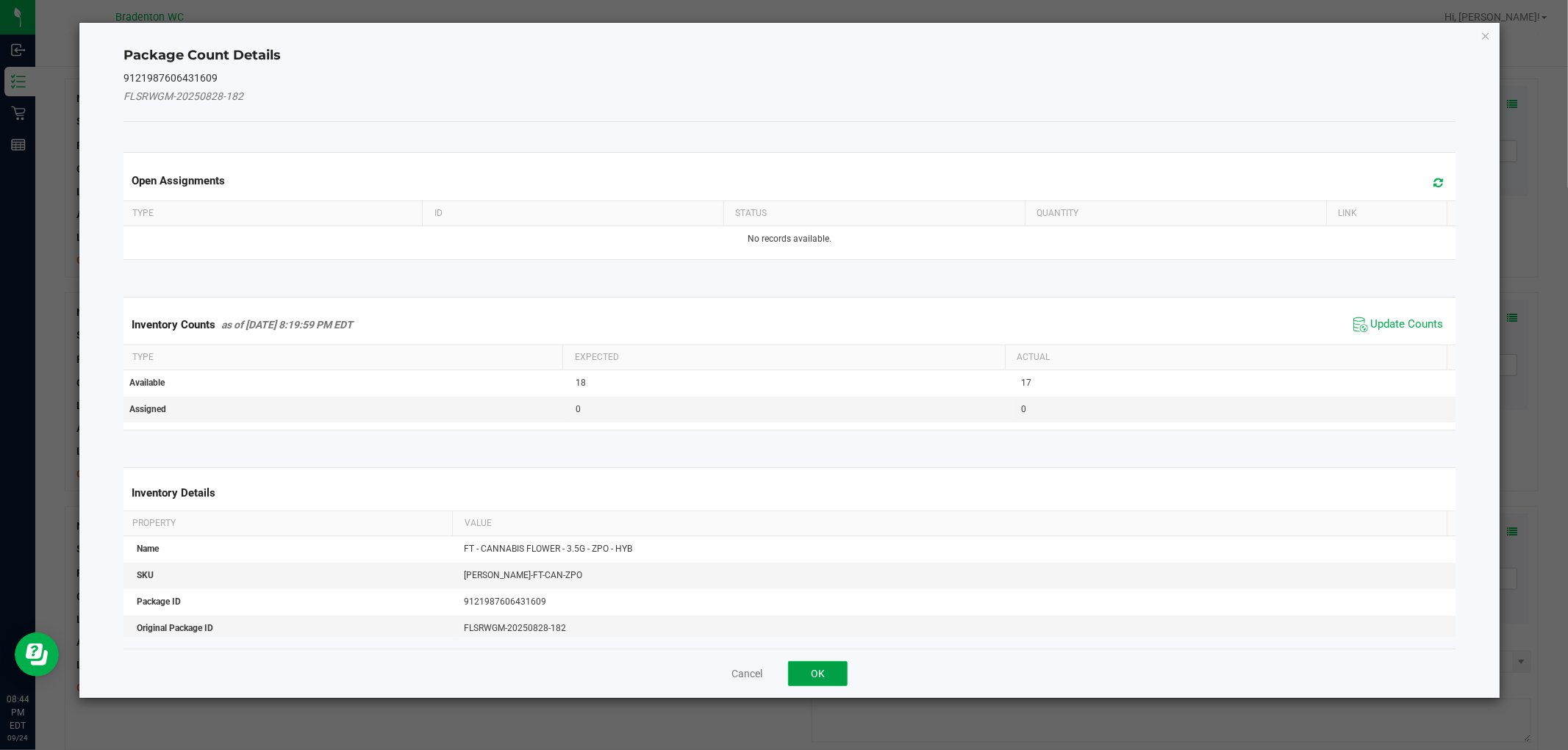
click at [842, 672] on button "OK" at bounding box center [818, 674] width 60 height 25
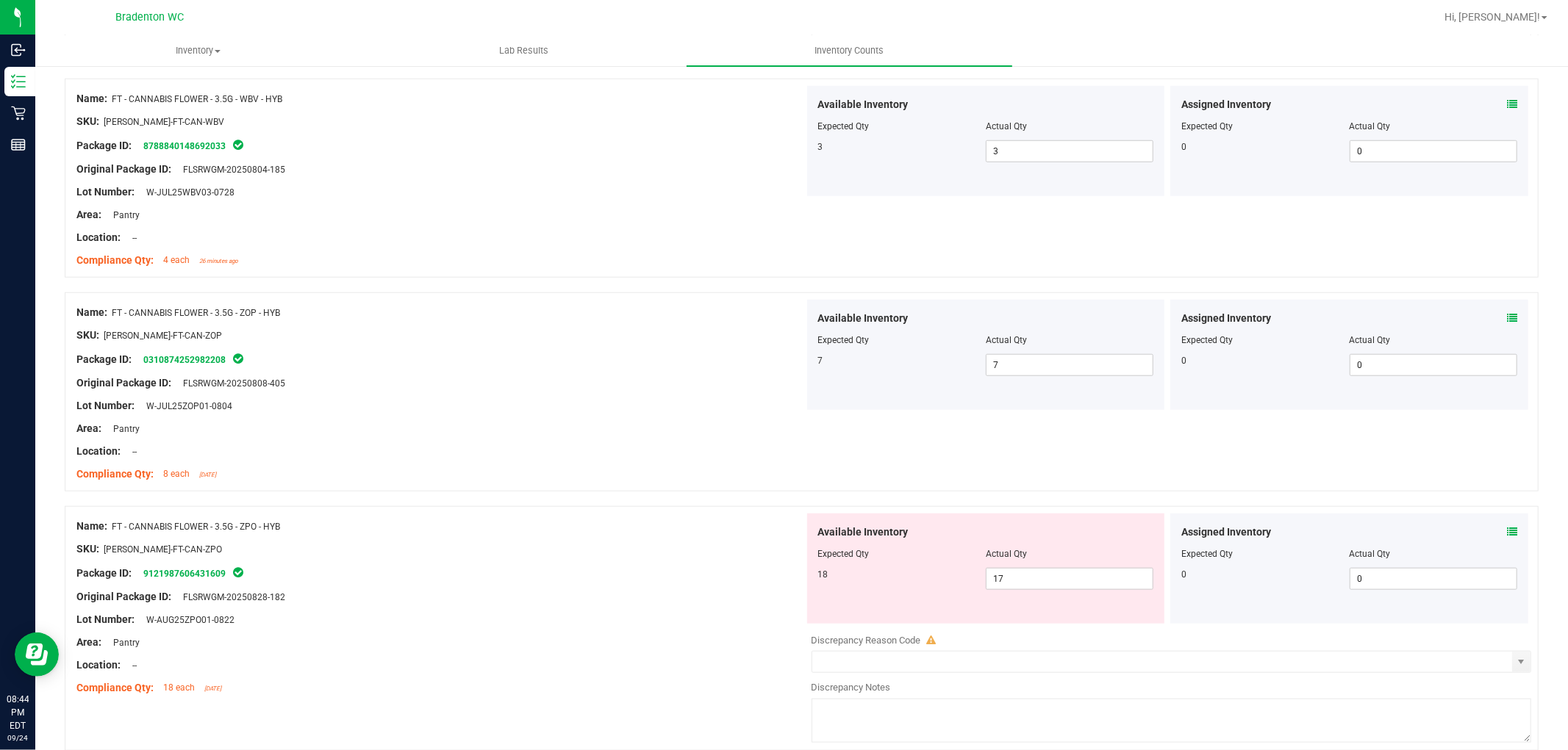
click at [1505, 533] on div "Assigned Inventory Expected Qty Actual Qty 0 0 0" at bounding box center [1350, 569] width 358 height 110
click at [1507, 528] on icon at bounding box center [1512, 532] width 10 height 10
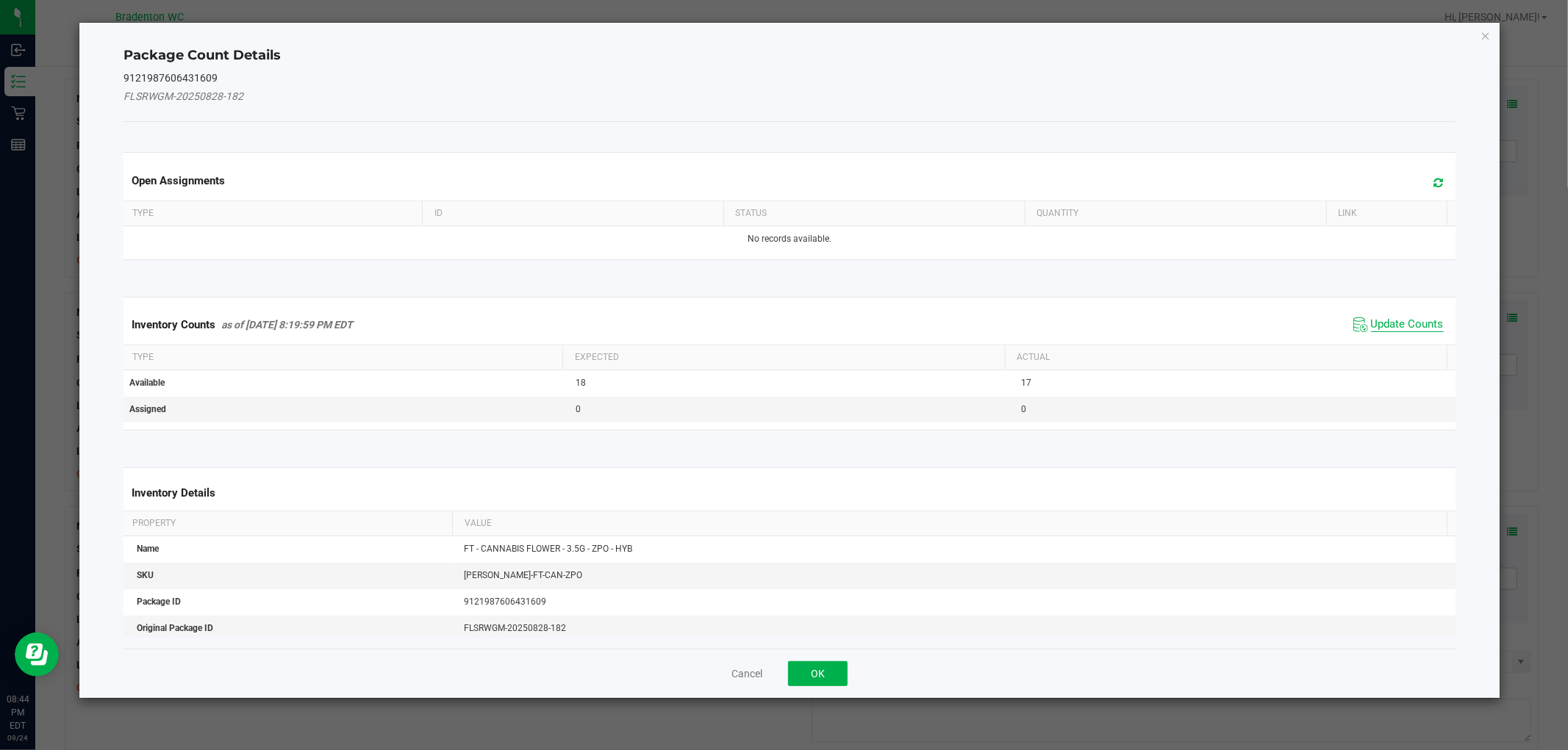
click at [1377, 320] on span "Update Counts" at bounding box center [1408, 324] width 72 height 14
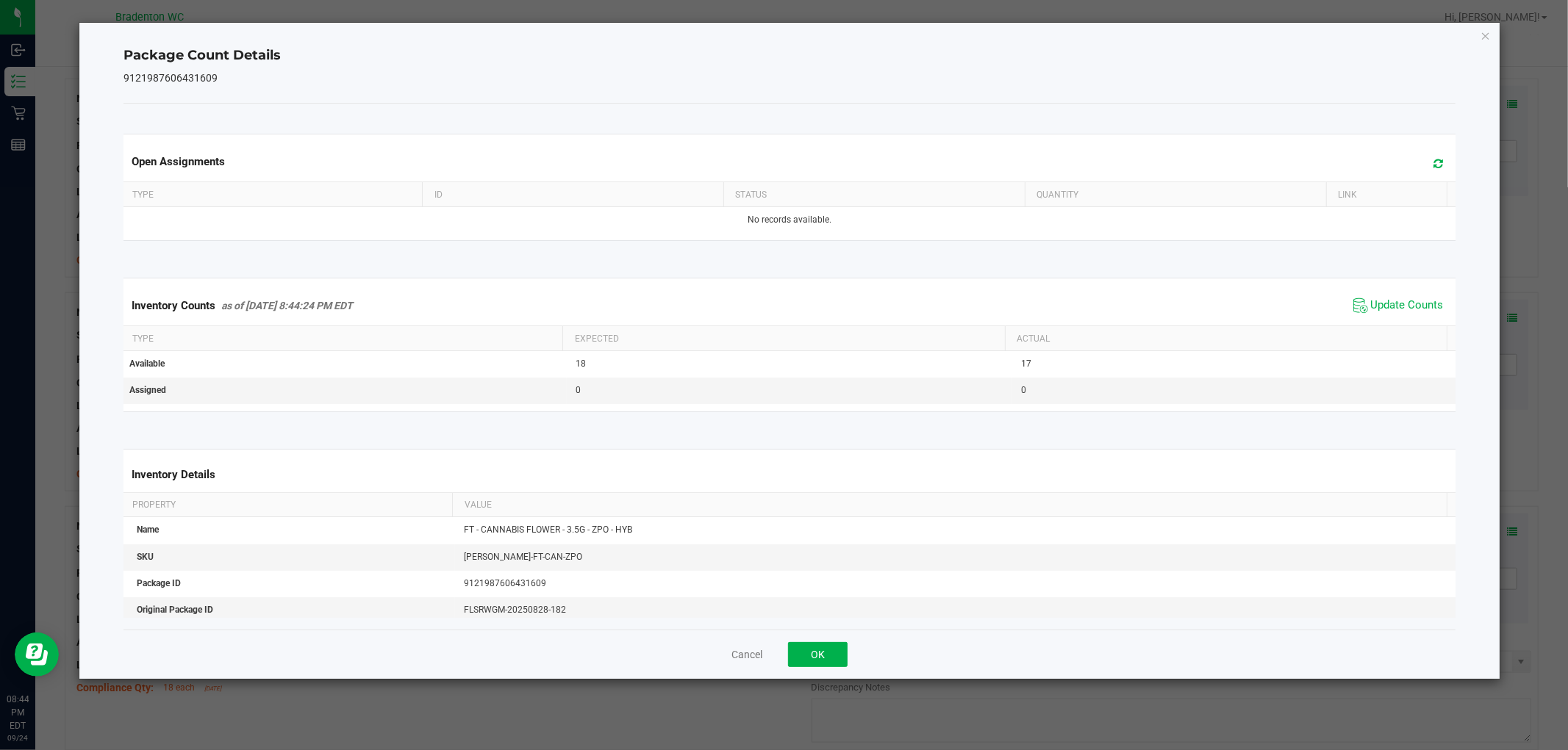
click at [824, 641] on div "Cancel OK" at bounding box center [790, 654] width 1332 height 49
click at [825, 642] on button "OK" at bounding box center [818, 655] width 60 height 25
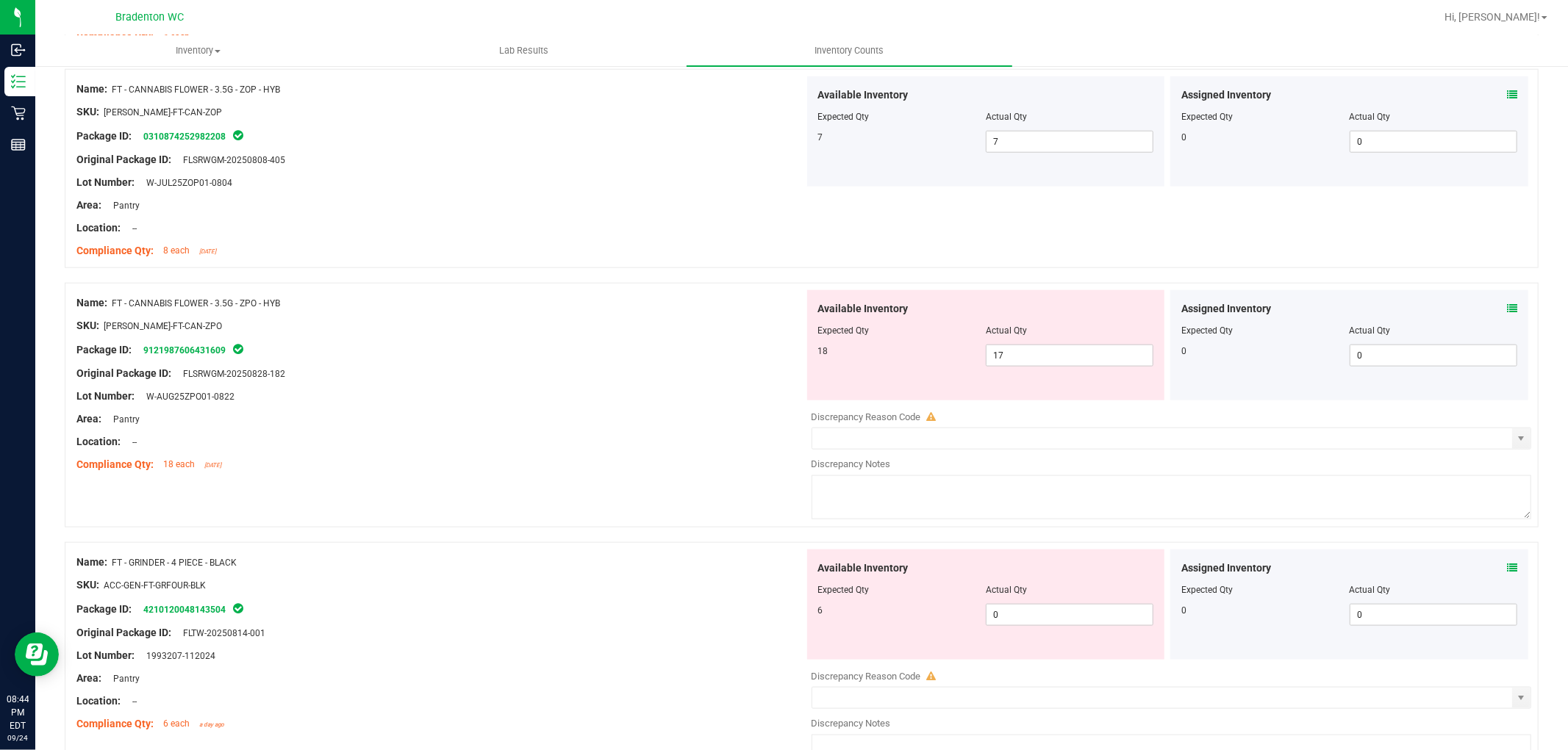
scroll to position [1306, 0]
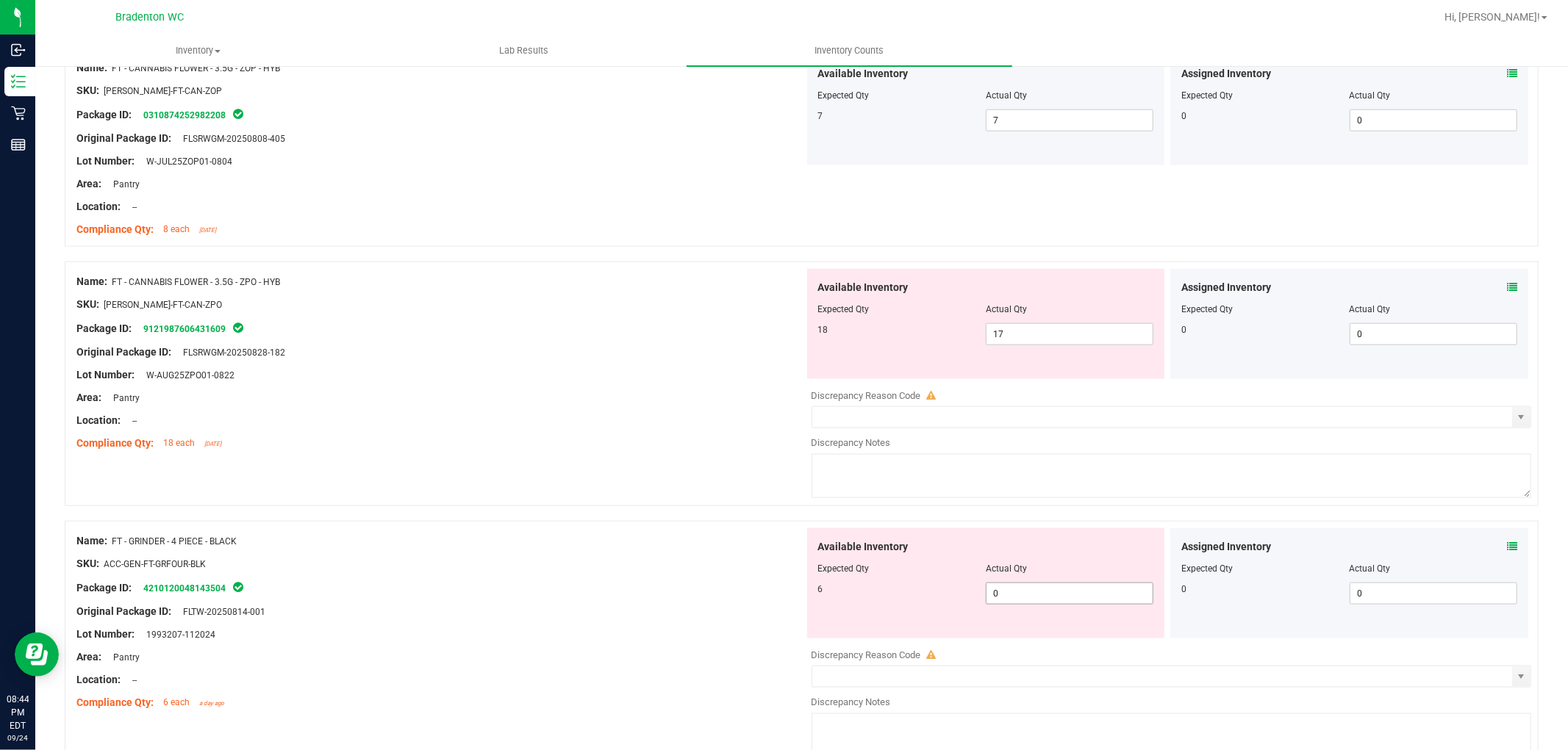
click at [1021, 603] on span "0 0" at bounding box center [1070, 594] width 168 height 22
type input "06"
type input "6"
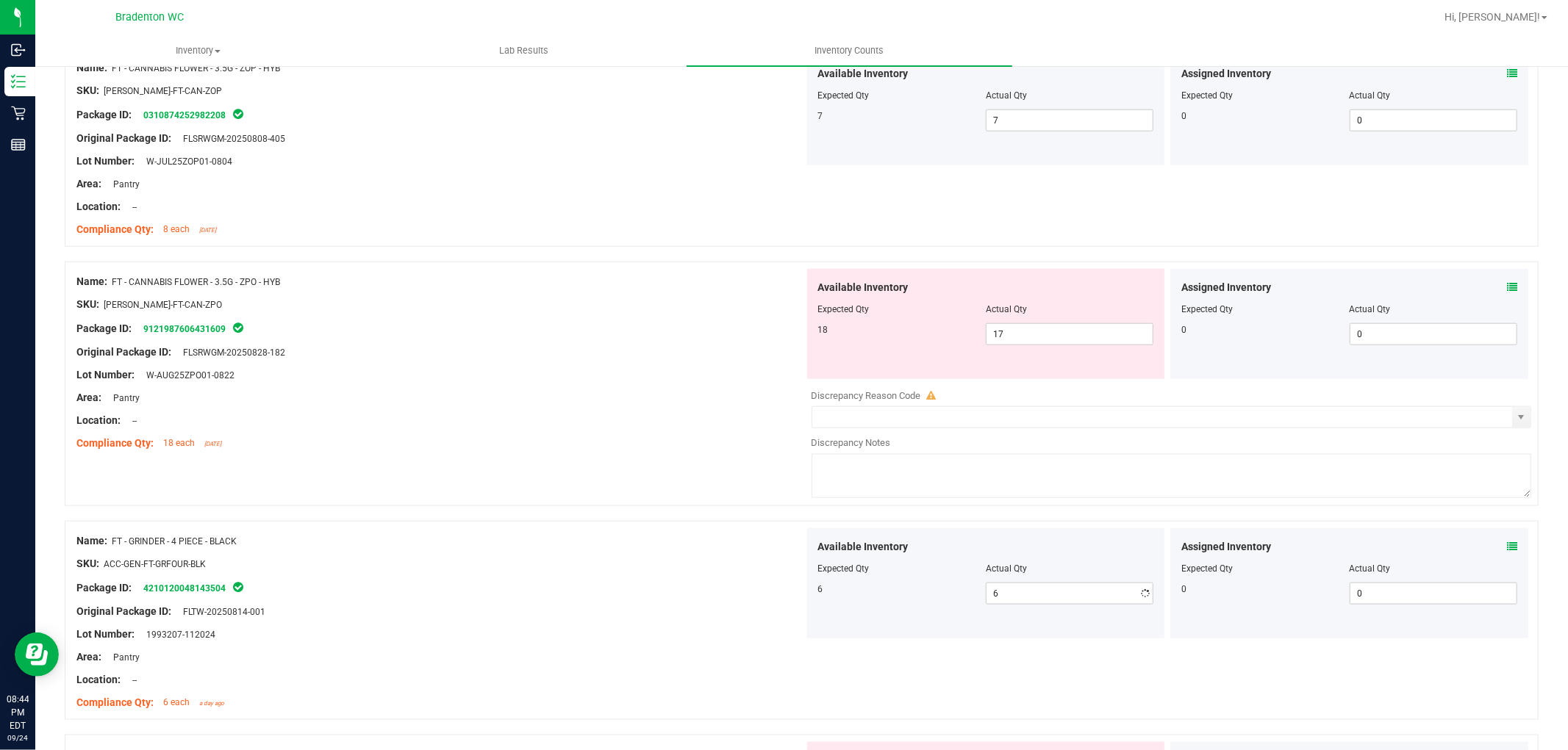
click at [811, 613] on div "Available Inventory Expected Qty Actual Qty 6 6 6" at bounding box center [986, 583] width 358 height 110
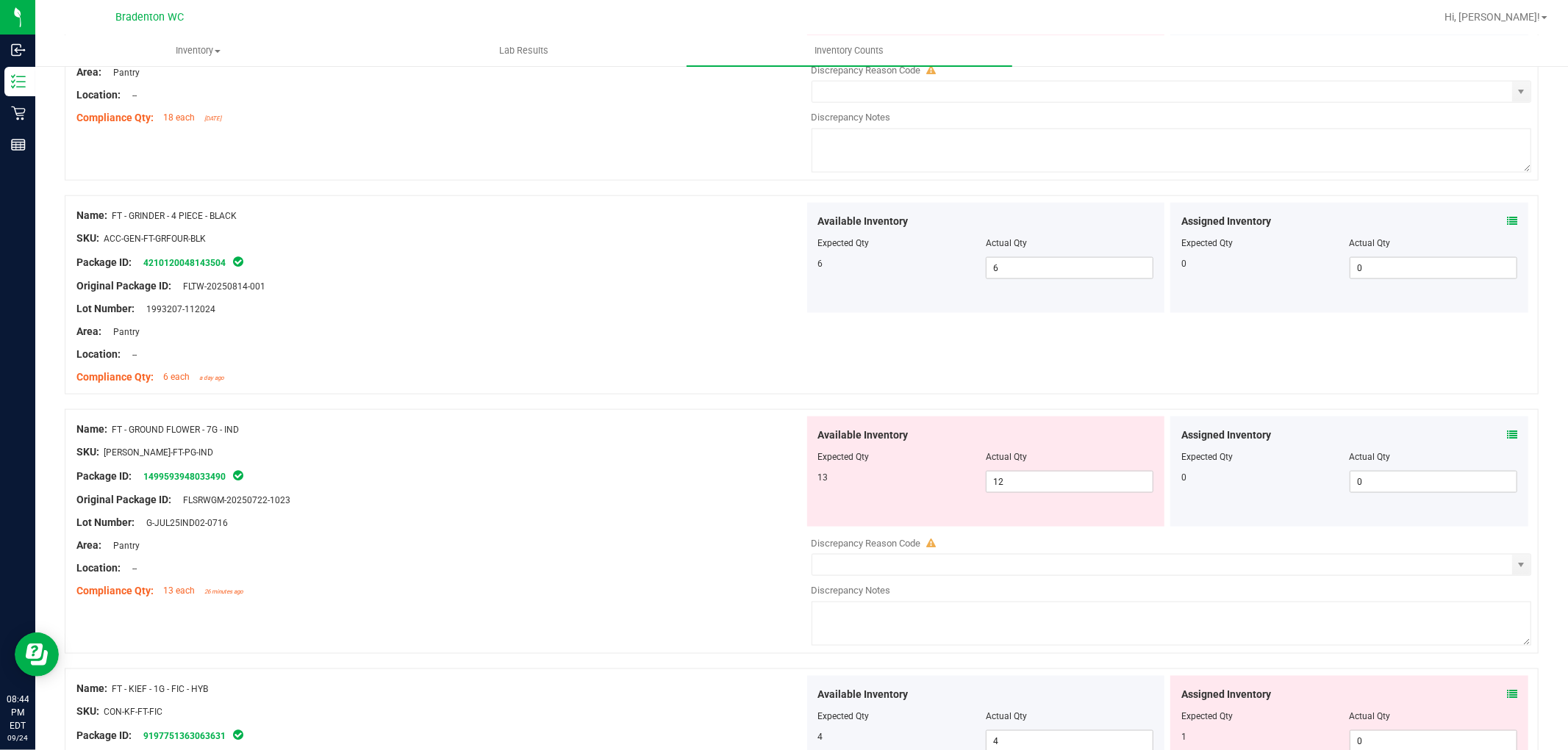
scroll to position [1633, 0]
click at [1507, 434] on icon at bounding box center [1512, 433] width 10 height 10
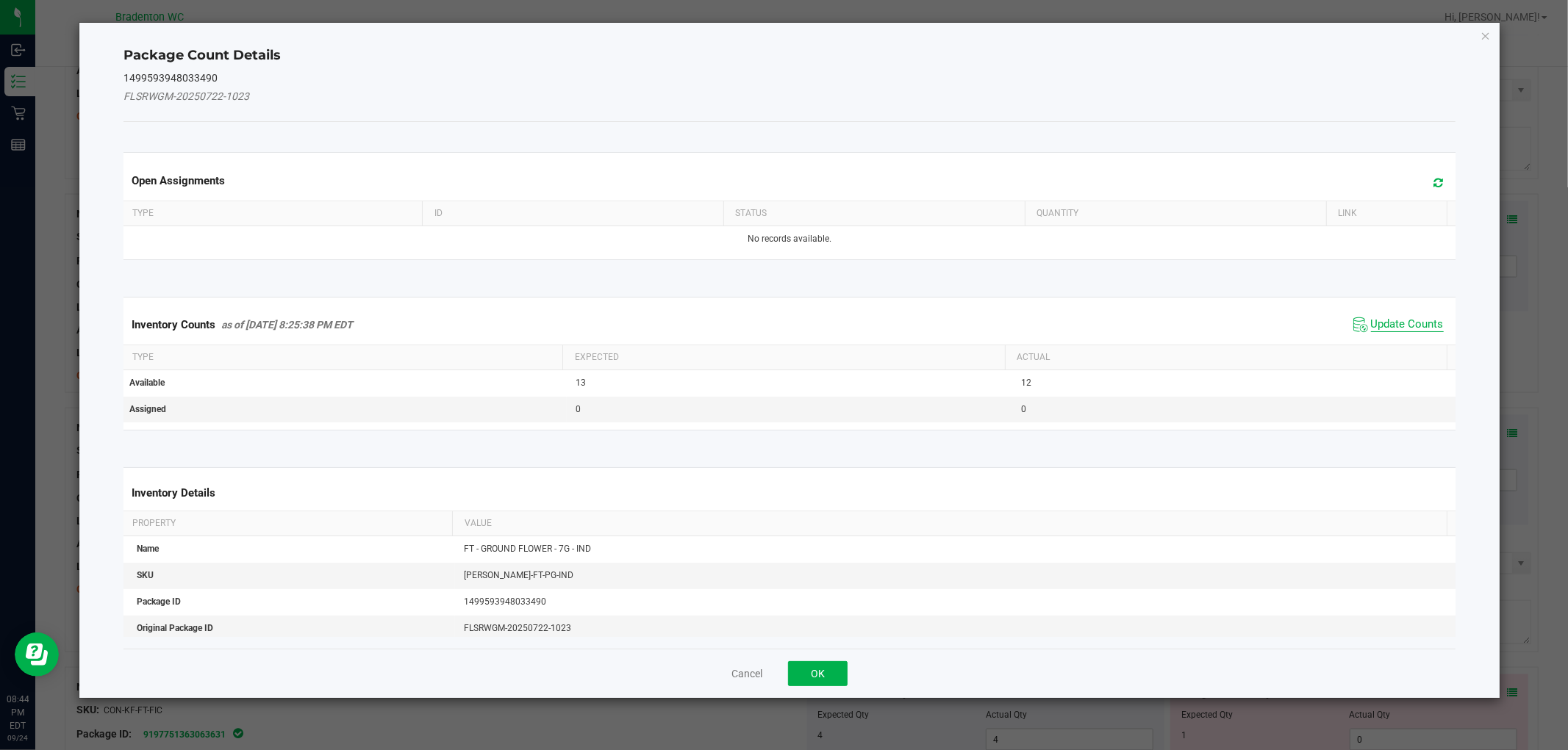
click at [1410, 325] on span "Update Counts" at bounding box center [1408, 324] width 72 height 14
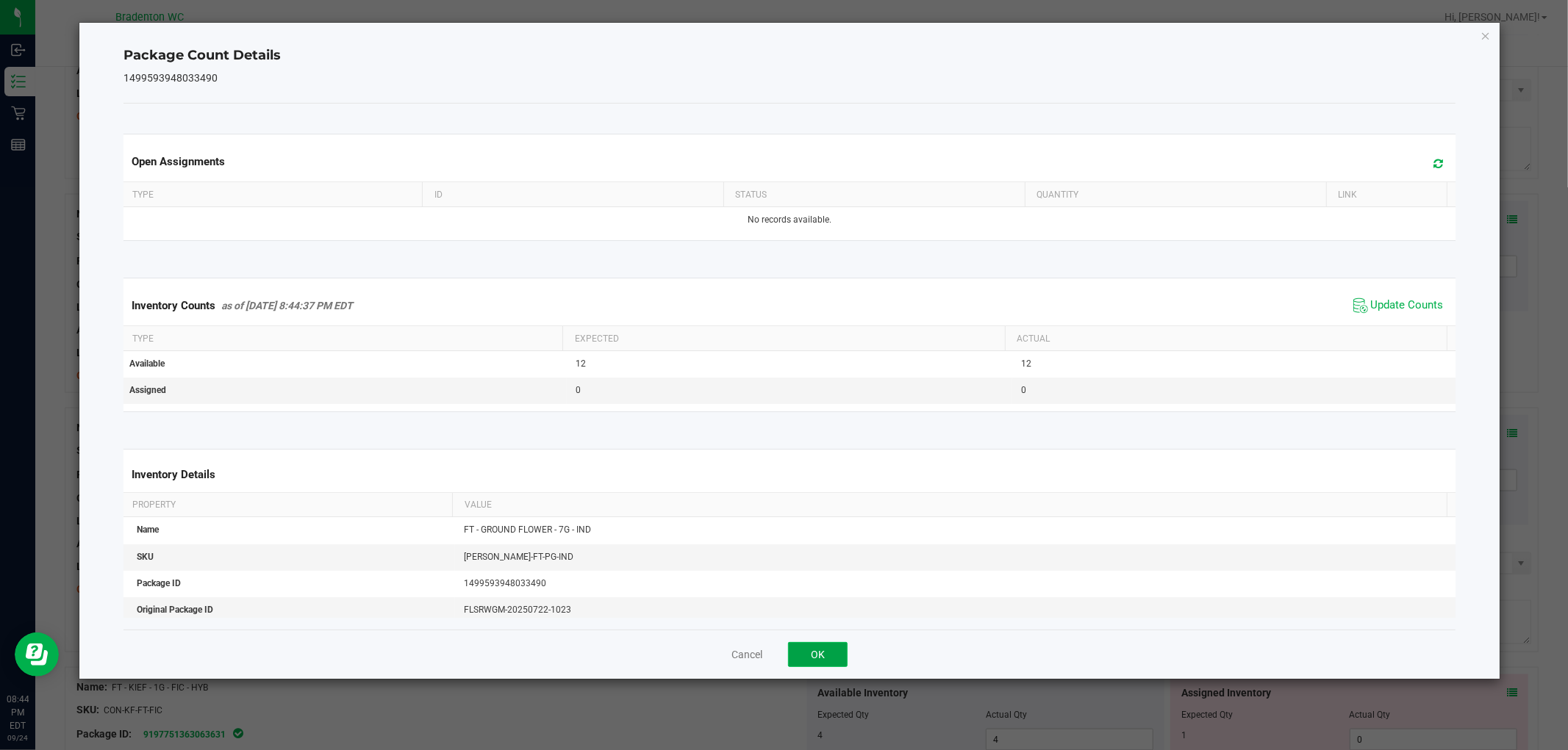
click at [840, 654] on button "OK" at bounding box center [818, 655] width 60 height 25
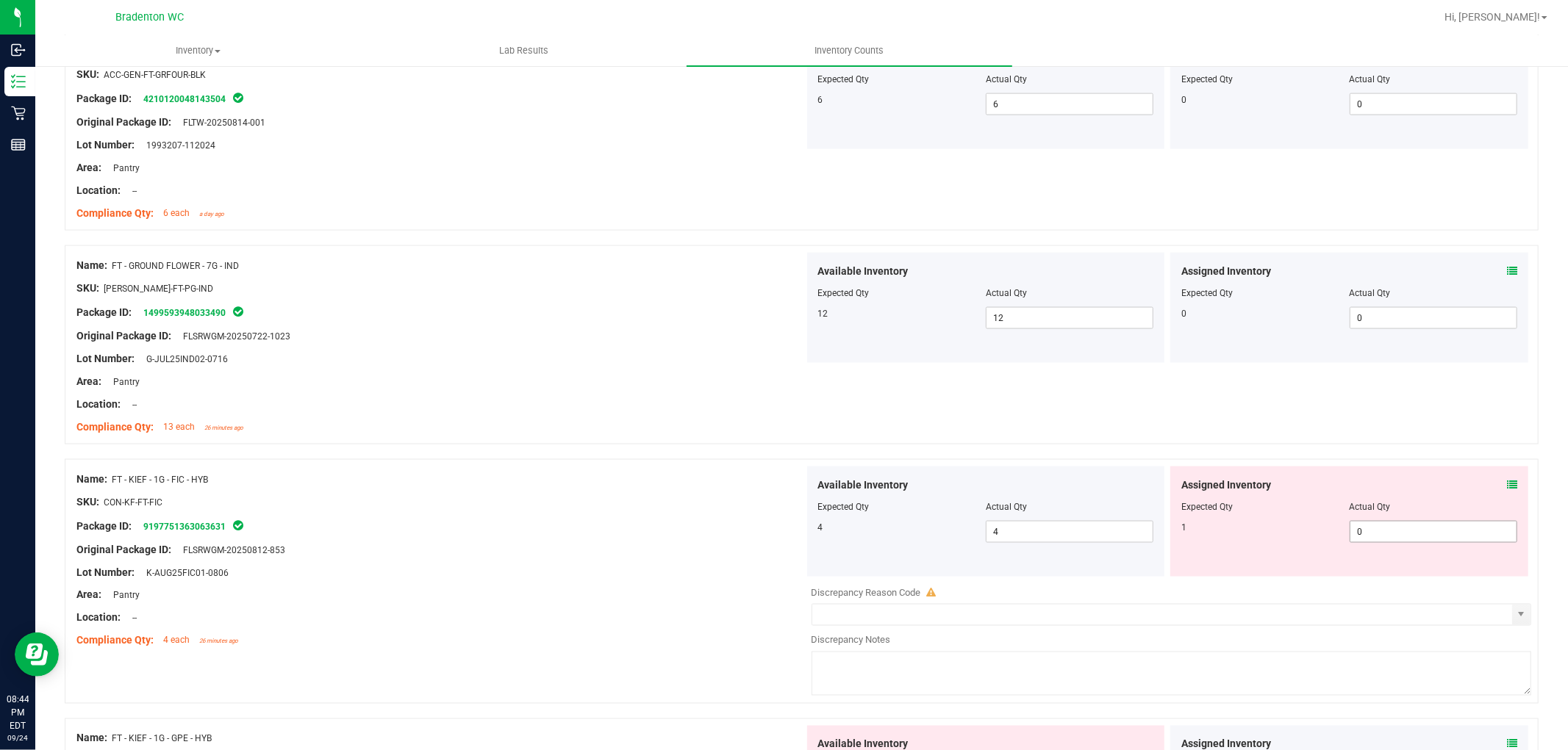
scroll to position [1797, 0]
click at [1426, 542] on span "0 0" at bounding box center [1433, 532] width 168 height 22
type input "01"
type input "1"
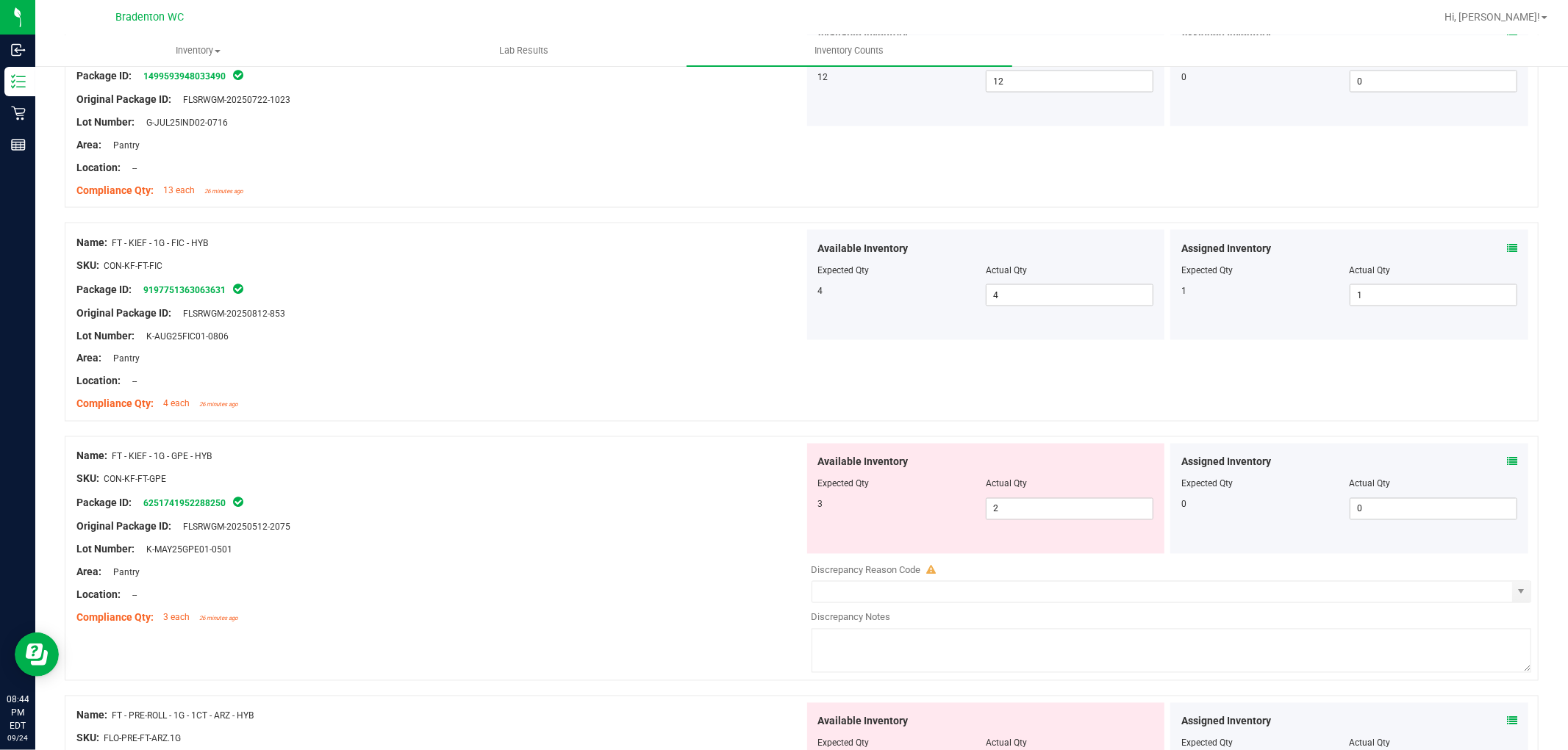
scroll to position [2041, 0]
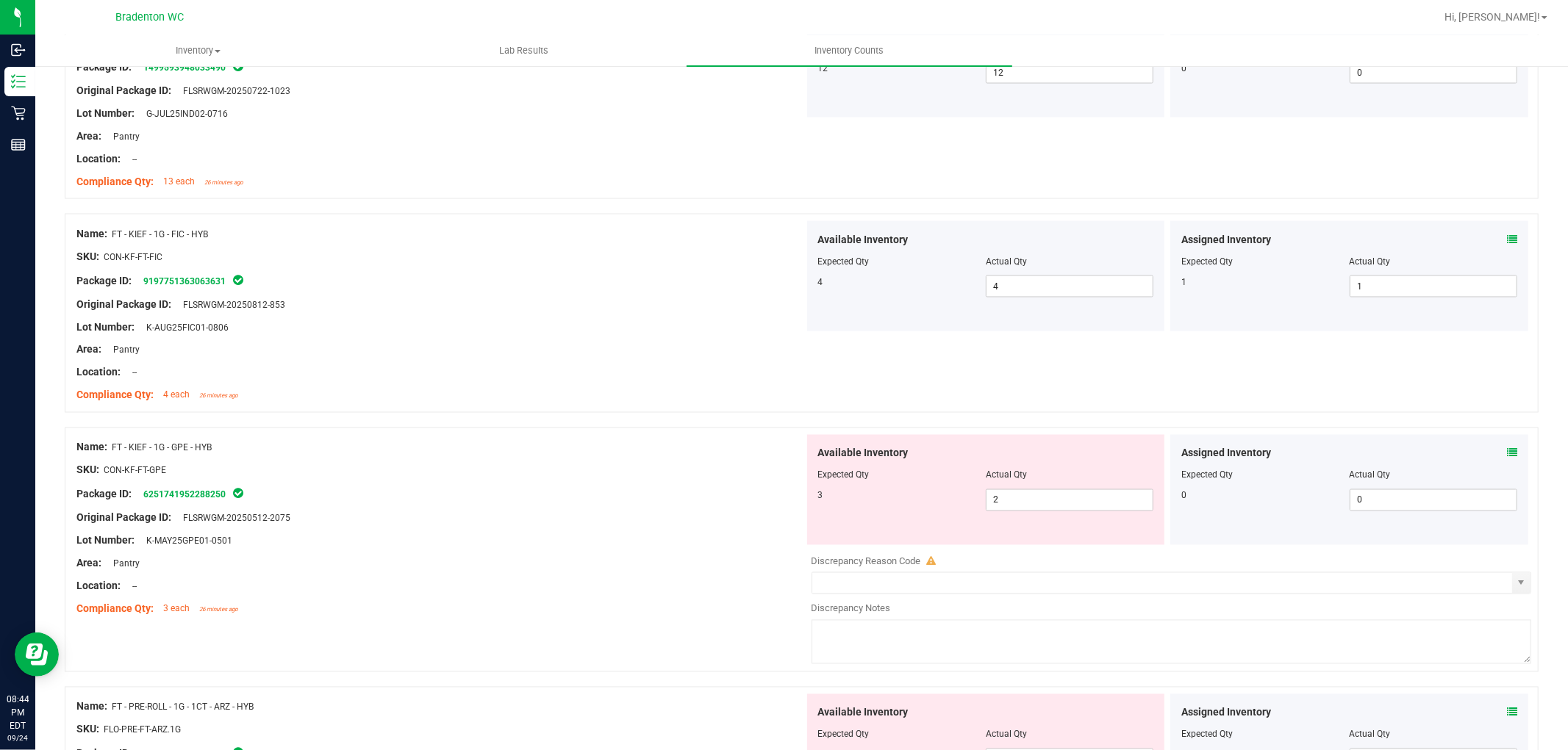
click at [1507, 456] on icon at bounding box center [1512, 453] width 10 height 10
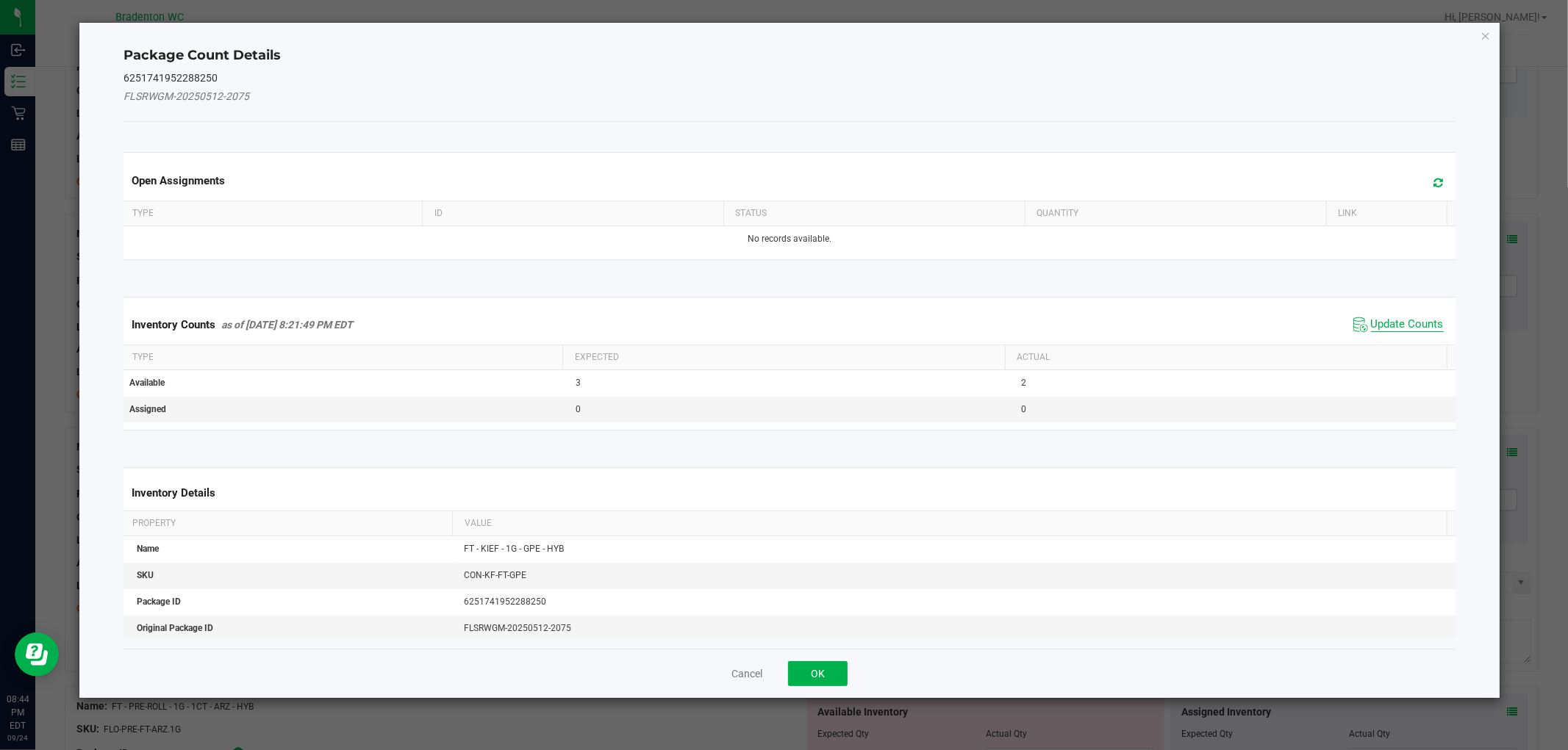
click at [1372, 319] on span "Update Counts" at bounding box center [1408, 324] width 72 height 14
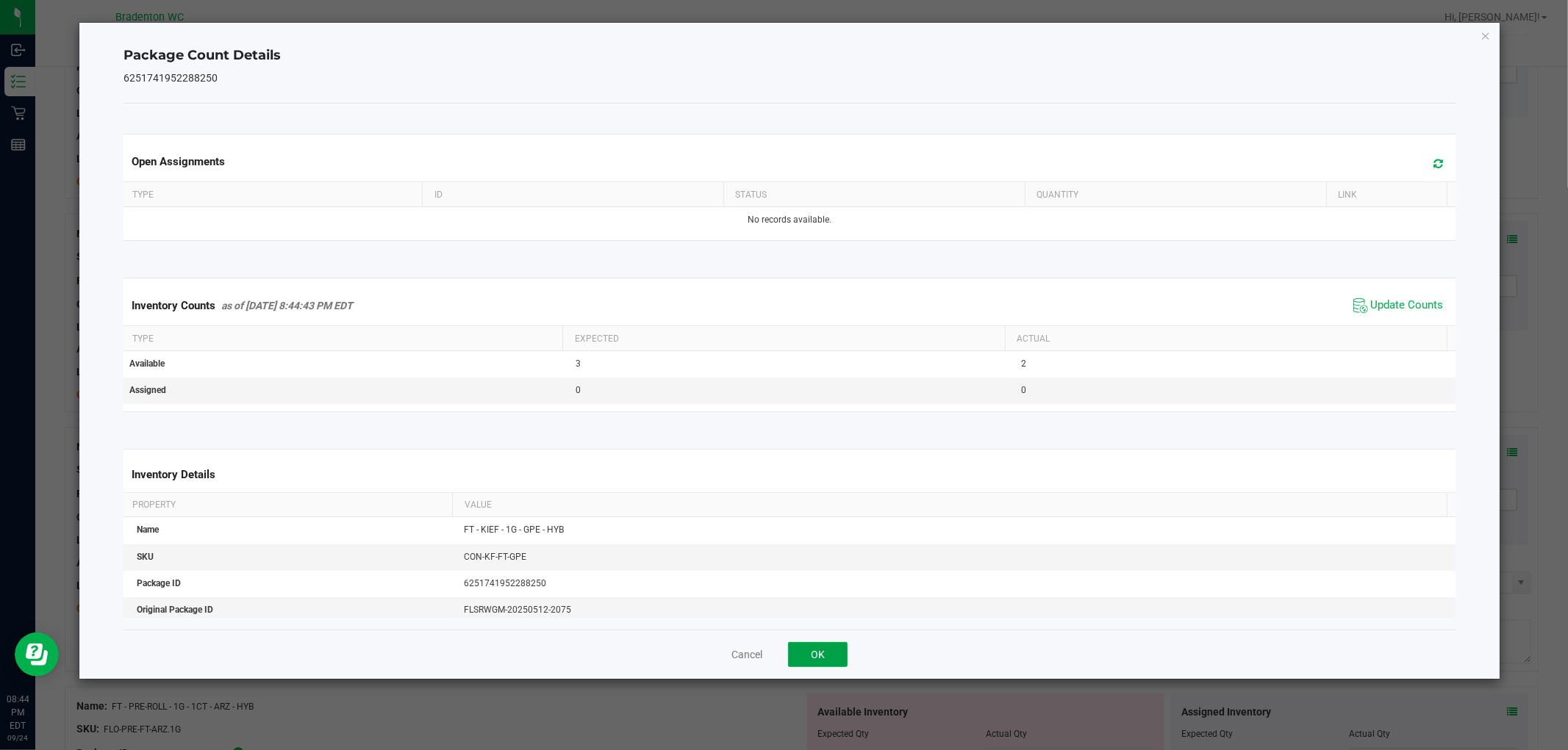
click at [824, 654] on button "OK" at bounding box center [818, 655] width 60 height 25
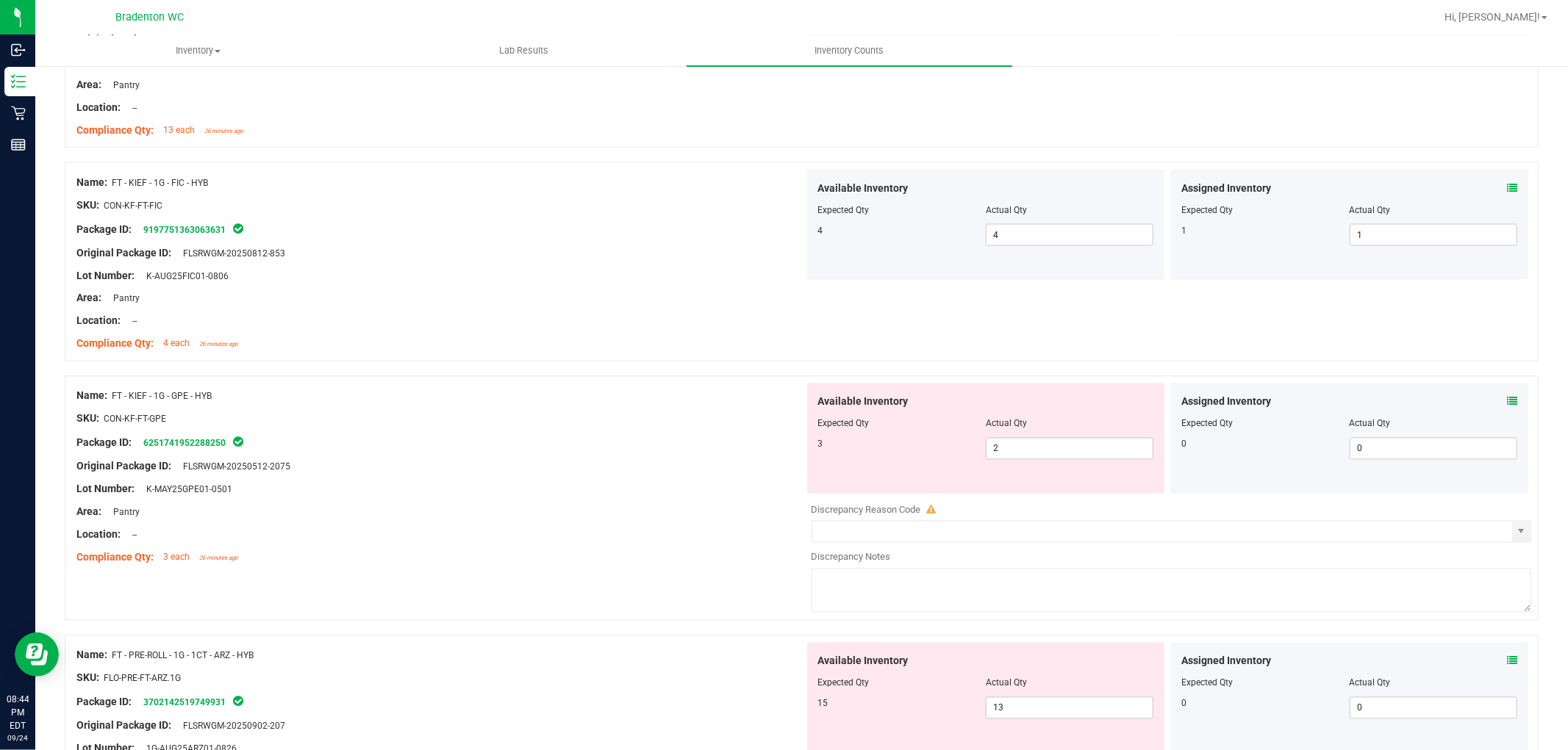
scroll to position [2368, 0]
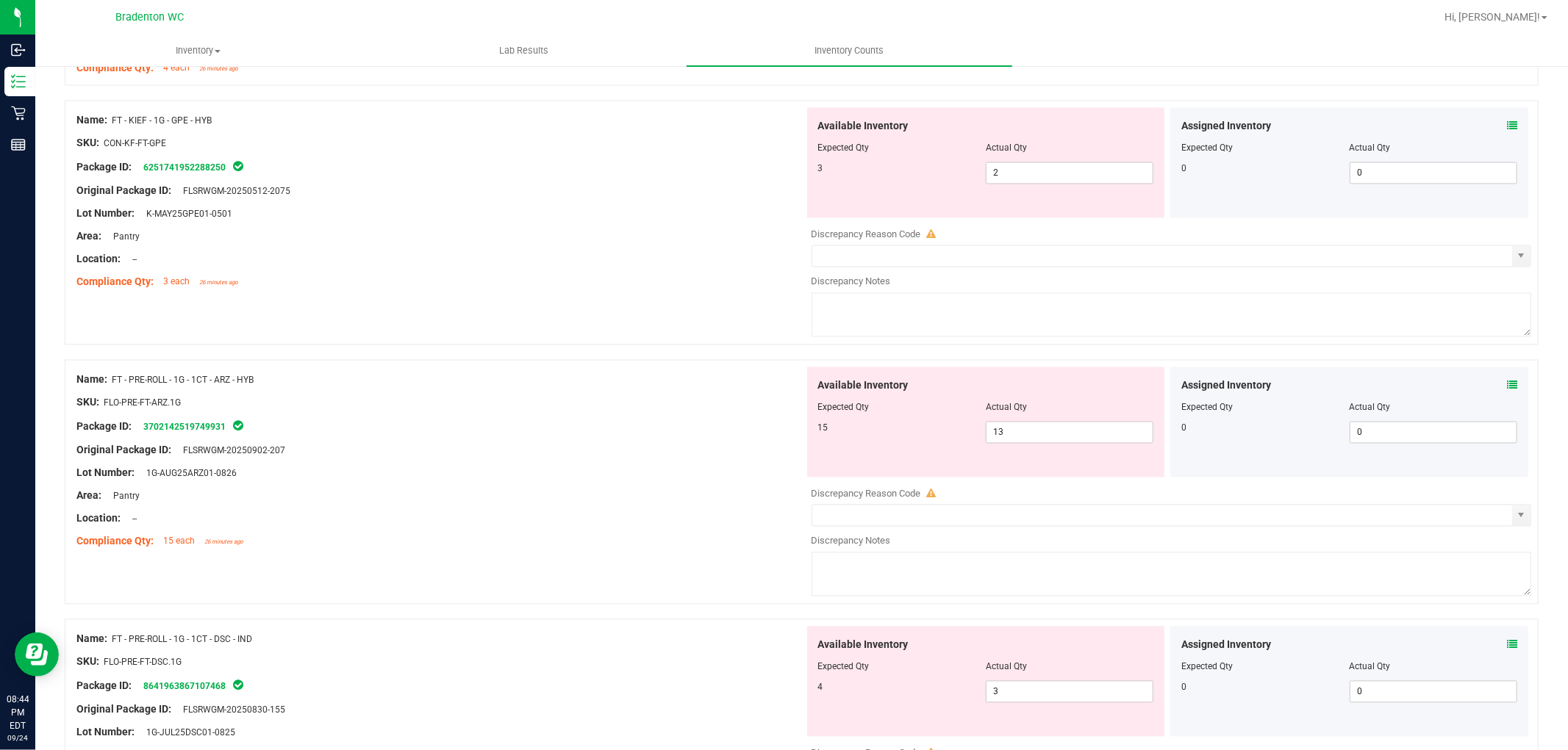
click at [1507, 389] on icon at bounding box center [1512, 386] width 10 height 10
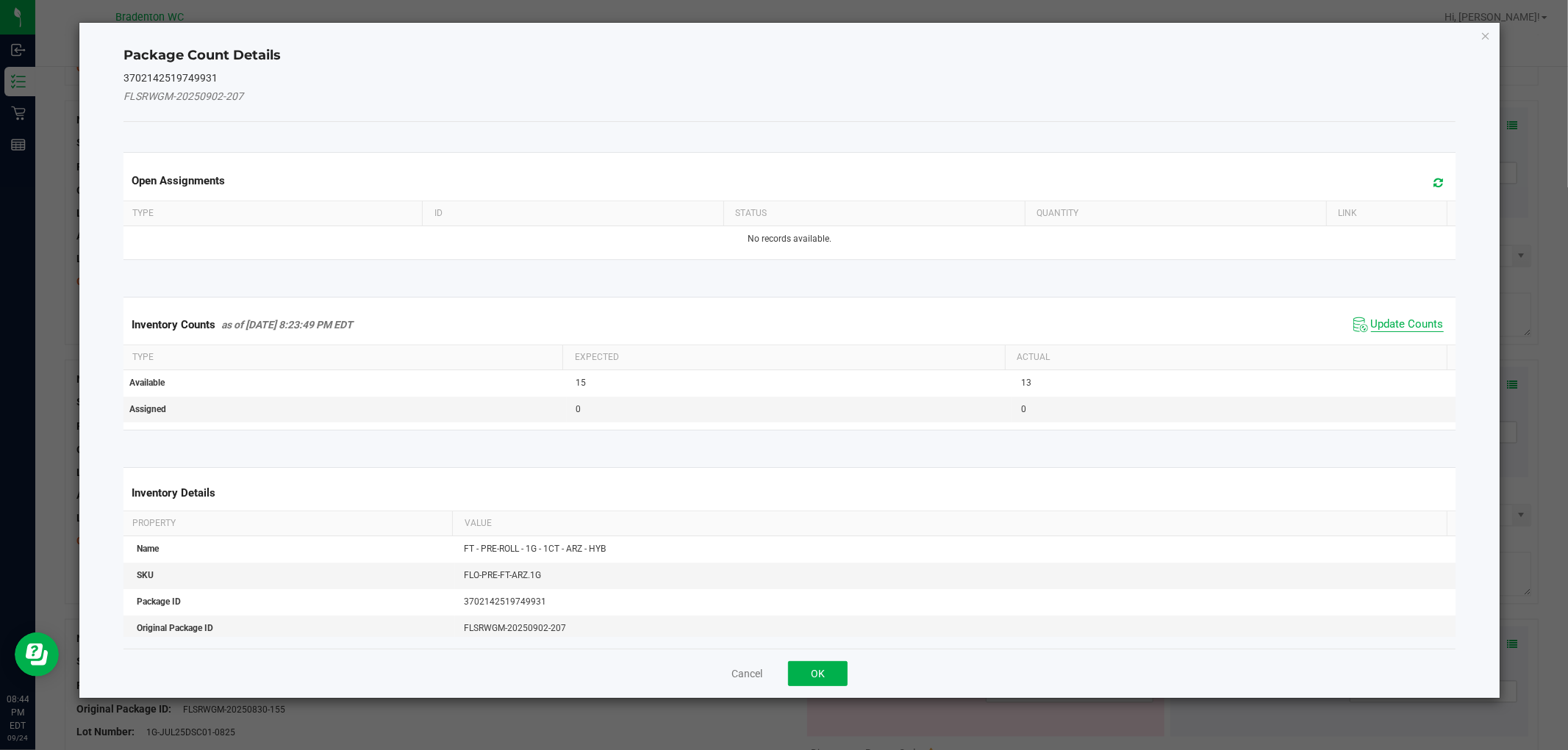
click at [1386, 319] on span "Update Counts" at bounding box center [1408, 324] width 72 height 14
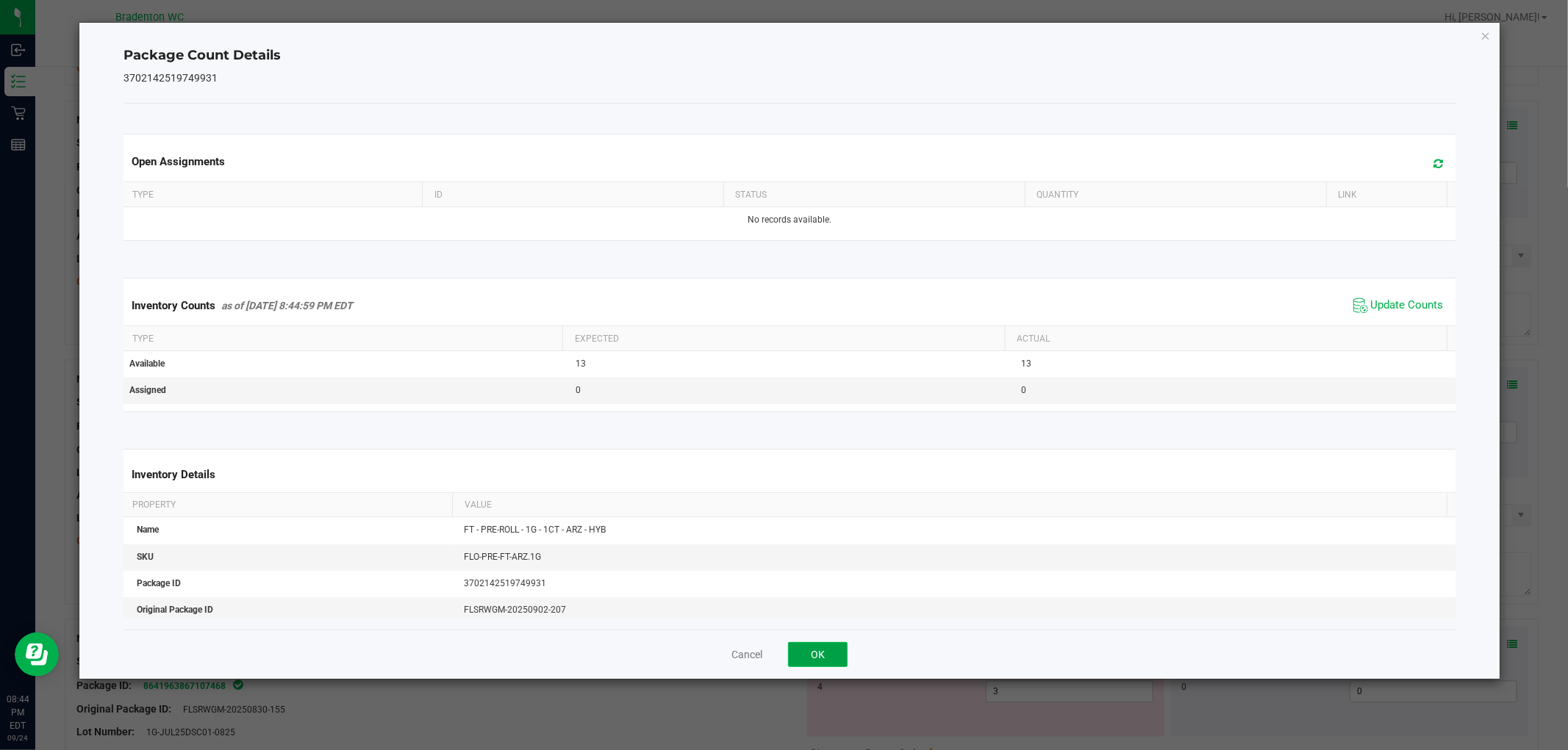
click at [804, 652] on button "OK" at bounding box center [818, 655] width 60 height 25
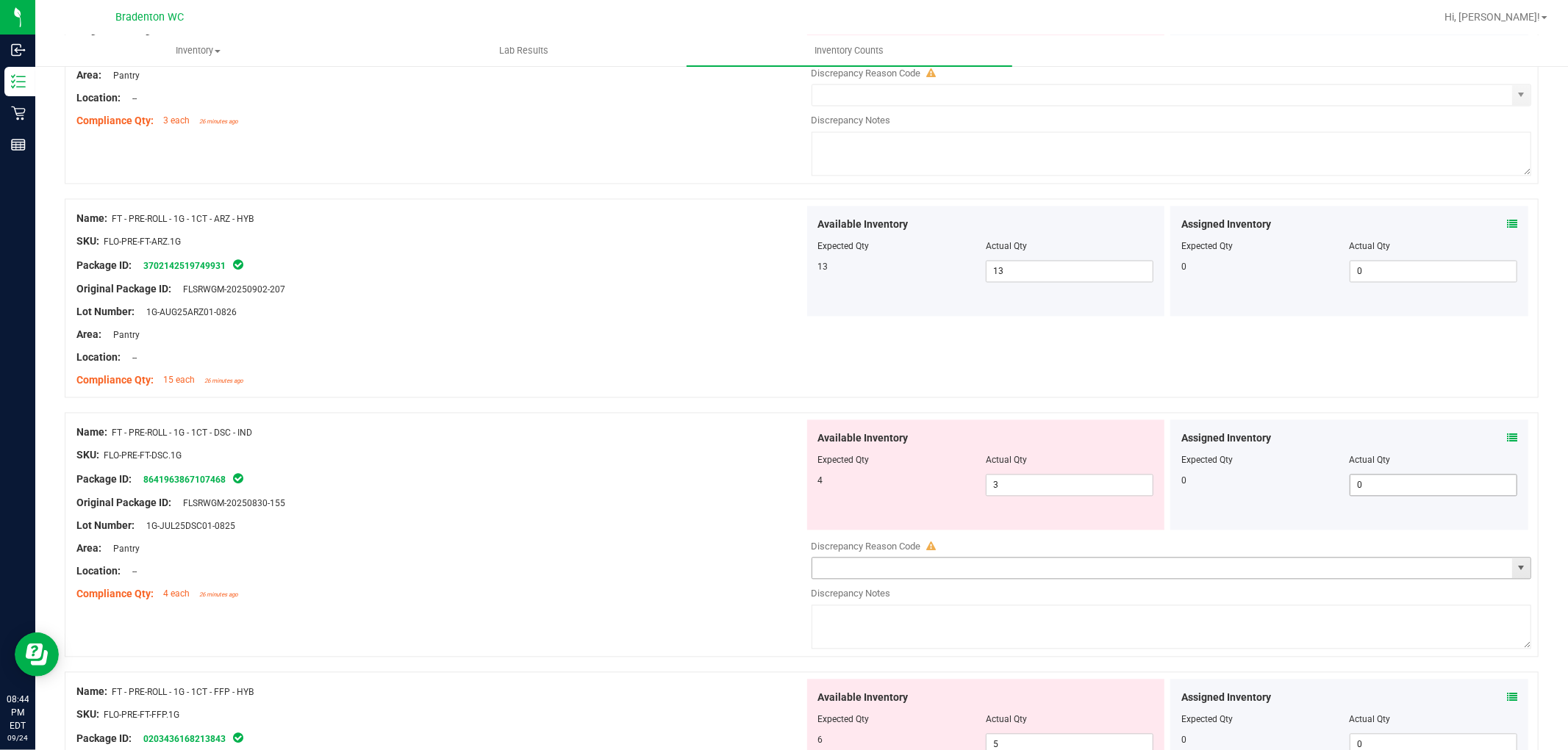
scroll to position [2531, 0]
click at [1507, 439] on icon at bounding box center [1512, 437] width 10 height 10
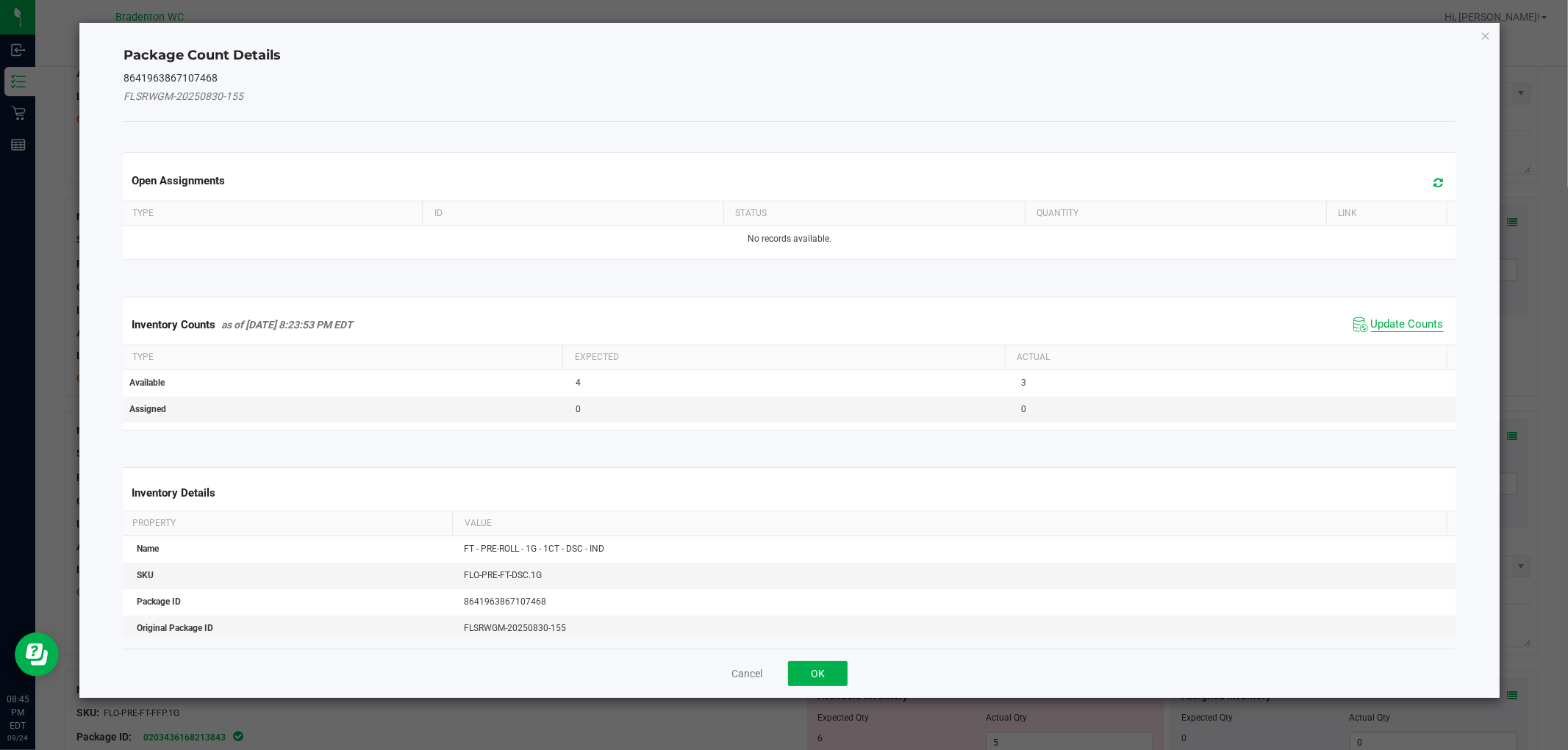
click at [1372, 327] on span "Update Counts" at bounding box center [1408, 324] width 72 height 14
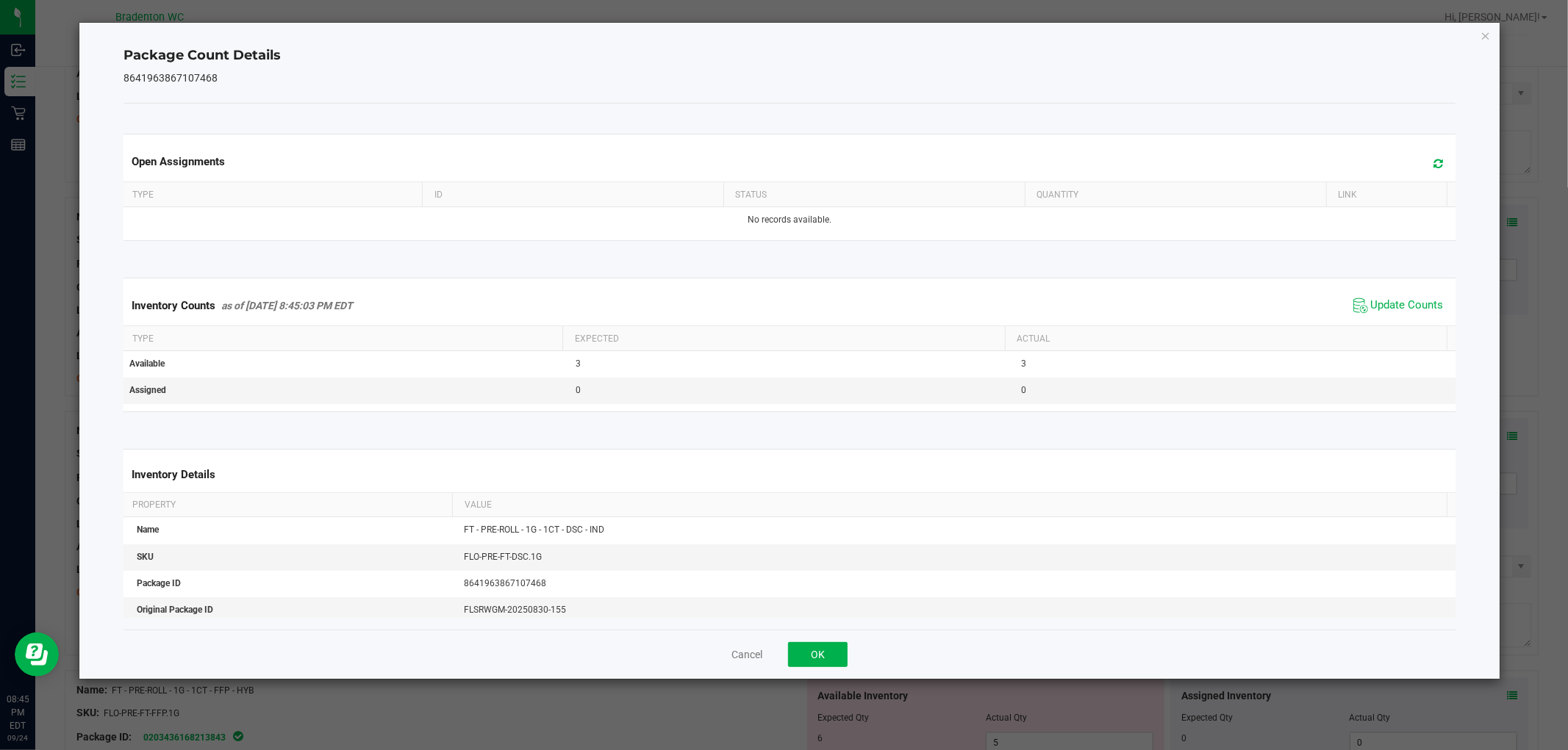
click at [805, 641] on div "Cancel OK" at bounding box center [790, 654] width 1332 height 49
click at [812, 648] on button "OK" at bounding box center [818, 655] width 60 height 25
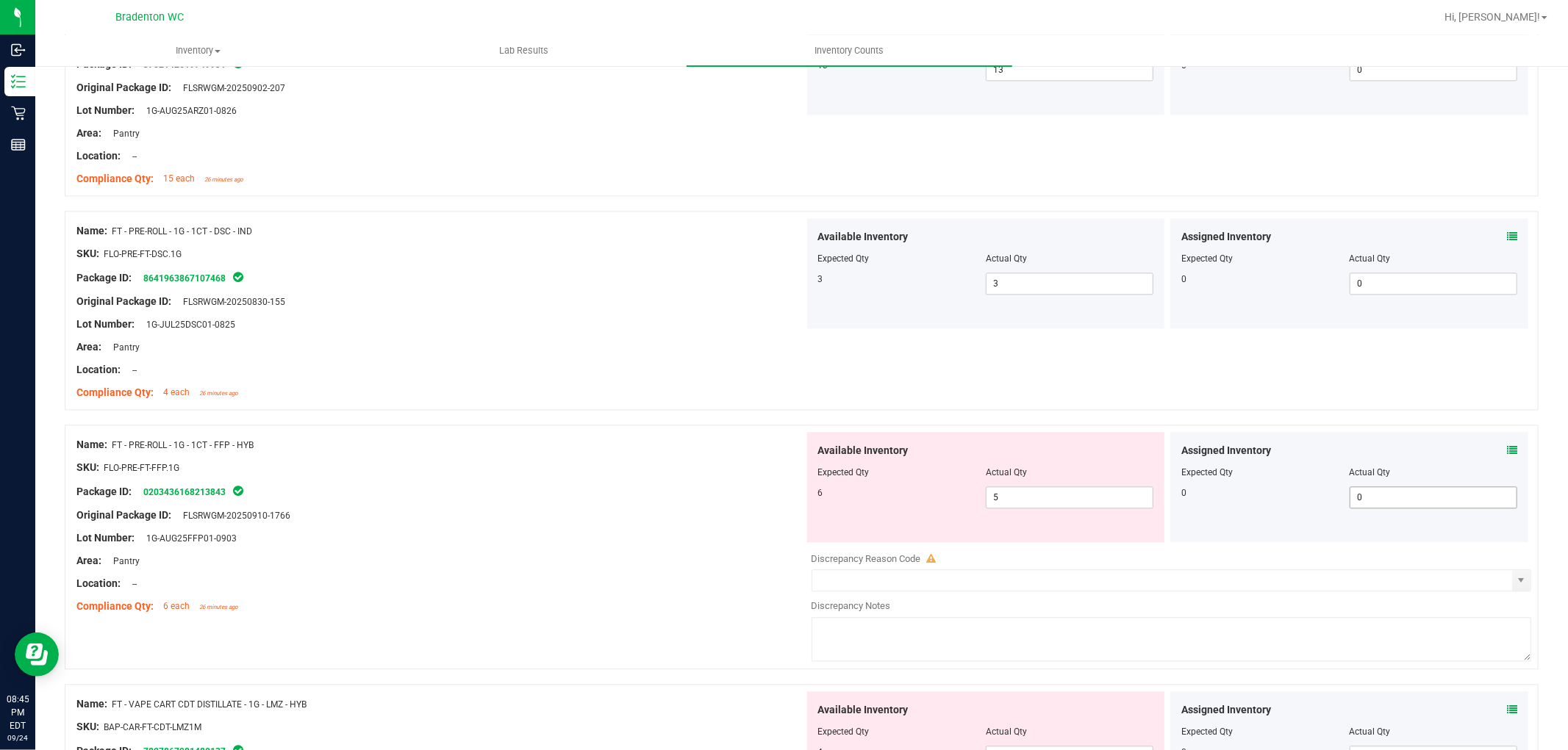
scroll to position [2776, 0]
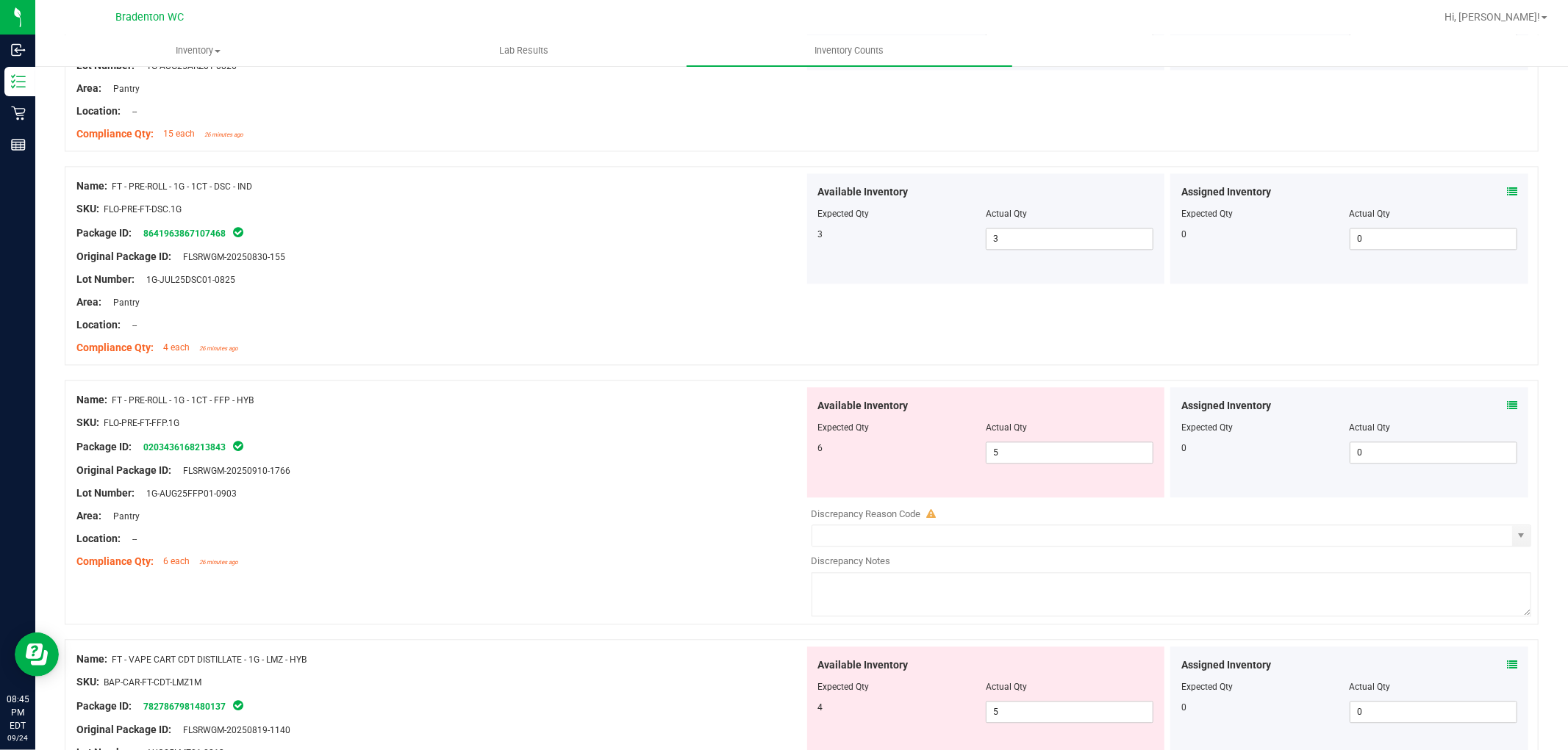
click at [1507, 408] on icon at bounding box center [1512, 405] width 10 height 10
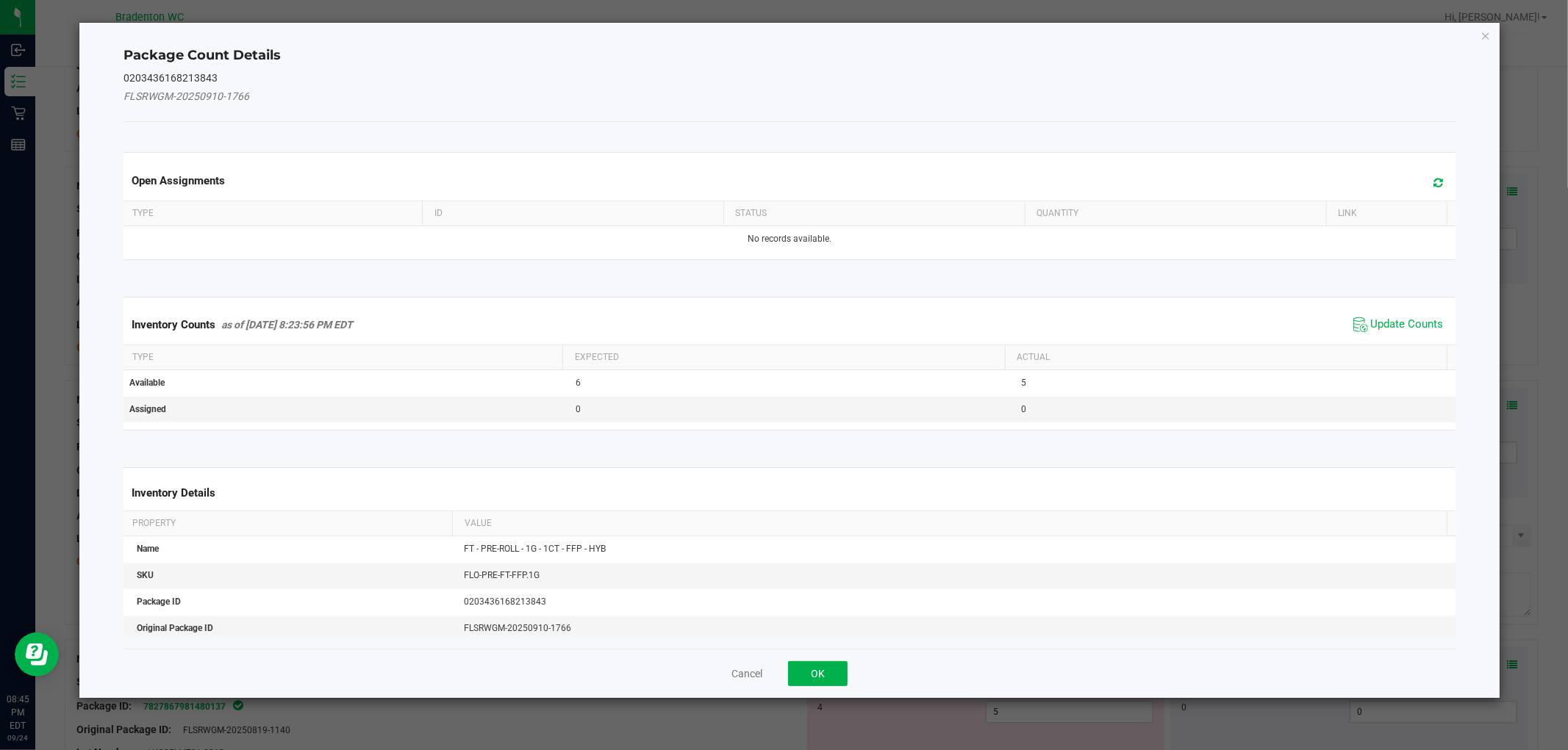
click at [1357, 328] on span "Update Counts" at bounding box center [1399, 324] width 98 height 22
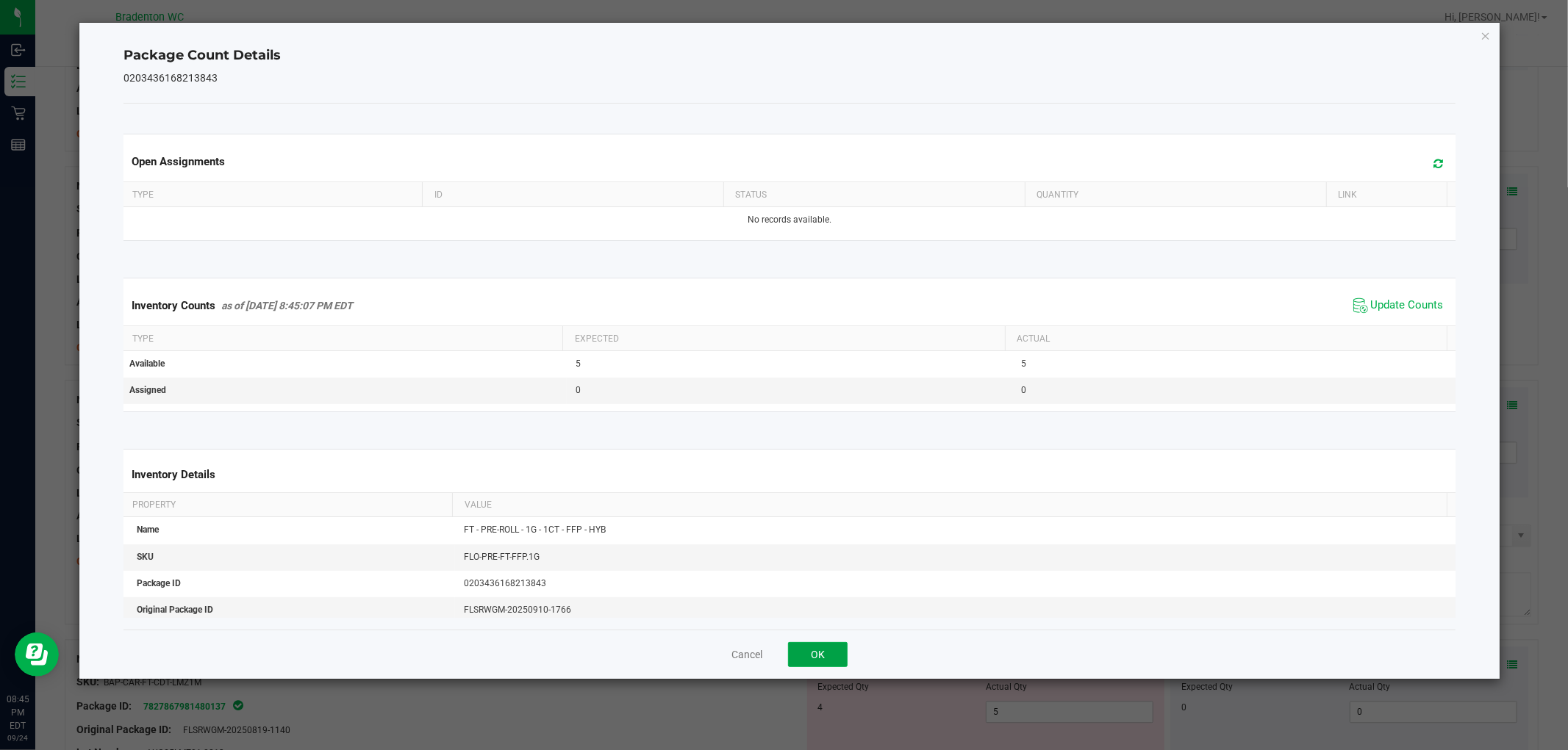
drag, startPoint x: 831, startPoint y: 659, endPoint x: 975, endPoint y: 590, distance: 159.7
click at [832, 658] on button "OK" at bounding box center [818, 655] width 60 height 25
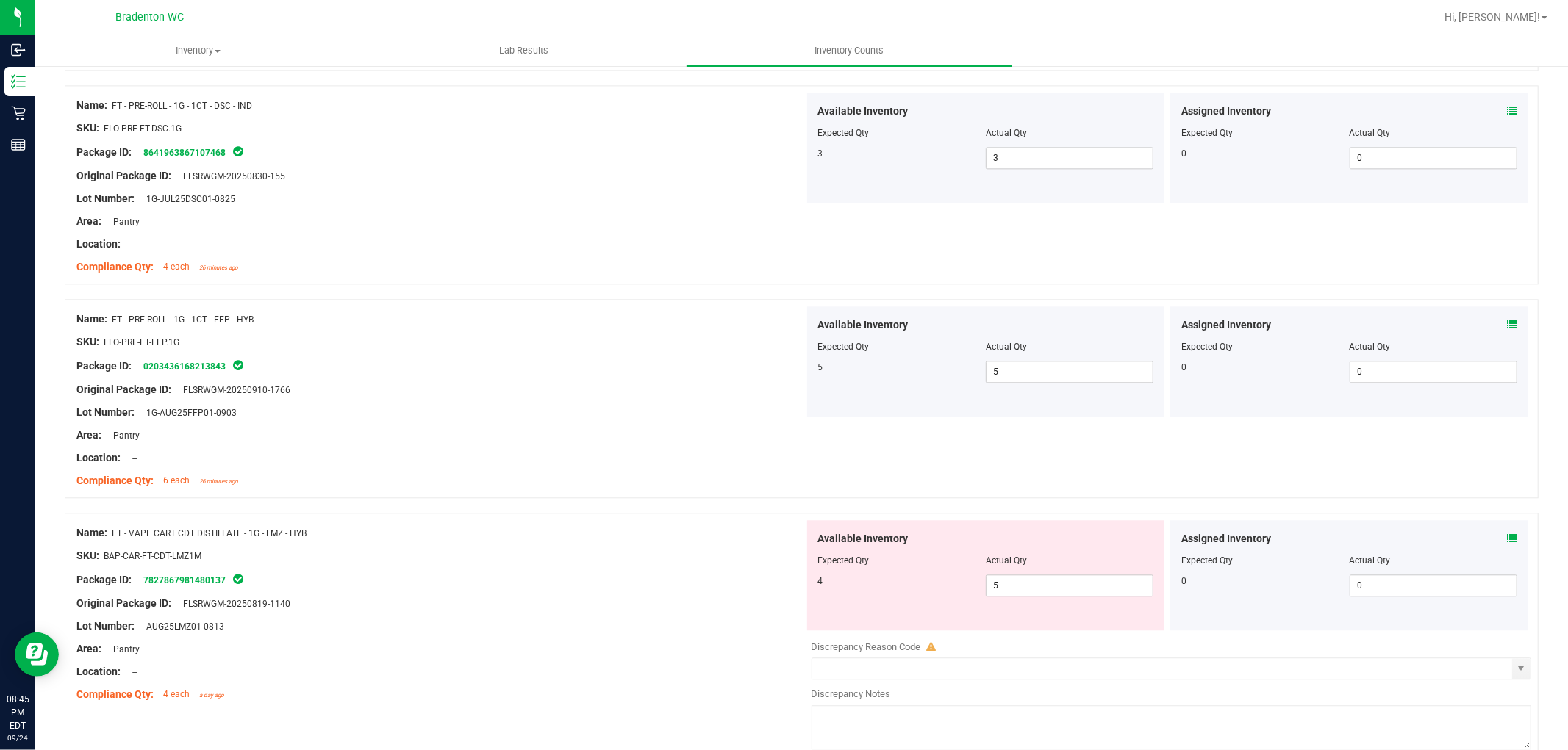
scroll to position [2858, 0]
click at [1507, 541] on icon at bounding box center [1512, 538] width 10 height 10
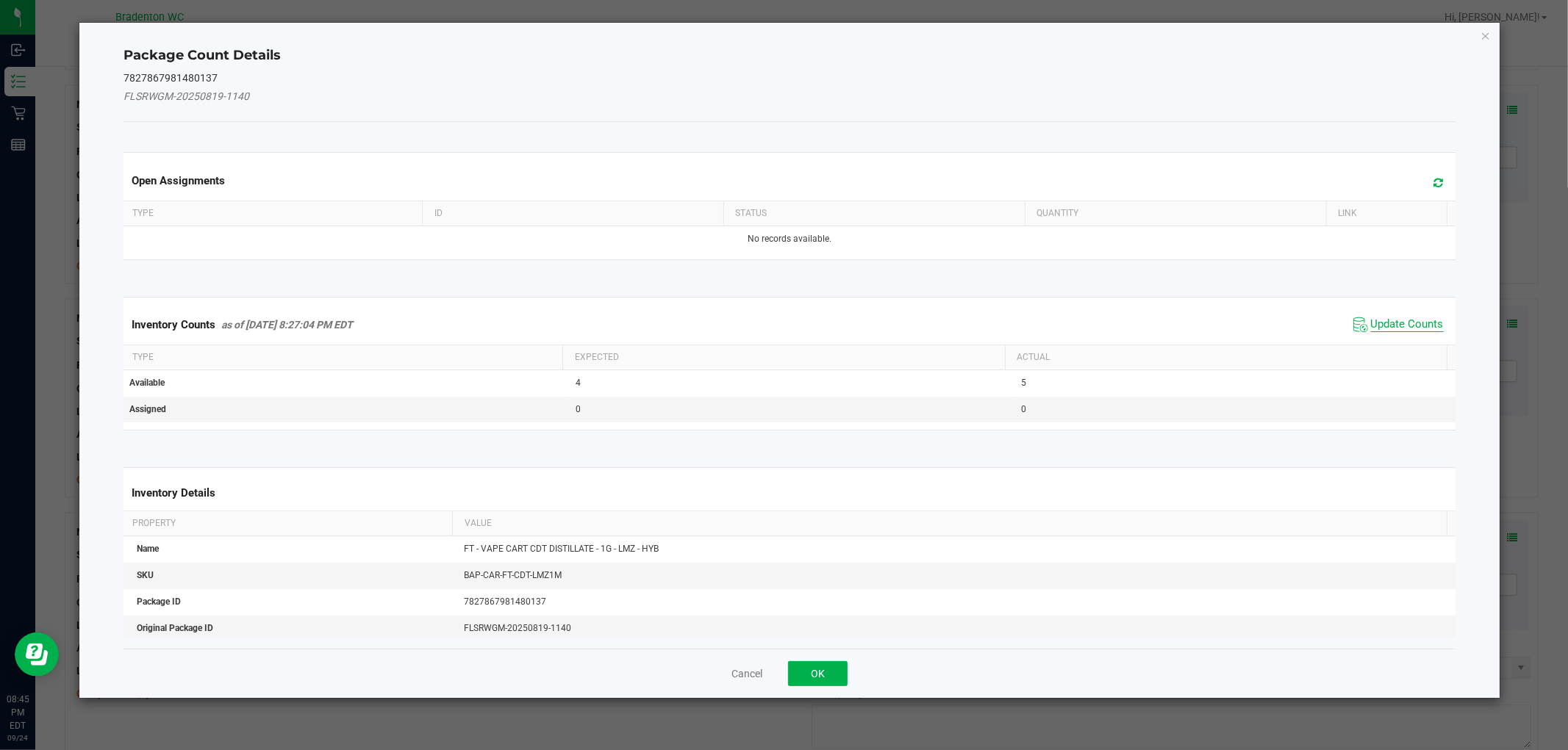
click at [1372, 325] on span "Update Counts" at bounding box center [1408, 324] width 72 height 14
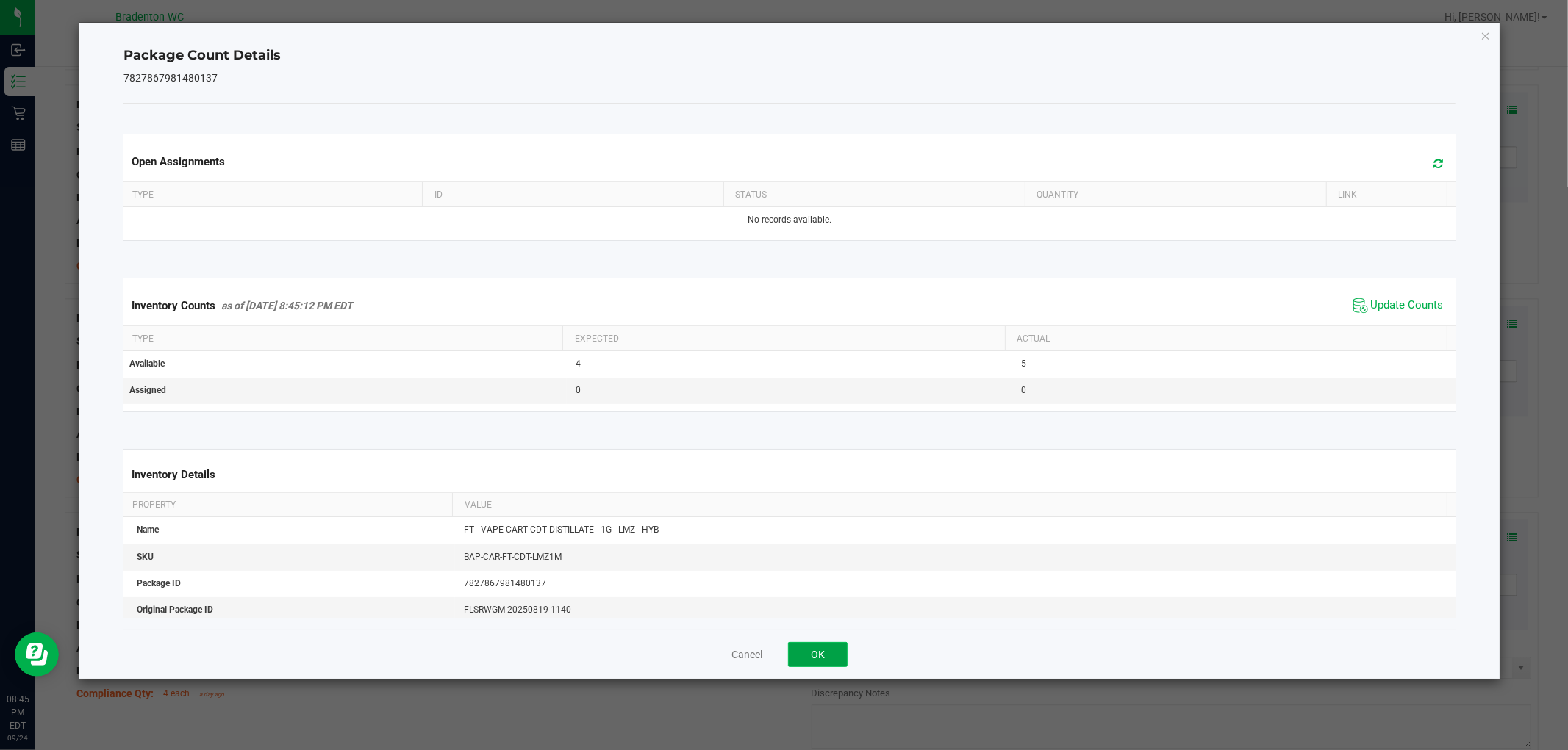
click at [821, 656] on button "OK" at bounding box center [818, 655] width 60 height 25
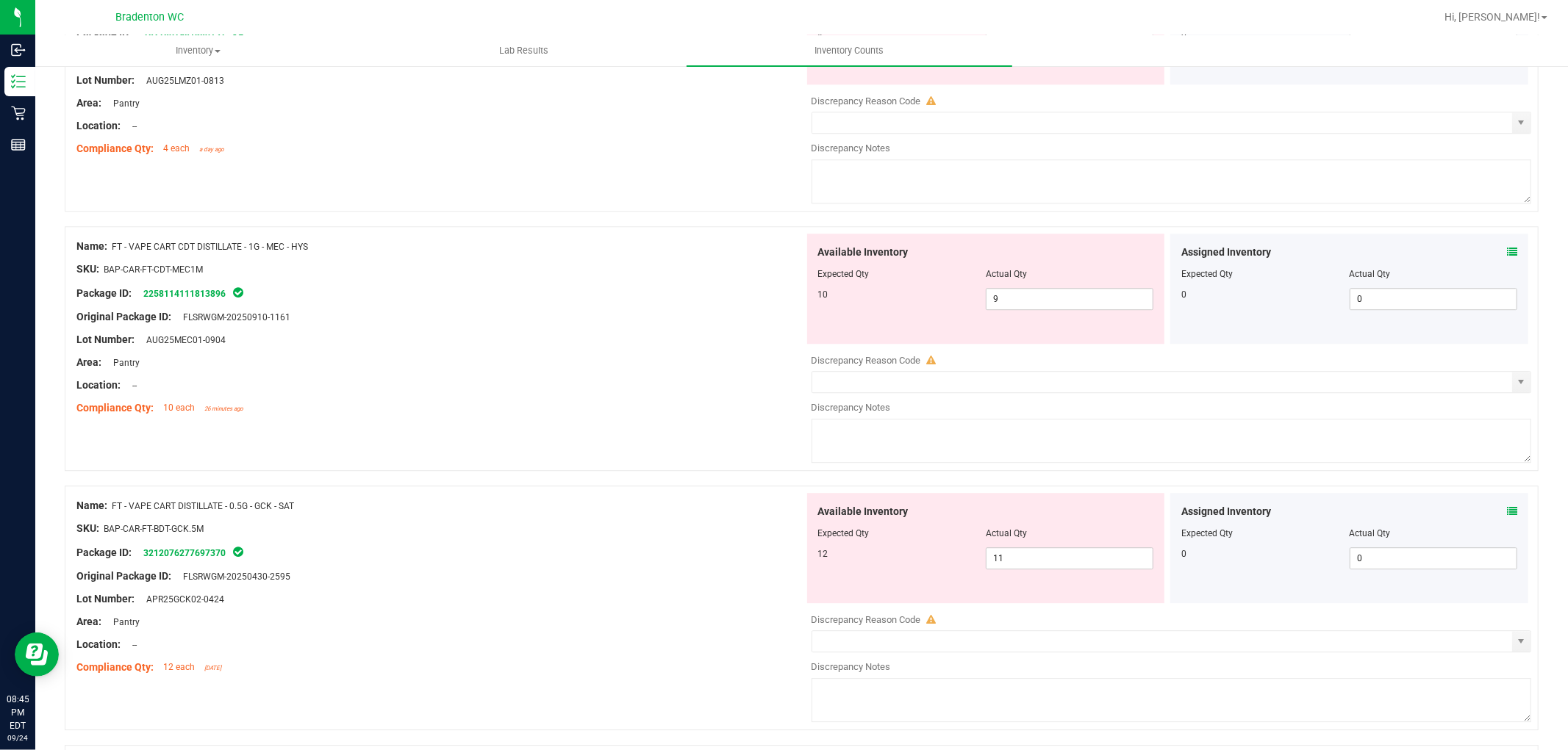
scroll to position [3430, 0]
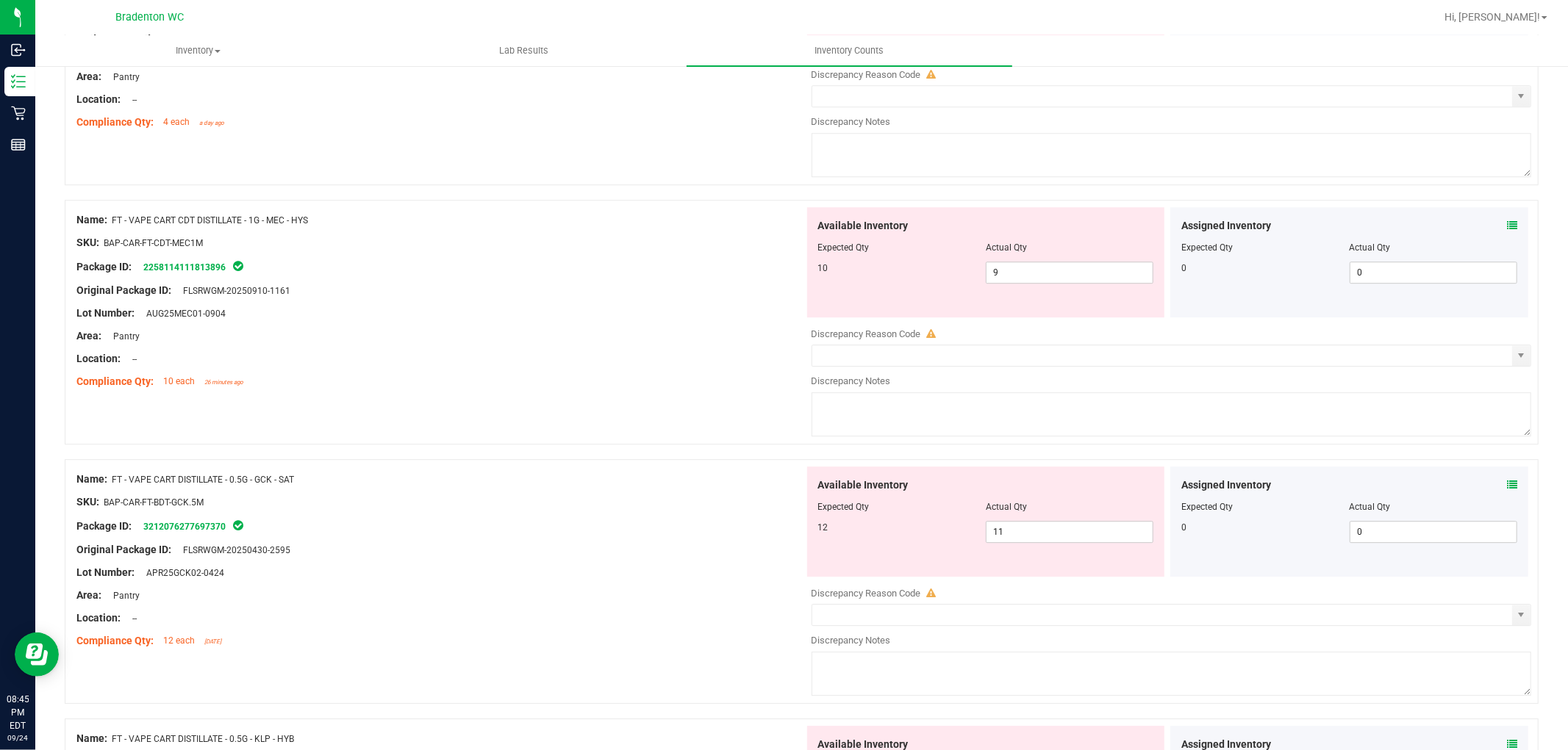
click at [1507, 227] on icon at bounding box center [1512, 226] width 10 height 10
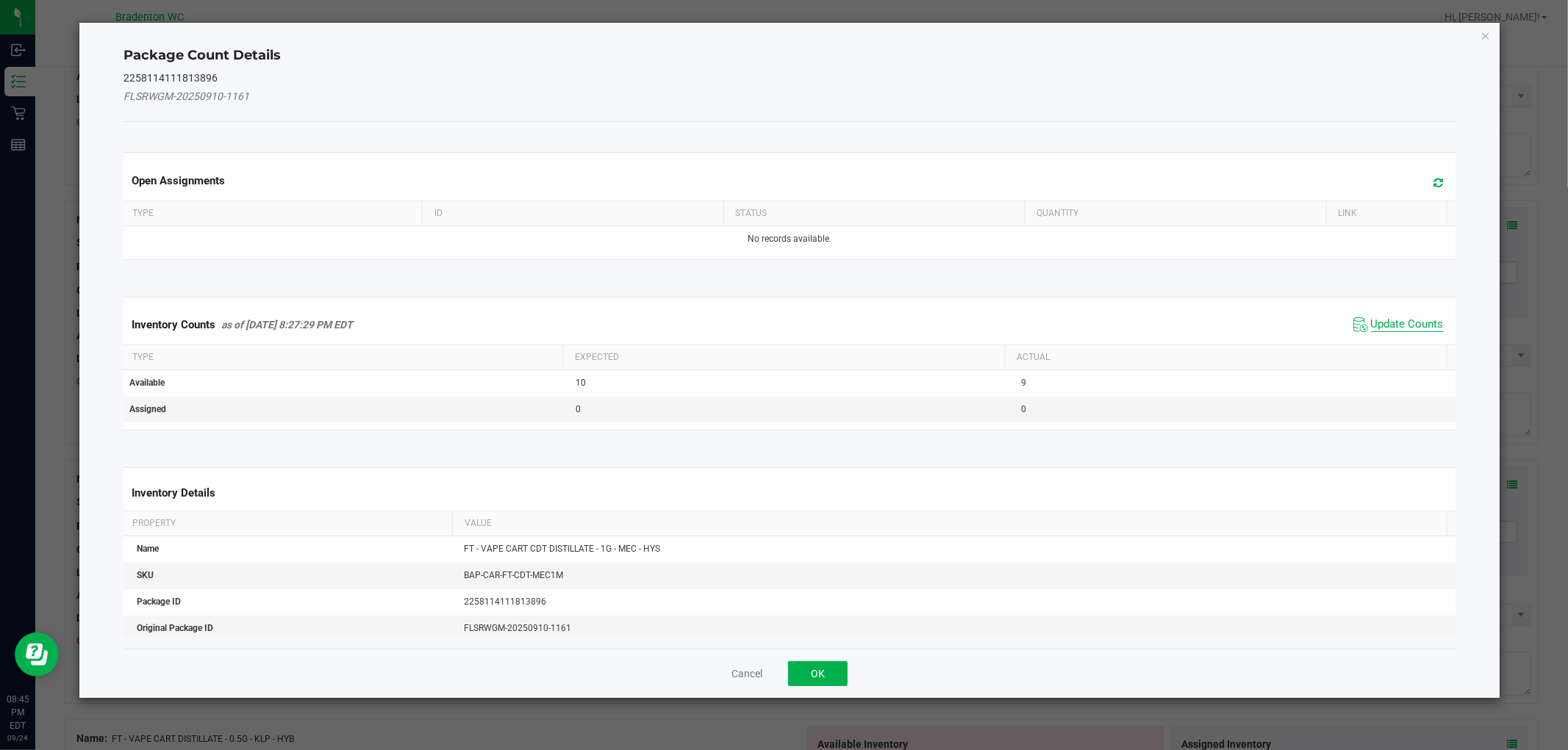
click at [1372, 321] on span "Update Counts" at bounding box center [1408, 324] width 72 height 14
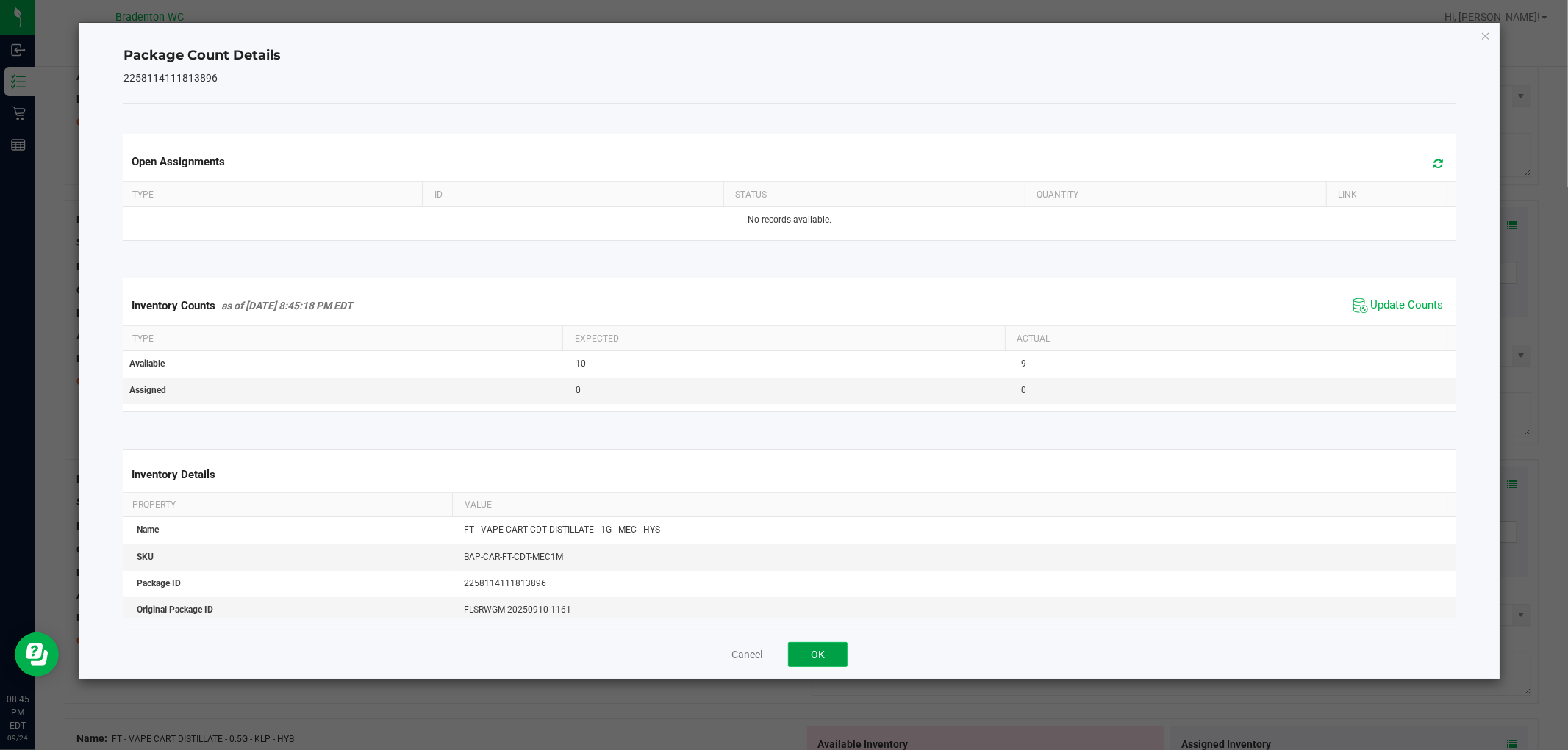
click at [835, 655] on button "OK" at bounding box center [818, 655] width 60 height 25
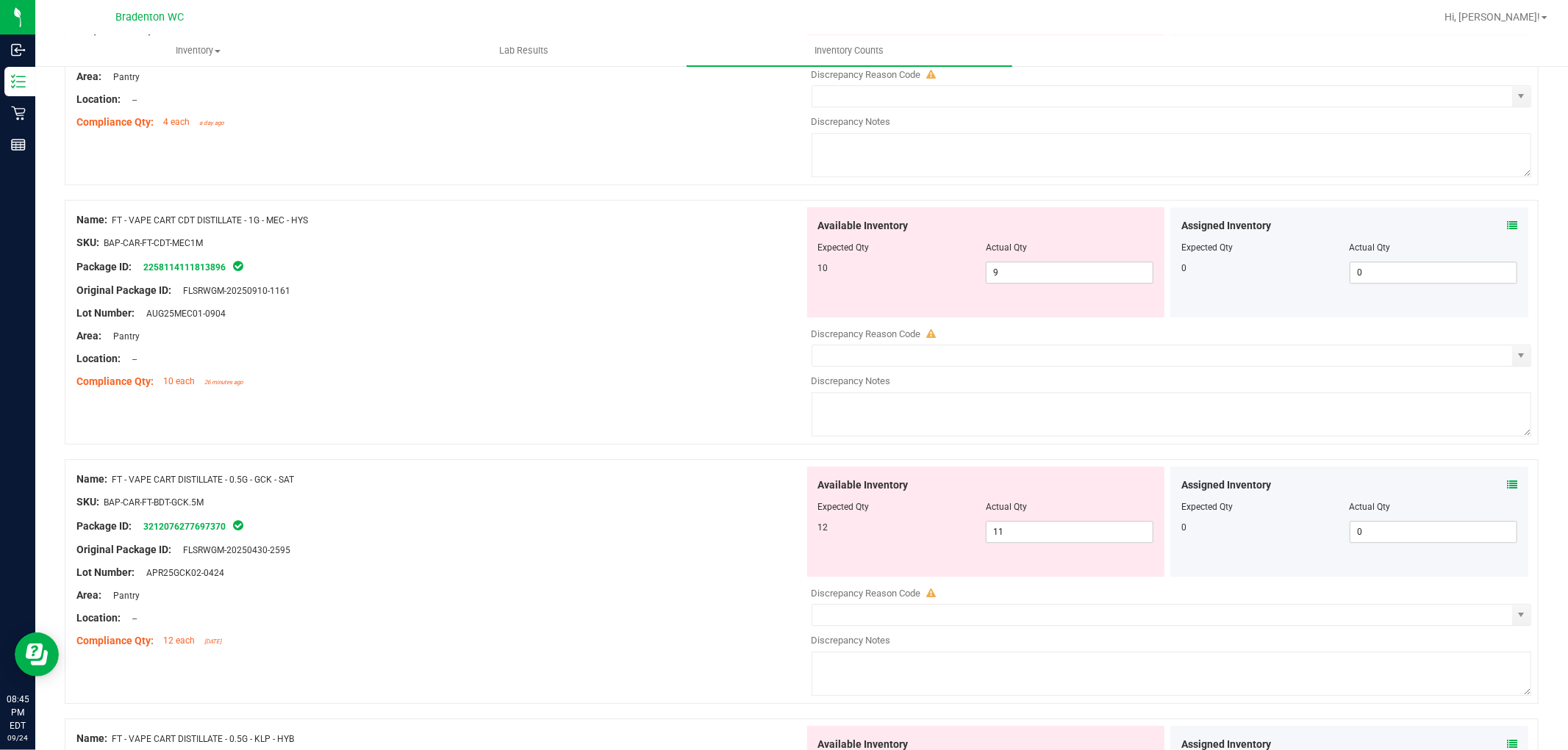
click at [1507, 488] on icon at bounding box center [1512, 485] width 10 height 10
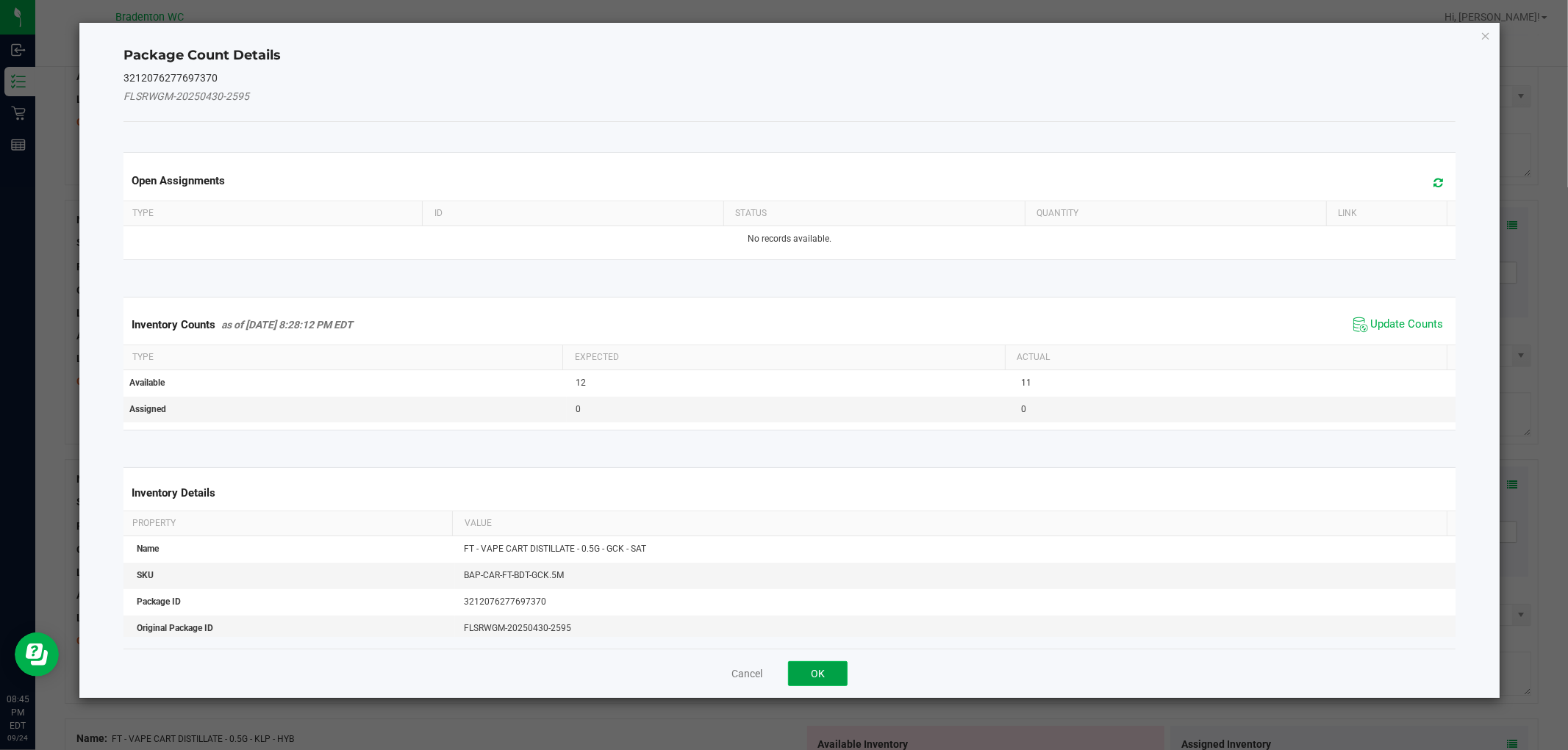
click at [832, 678] on button "OK" at bounding box center [818, 674] width 60 height 25
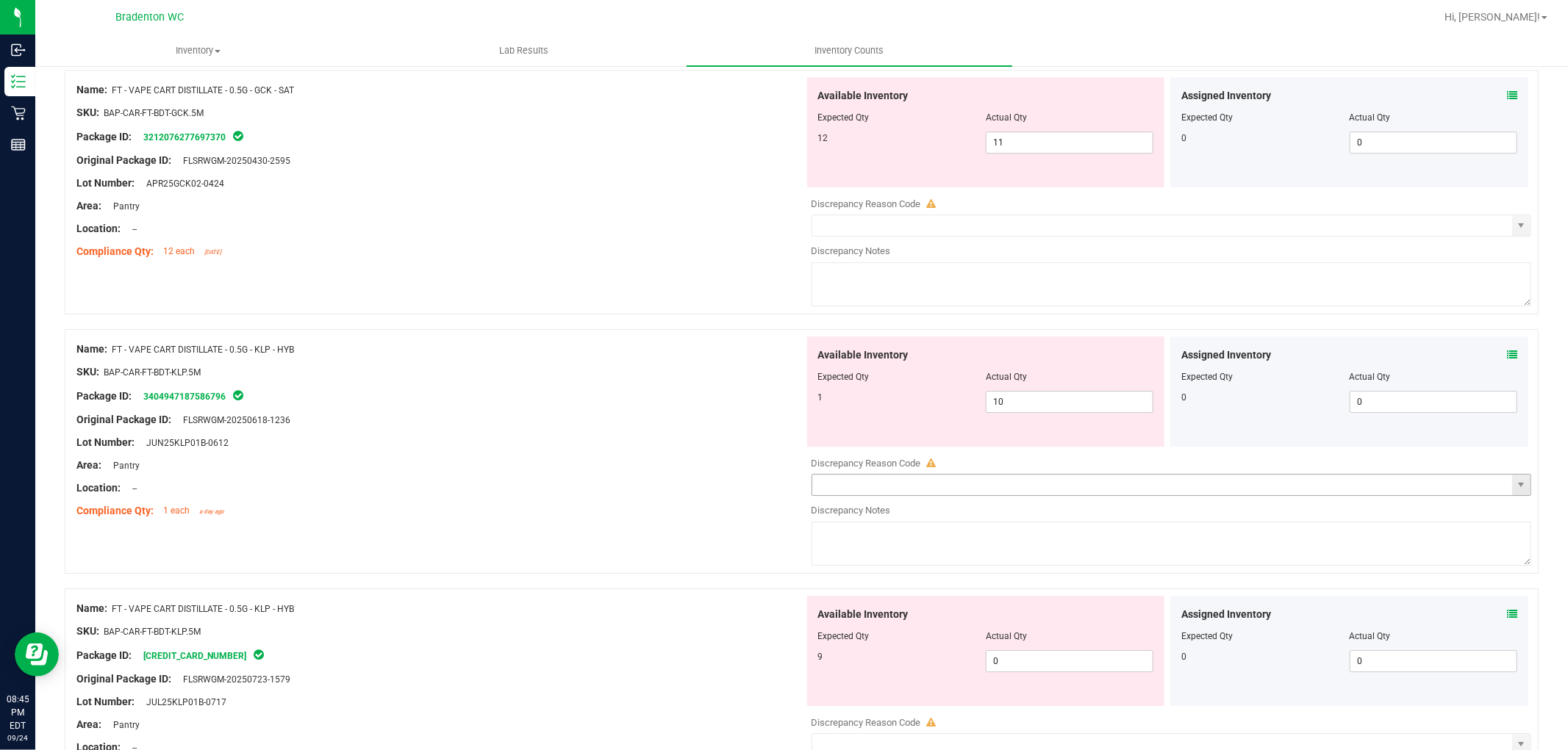
scroll to position [3838, 0]
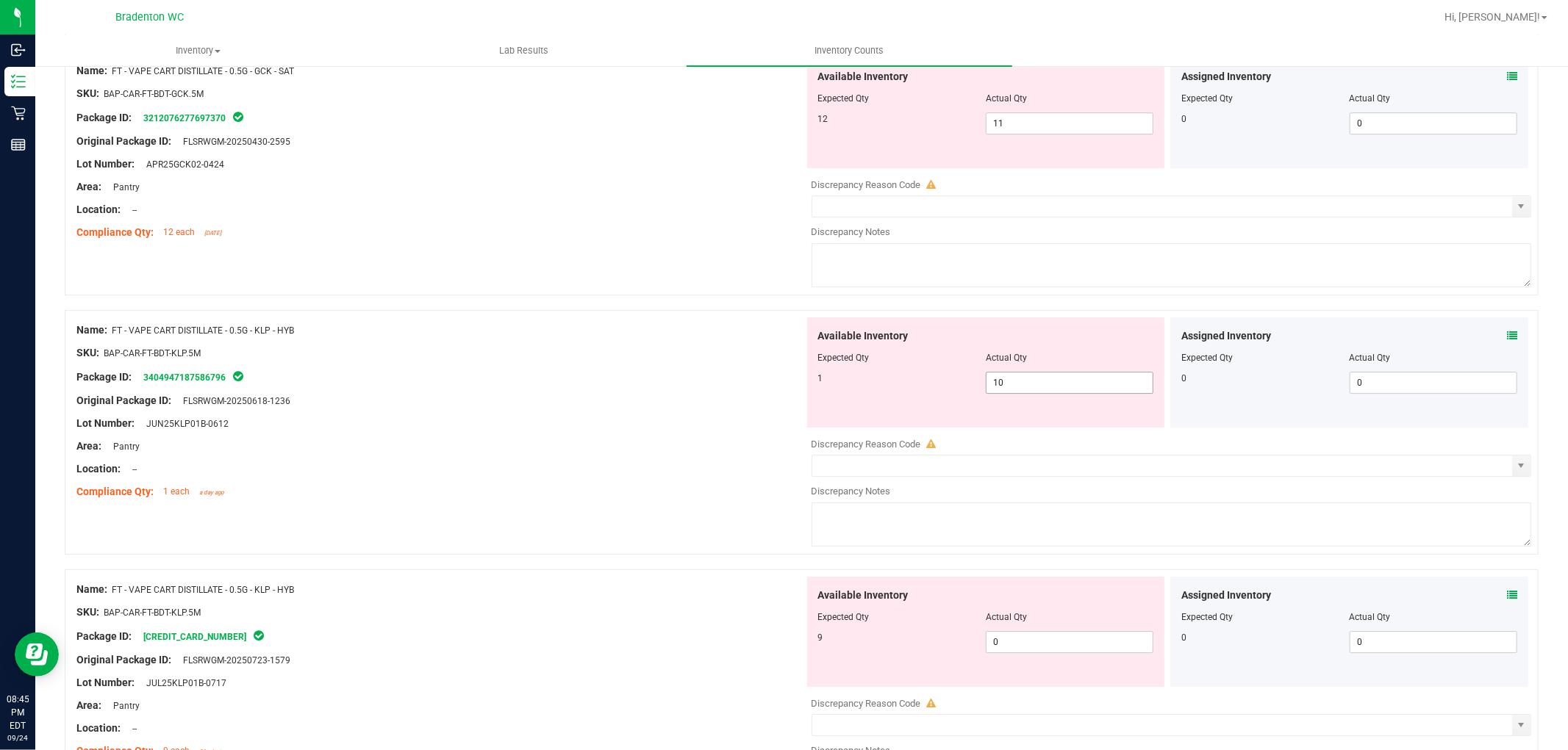
click at [1056, 385] on span "10 10" at bounding box center [1070, 383] width 168 height 22
type input "11"
drag, startPoint x: 615, startPoint y: 460, endPoint x: 799, endPoint y: 520, distance: 193.5
click at [620, 460] on div at bounding box center [440, 458] width 728 height 8
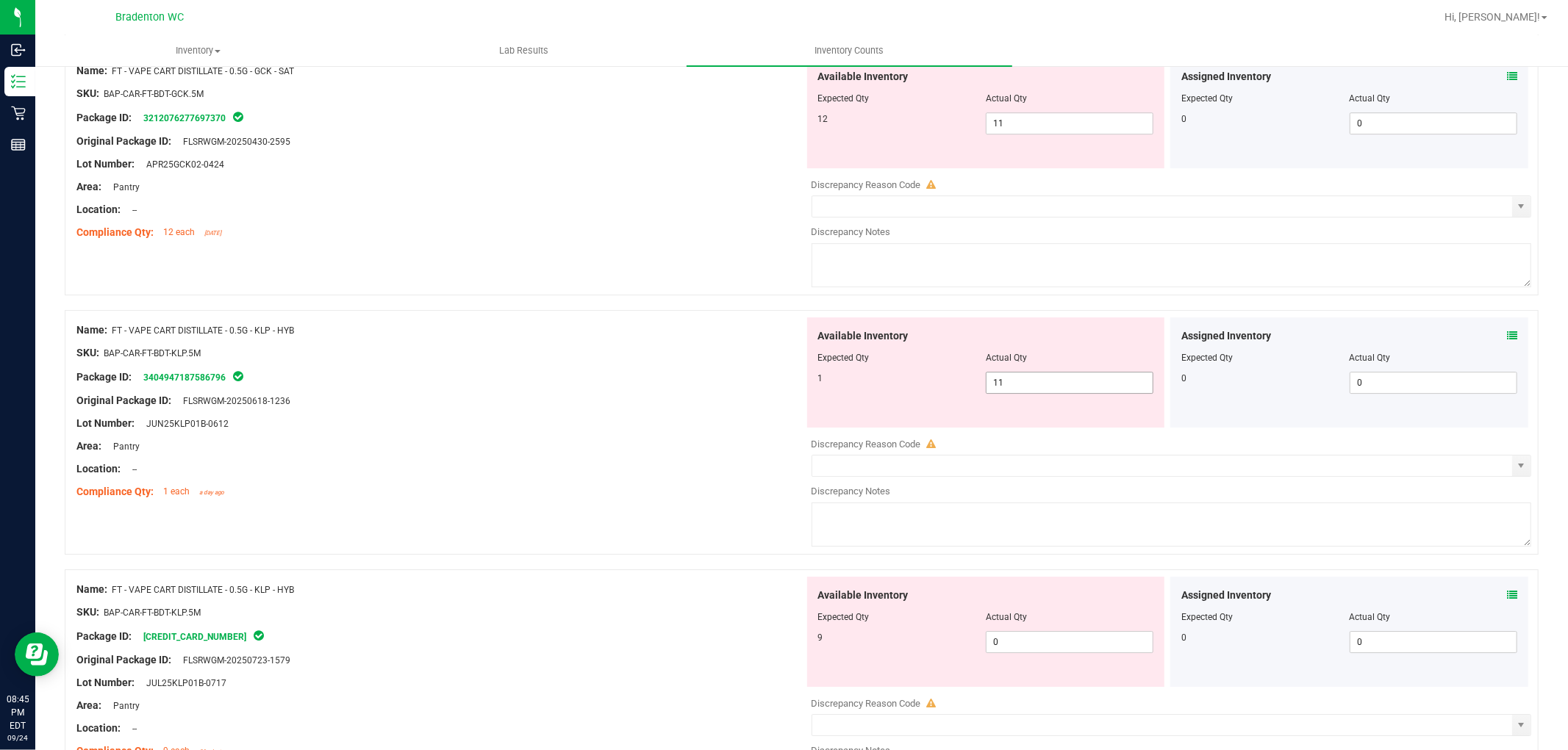
click at [1020, 386] on span "11 11" at bounding box center [1070, 383] width 168 height 22
type input "1"
click at [658, 454] on div "Area: Pantry" at bounding box center [440, 447] width 728 height 15
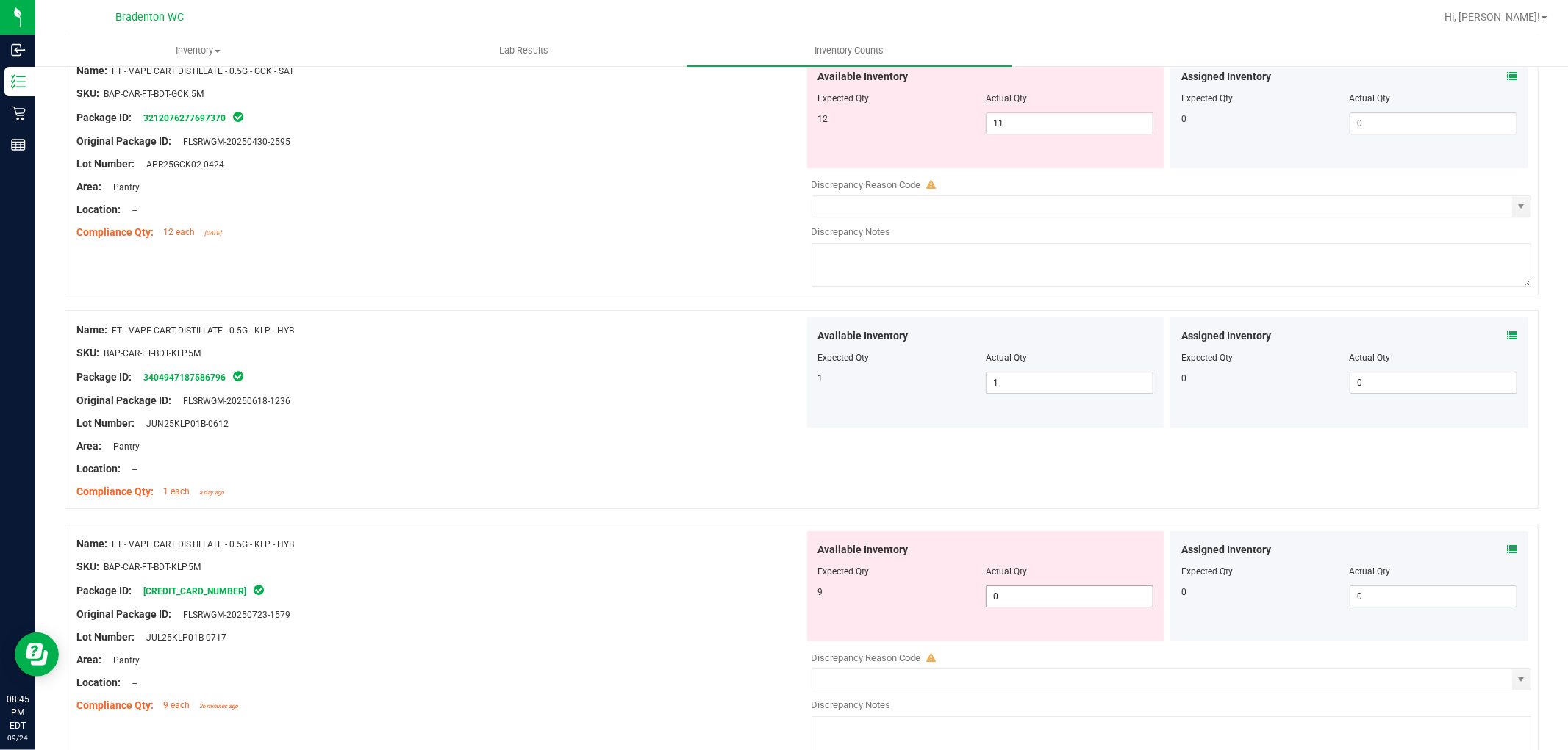
click at [1012, 605] on span "0 0" at bounding box center [1070, 597] width 168 height 22
type input "09"
type input "9"
click at [731, 566] on div "SKU: BAP-CAR-FT-BDT-KLP.5M" at bounding box center [440, 567] width 728 height 15
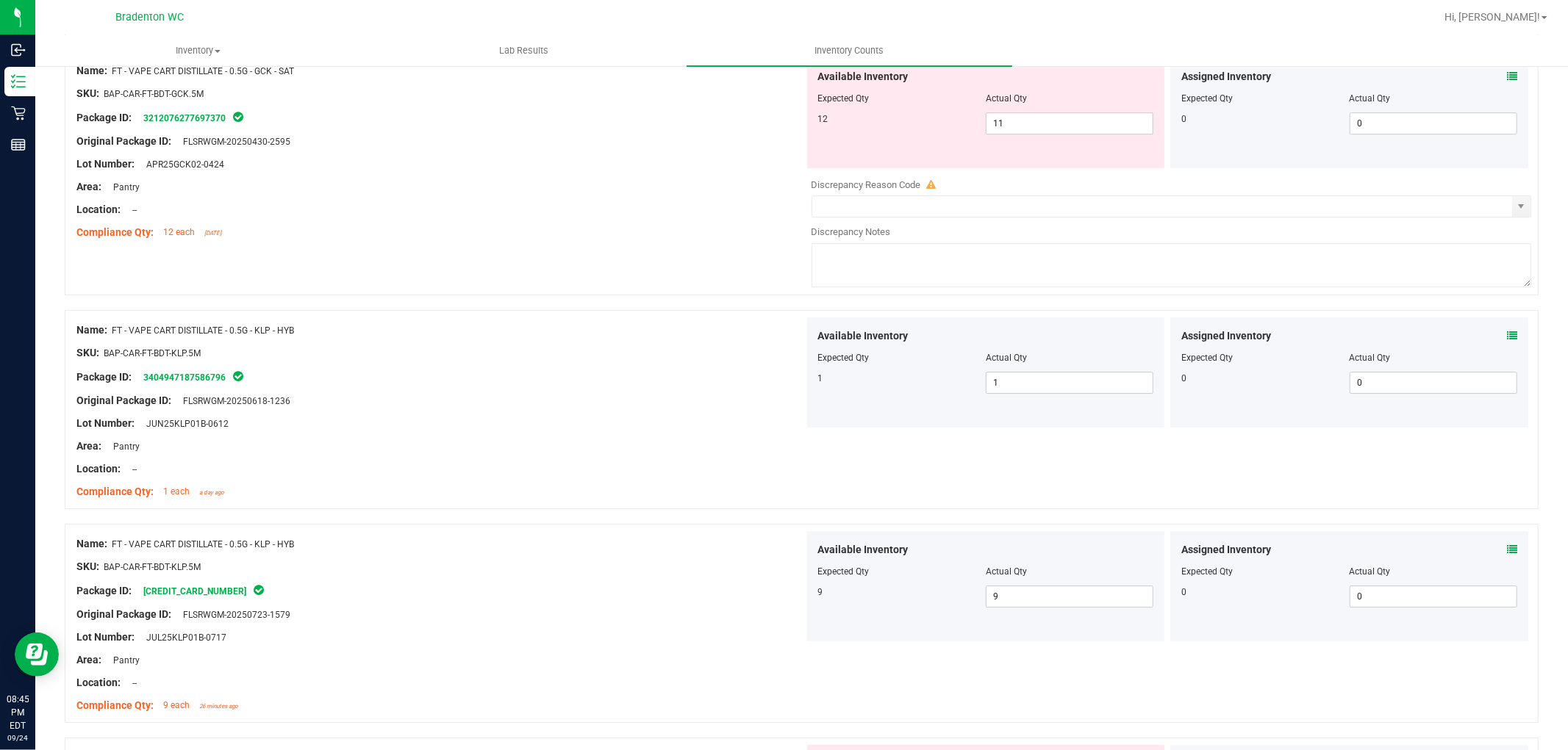
scroll to position [4083, 0]
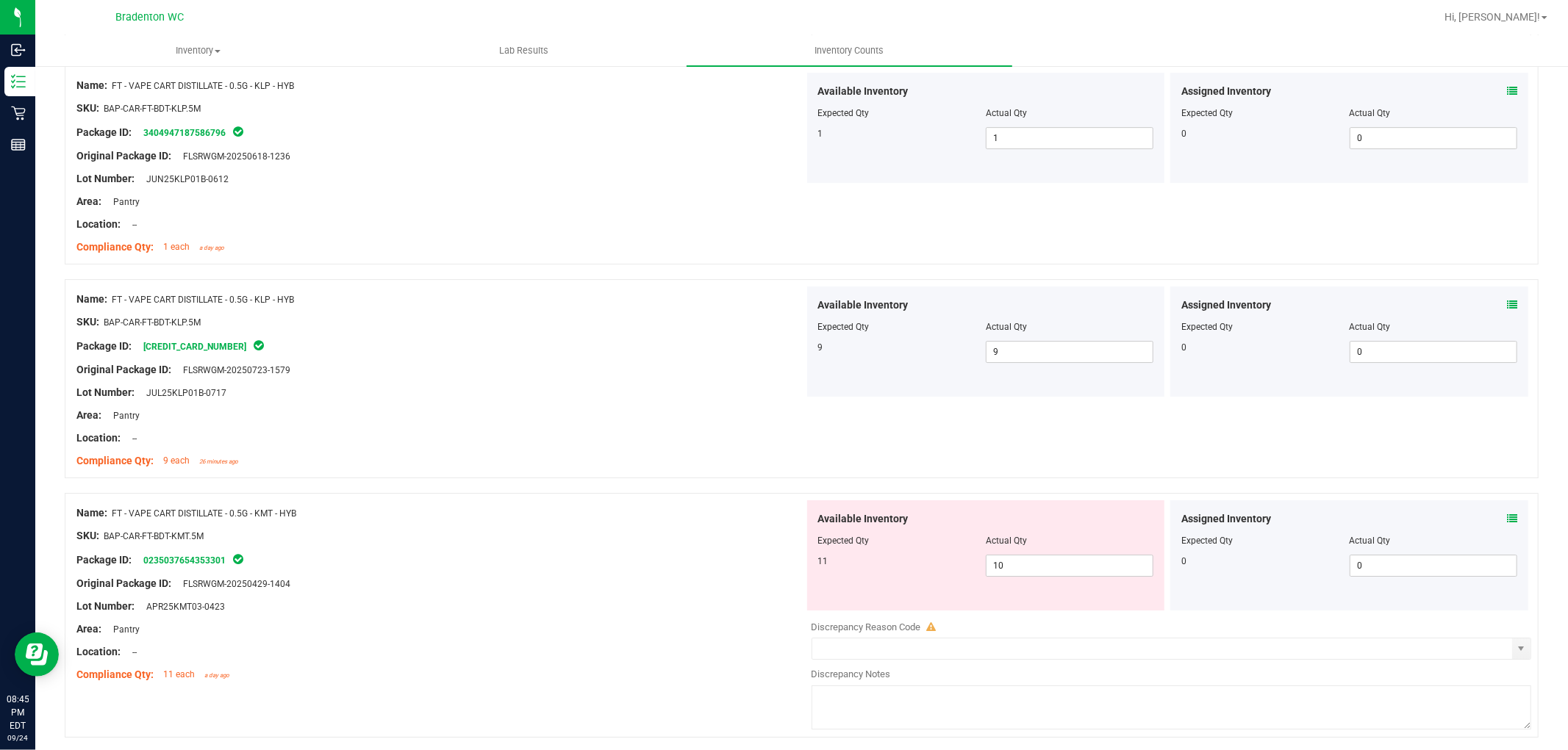
click at [1507, 524] on icon at bounding box center [1512, 519] width 10 height 10
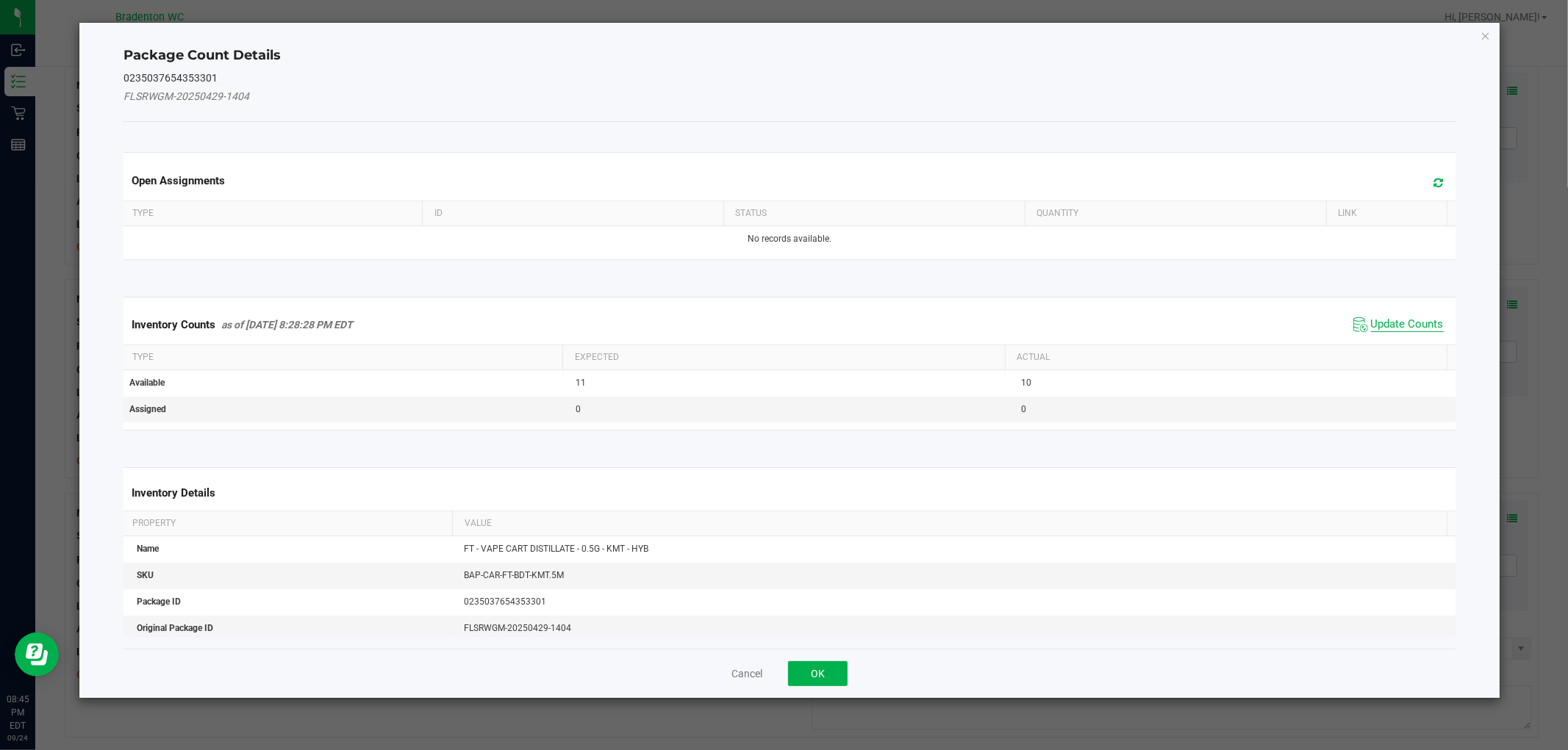
click at [1383, 324] on span "Update Counts" at bounding box center [1408, 324] width 72 height 14
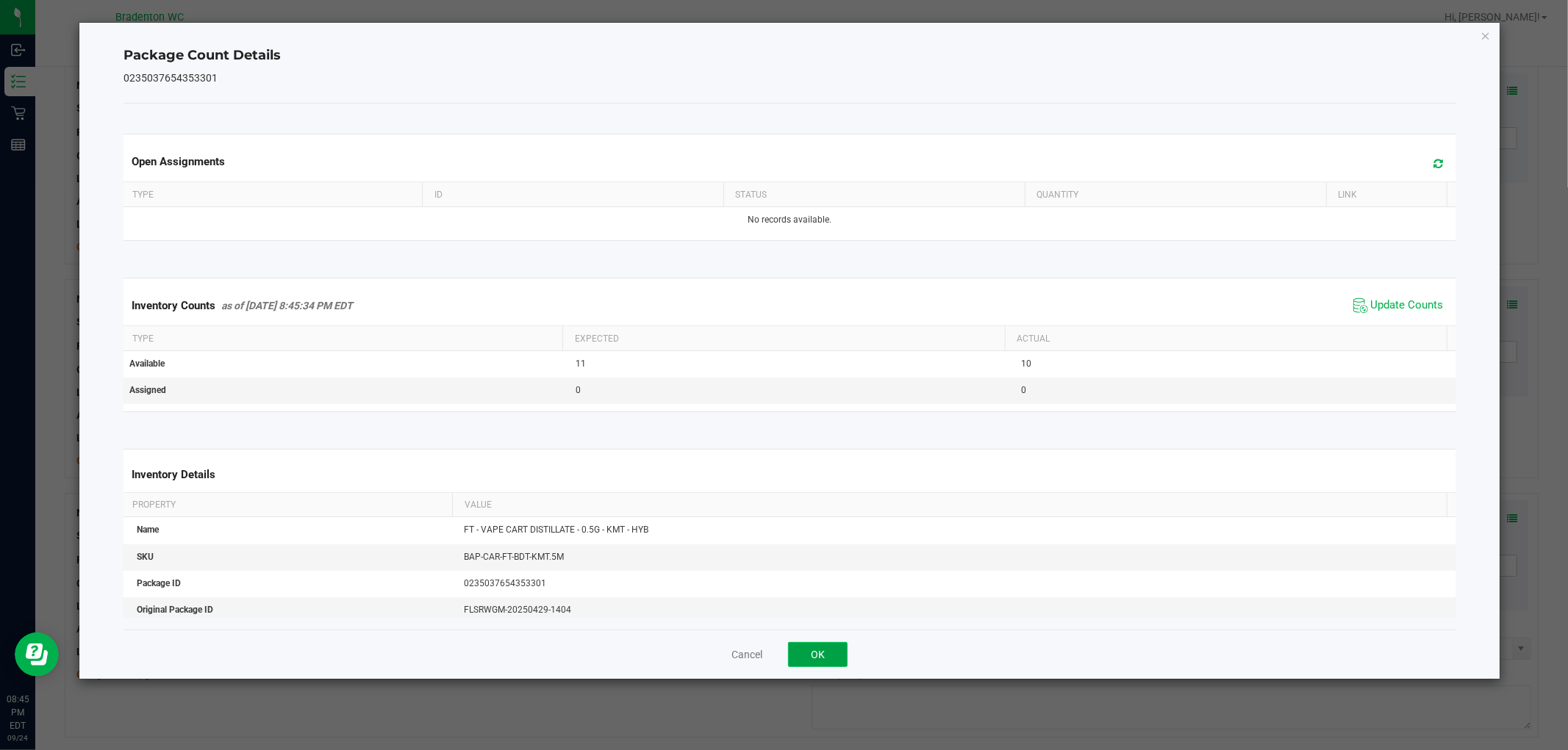
click at [799, 654] on button "OK" at bounding box center [818, 655] width 60 height 25
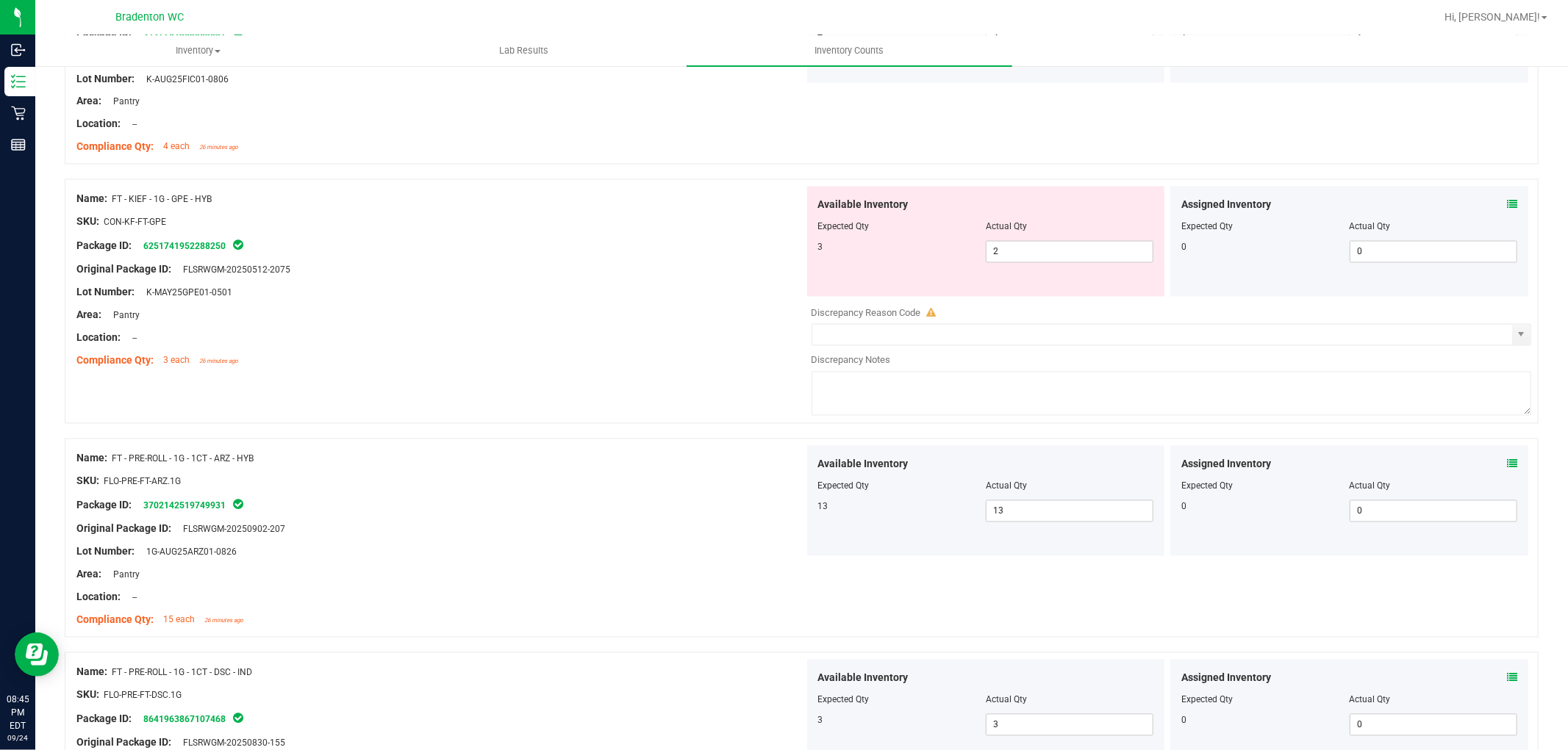
scroll to position [2336, 0]
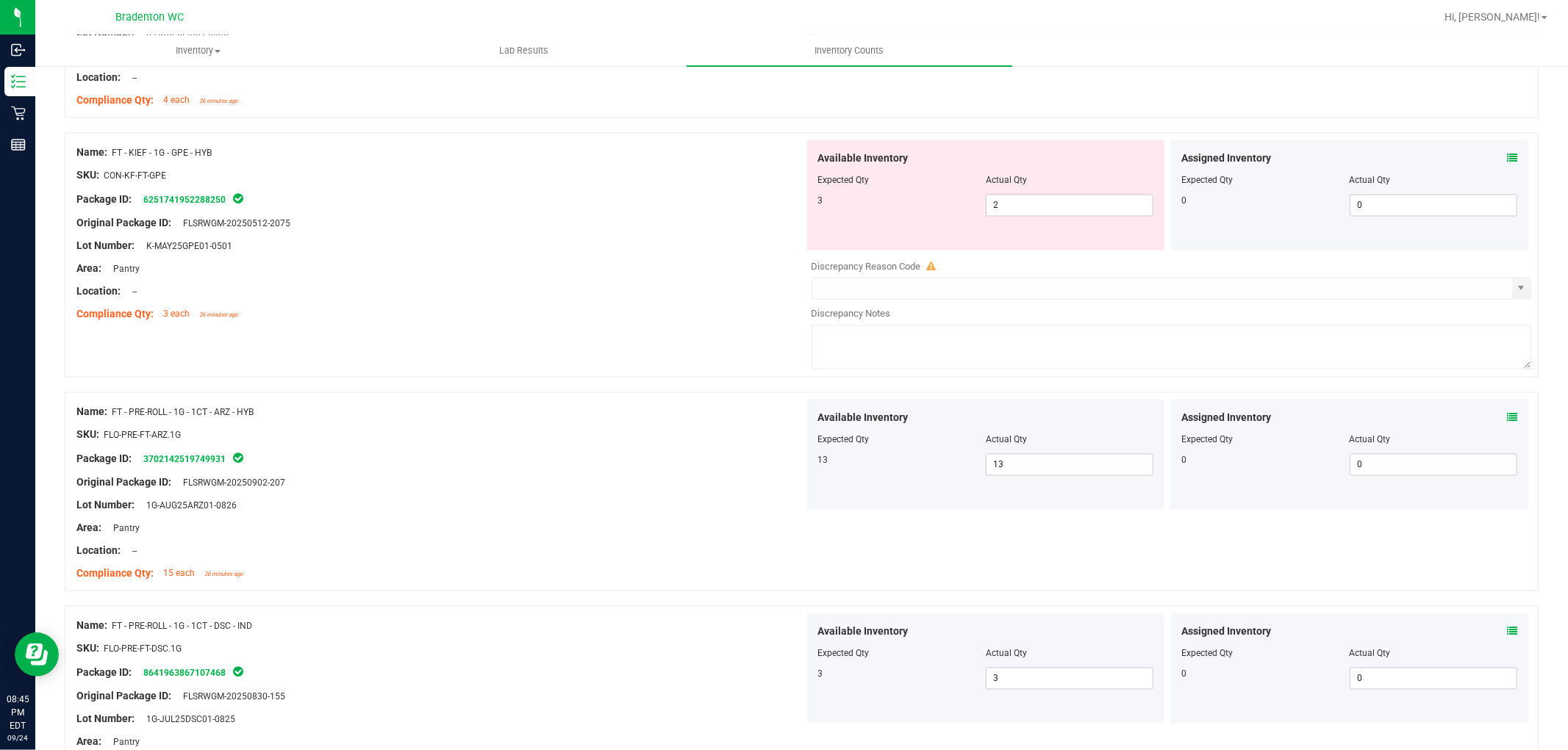
drag, startPoint x: 1429, startPoint y: 429, endPoint x: 652, endPoint y: 261, distance: 795.0
click at [347, 218] on div "Name: CCELL SILO BATTERY BLK SKU: ACC-VAP-CC-BATSIBLK Package ID: 9515421524222…" at bounding box center [802, 210] width 1474 height 4614
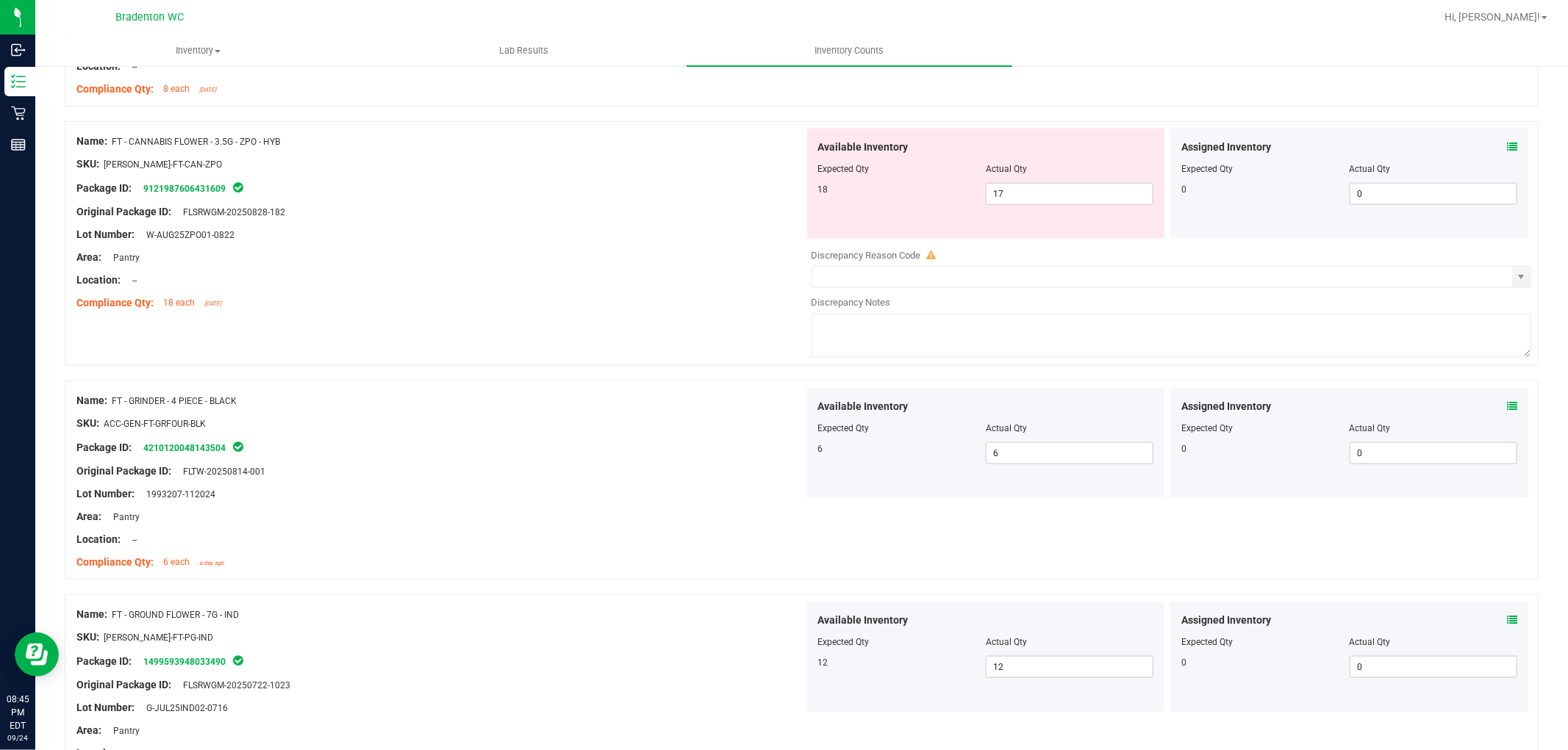
click at [543, 188] on div "Package ID: 9121987606431609" at bounding box center [440, 188] width 728 height 18
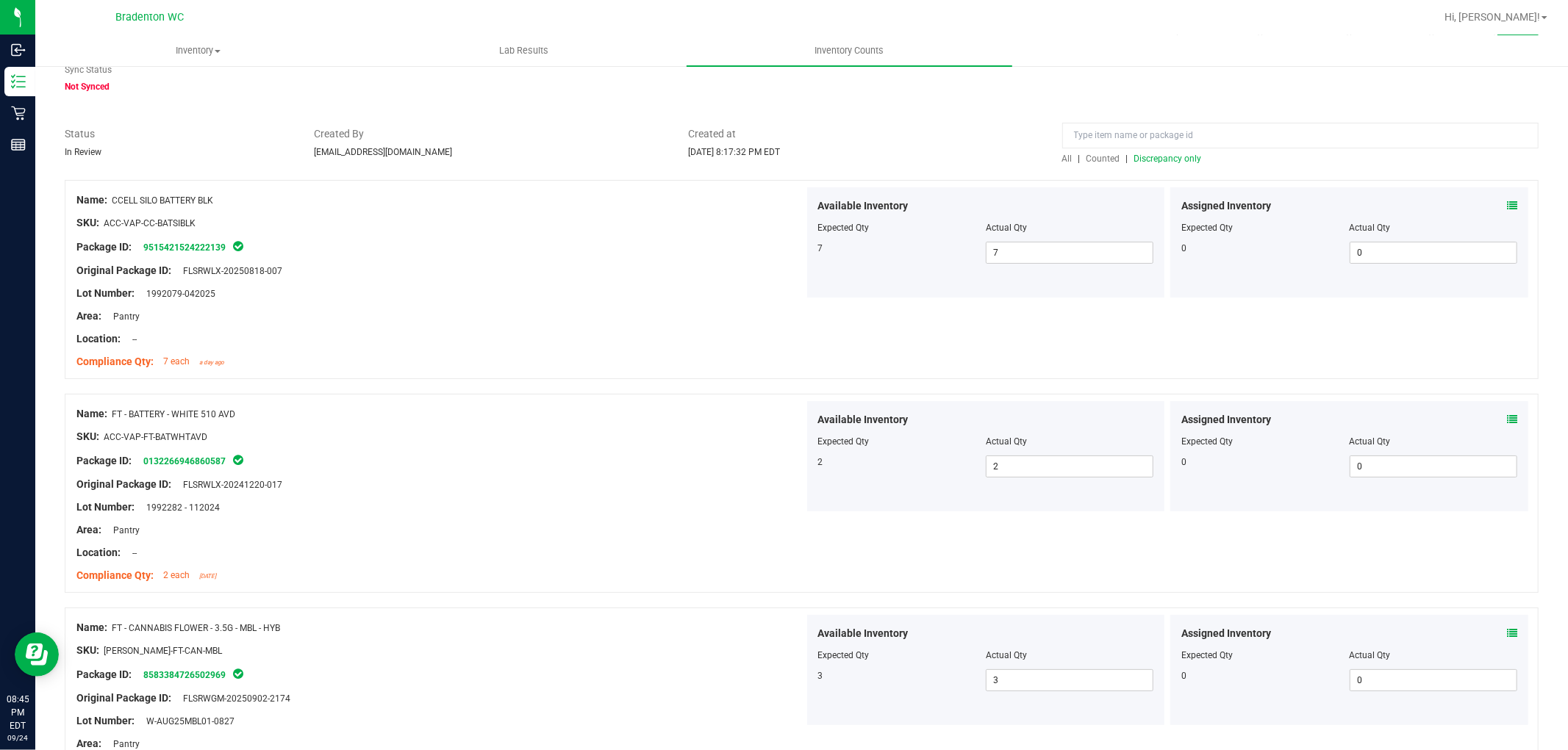
scroll to position [0, 0]
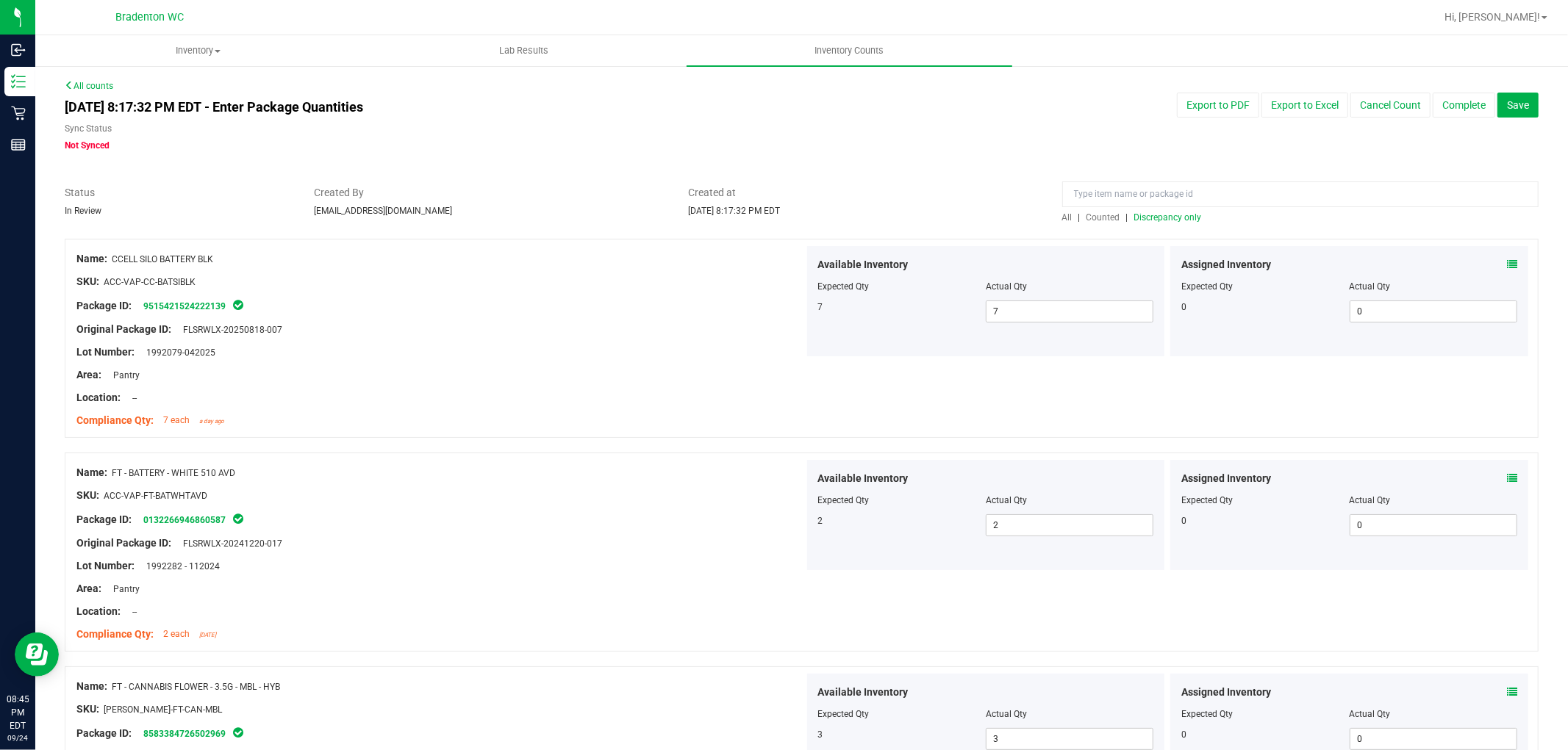
click at [1163, 216] on span "Discrepancy only" at bounding box center [1168, 217] width 67 height 10
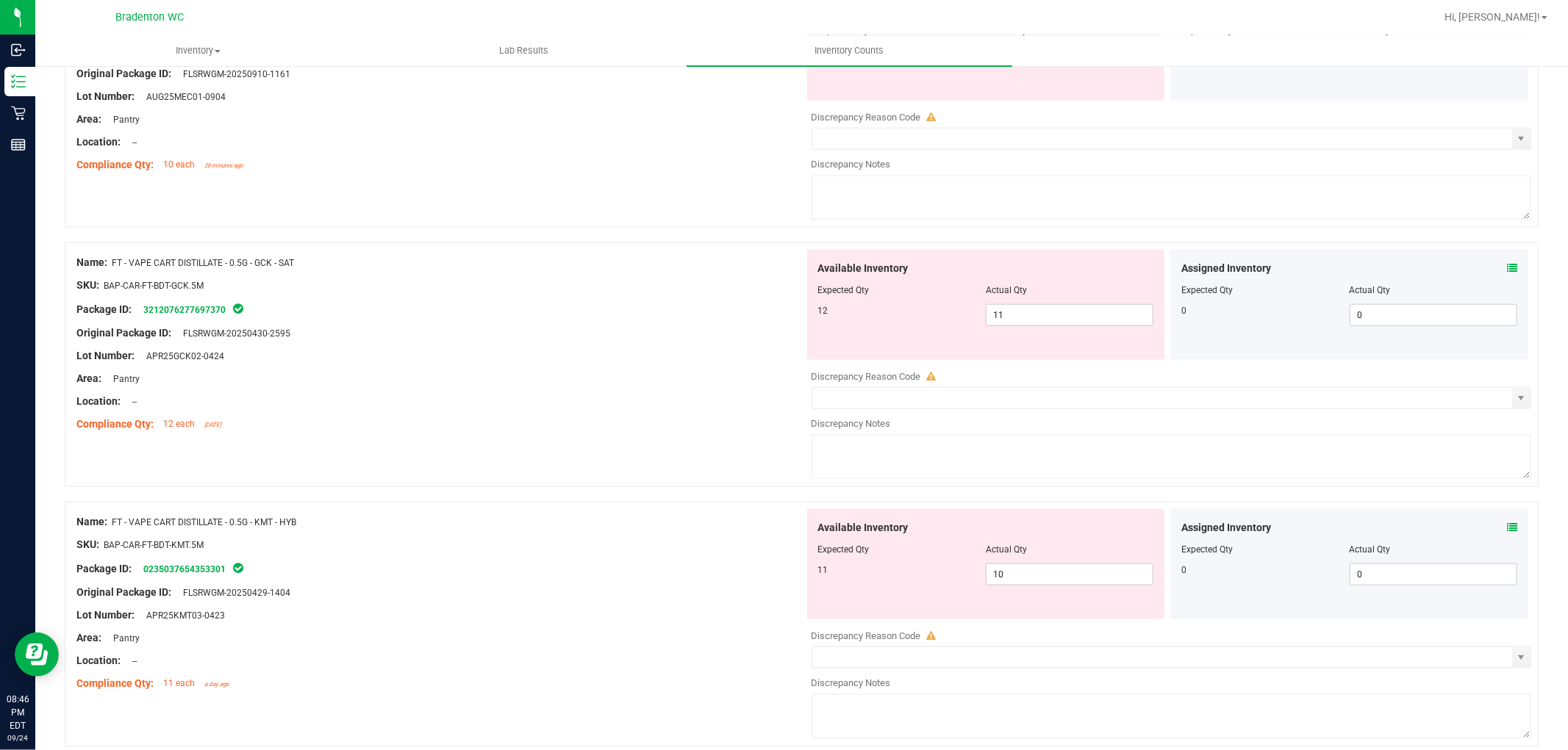
scroll to position [1375, 0]
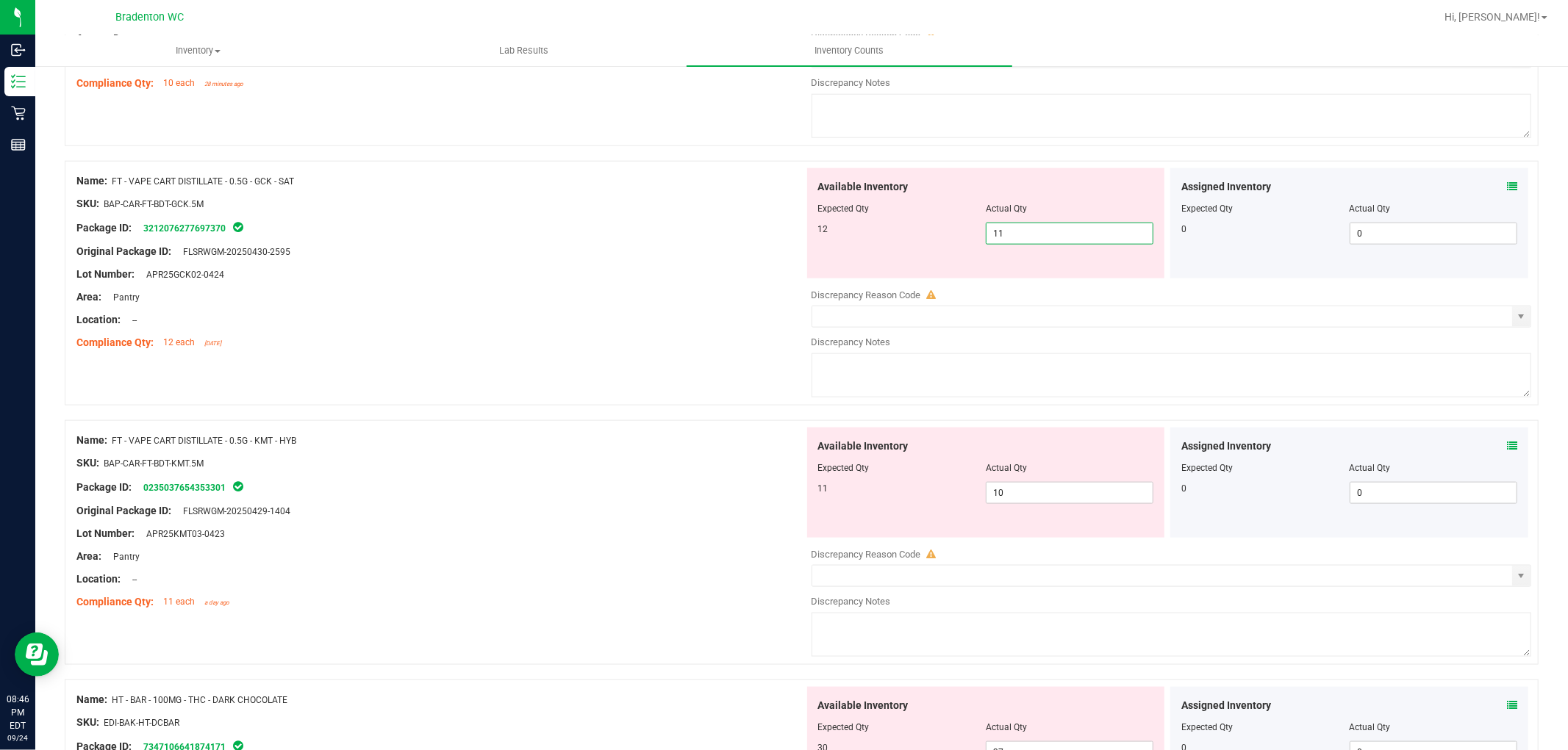
click at [1025, 239] on span "11 11" at bounding box center [1070, 233] width 168 height 22
type input "12"
drag, startPoint x: 695, startPoint y: 391, endPoint x: 1237, endPoint y: 483, distance: 549.8
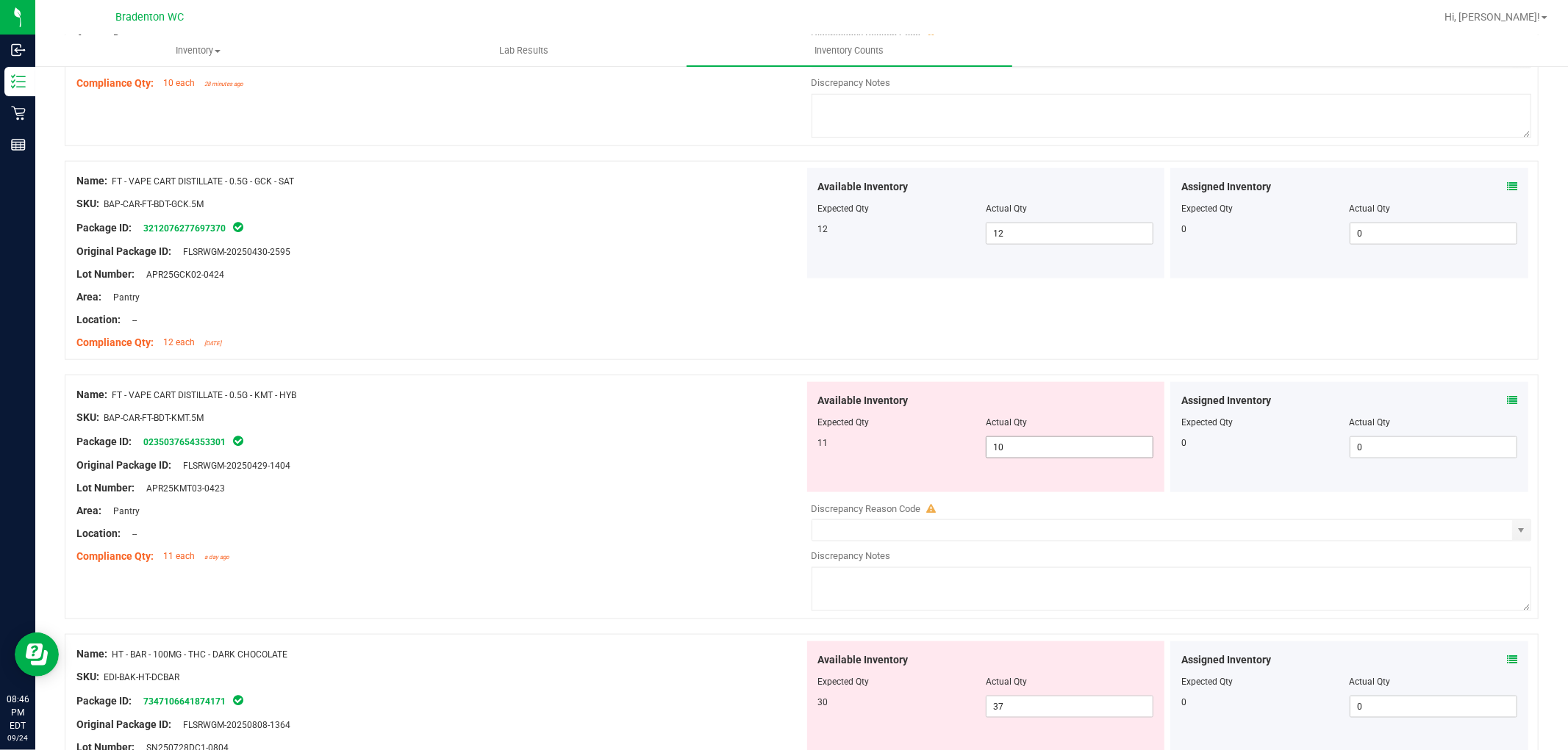
drag, startPoint x: 989, startPoint y: 451, endPoint x: 1001, endPoint y: 452, distance: 12.0
click at [993, 452] on span "10 10" at bounding box center [1070, 447] width 168 height 22
click at [1010, 452] on input "10" at bounding box center [1069, 447] width 166 height 20
type input "11"
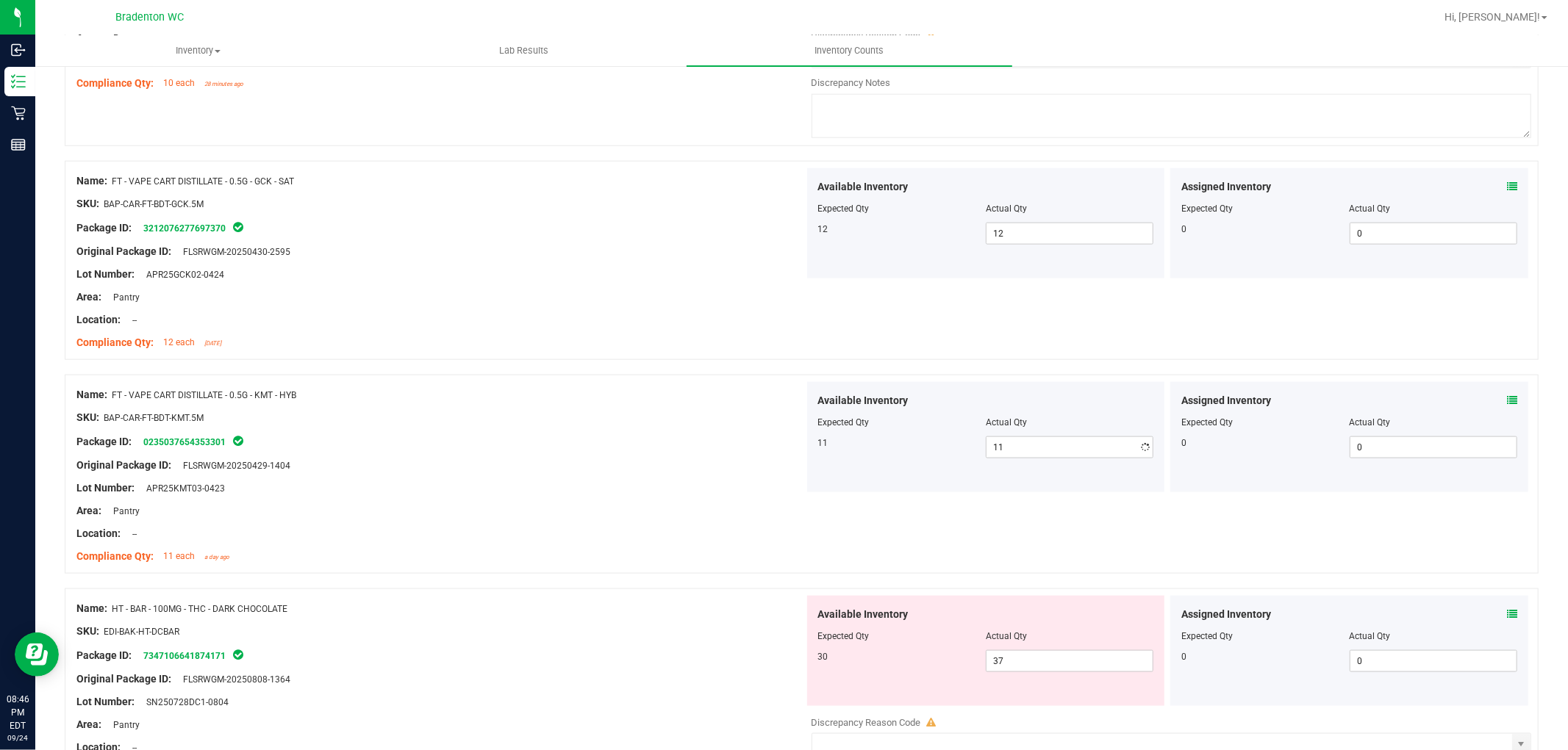
drag, startPoint x: 579, startPoint y: 457, endPoint x: 791, endPoint y: 409, distance: 217.4
click at [581, 457] on div at bounding box center [440, 454] width 728 height 8
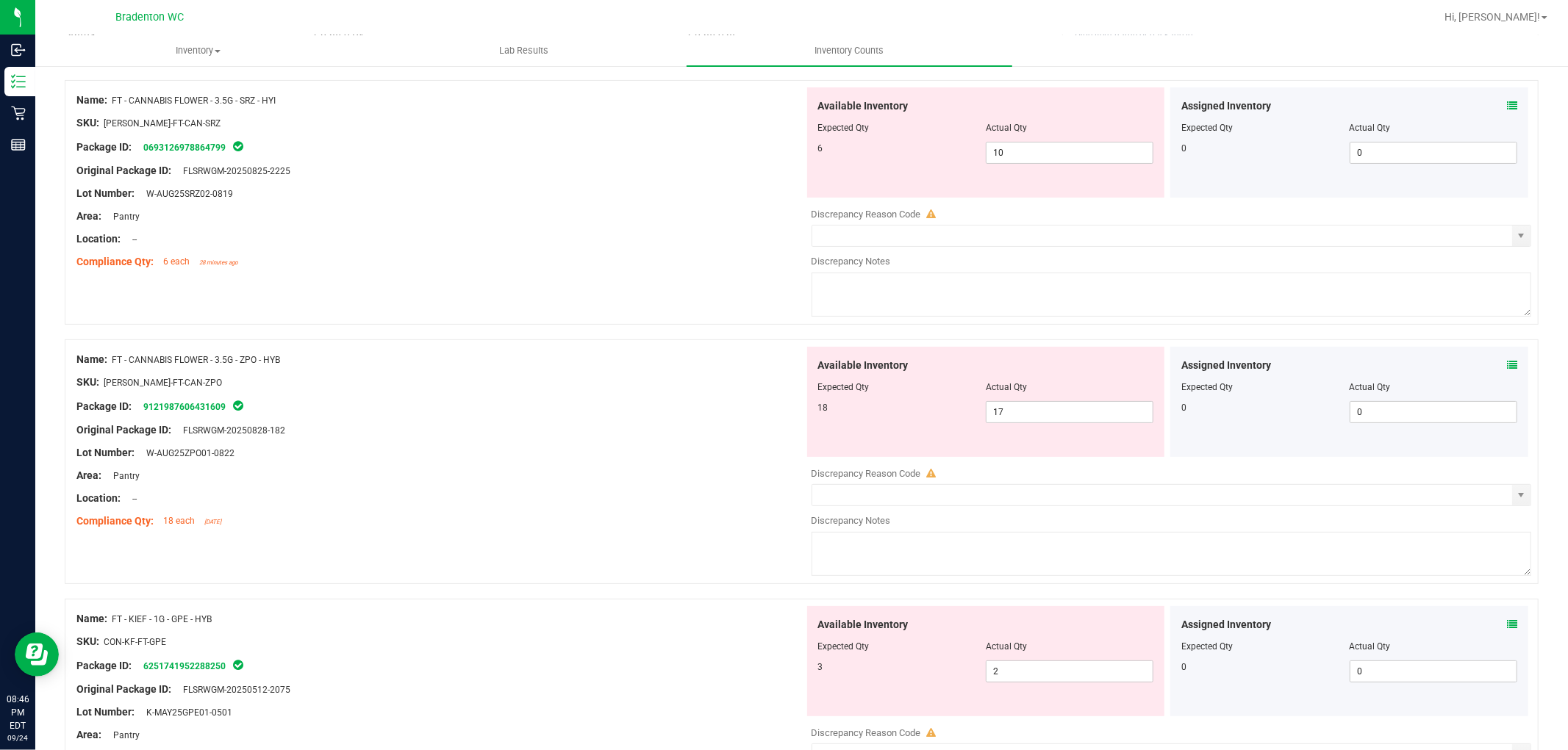
scroll to position [0, 0]
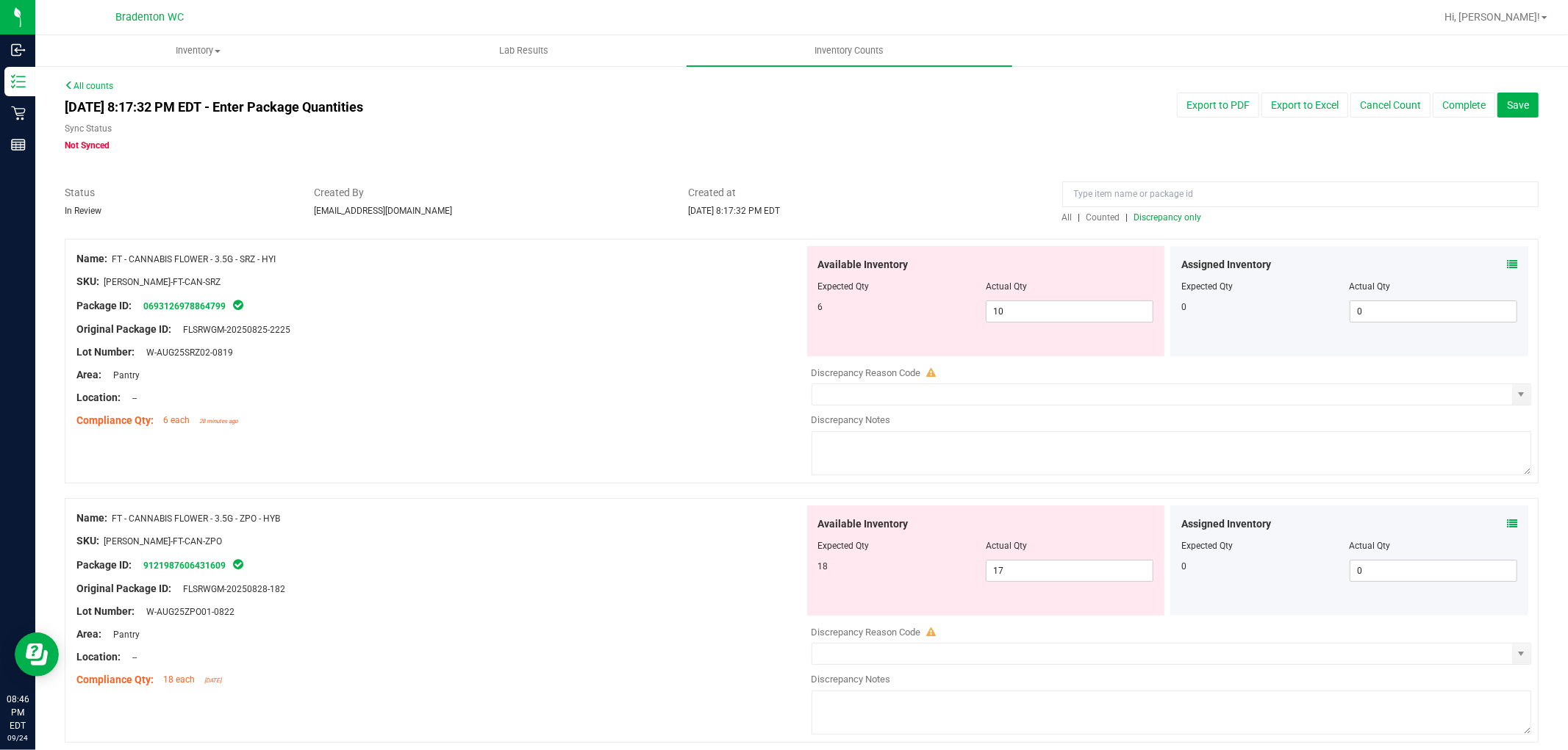
click at [1177, 219] on span "Discrepancy only" at bounding box center [1168, 217] width 67 height 10
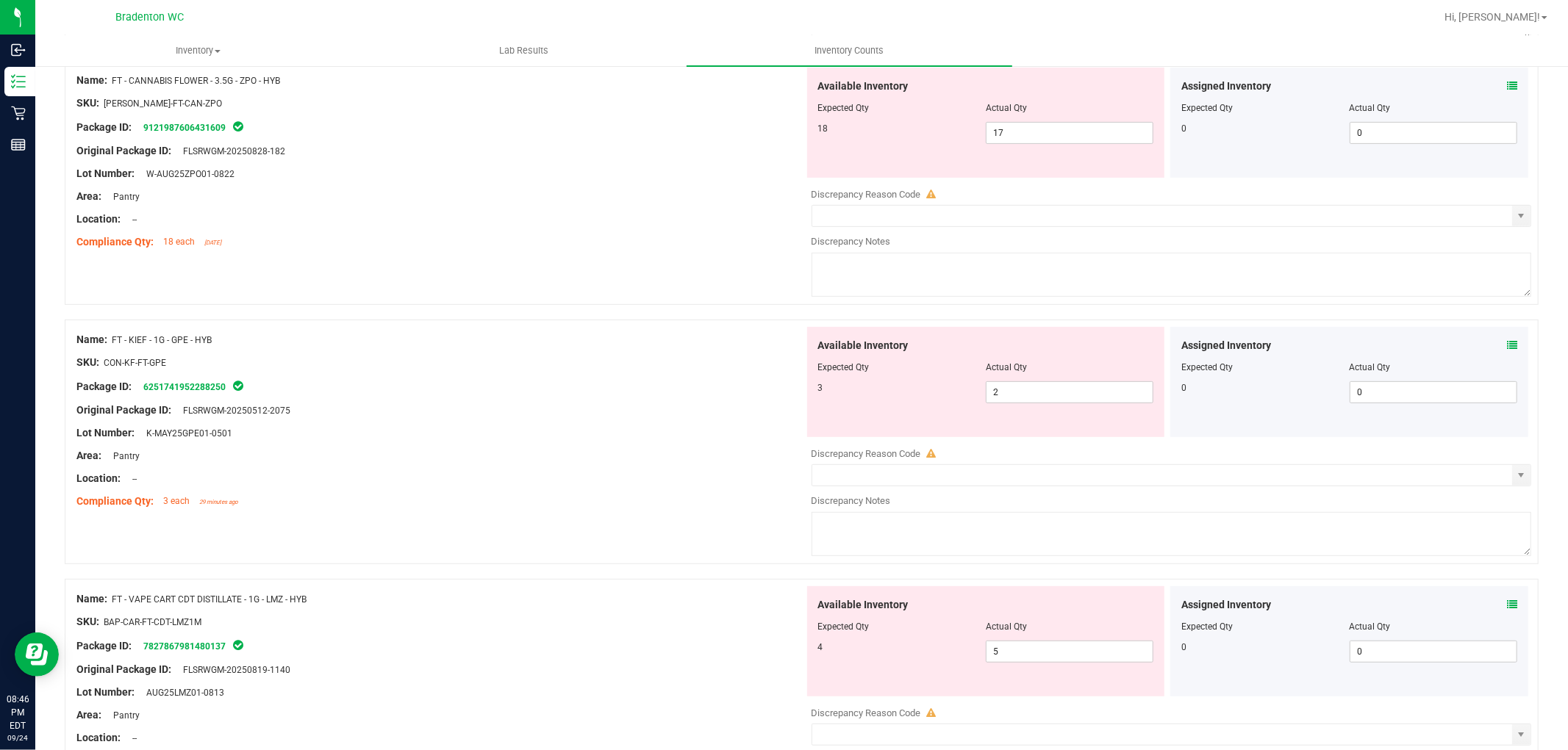
scroll to position [735, 0]
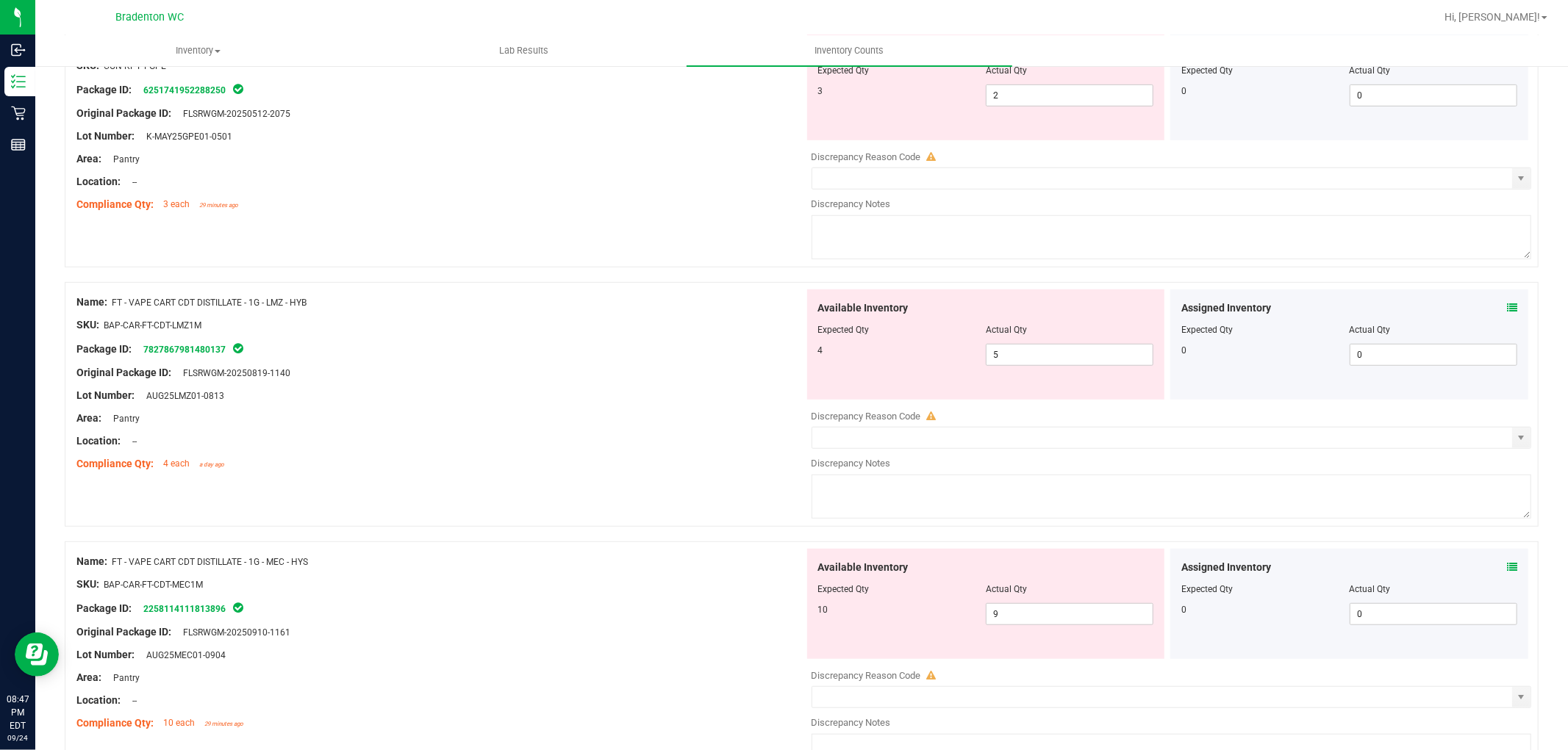
click at [1507, 309] on icon at bounding box center [1512, 308] width 10 height 10
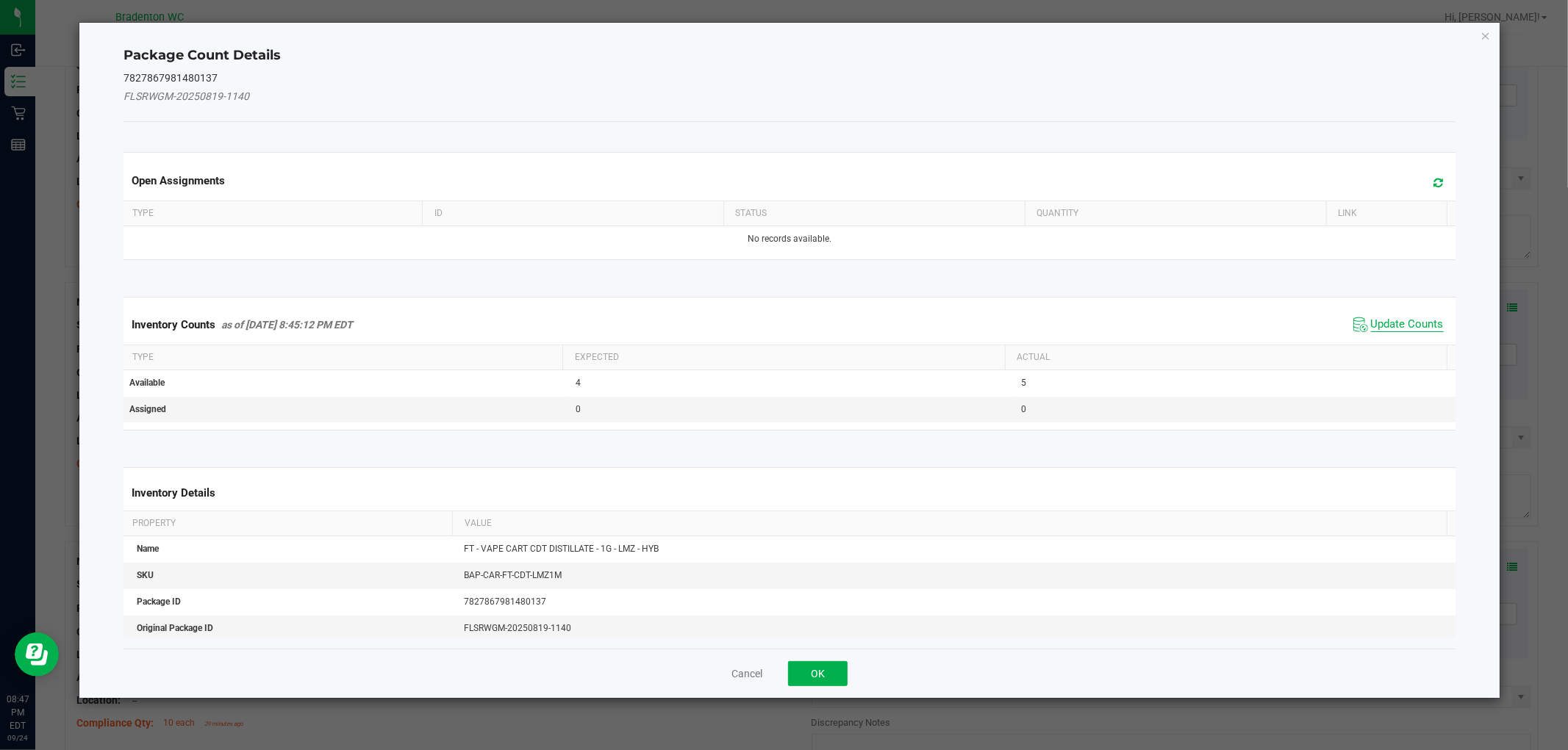
click at [1406, 319] on span "Update Counts" at bounding box center [1408, 324] width 72 height 14
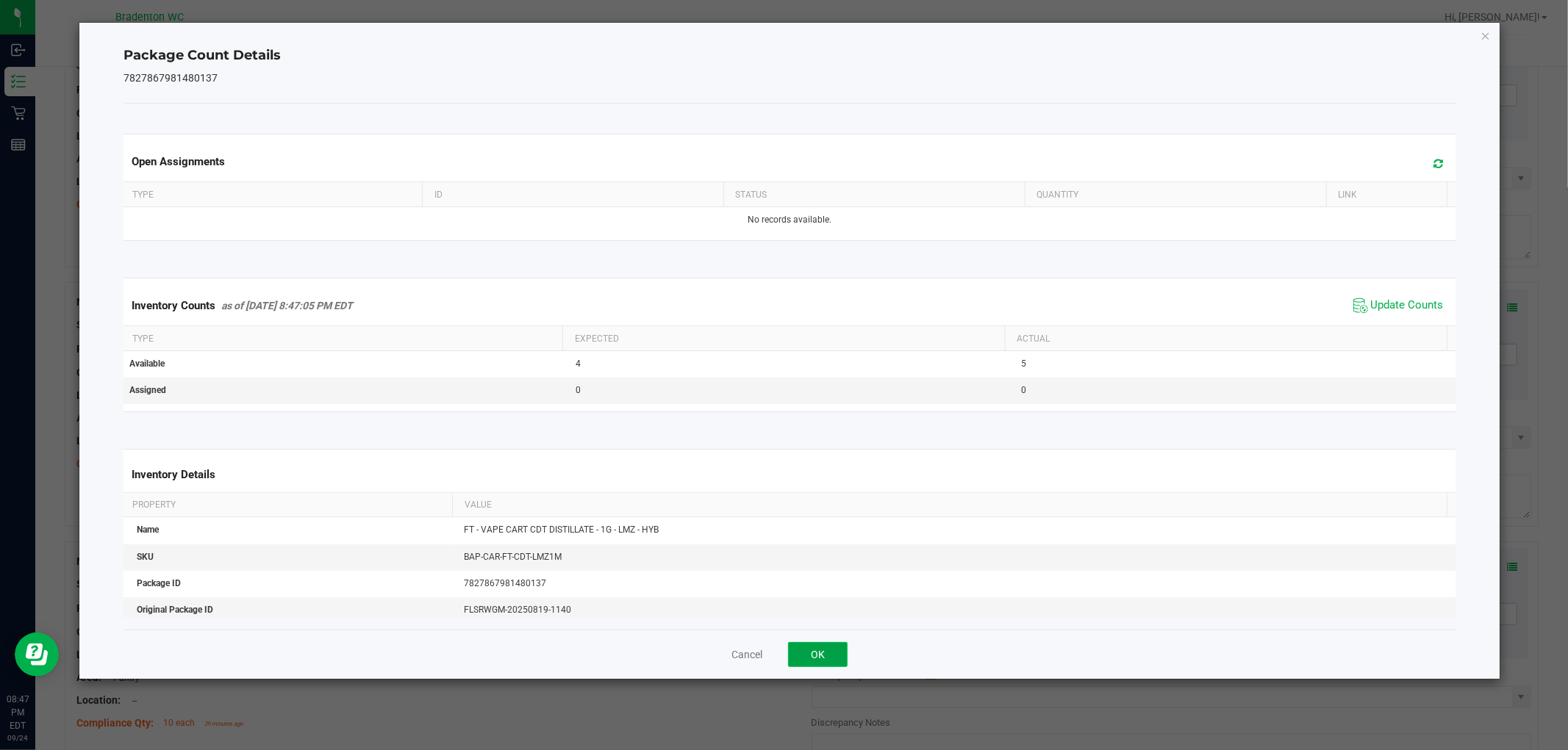
click at [802, 649] on button "OK" at bounding box center [818, 655] width 60 height 25
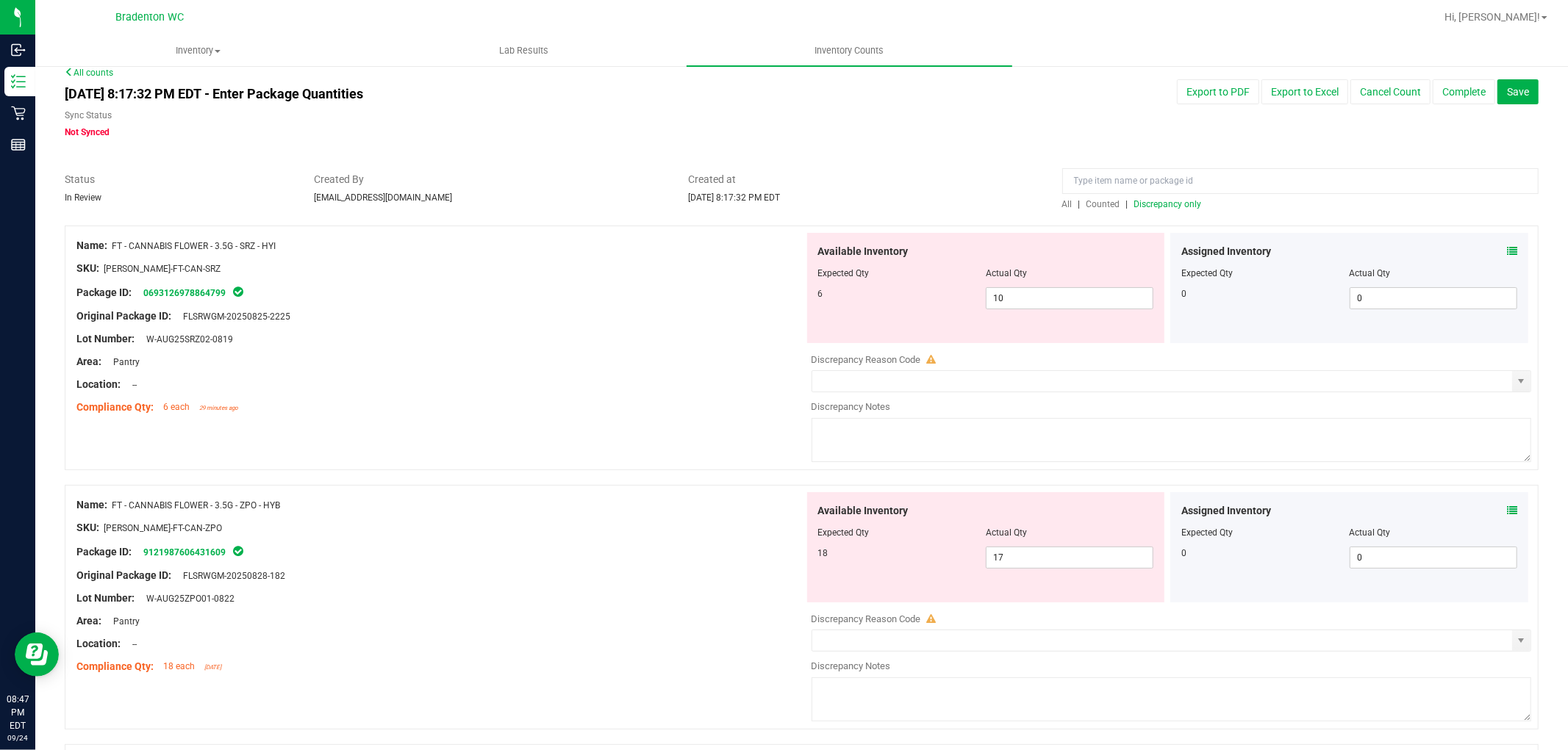
scroll to position [0, 0]
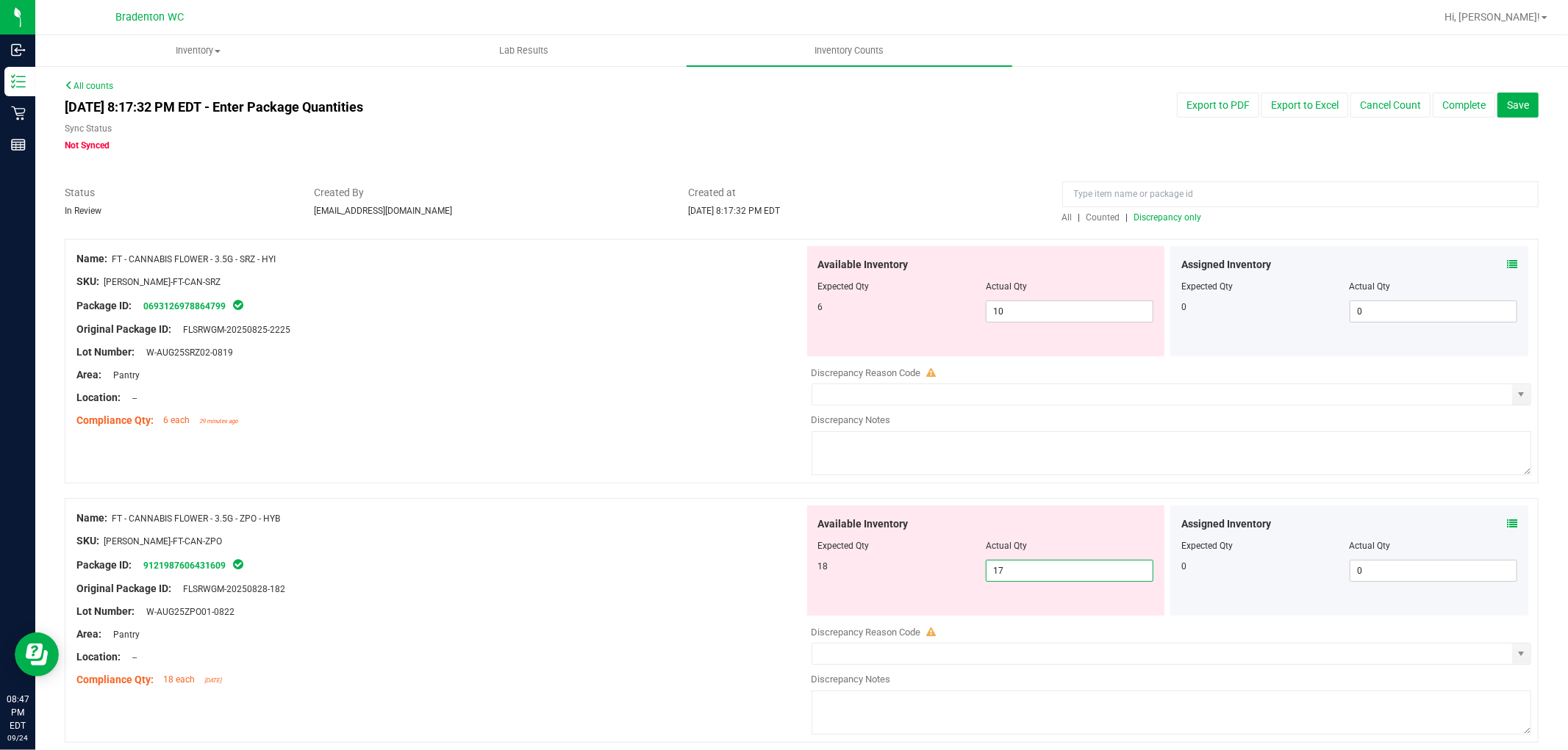
click at [1034, 566] on span "17 17" at bounding box center [1070, 571] width 168 height 22
type input "18"
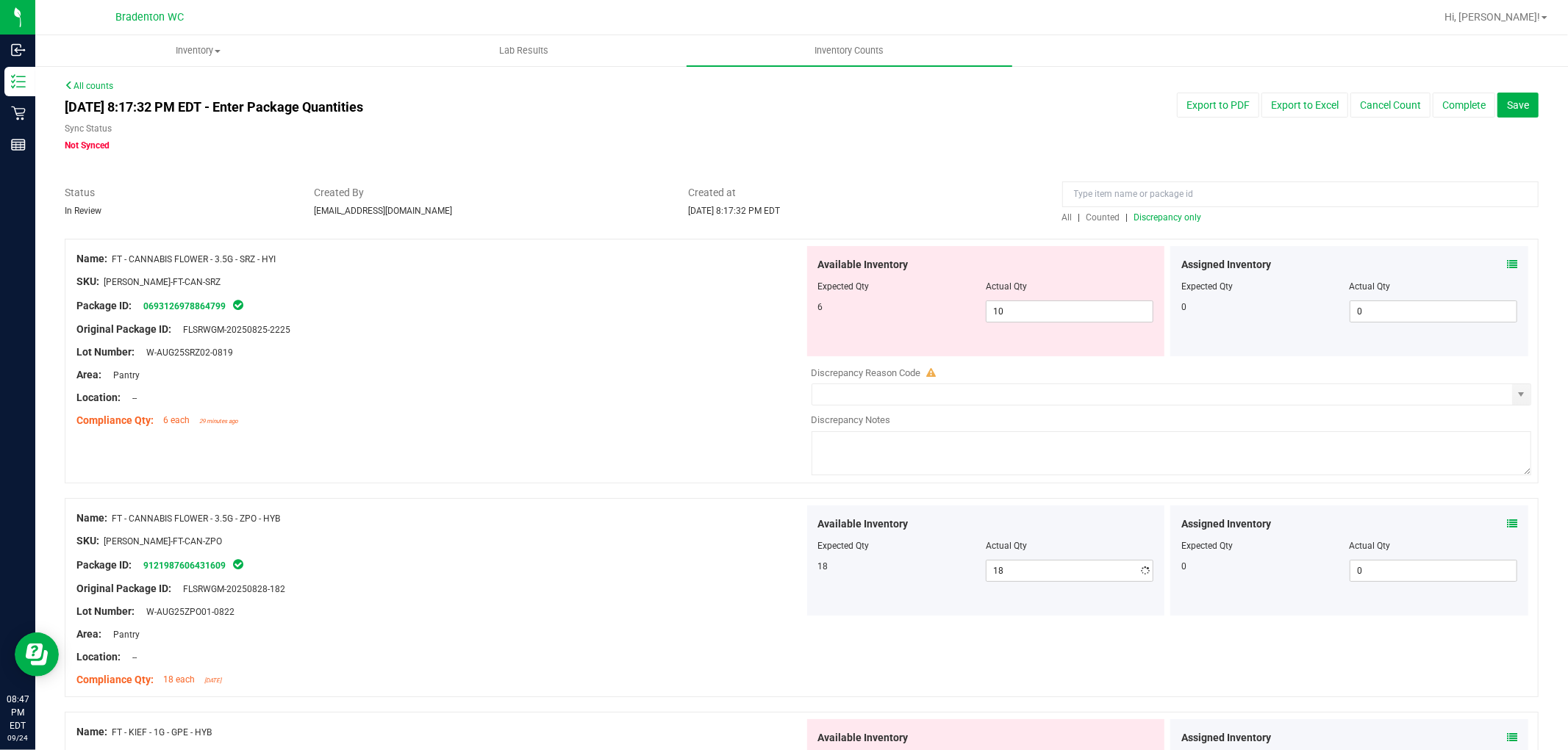
click at [712, 407] on div at bounding box center [440, 409] width 728 height 8
click at [1141, 217] on span "Discrepancy only" at bounding box center [1168, 217] width 67 height 10
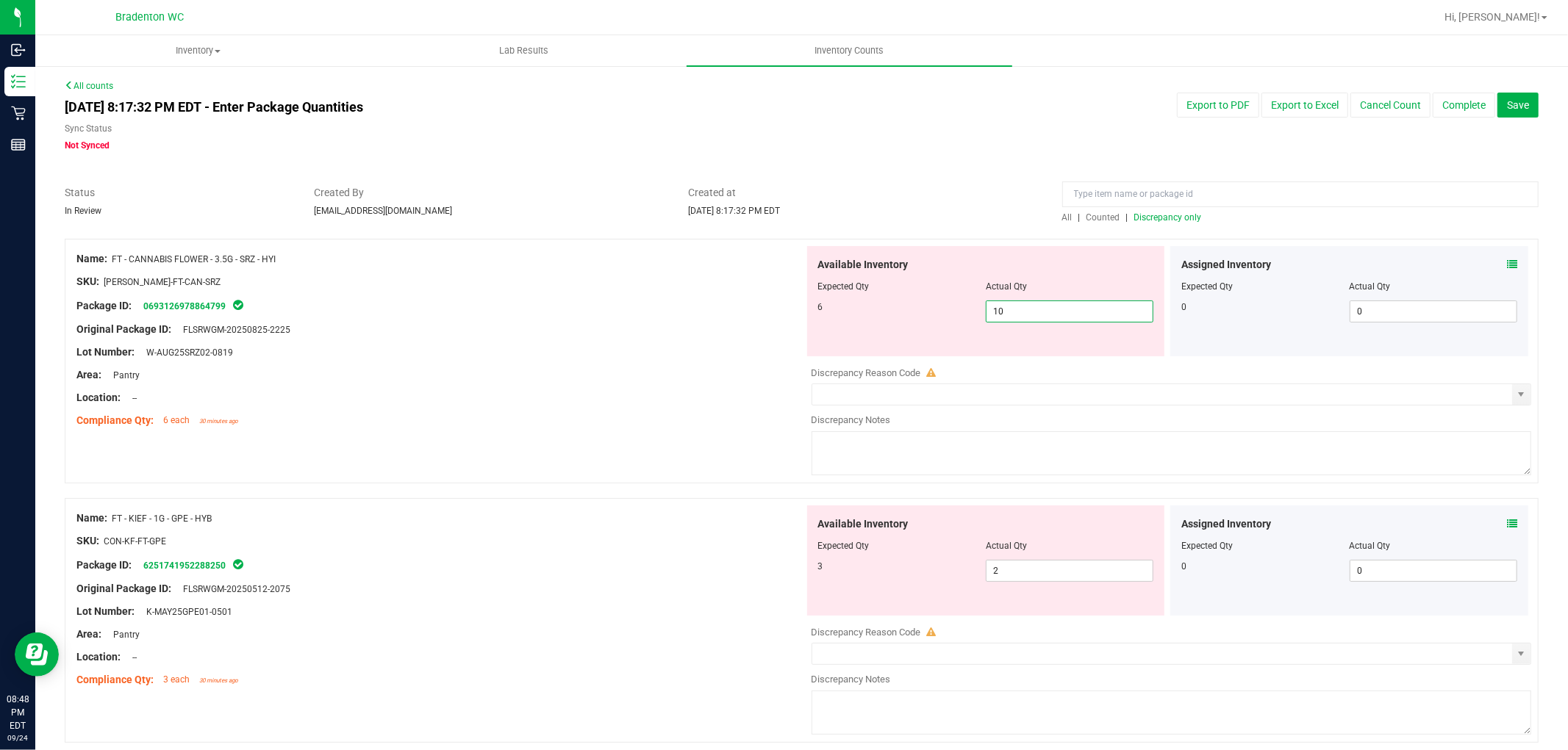
click at [1012, 307] on span "10 10" at bounding box center [1070, 312] width 168 height 22
type input "1"
type input "6"
click at [456, 378] on div "Area: Pantry" at bounding box center [440, 375] width 728 height 15
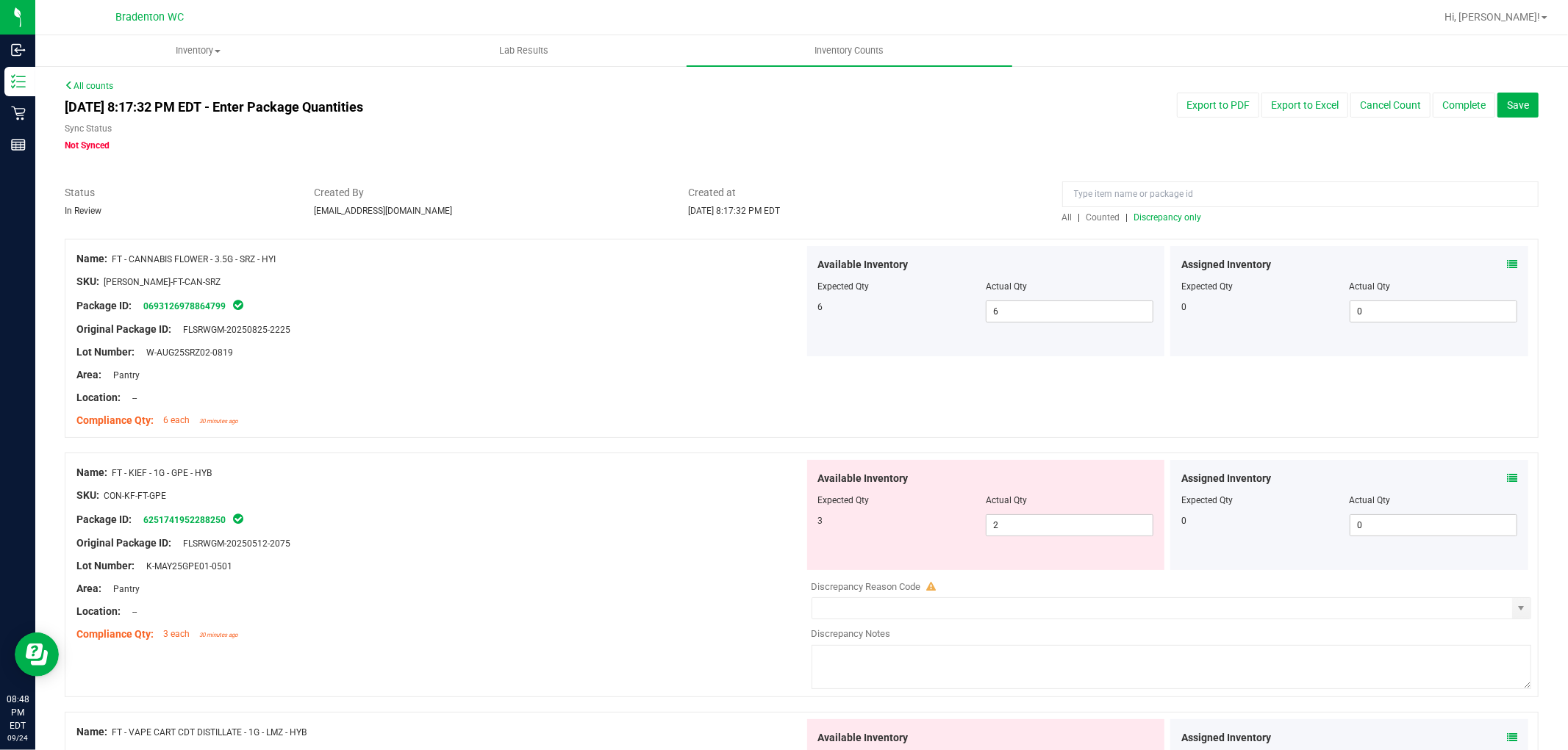
click at [1142, 216] on span "Discrepancy only" at bounding box center [1168, 217] width 67 height 10
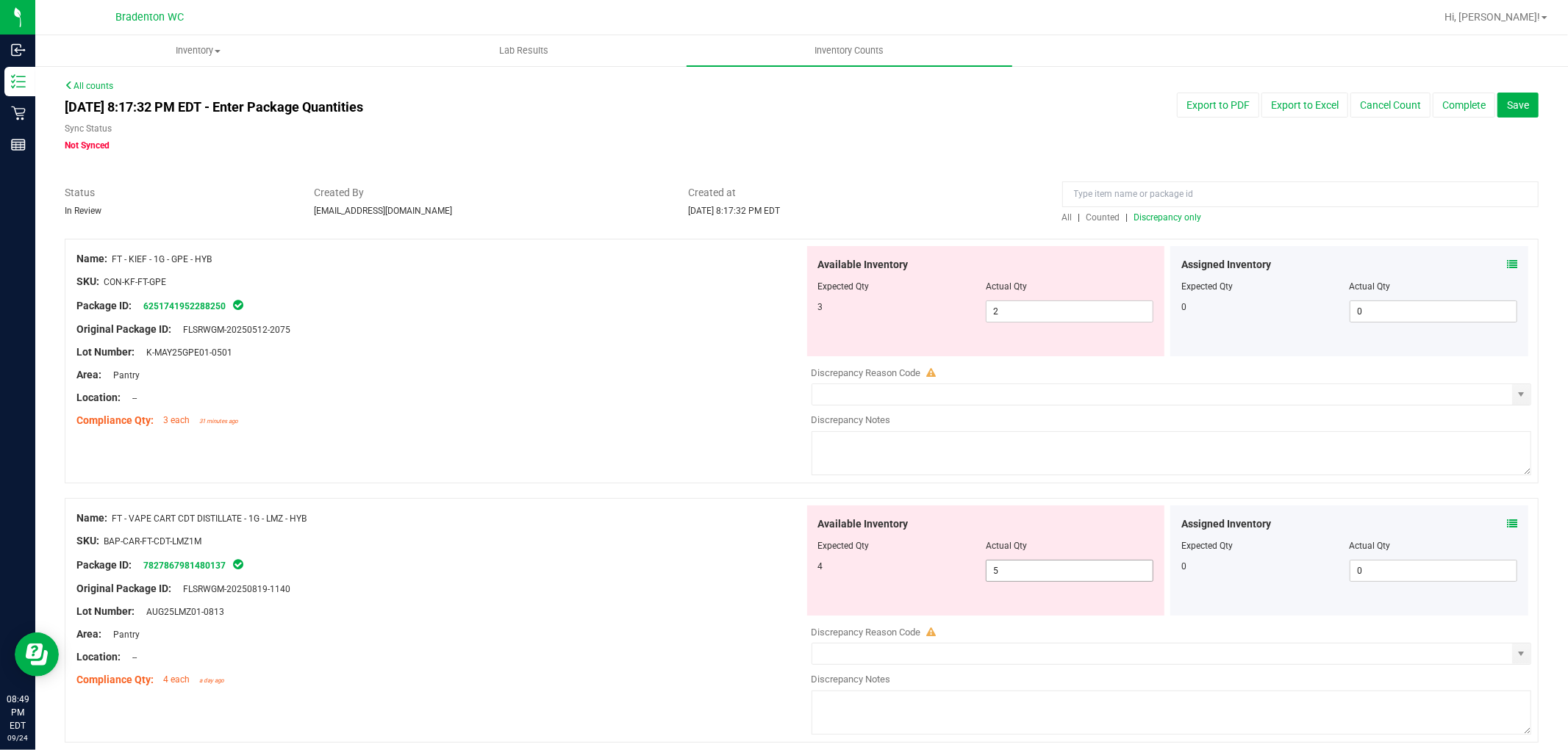
click at [1054, 578] on span "5 5" at bounding box center [1070, 571] width 168 height 22
type input "4"
click at [637, 607] on div "Lot Number: AUG25LMZ01-0813" at bounding box center [440, 612] width 728 height 15
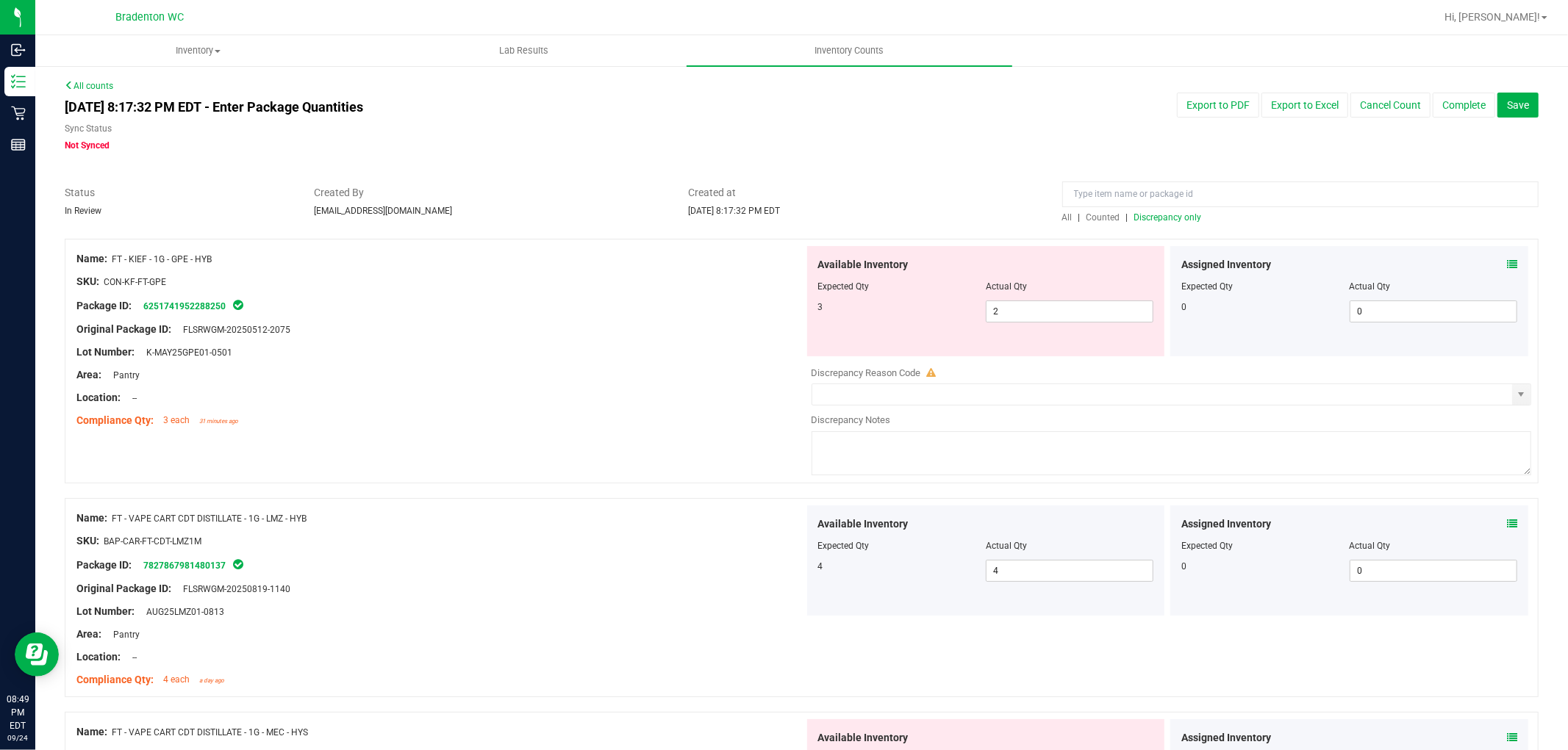
click at [1171, 216] on span "Discrepancy only" at bounding box center [1168, 217] width 67 height 10
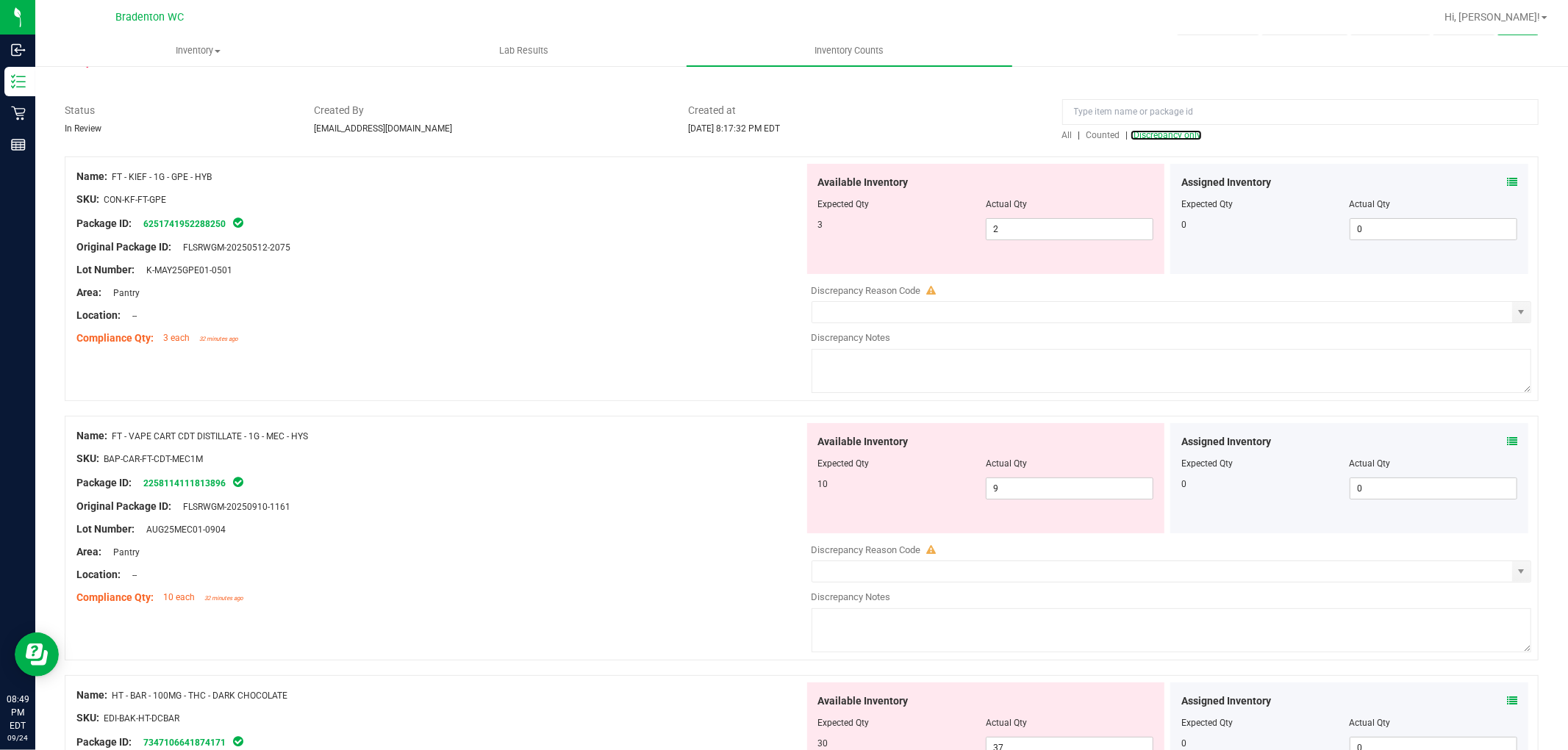
scroll to position [82, 0]
click at [1022, 496] on span "9 9" at bounding box center [1070, 490] width 168 height 22
type input "10"
drag, startPoint x: 694, startPoint y: 502, endPoint x: 998, endPoint y: 356, distance: 337.2
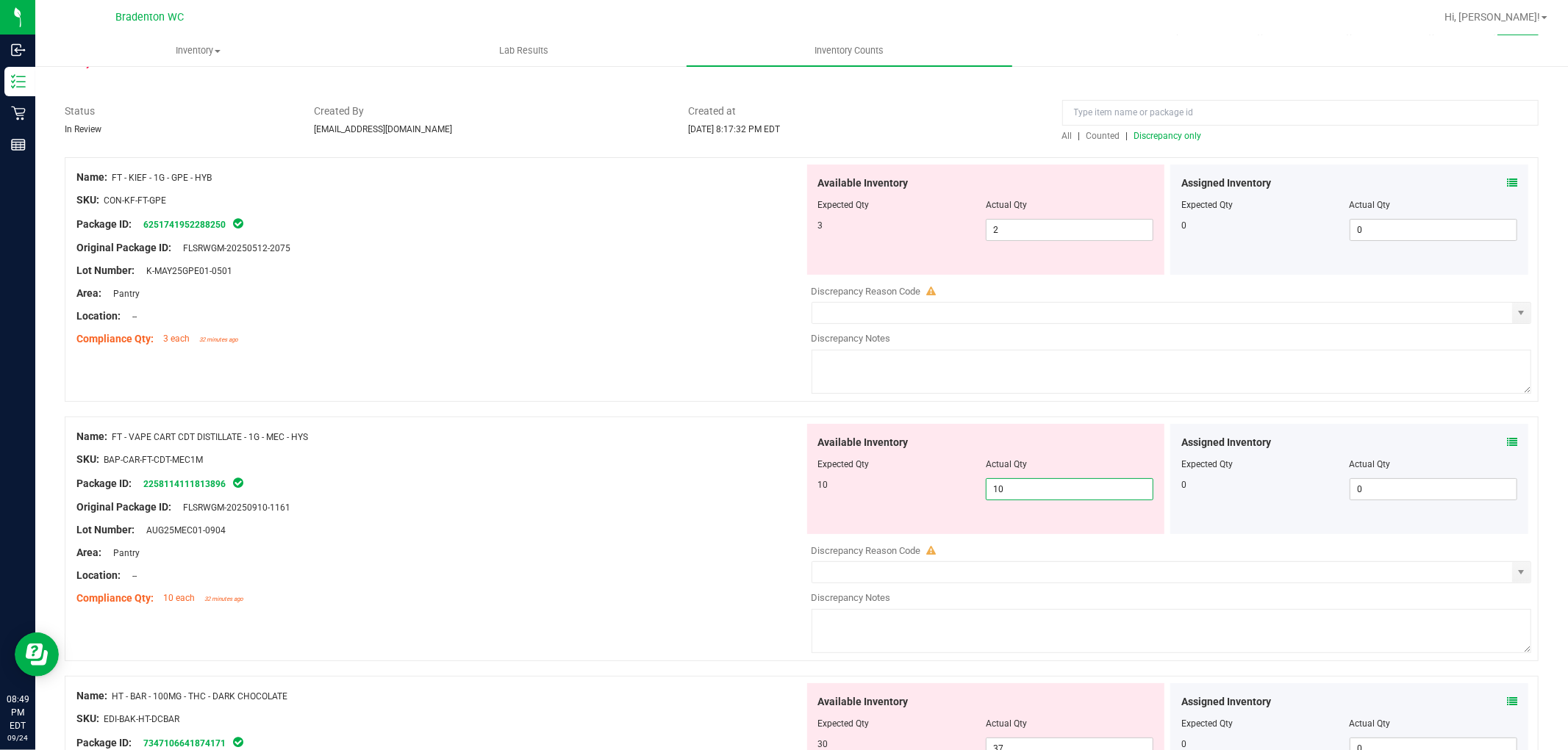
click at [699, 493] on ng-container "Original Package ID: FLSRWGM-20250910-1161" at bounding box center [440, 503] width 728 height 23
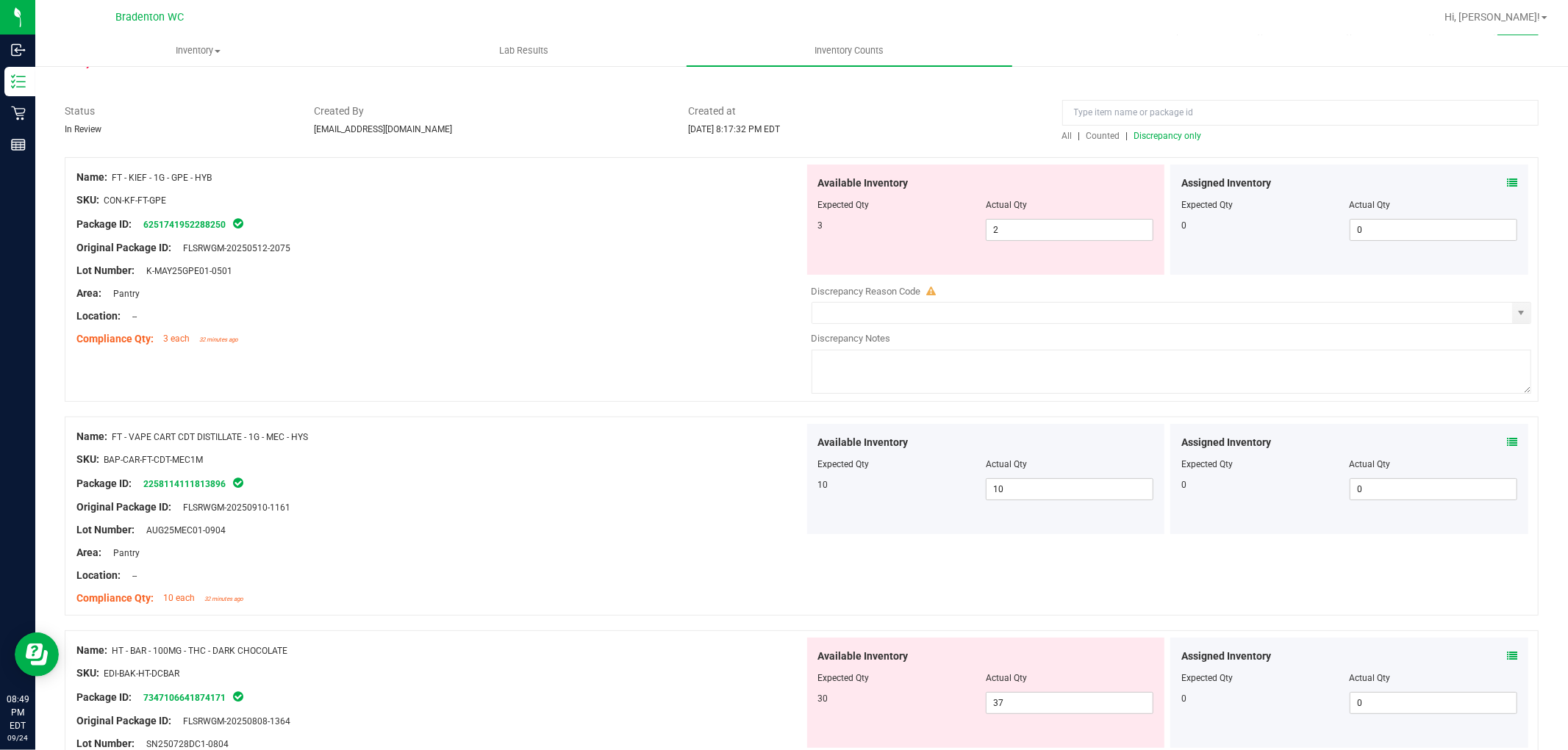
click at [1169, 138] on span "Discrepancy only" at bounding box center [1168, 136] width 67 height 10
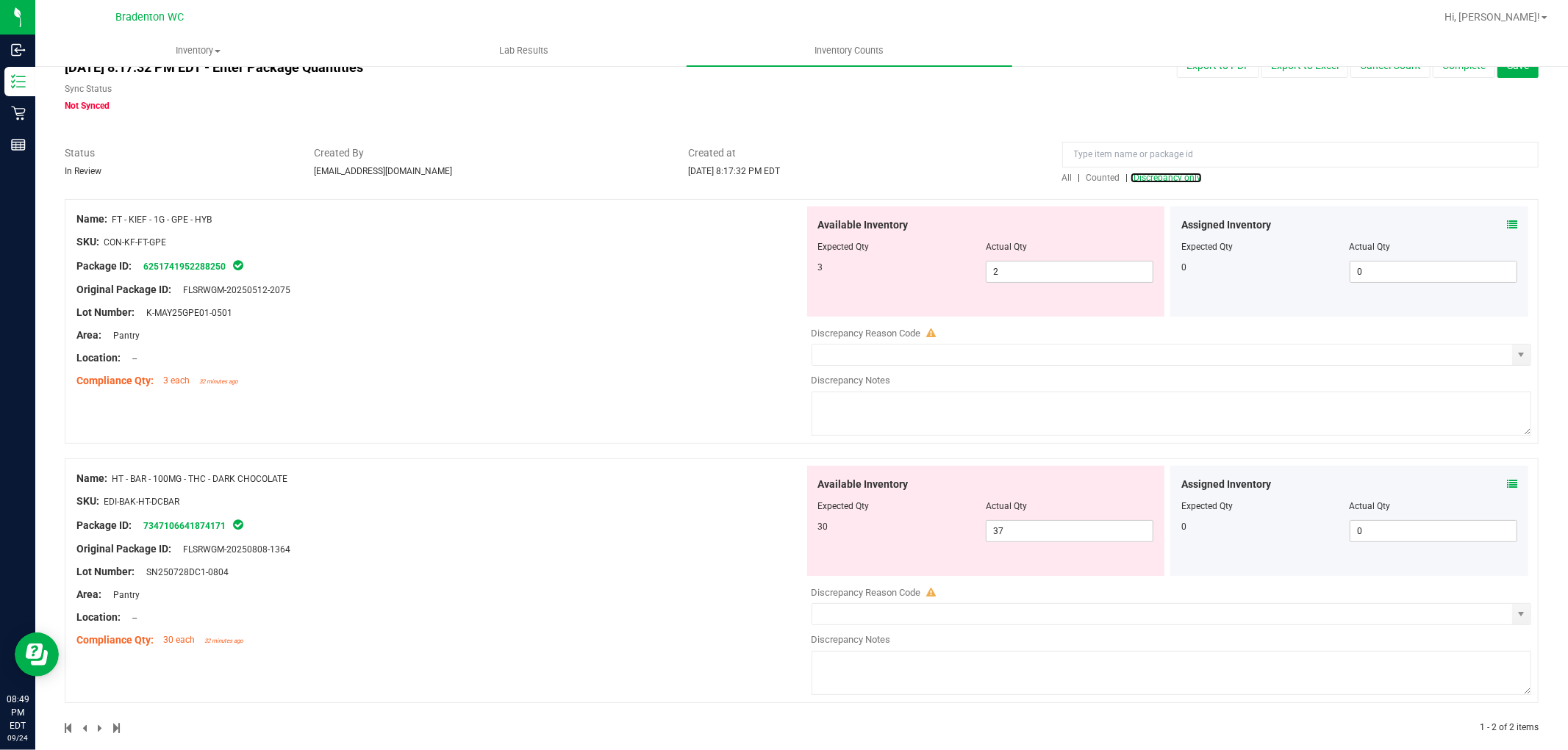
scroll to position [59, 0]
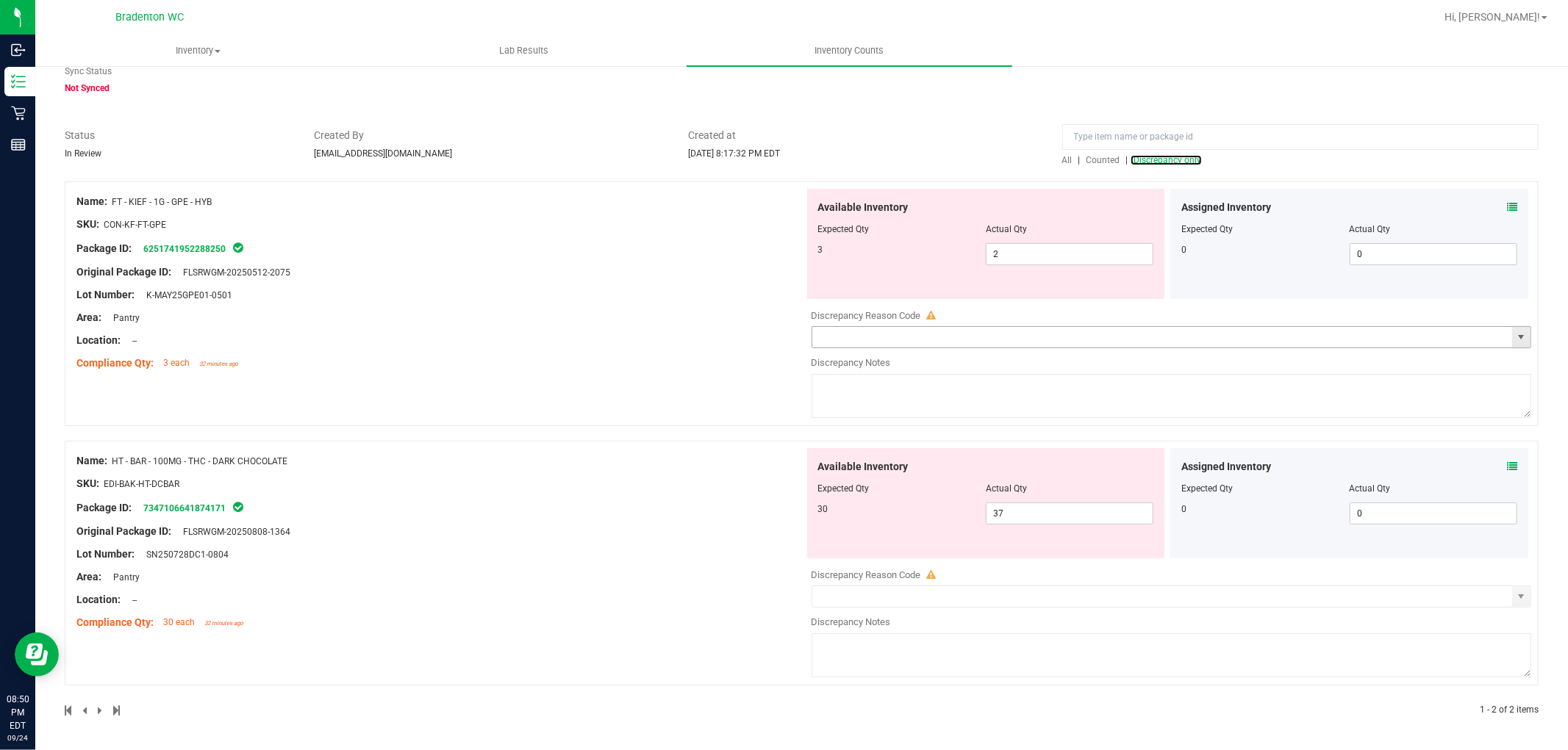
click at [1512, 336] on span "select" at bounding box center [1522, 337] width 19 height 20
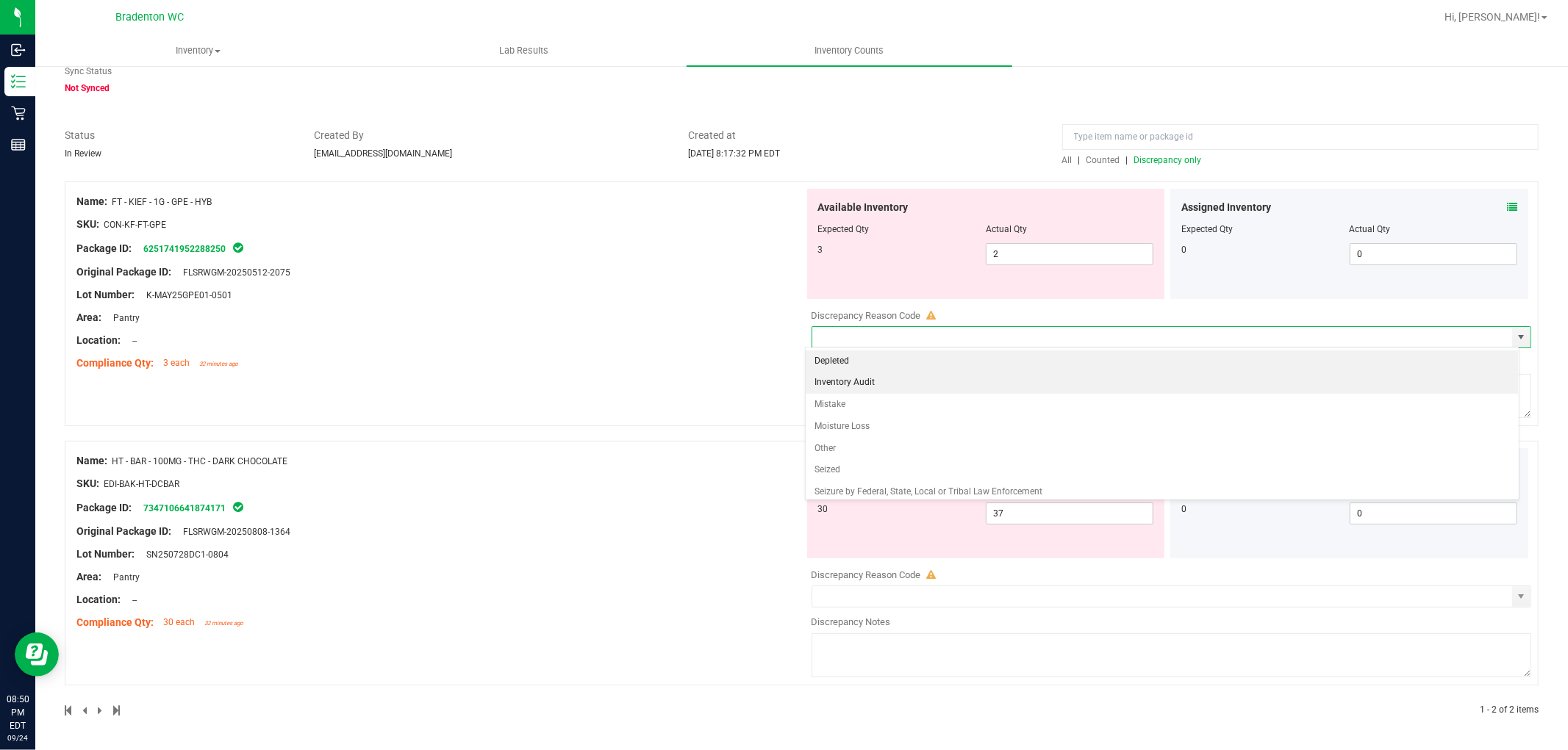
click at [880, 388] on li "Inventory Audit" at bounding box center [1162, 383] width 712 height 22
type input "Inventory Audit"
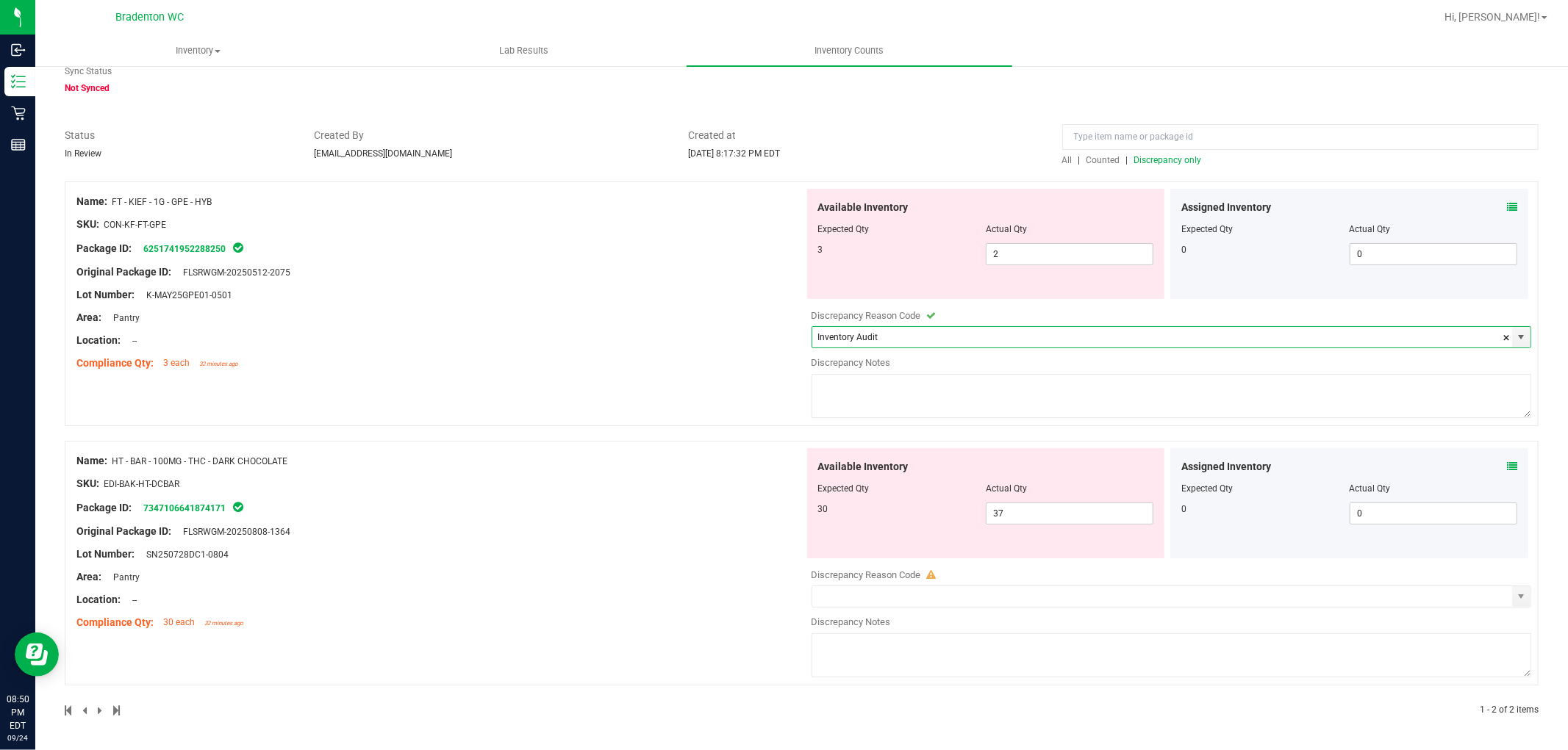
click at [853, 388] on textarea at bounding box center [1172, 396] width 721 height 44
click at [1516, 597] on span "select" at bounding box center [1522, 597] width 12 height 12
type textarea "inventory say we have 3 in store but we physically only have 2."
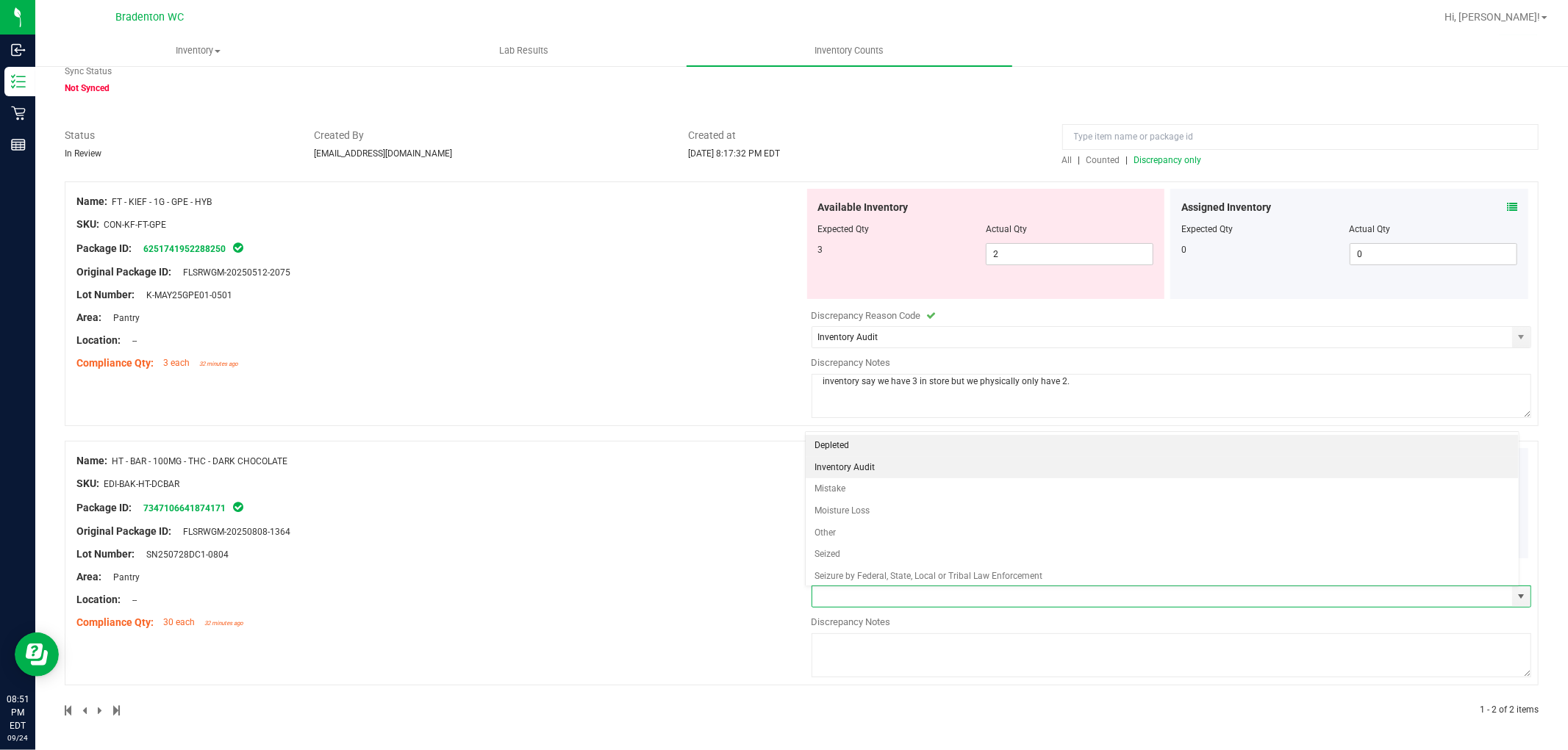
click at [877, 468] on li "Inventory Audit" at bounding box center [1162, 468] width 712 height 22
type input "Inventory Audit"
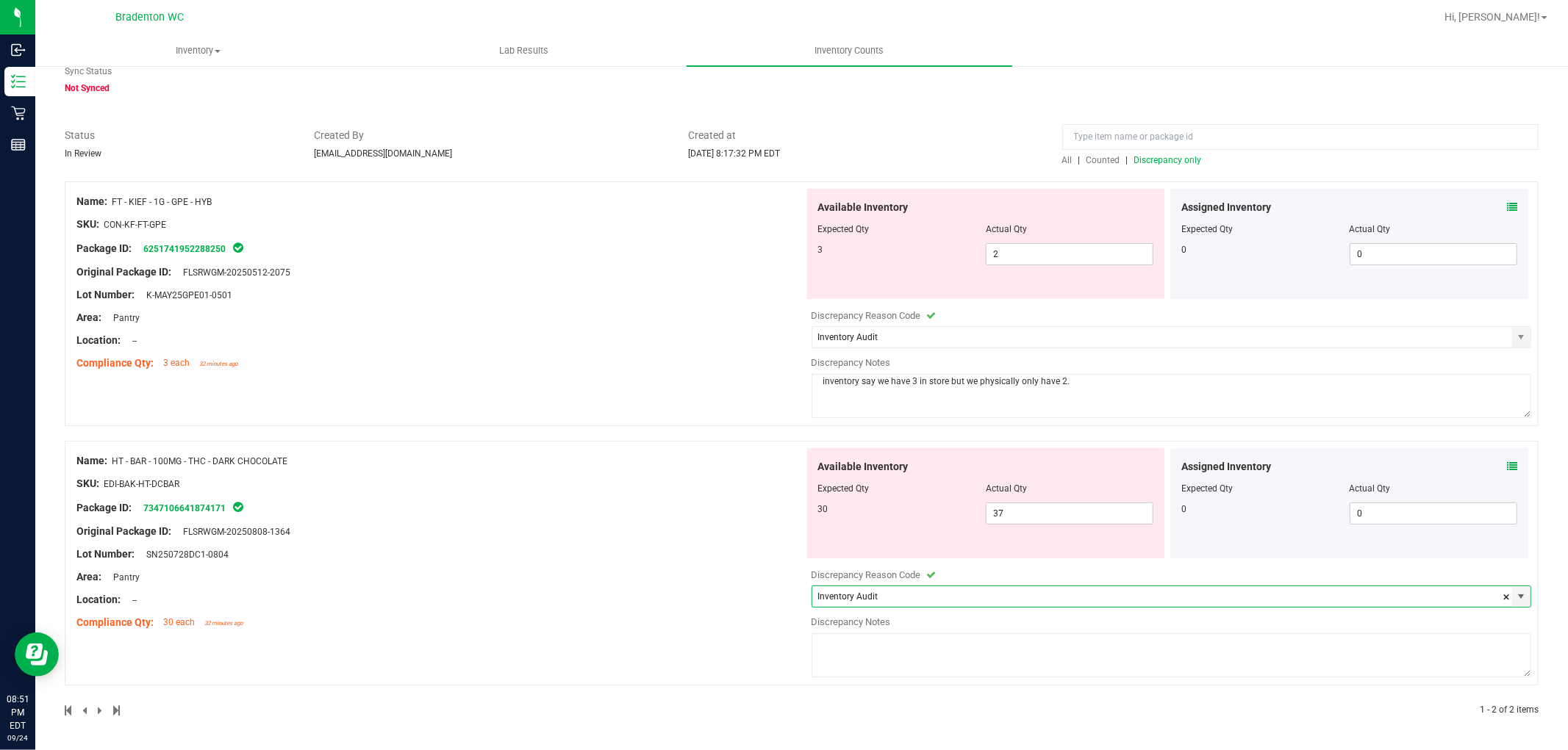
click at [835, 658] on textarea at bounding box center [1172, 656] width 721 height 44
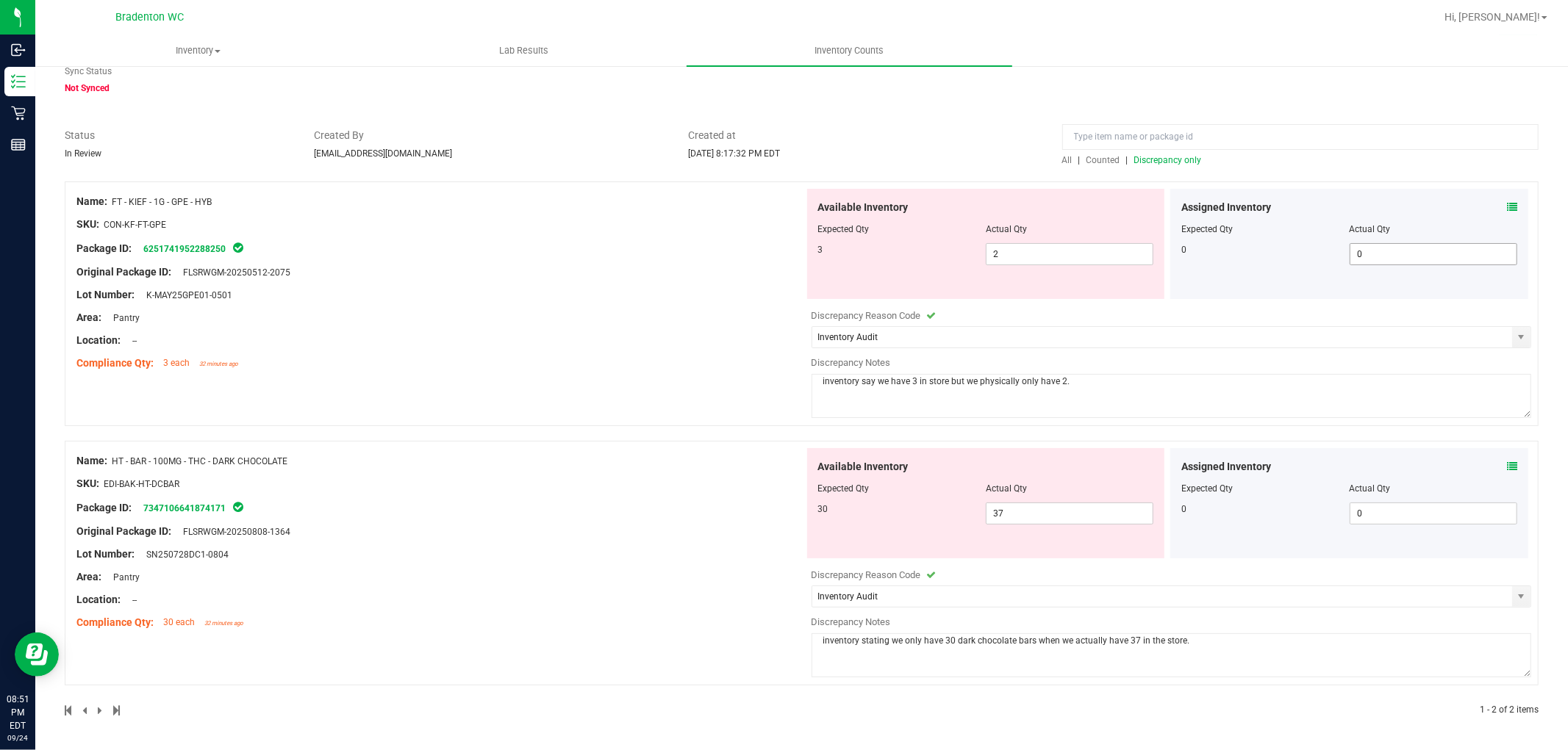
scroll to position [0, 0]
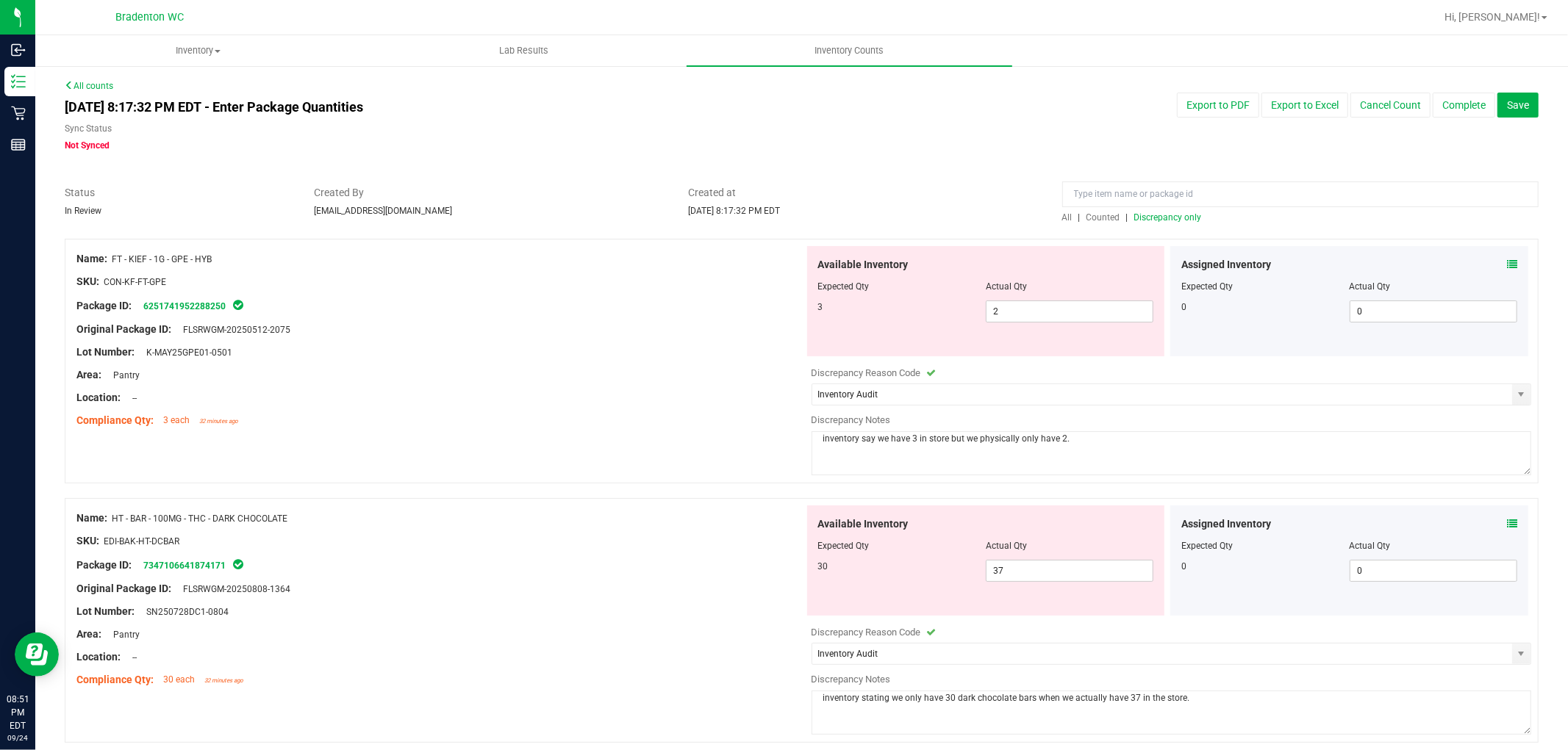
type textarea "inventory stating we only have 30 dark chocolate bars when we actually have 37 …"
click at [702, 619] on div "Lot Number: SN250728DC1-0804" at bounding box center [440, 612] width 728 height 15
click at [1516, 106] on span "Save" at bounding box center [1518, 105] width 22 height 12
